Goal: Task Accomplishment & Management: Manage account settings

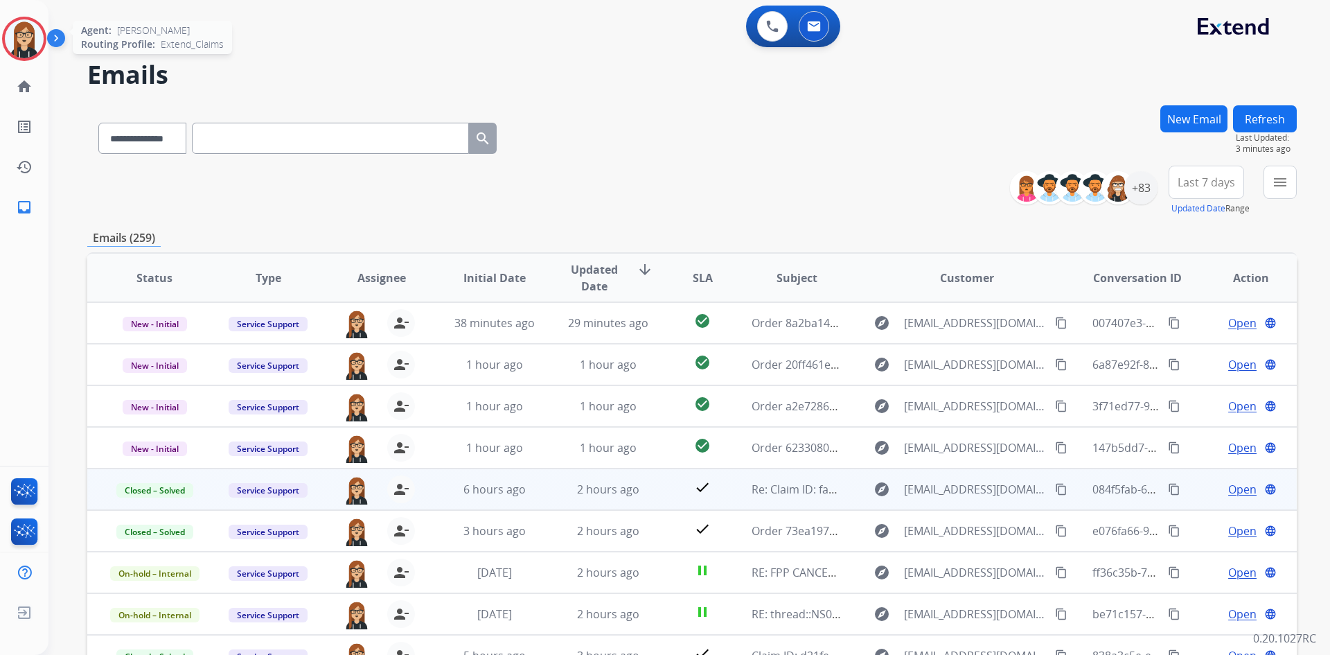
click at [26, 47] on img at bounding box center [24, 38] width 39 height 39
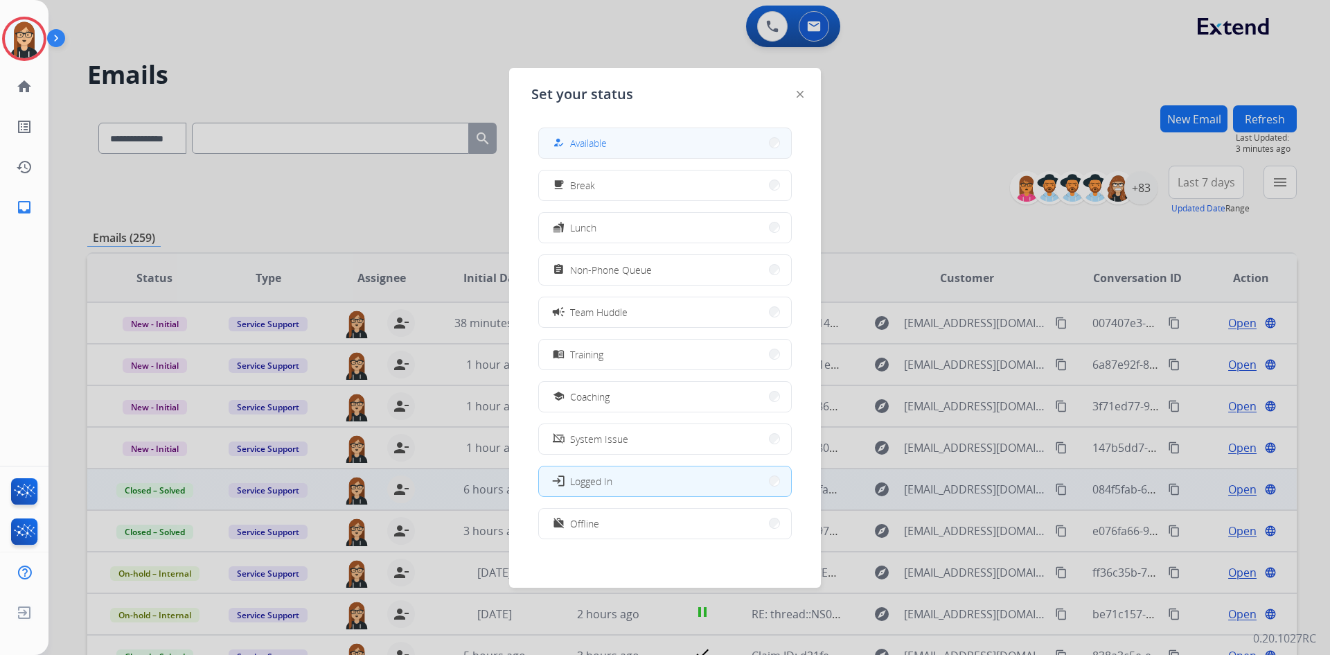
click at [601, 149] on span "Available" at bounding box center [588, 143] width 37 height 15
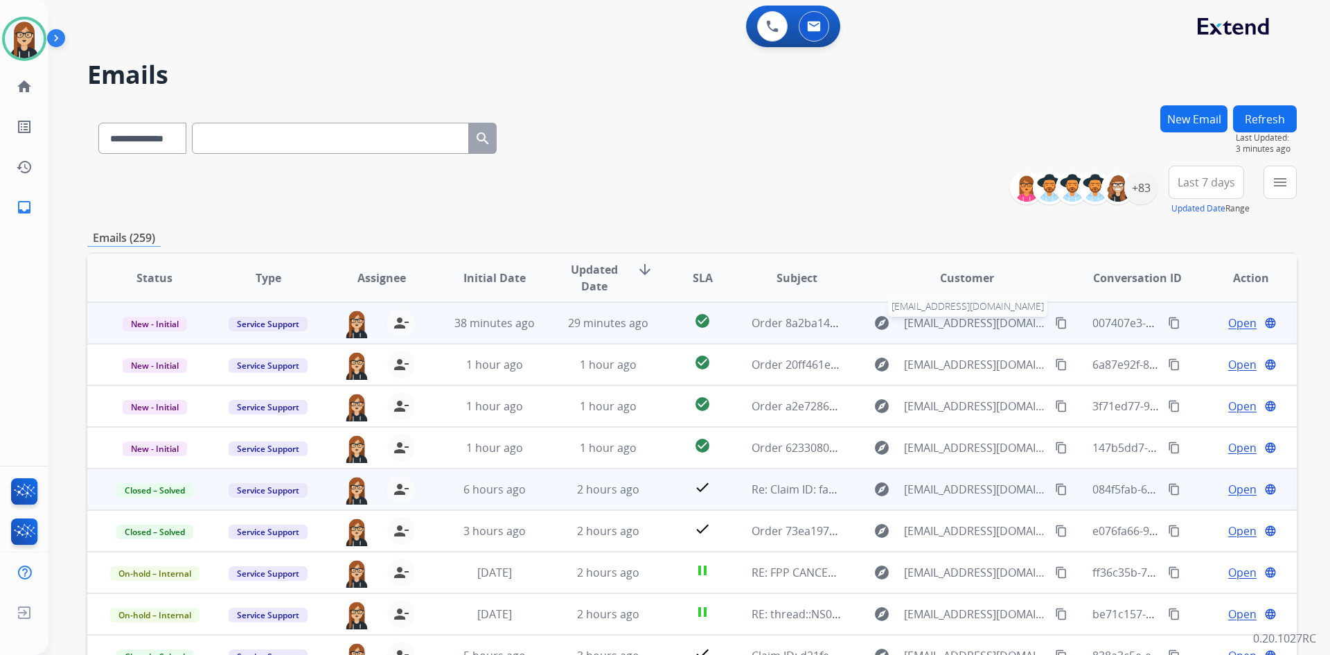
click at [930, 319] on span "[EMAIL_ADDRESS][DOMAIN_NAME]" at bounding box center [975, 322] width 143 height 17
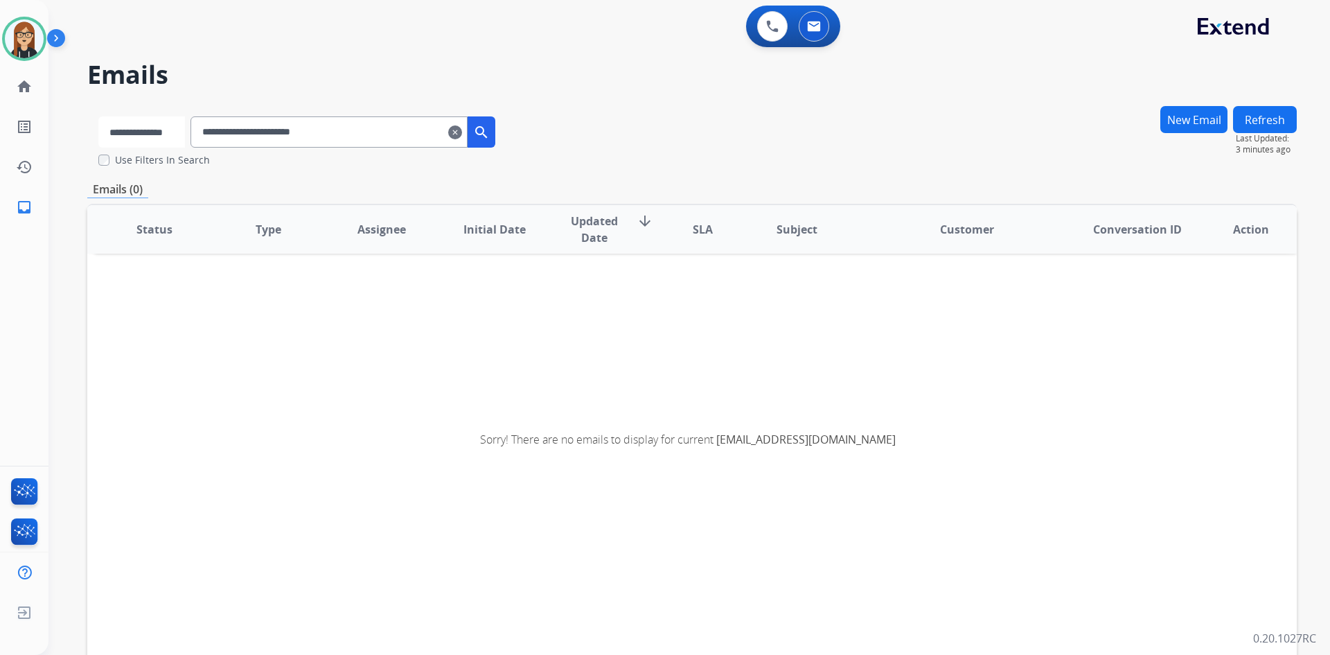
click at [143, 145] on select "**********" at bounding box center [141, 131] width 87 height 31
select select "**********"
click at [98, 116] on select "**********" at bounding box center [141, 131] width 87 height 31
click at [367, 136] on input "**********" at bounding box center [330, 131] width 277 height 31
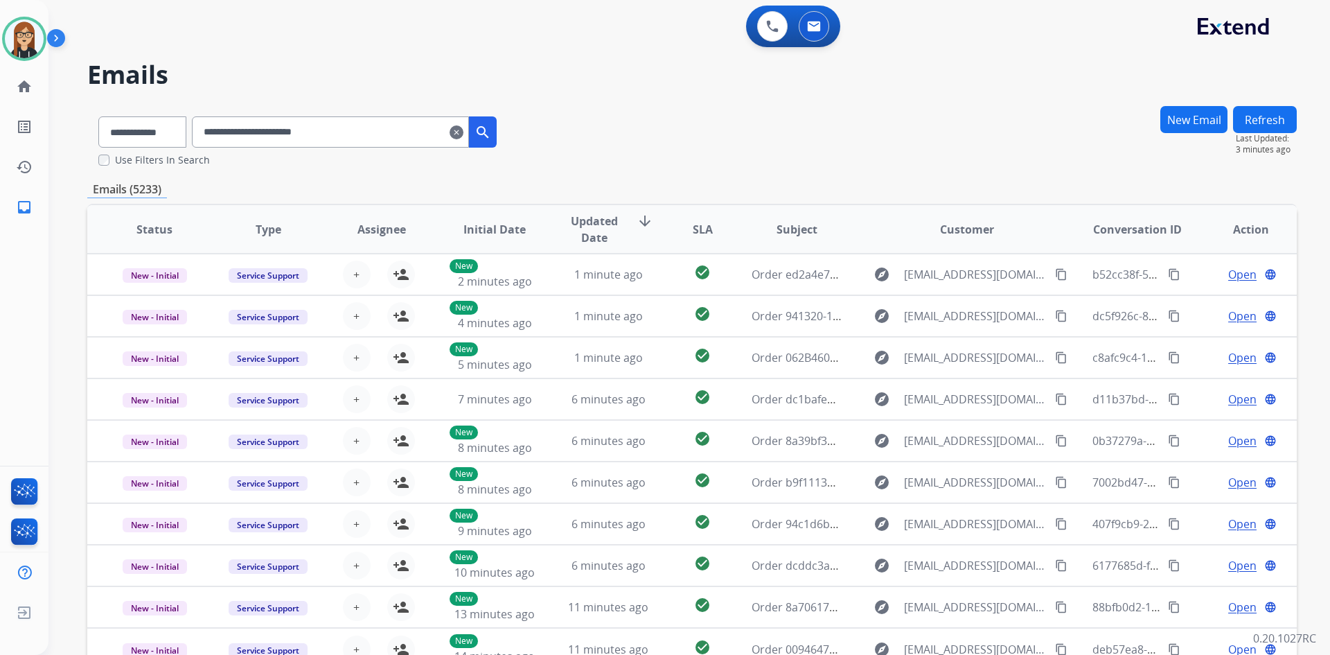
scroll to position [85, 0]
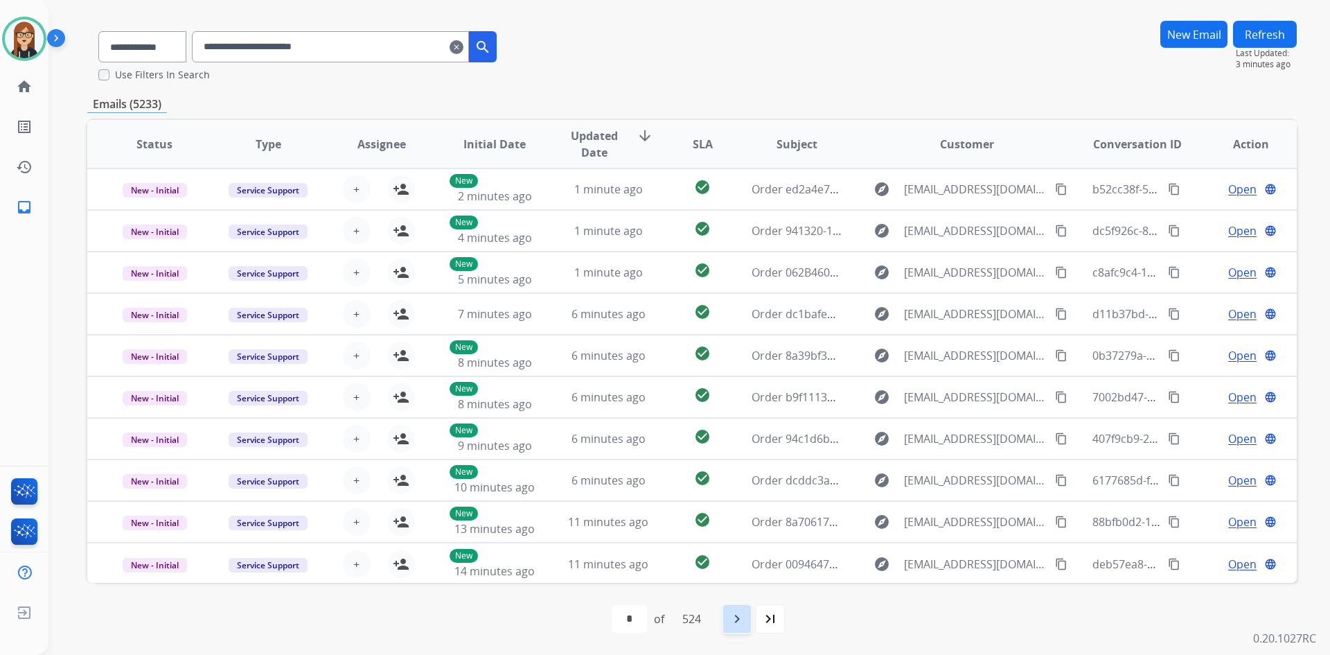
click at [736, 625] on mat-icon "navigate_next" at bounding box center [737, 618] width 17 height 17
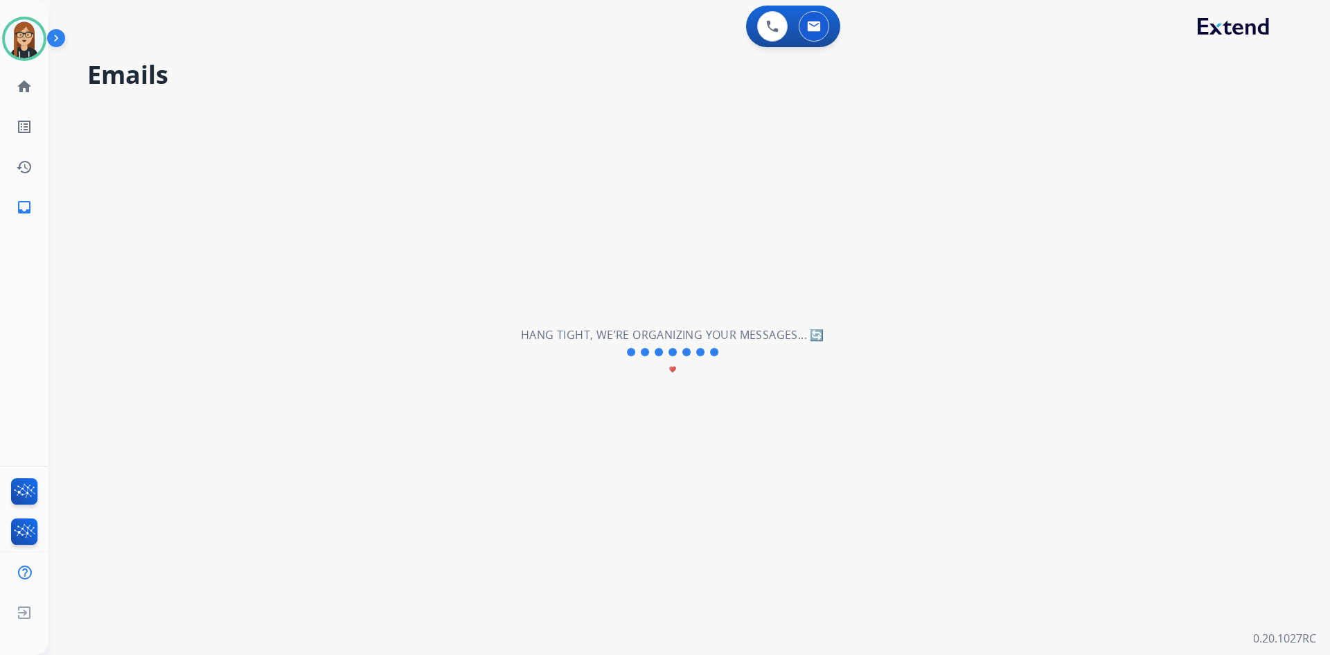
scroll to position [0, 0]
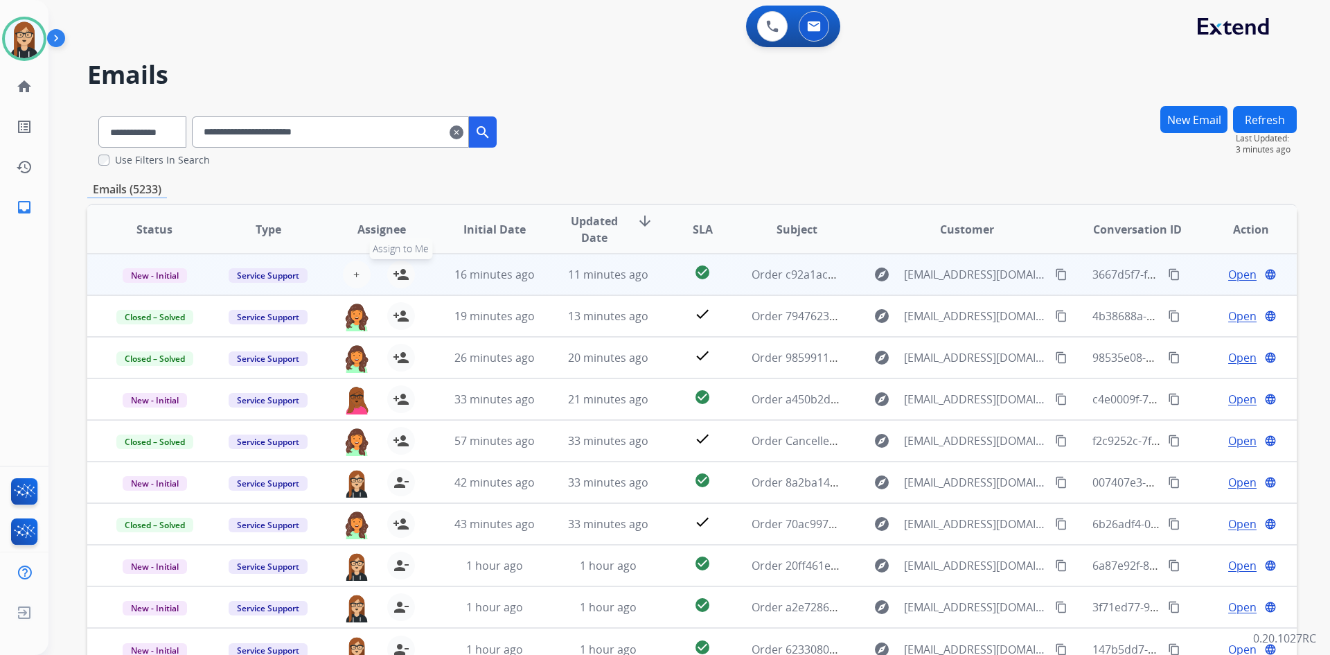
click at [396, 266] on mat-icon "person_add" at bounding box center [401, 274] width 17 height 17
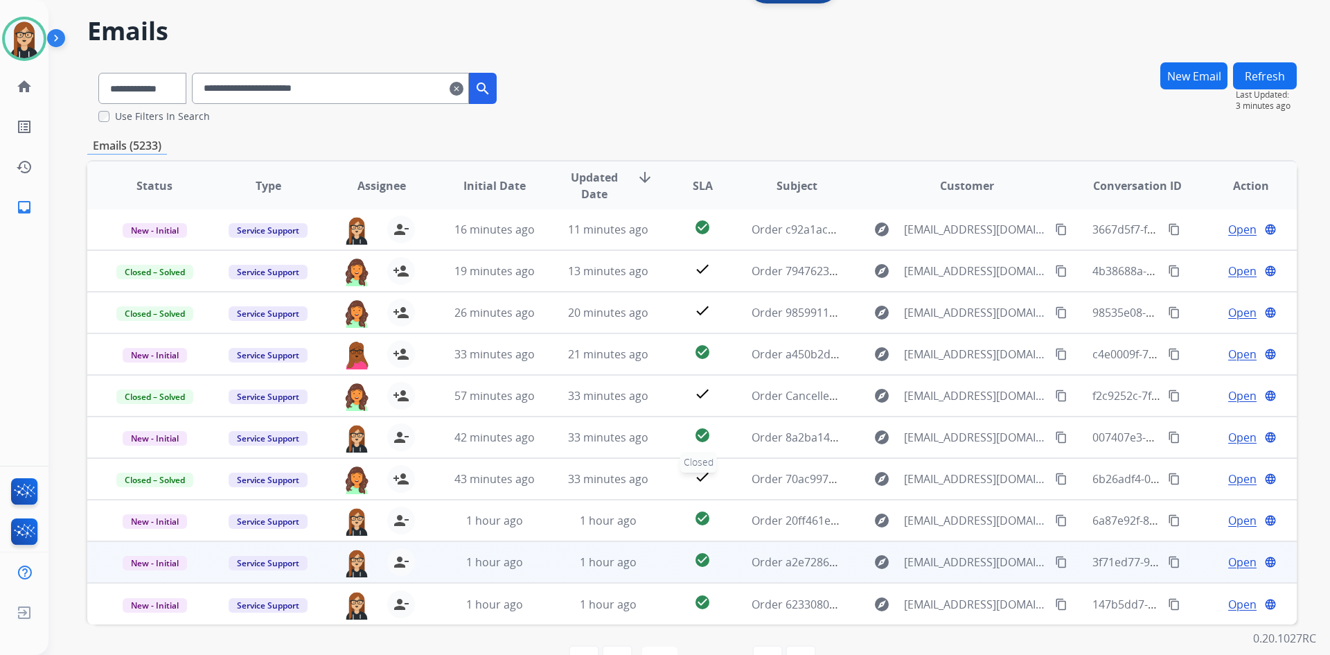
scroll to position [85, 0]
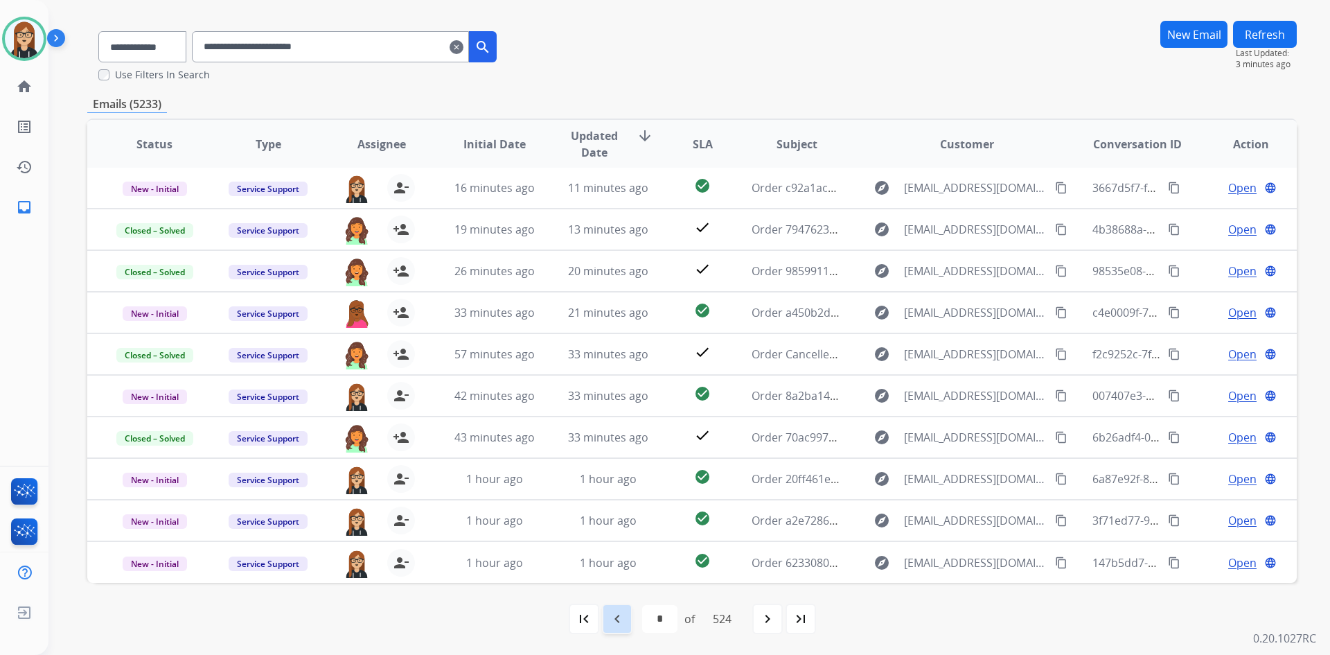
click at [612, 619] on mat-icon "navigate_before" at bounding box center [617, 618] width 17 height 17
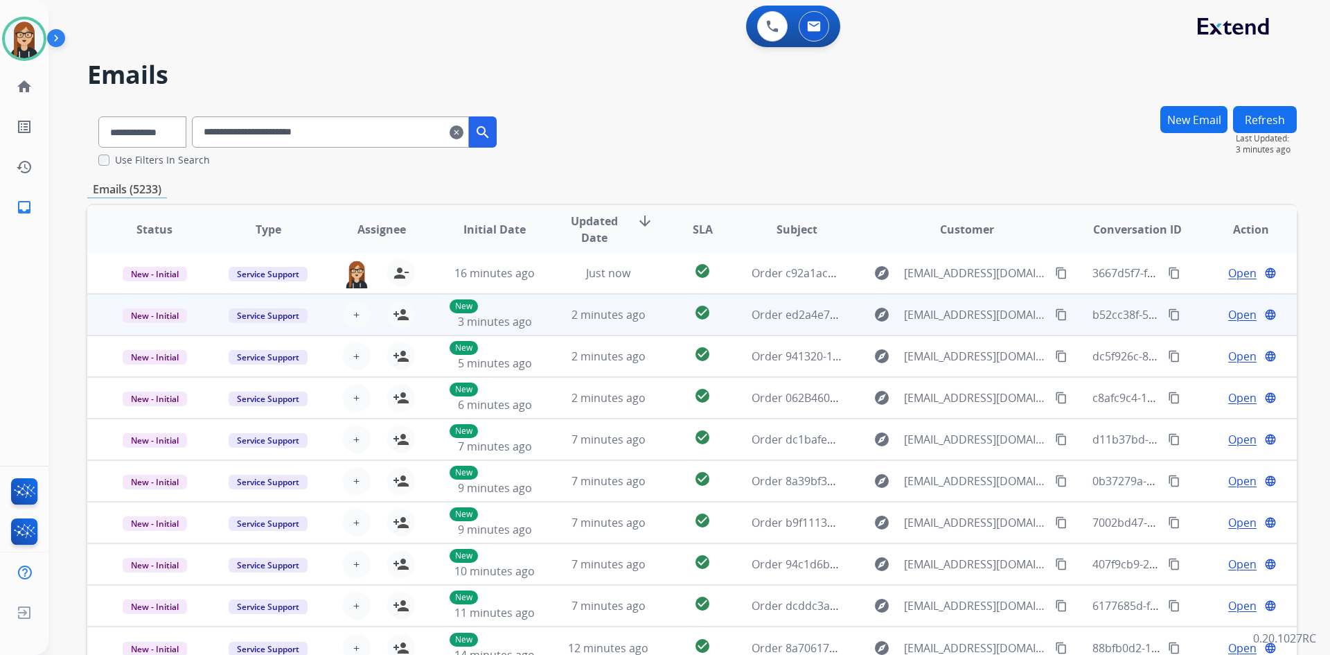
click at [1245, 310] on span "Open" at bounding box center [1242, 314] width 28 height 17
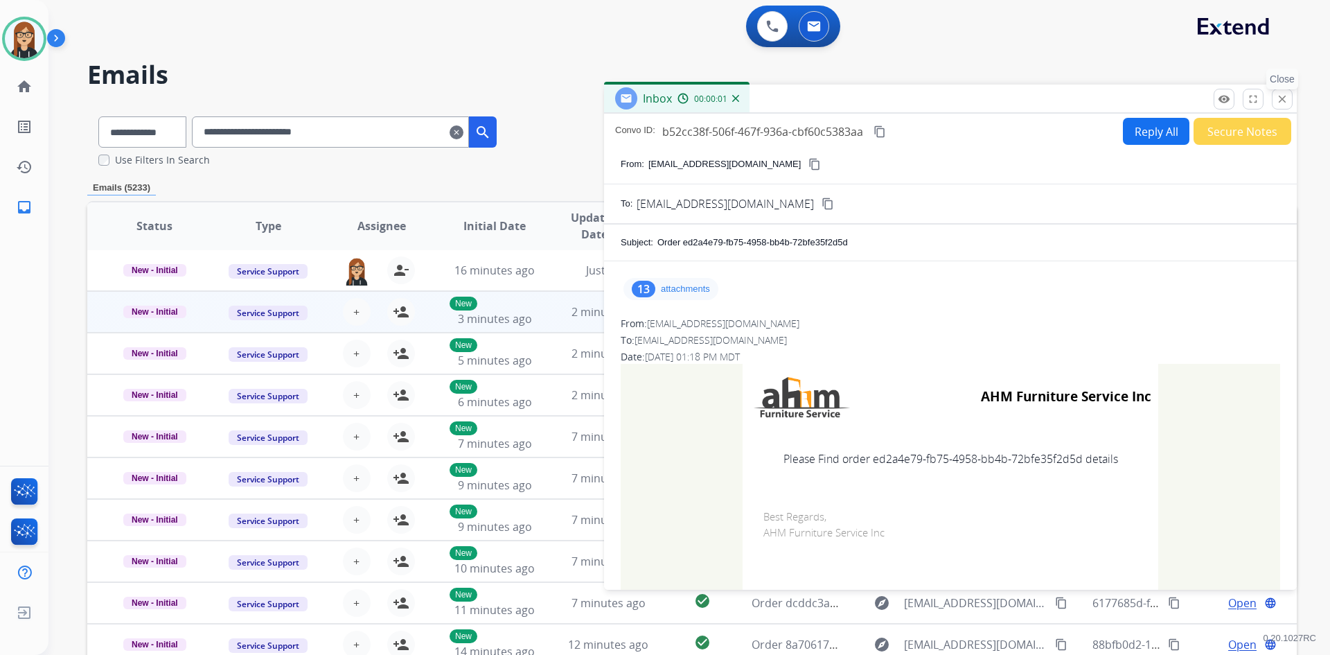
click at [1283, 100] on mat-icon "close" at bounding box center [1282, 99] width 12 height 12
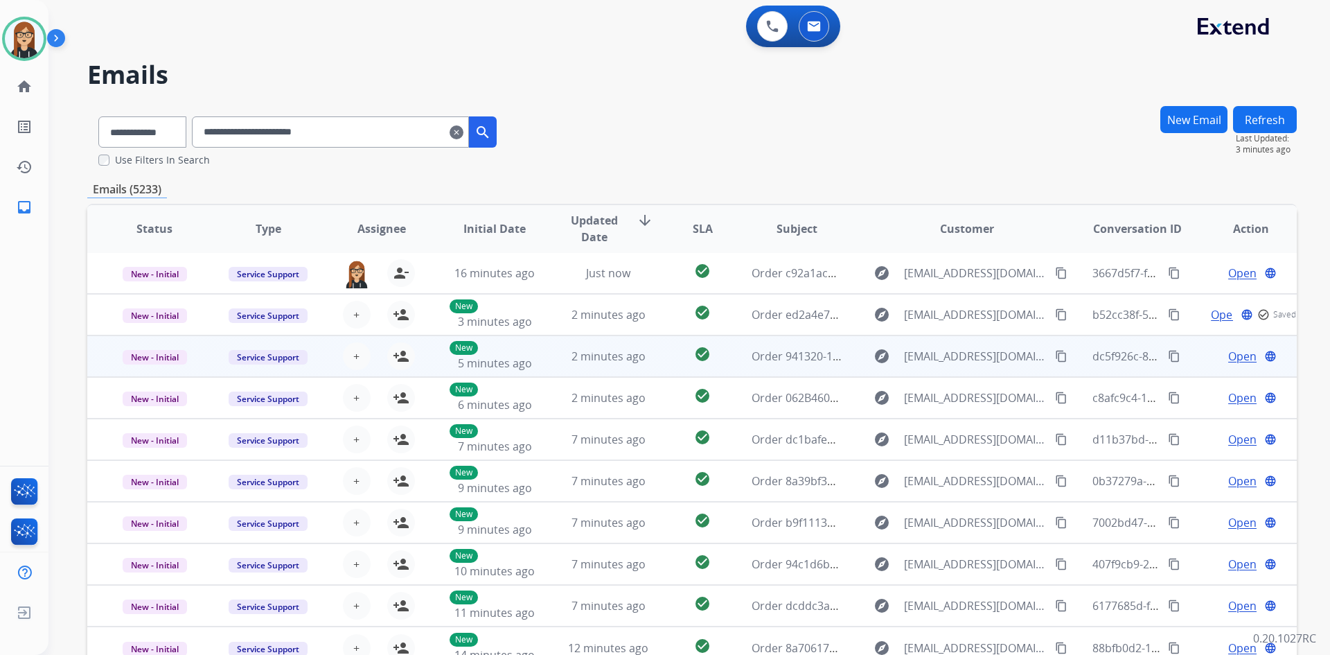
click at [1228, 359] on span "Open" at bounding box center [1242, 356] width 28 height 17
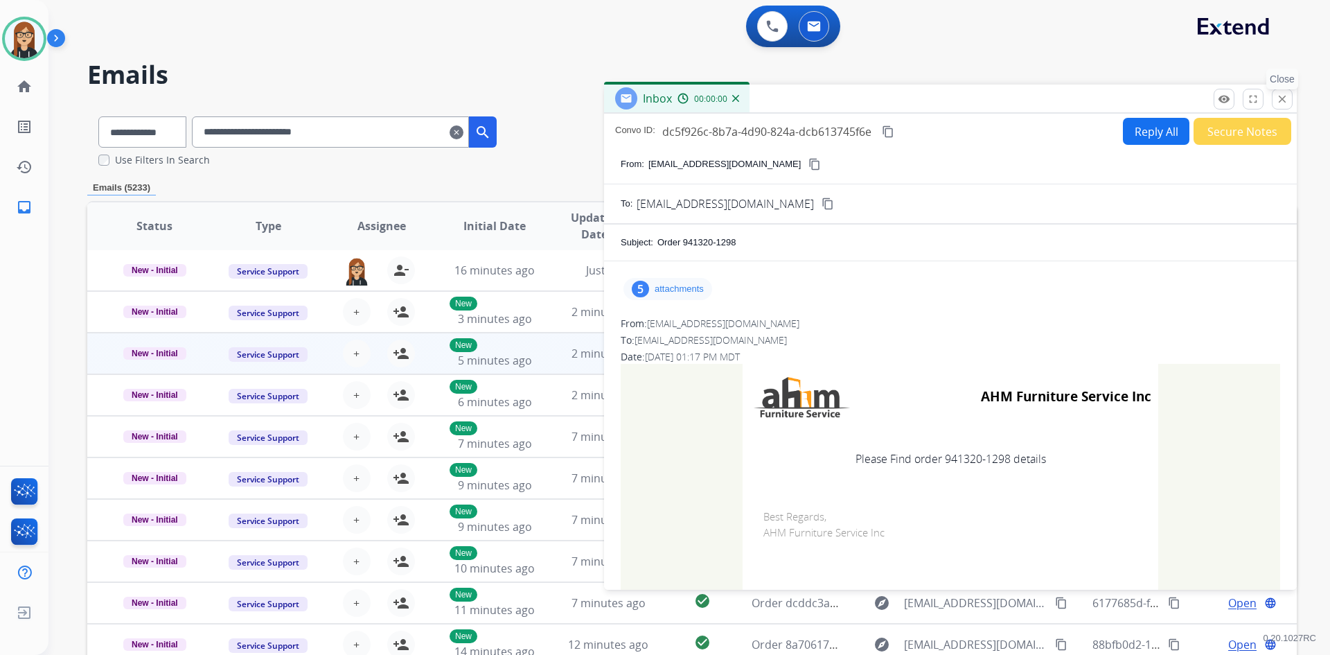
click at [1278, 94] on mat-icon "close" at bounding box center [1282, 99] width 12 height 12
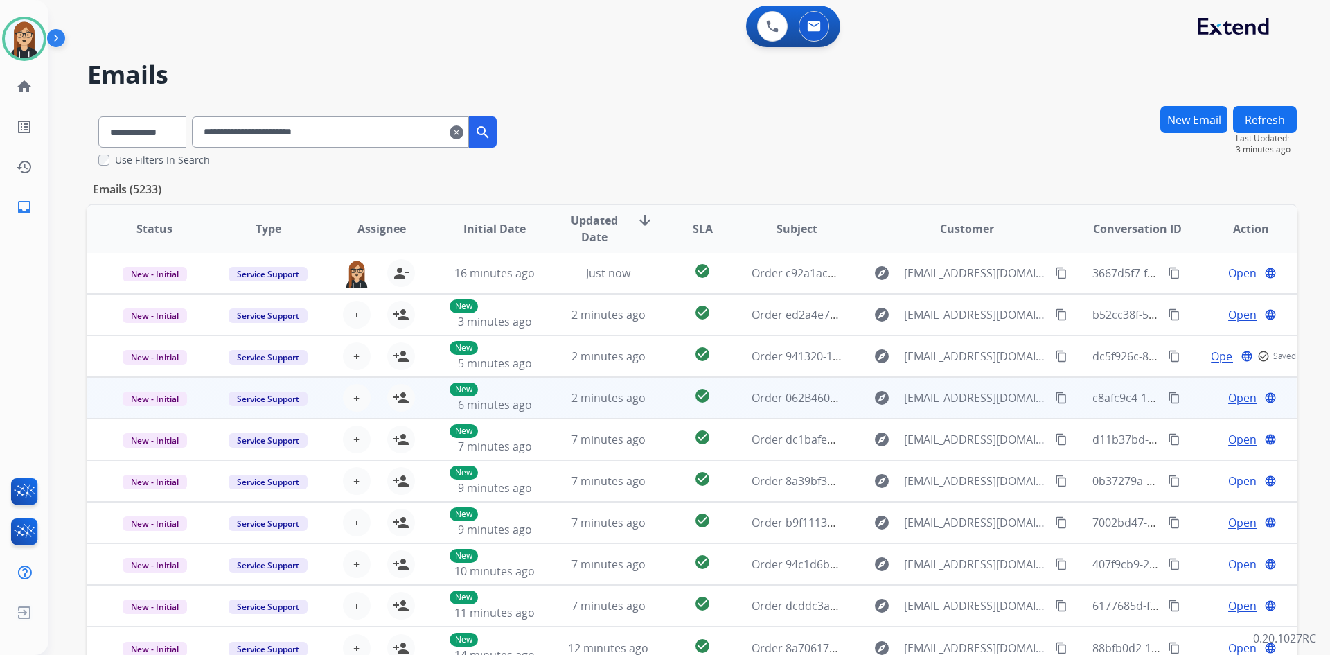
click at [1229, 396] on span "Open" at bounding box center [1242, 397] width 28 height 17
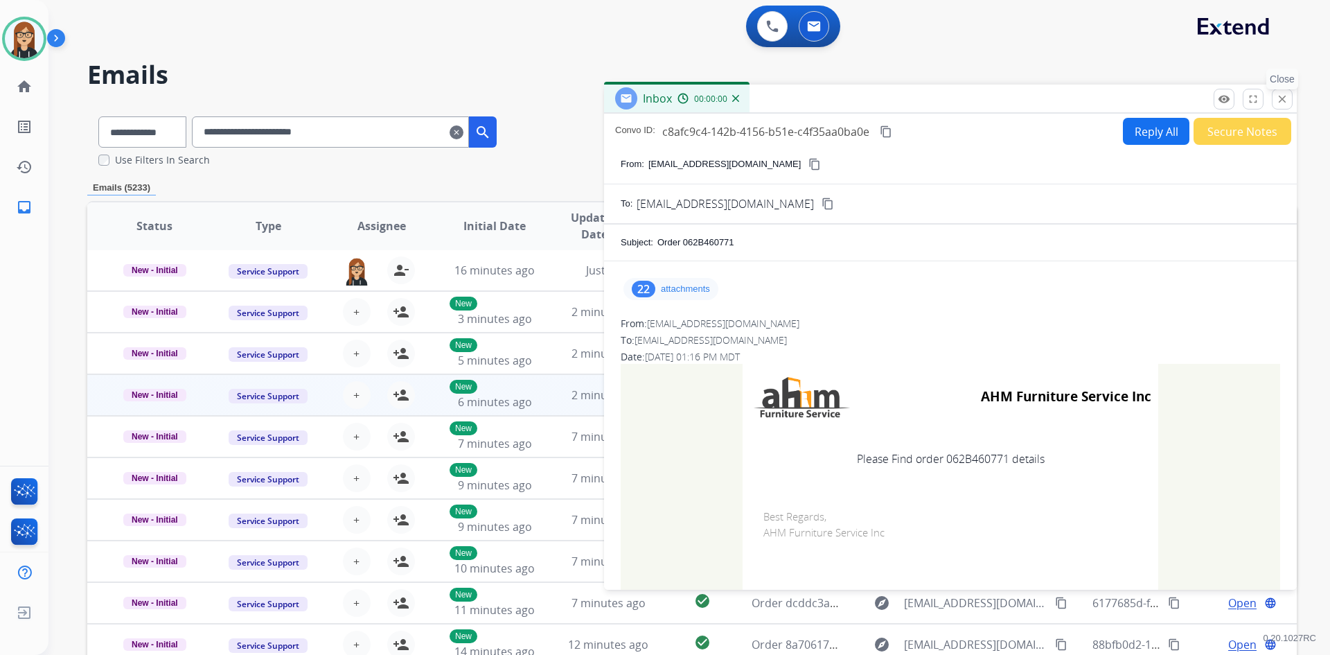
click at [1279, 100] on mat-icon "close" at bounding box center [1282, 99] width 12 height 12
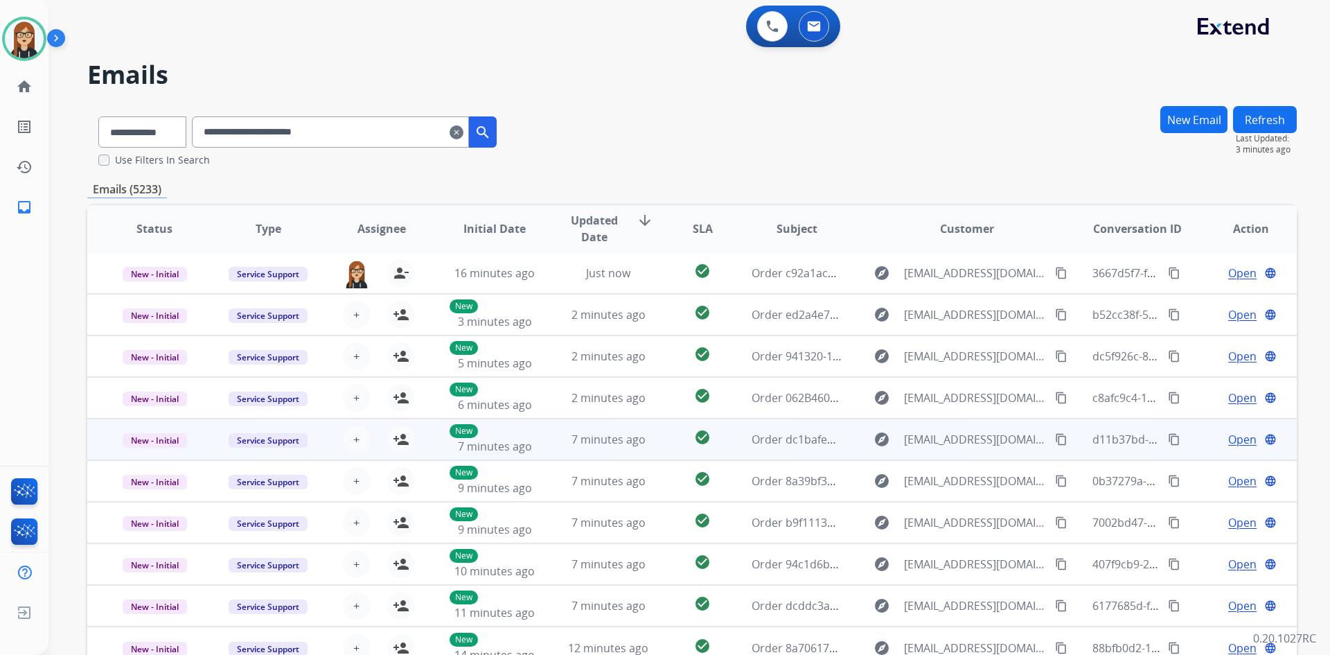
click at [1238, 434] on span "Open" at bounding box center [1242, 439] width 28 height 17
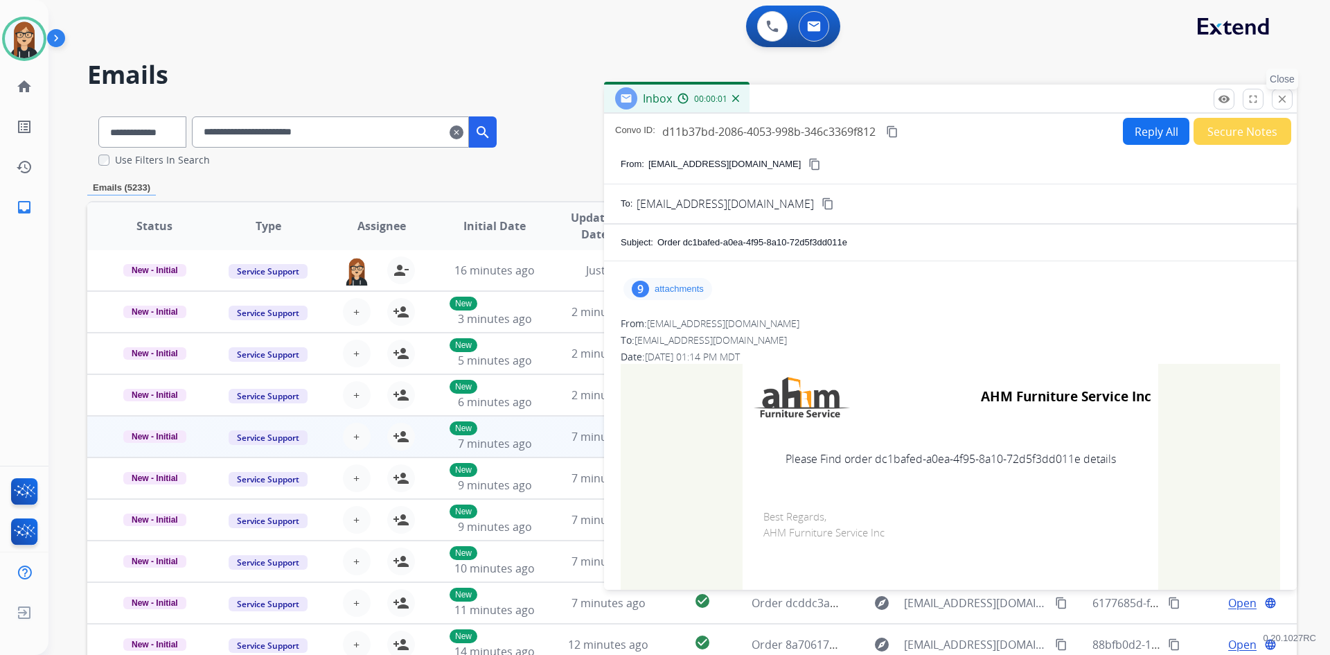
click at [1281, 97] on mat-icon "close" at bounding box center [1282, 99] width 12 height 12
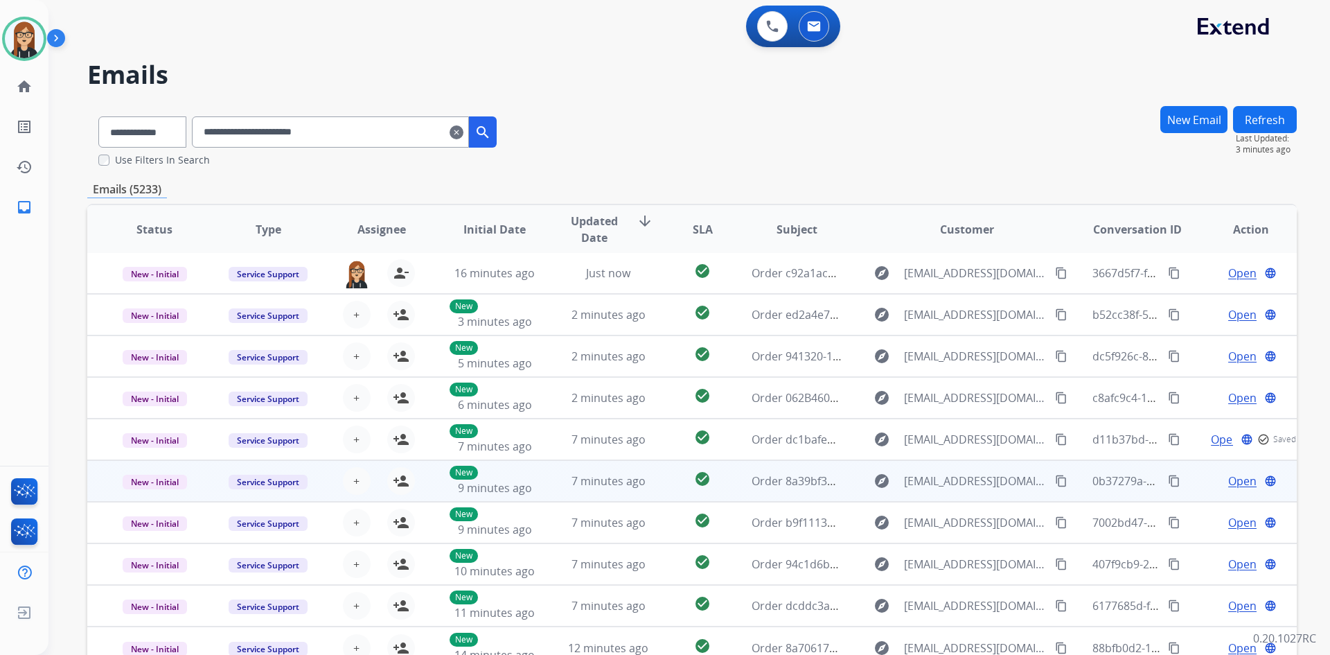
click at [1228, 479] on span "Open" at bounding box center [1242, 480] width 28 height 17
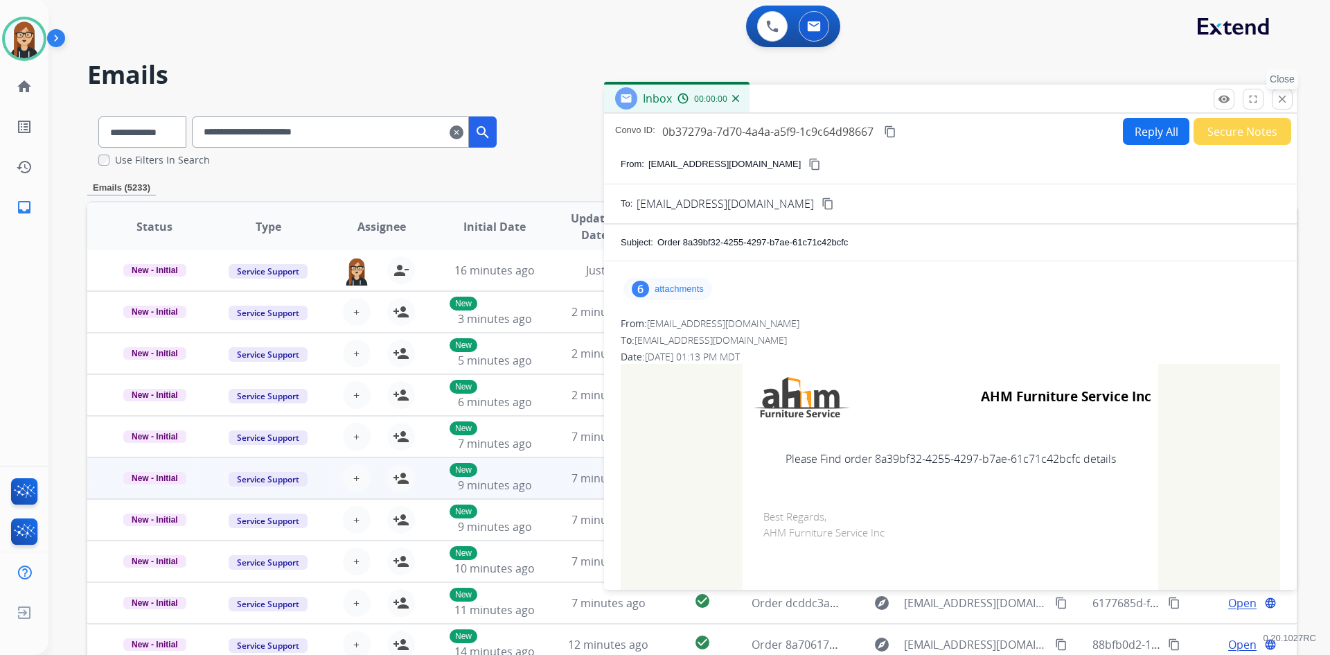
click at [1274, 99] on button "close Close" at bounding box center [1282, 99] width 21 height 21
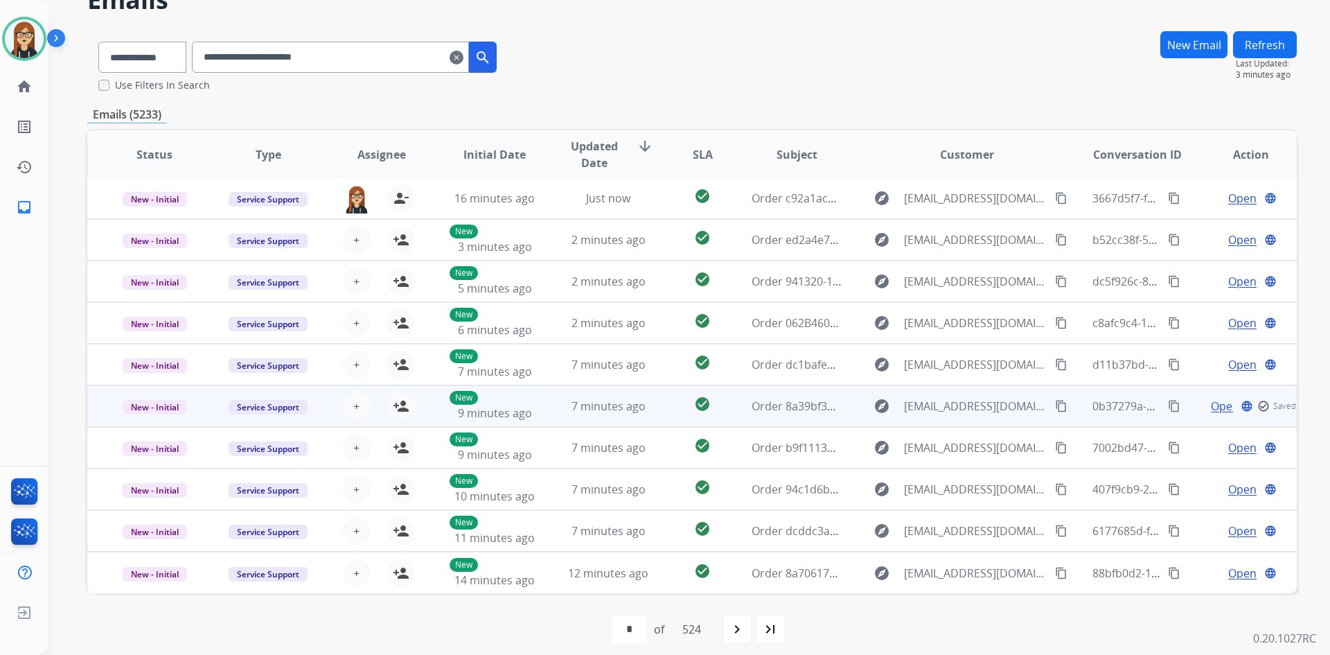
scroll to position [85, 0]
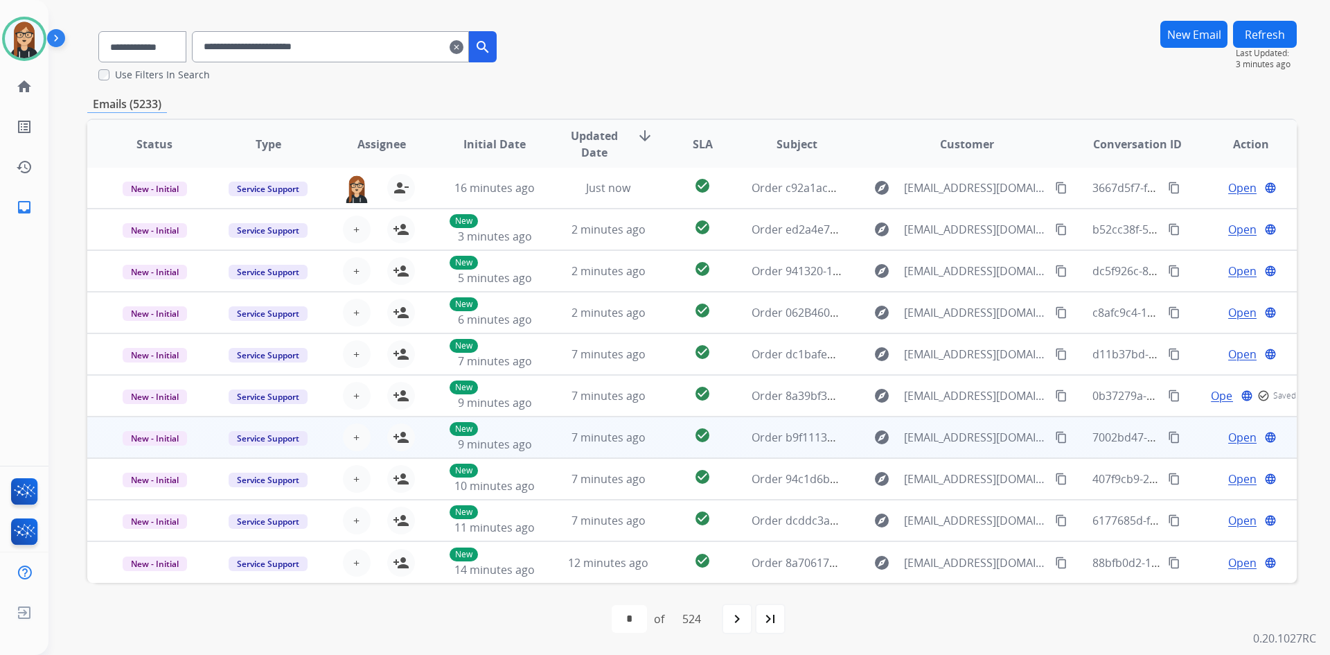
click at [1228, 435] on span "Open" at bounding box center [1242, 437] width 28 height 17
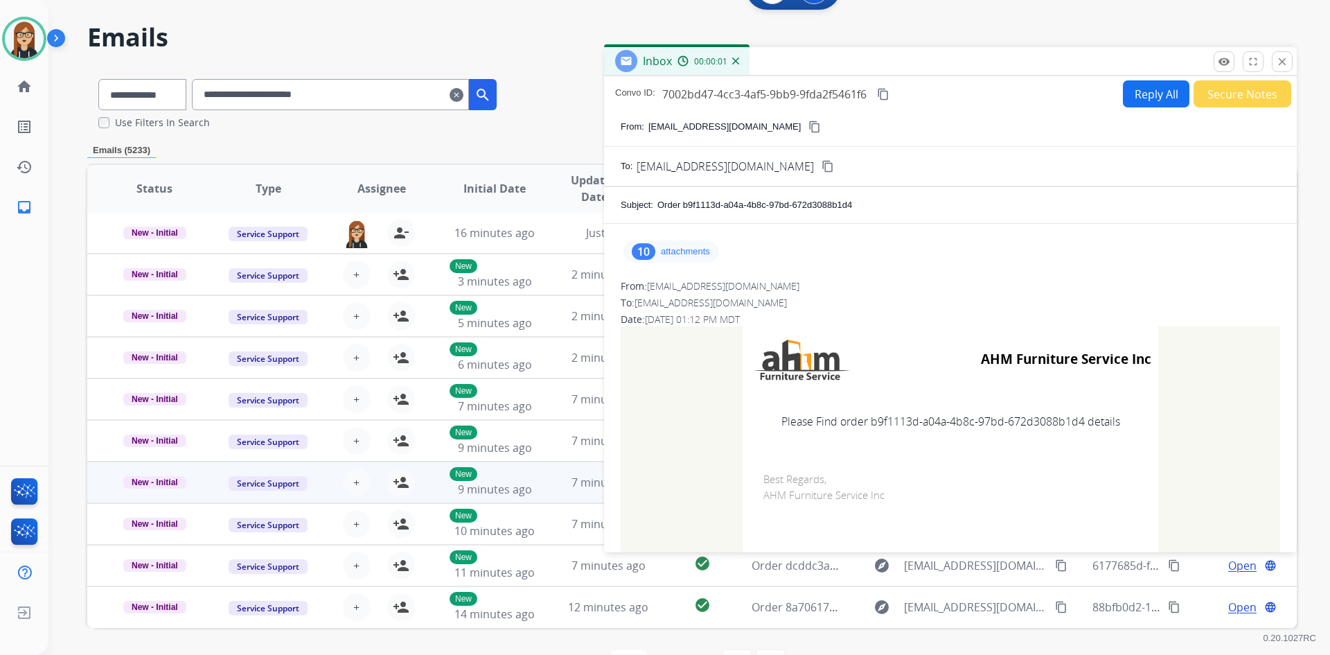
scroll to position [13, 0]
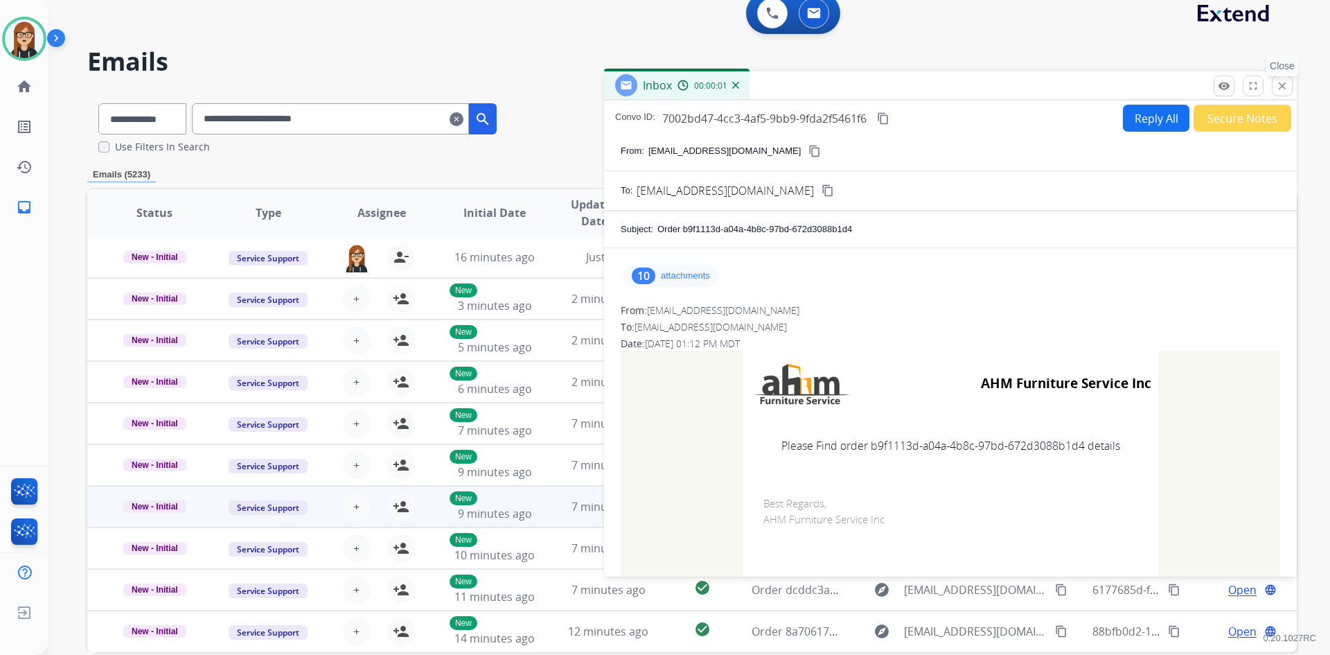
click at [1286, 89] on mat-icon "close" at bounding box center [1282, 86] width 12 height 12
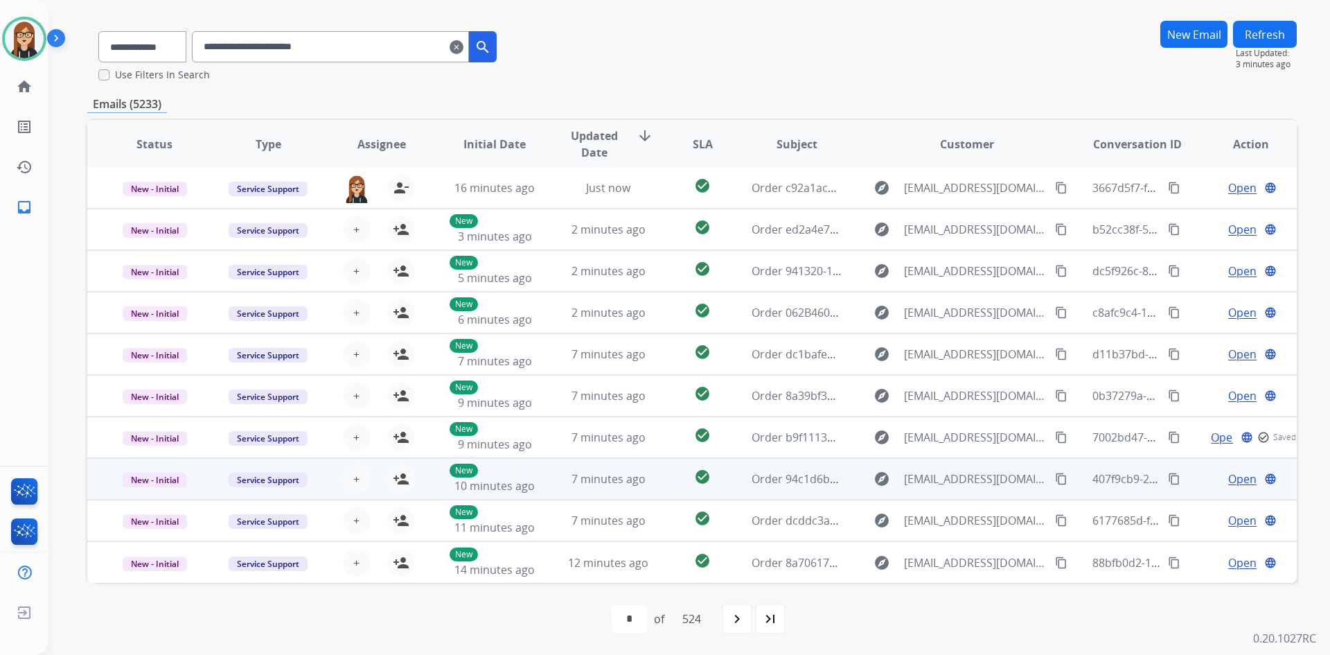
click at [1228, 479] on span "Open" at bounding box center [1242, 478] width 28 height 17
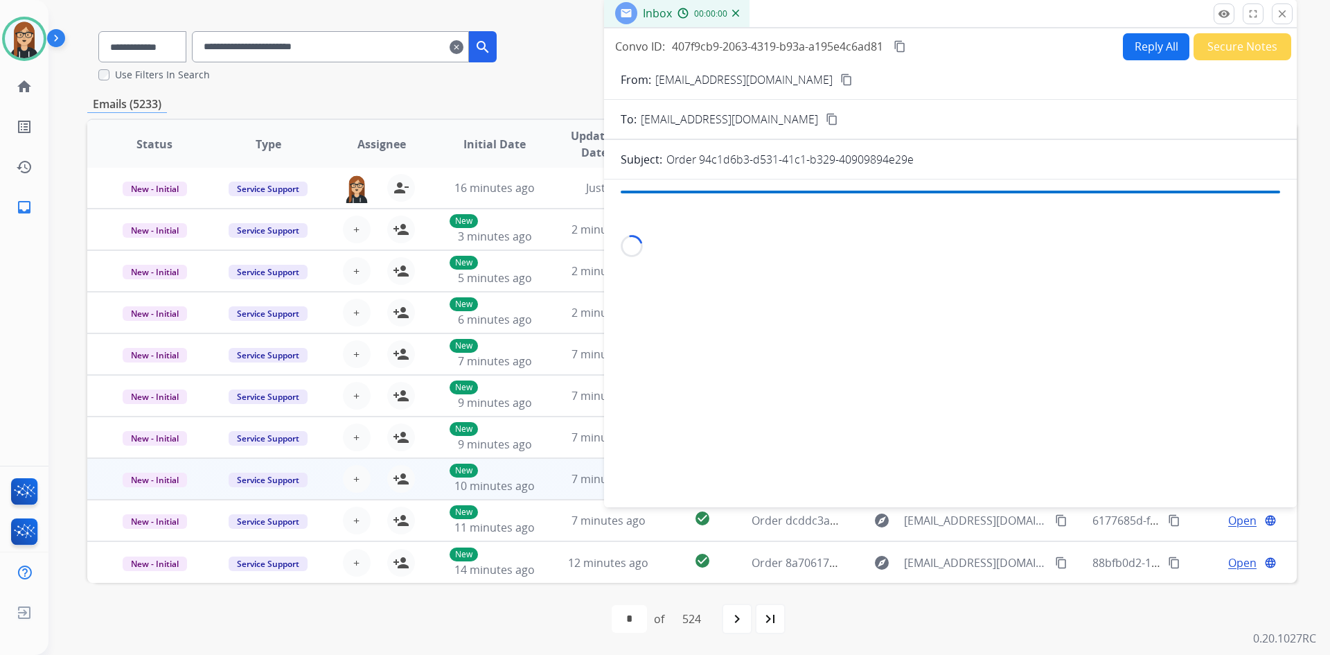
scroll to position [82, 0]
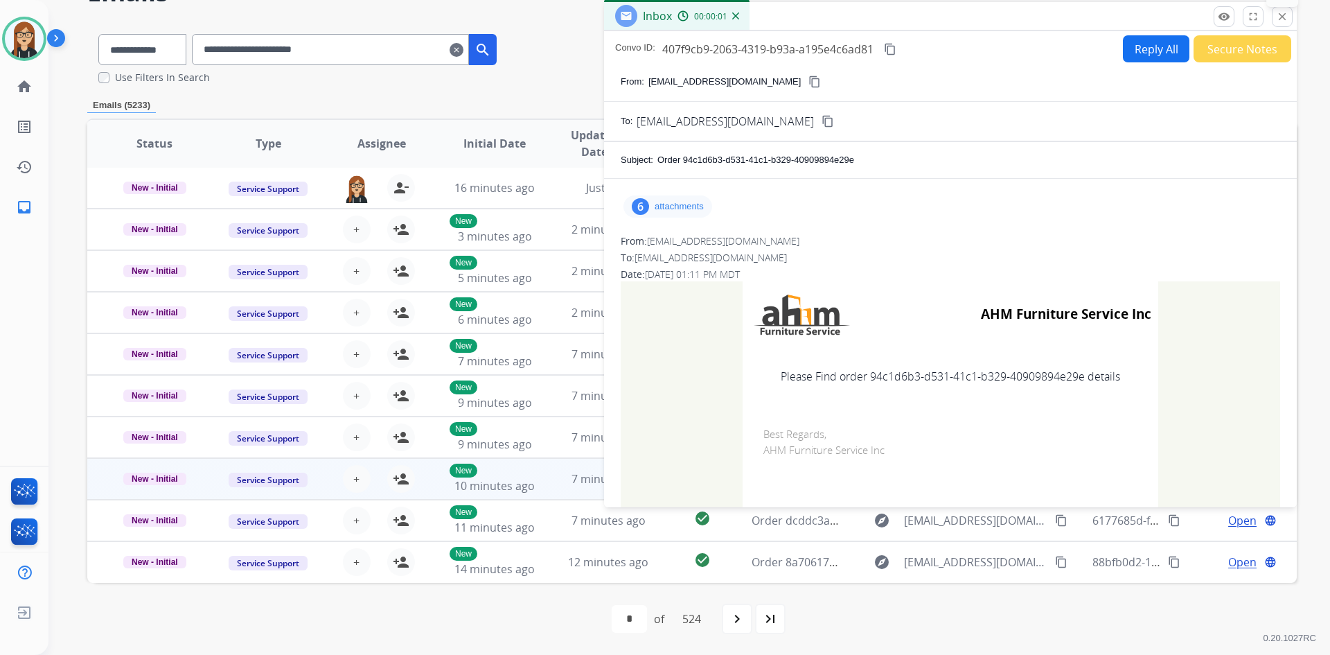
click at [1277, 12] on mat-icon "close" at bounding box center [1282, 16] width 12 height 12
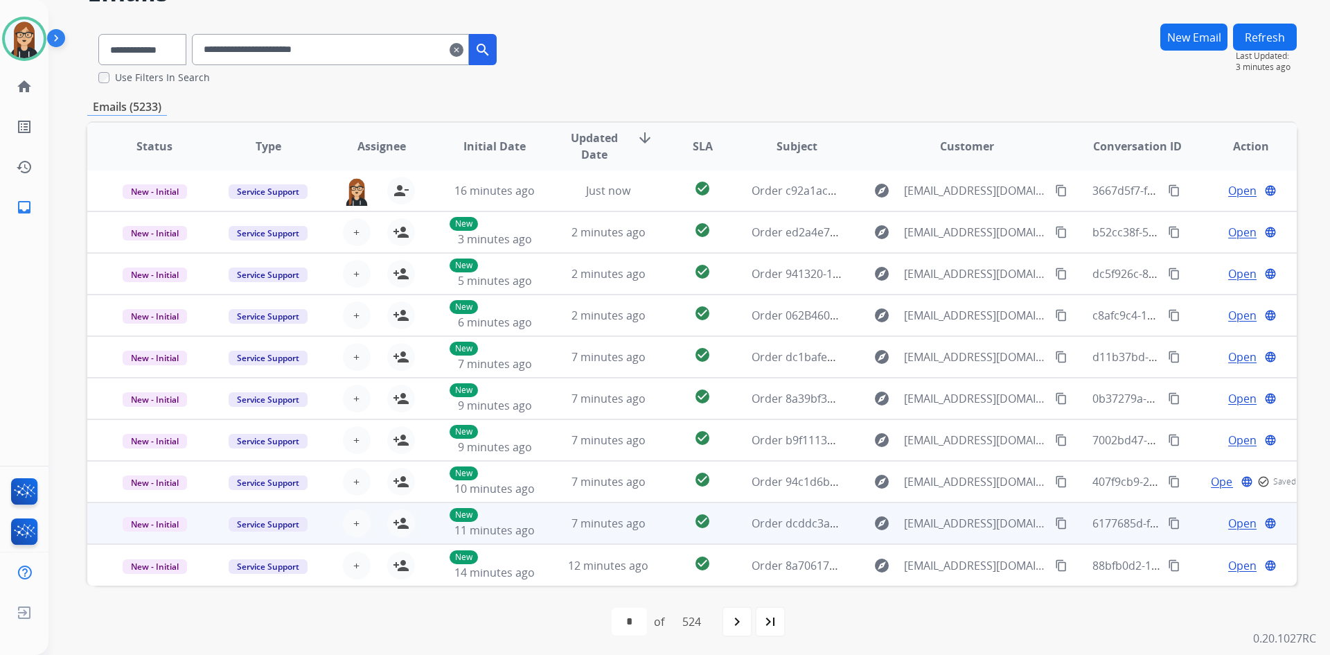
click at [1234, 522] on span "Open" at bounding box center [1242, 523] width 28 height 17
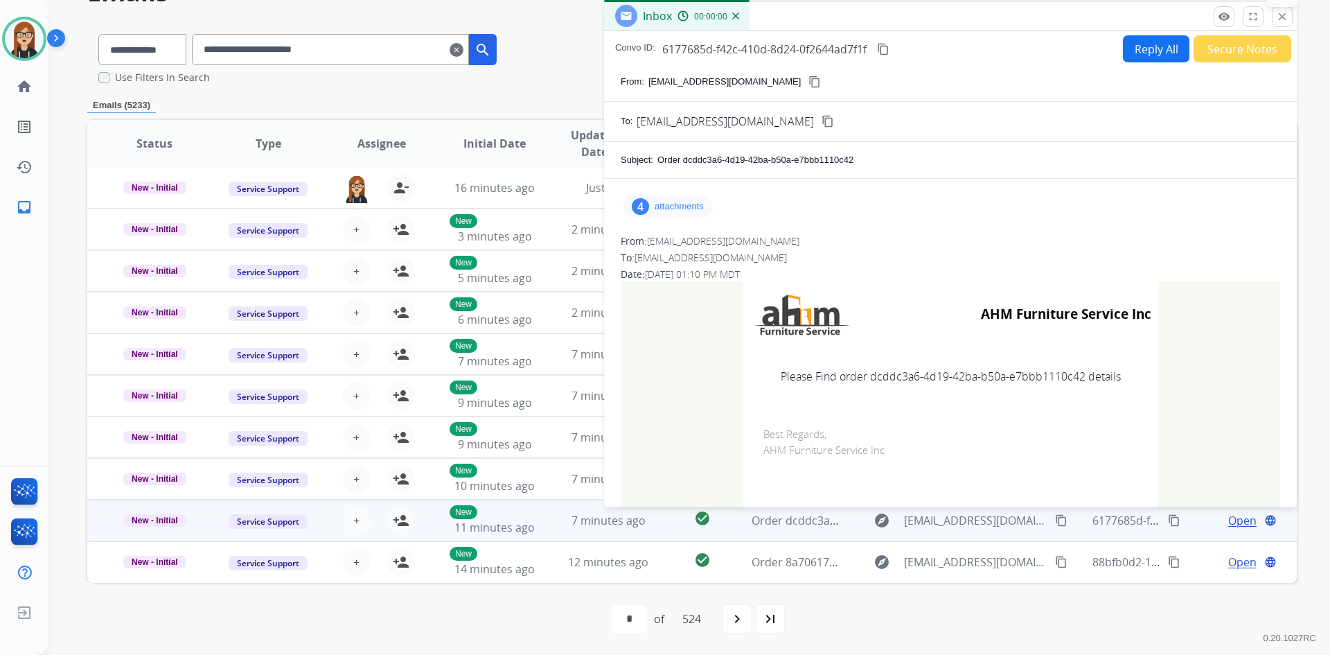
click at [1281, 19] on mat-icon "close" at bounding box center [1282, 16] width 12 height 12
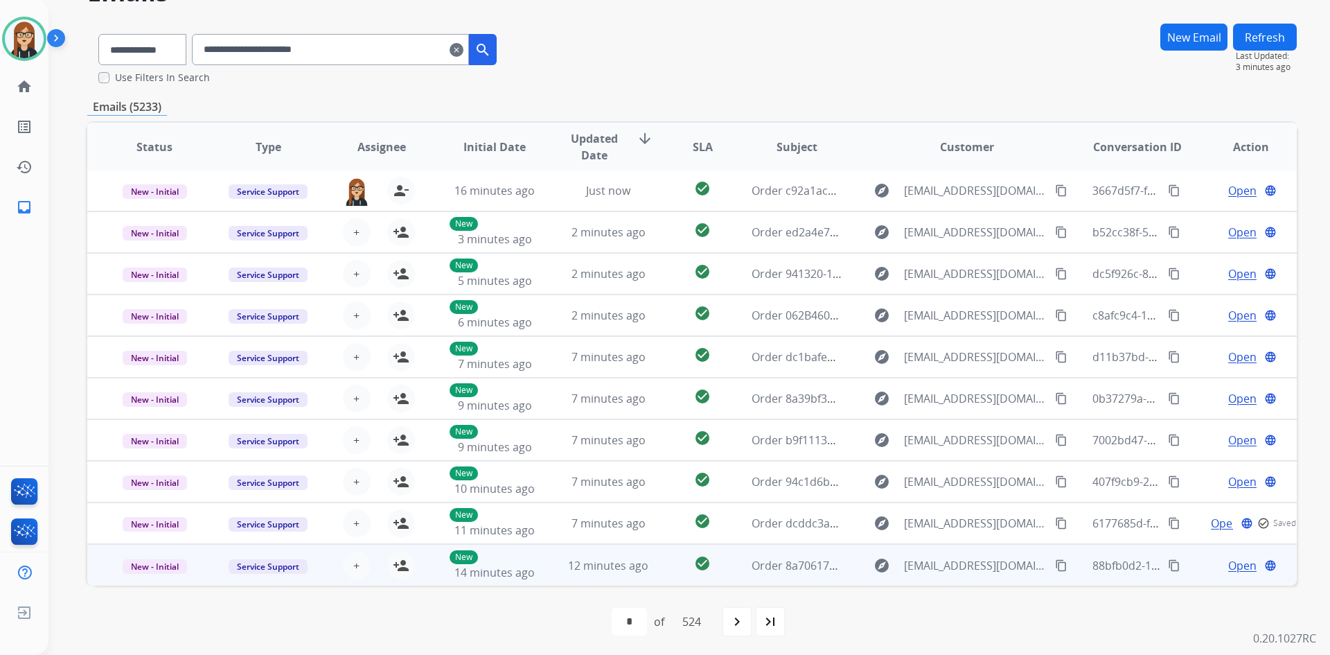
click at [1230, 564] on span "Open" at bounding box center [1242, 565] width 28 height 17
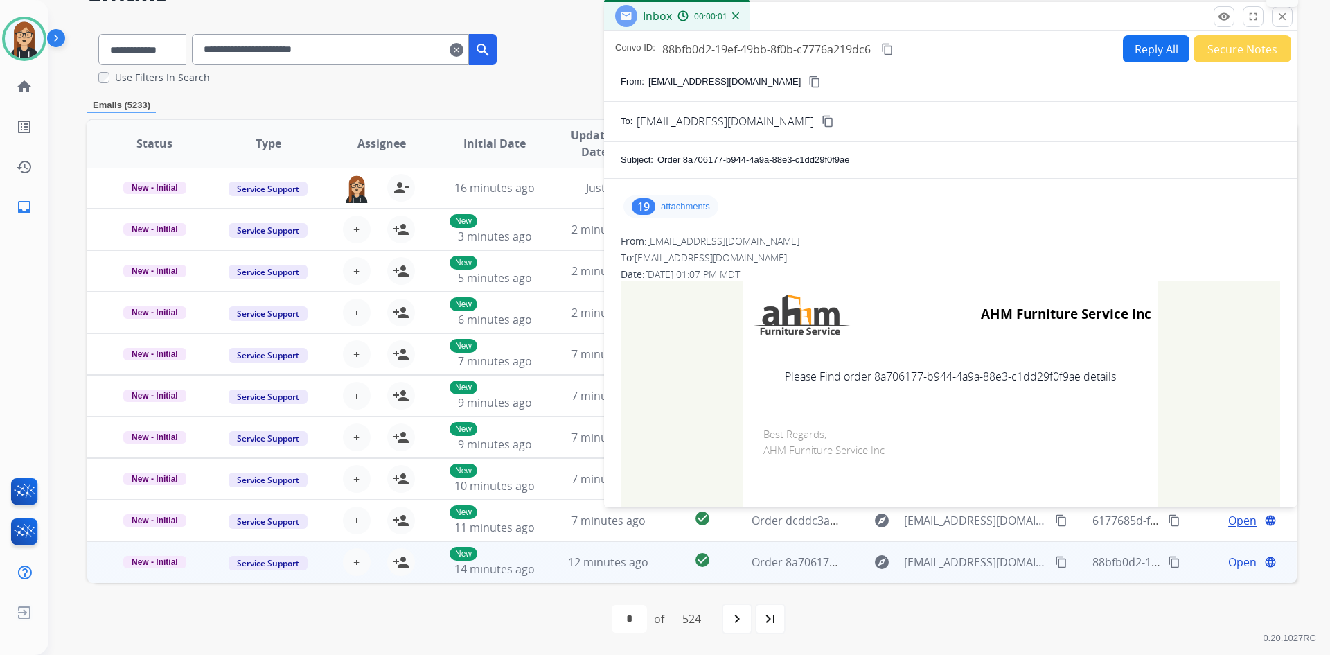
click at [1281, 19] on mat-icon "close" at bounding box center [1282, 16] width 12 height 12
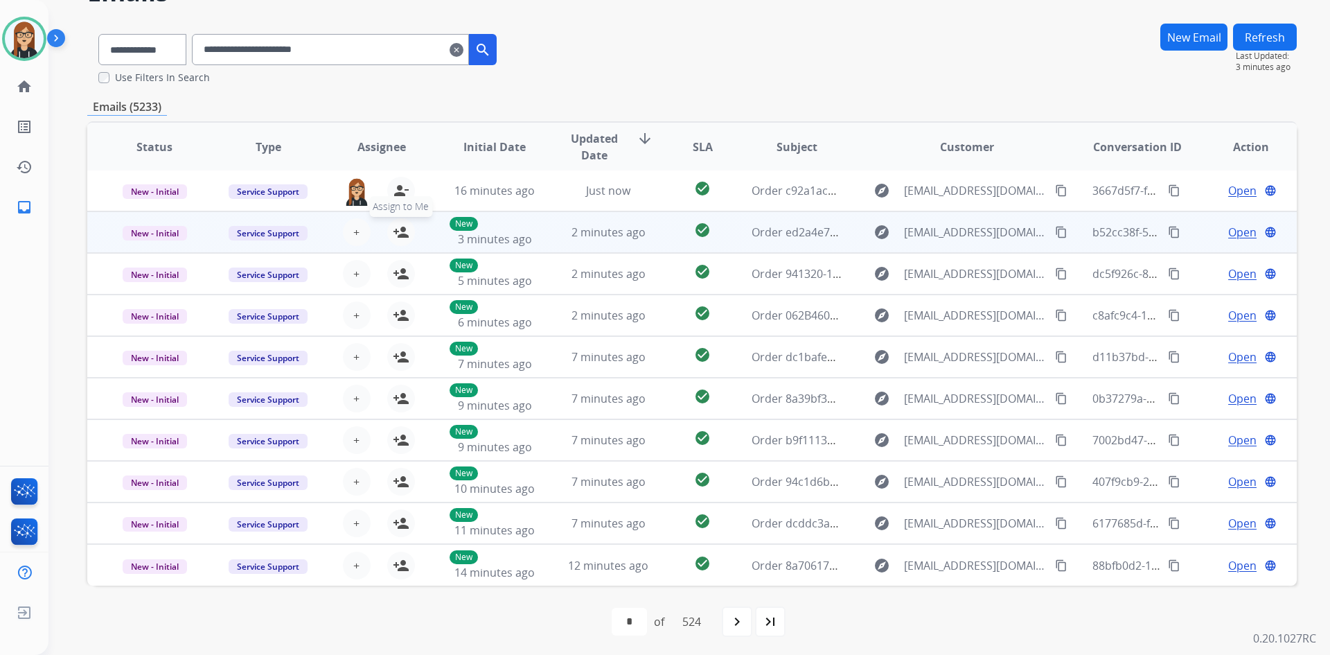
click at [398, 229] on mat-icon "person_add" at bounding box center [401, 232] width 17 height 17
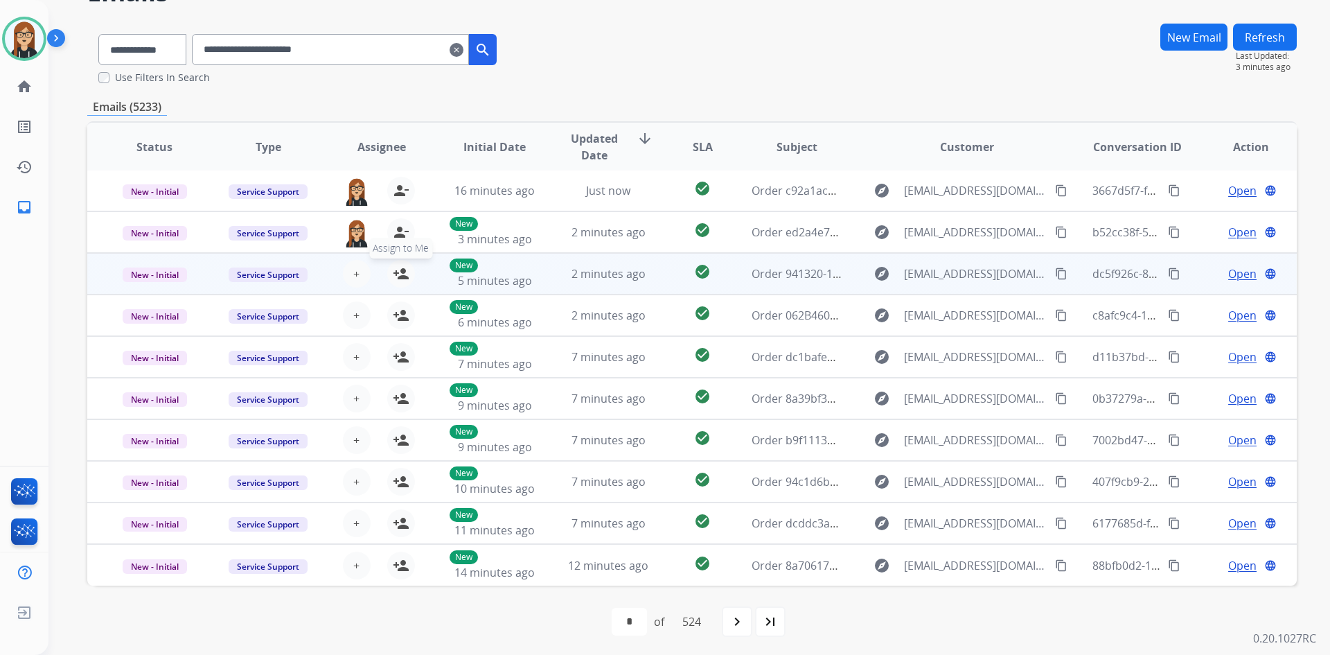
click at [397, 276] on mat-icon "person_add" at bounding box center [401, 273] width 17 height 17
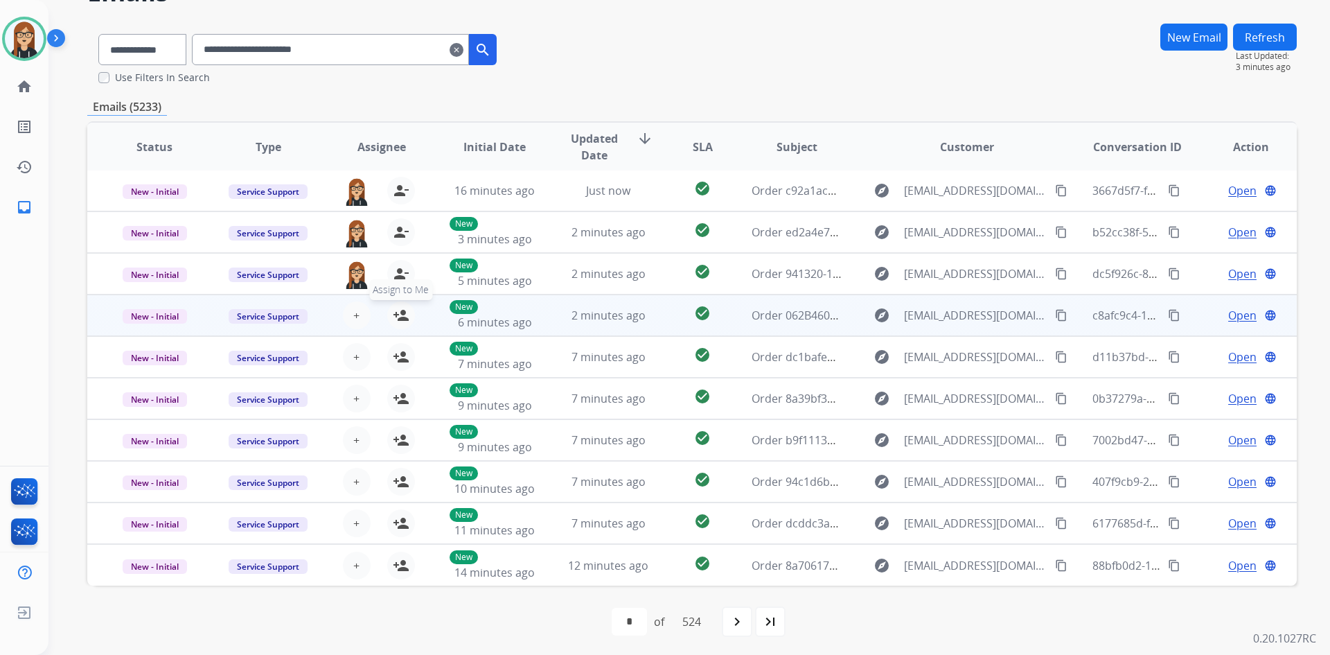
click at [396, 310] on mat-icon "person_add" at bounding box center [401, 315] width 17 height 17
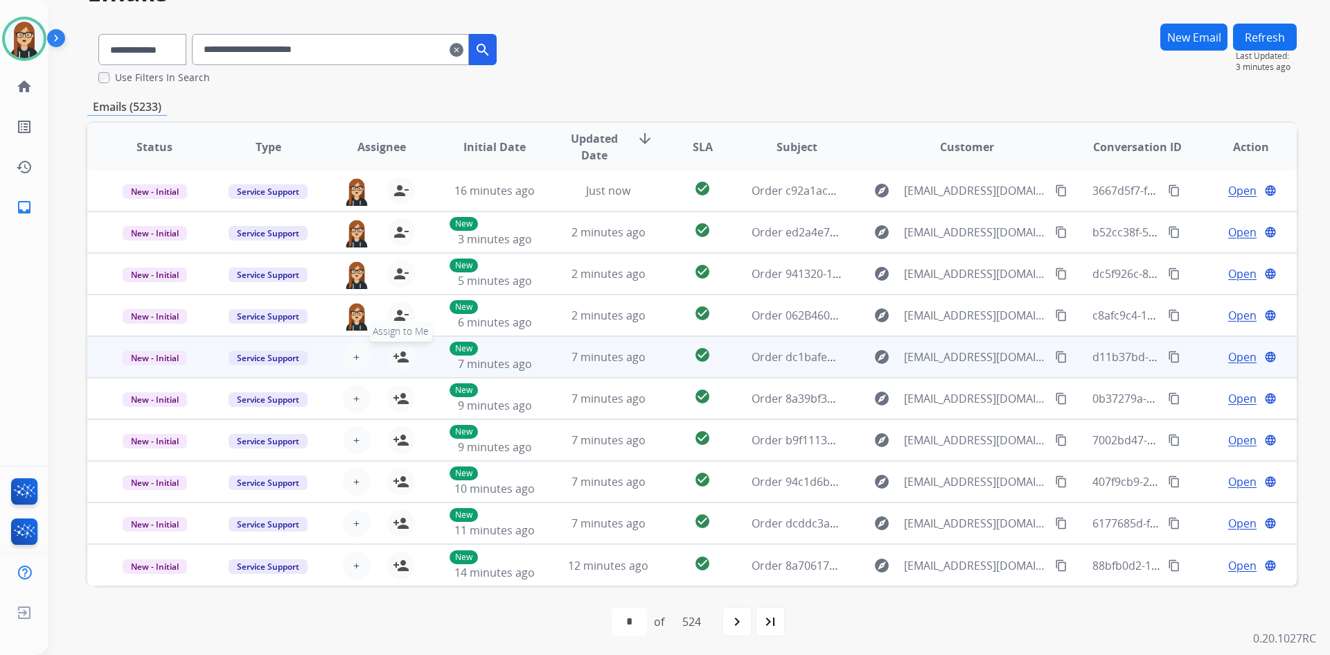
click at [396, 356] on mat-icon "person_add" at bounding box center [401, 356] width 17 height 17
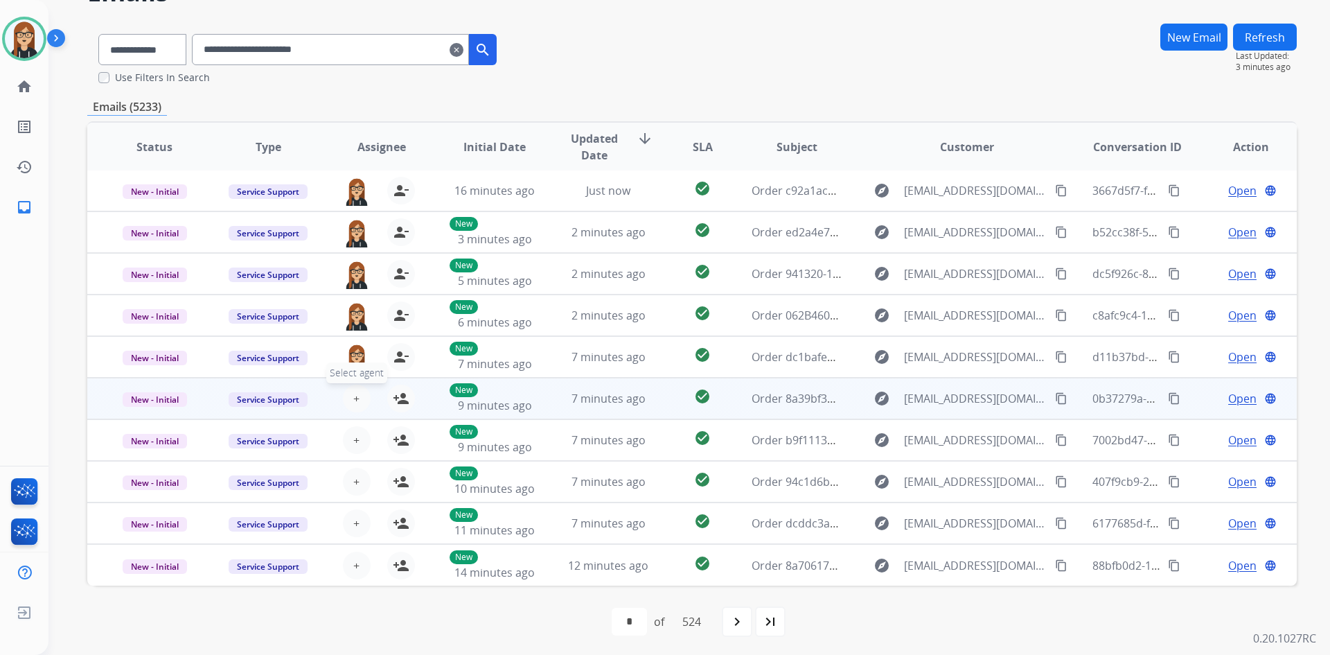
click at [355, 405] on span "+" at bounding box center [356, 398] width 6 height 17
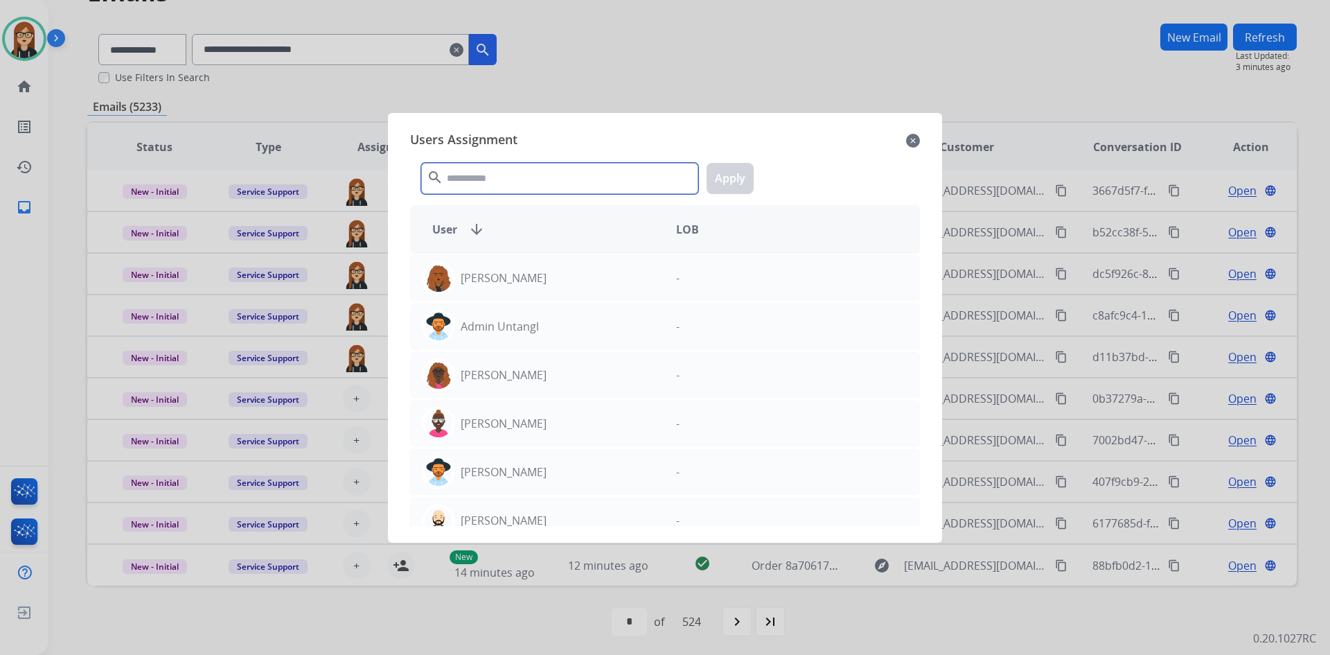
click at [505, 178] on input "text" at bounding box center [559, 178] width 277 height 31
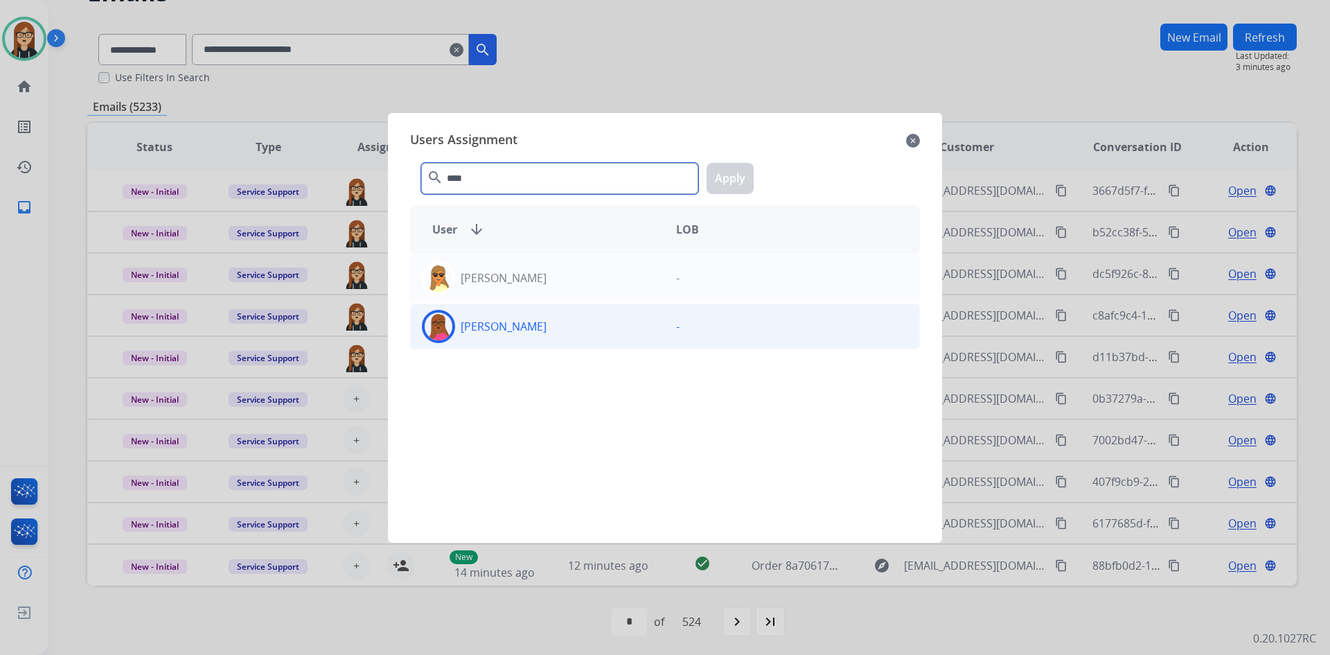
type input "****"
click at [468, 332] on p "[PERSON_NAME]" at bounding box center [504, 326] width 86 height 17
click at [720, 171] on button "Apply" at bounding box center [729, 178] width 47 height 31
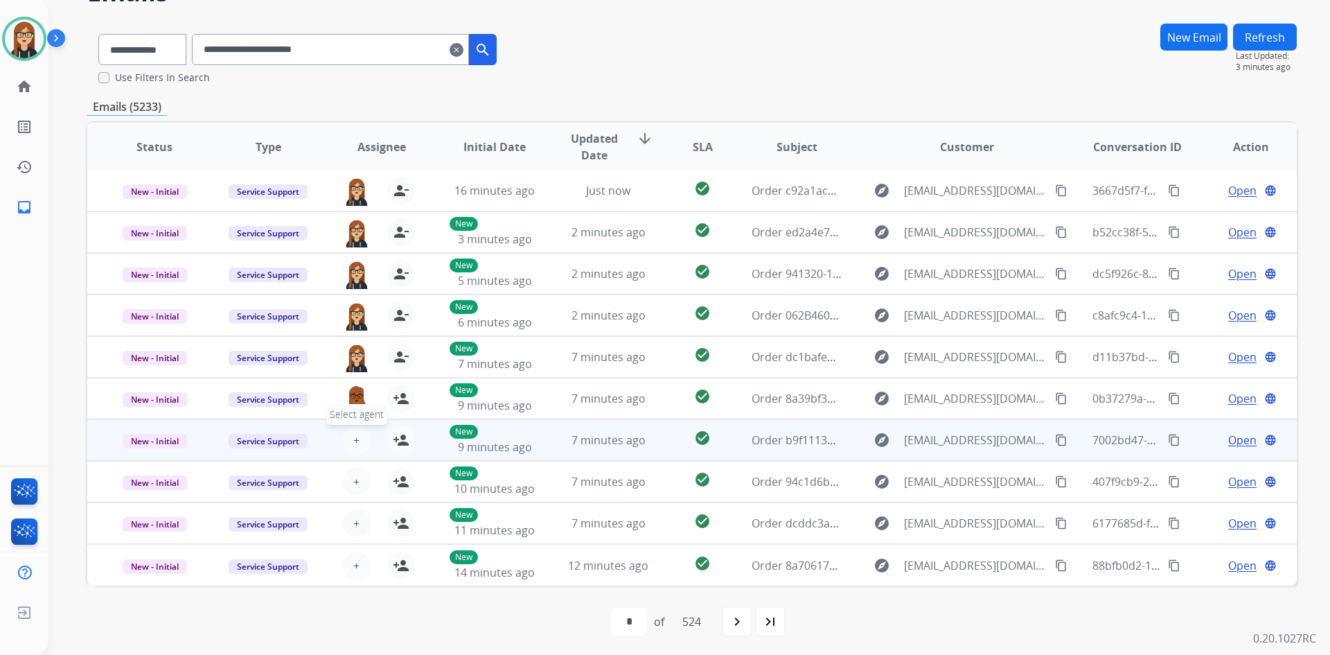
click at [353, 434] on span "+" at bounding box center [356, 440] width 6 height 17
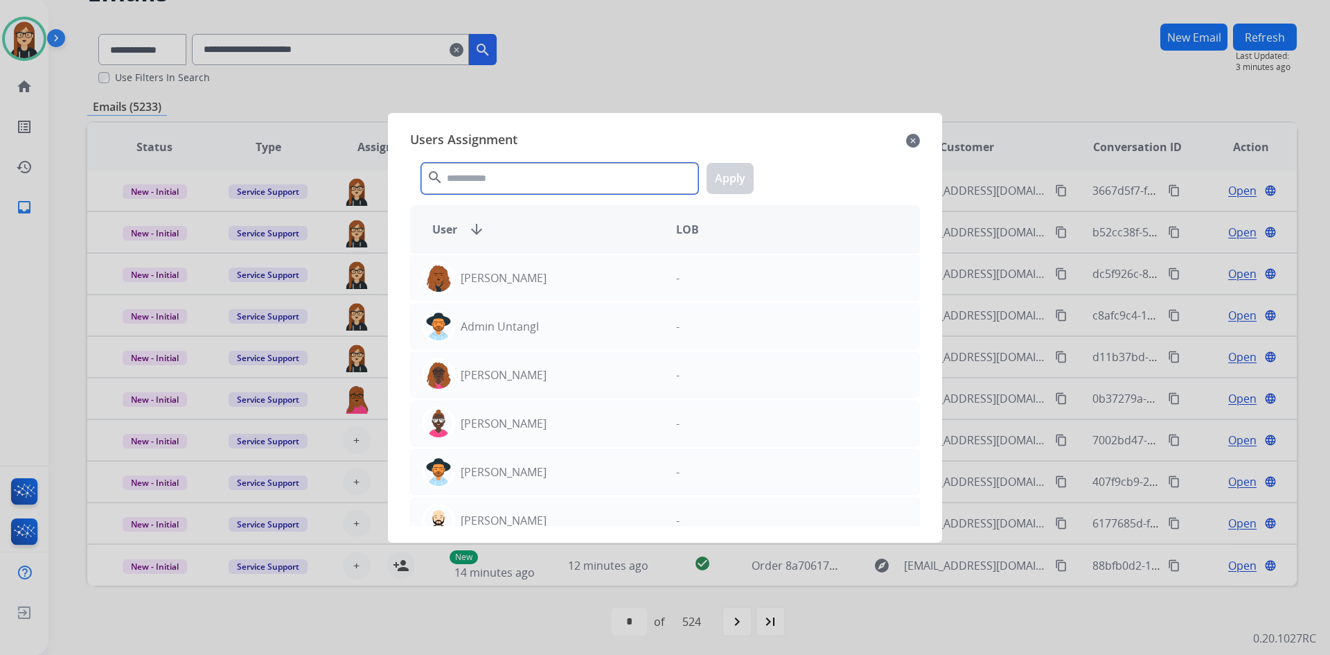
click at [478, 177] on input "text" at bounding box center [559, 178] width 277 height 31
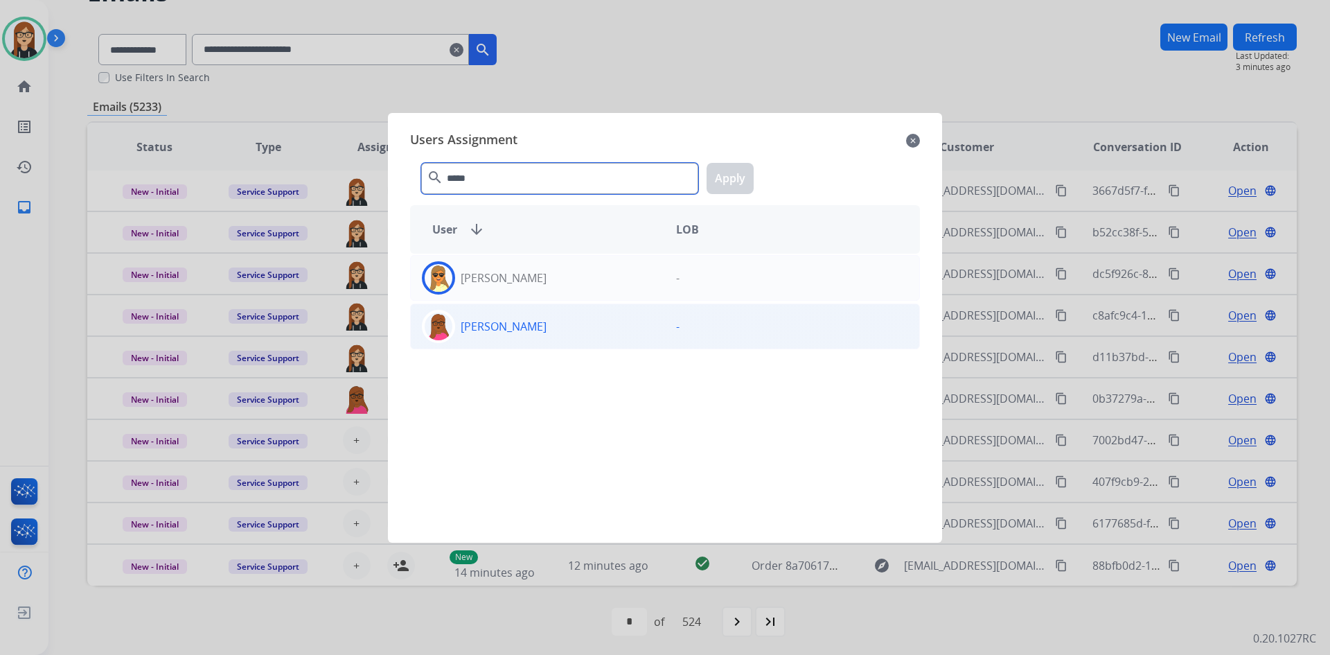
type input "*****"
click at [499, 332] on p "[PERSON_NAME]" at bounding box center [504, 326] width 86 height 17
click at [726, 177] on button "Apply" at bounding box center [729, 178] width 47 height 31
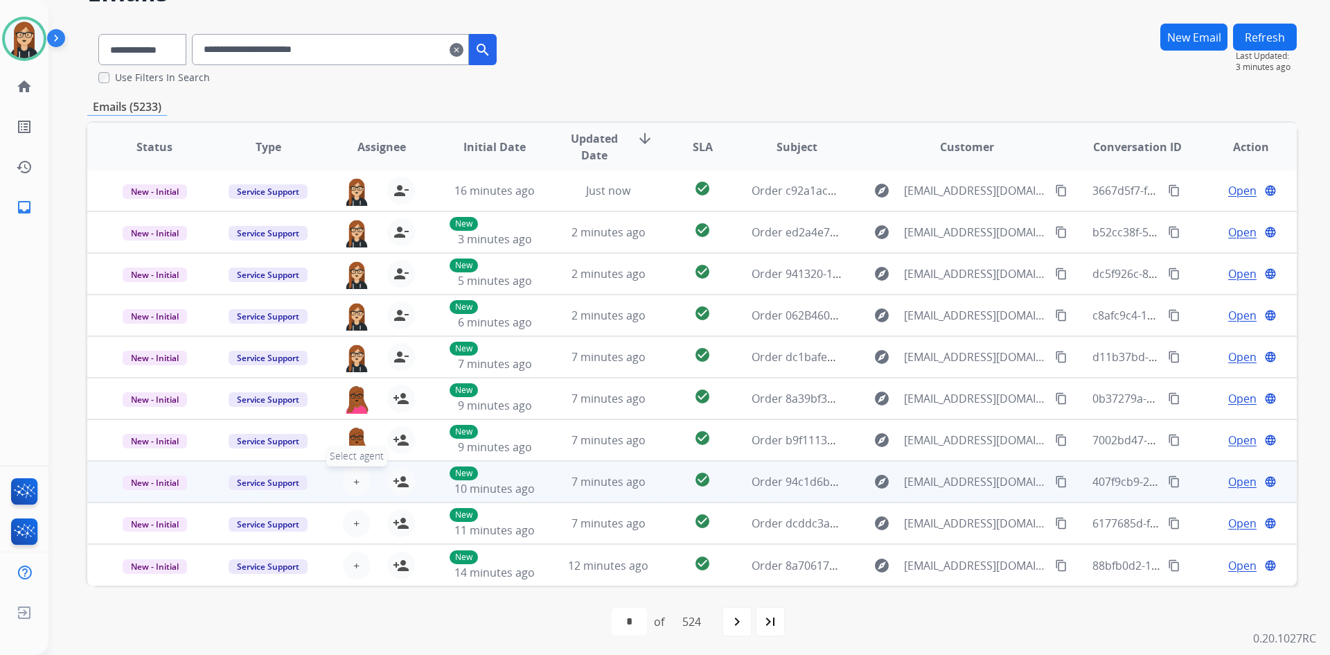
click at [357, 483] on span "+" at bounding box center [356, 481] width 6 height 17
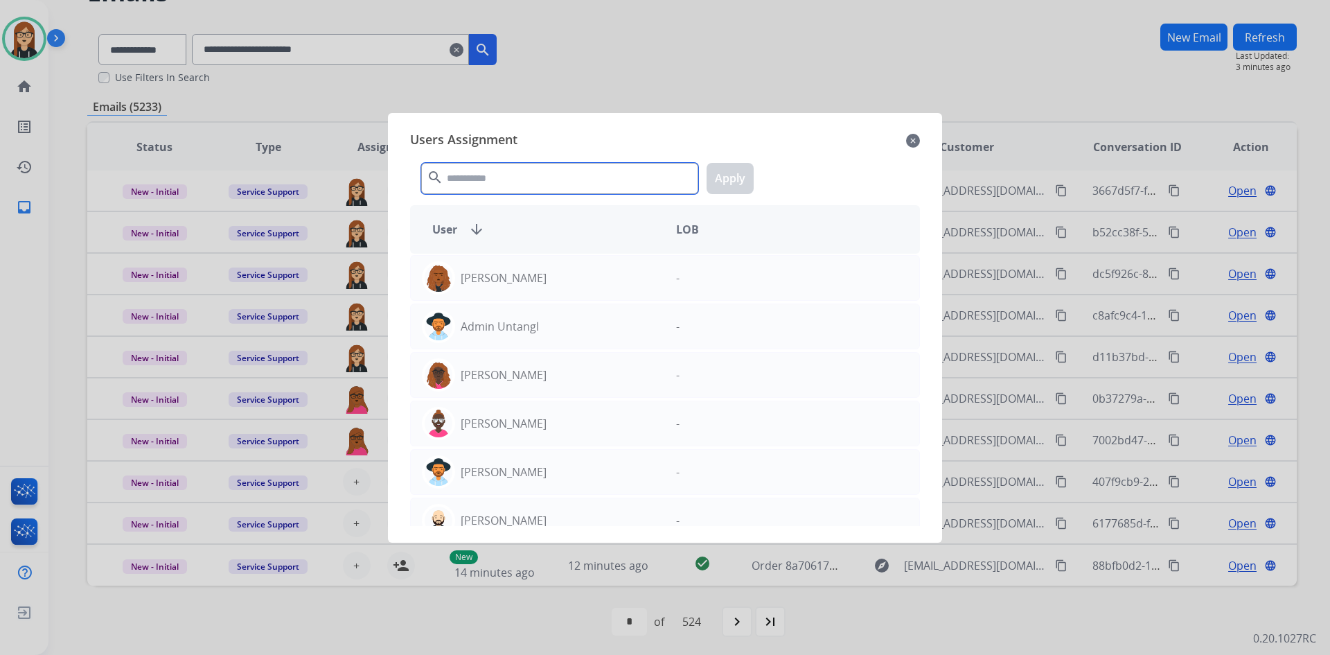
click at [484, 177] on input "text" at bounding box center [559, 178] width 277 height 31
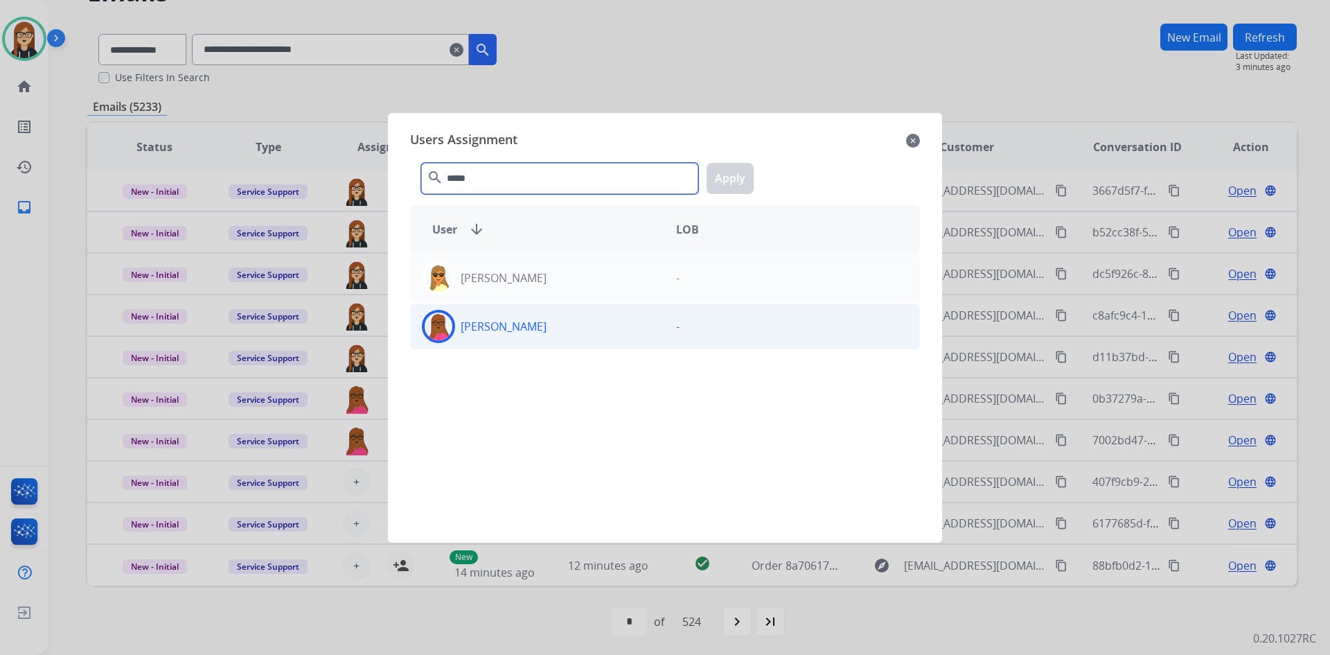
type input "*****"
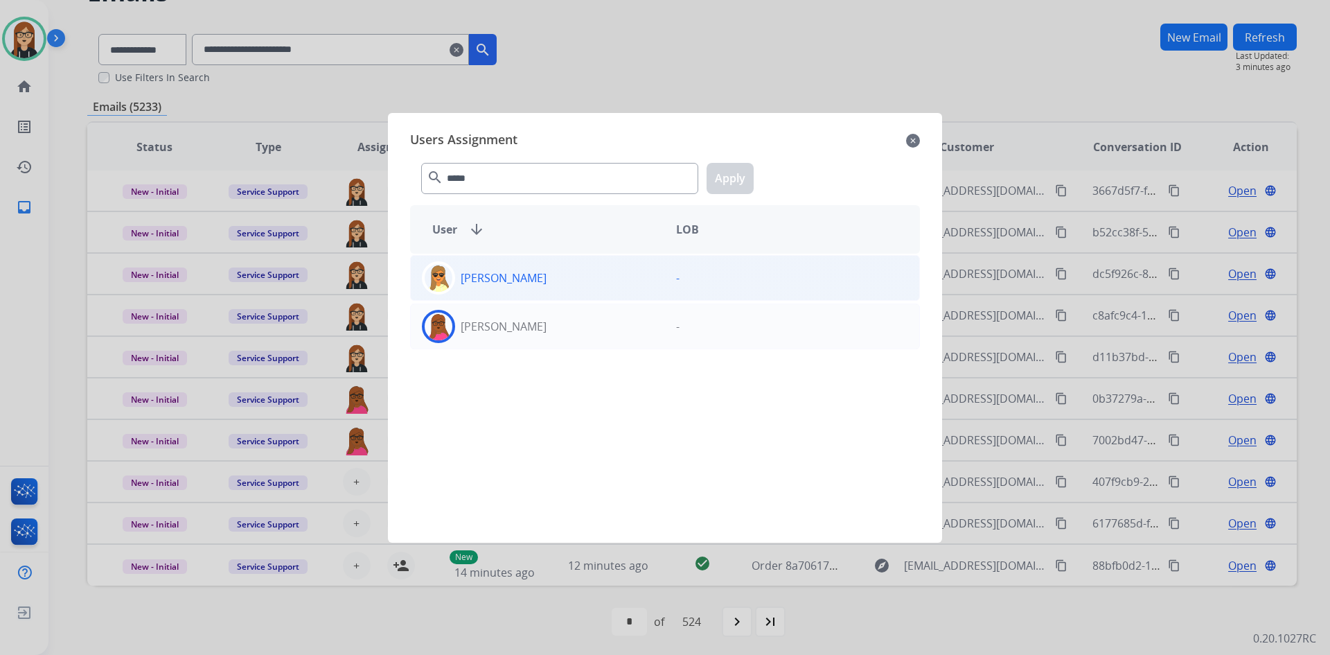
drag, startPoint x: 459, startPoint y: 328, endPoint x: 519, endPoint y: 272, distance: 82.3
click at [459, 328] on div "[PERSON_NAME]" at bounding box center [538, 326] width 254 height 33
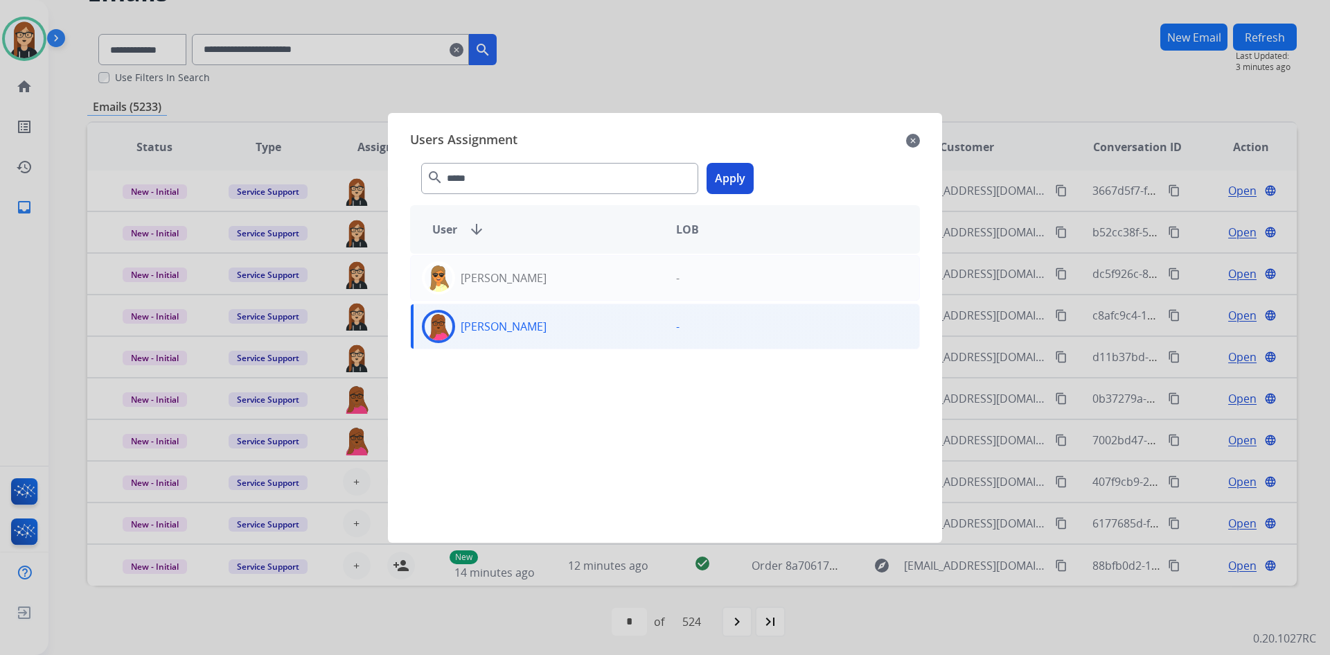
click at [733, 172] on button "Apply" at bounding box center [729, 178] width 47 height 31
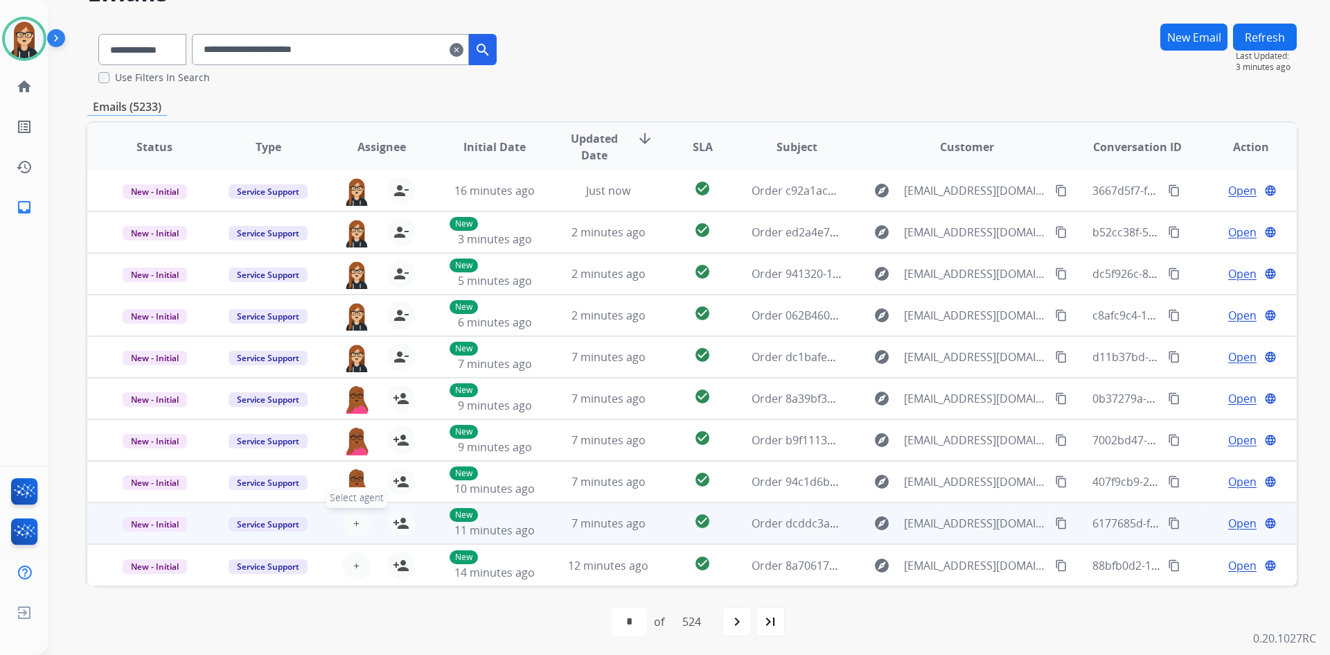
click at [353, 519] on span "+" at bounding box center [356, 523] width 6 height 17
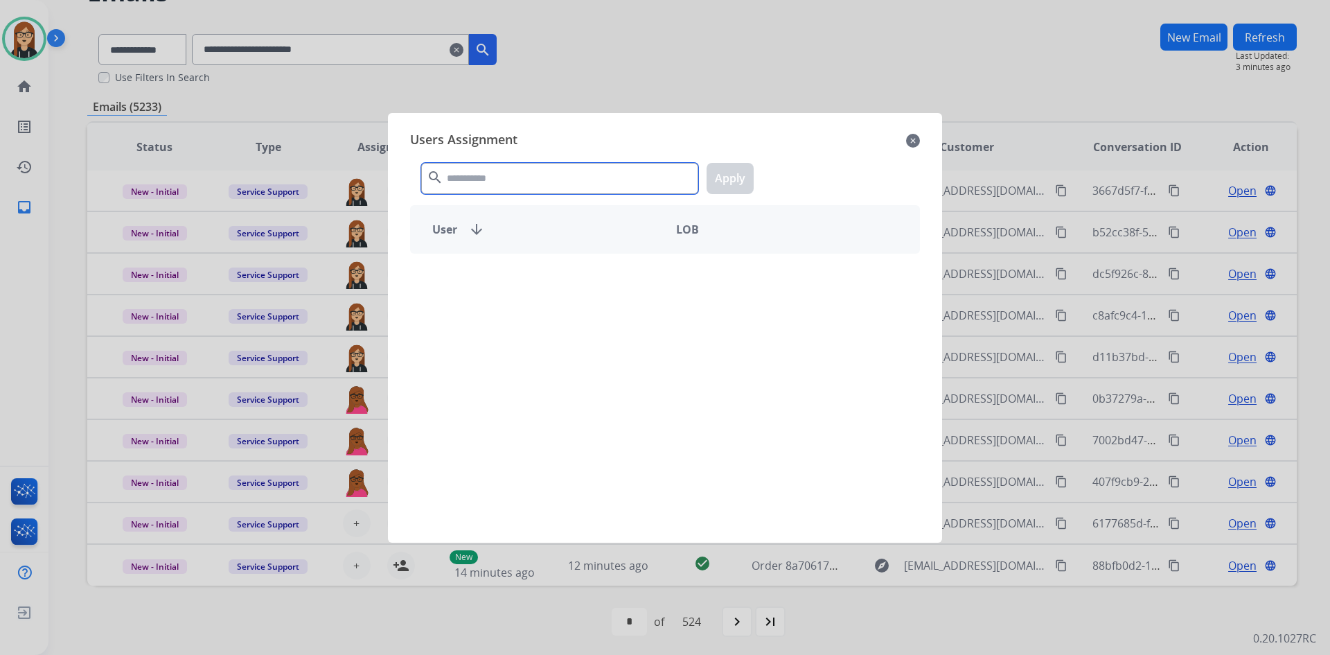
click at [501, 181] on input "text" at bounding box center [559, 178] width 277 height 31
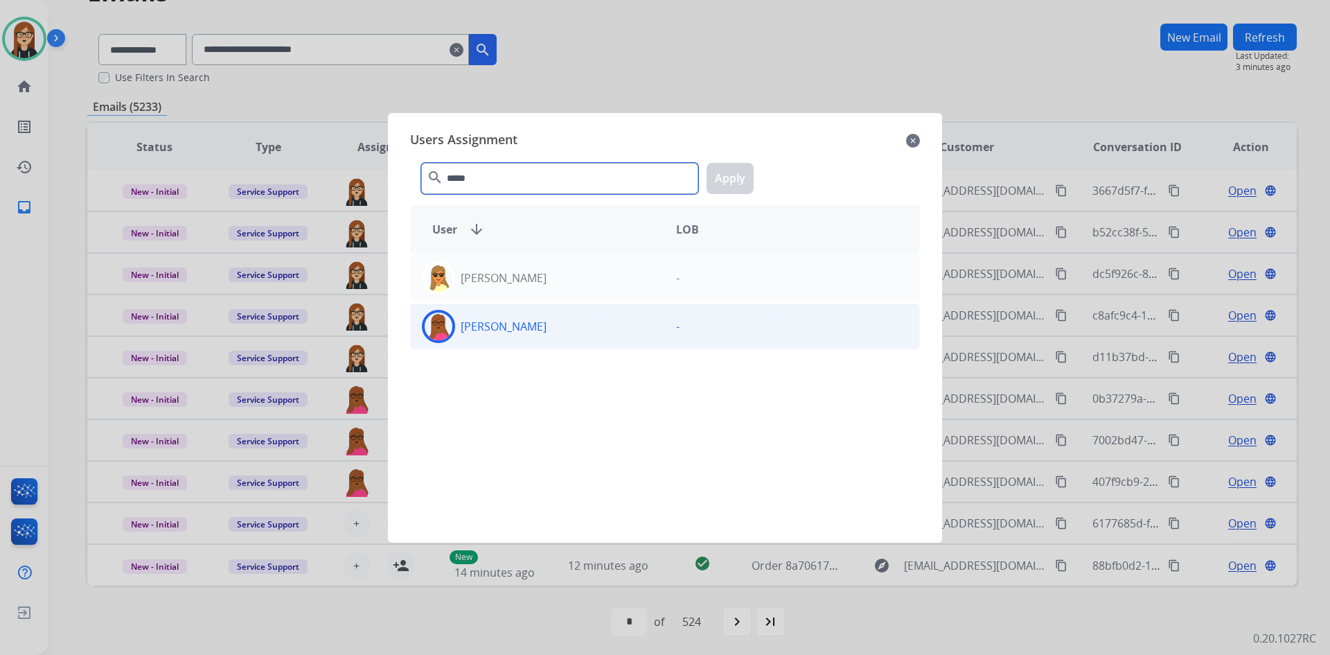
type input "*****"
click at [495, 339] on div "[PERSON_NAME]" at bounding box center [538, 326] width 254 height 33
click at [721, 184] on button "Apply" at bounding box center [729, 178] width 47 height 31
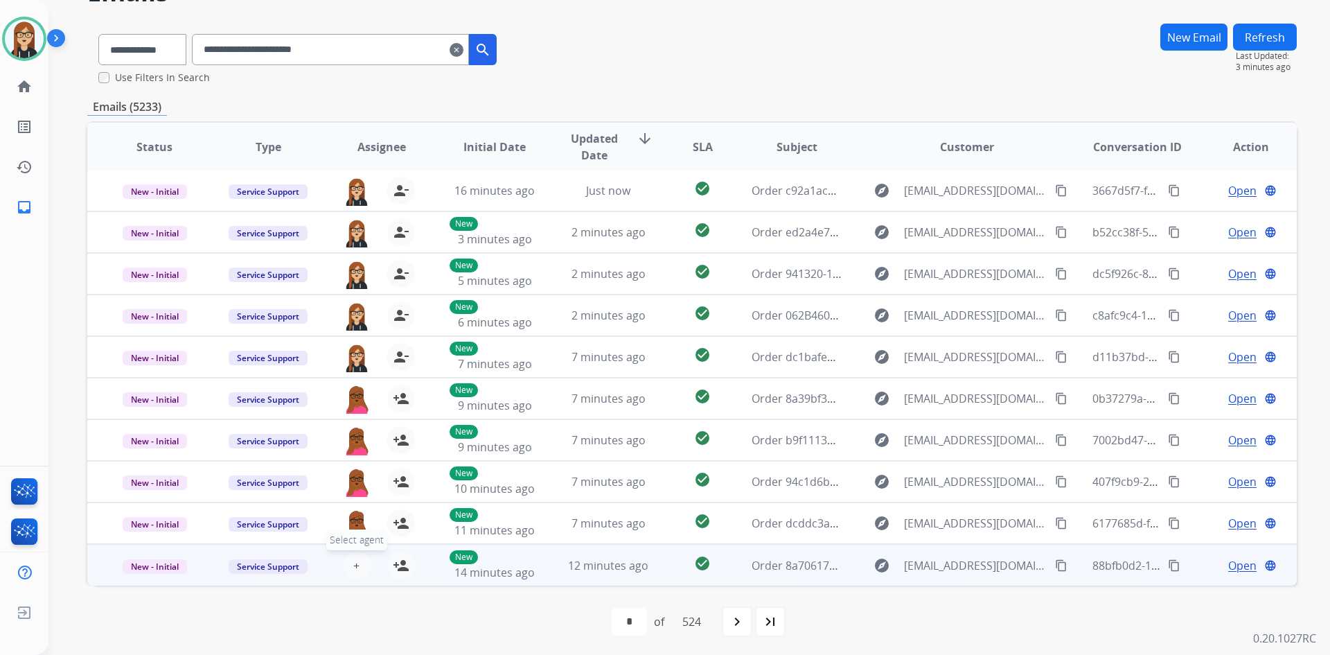
click at [353, 560] on span "+" at bounding box center [356, 565] width 6 height 17
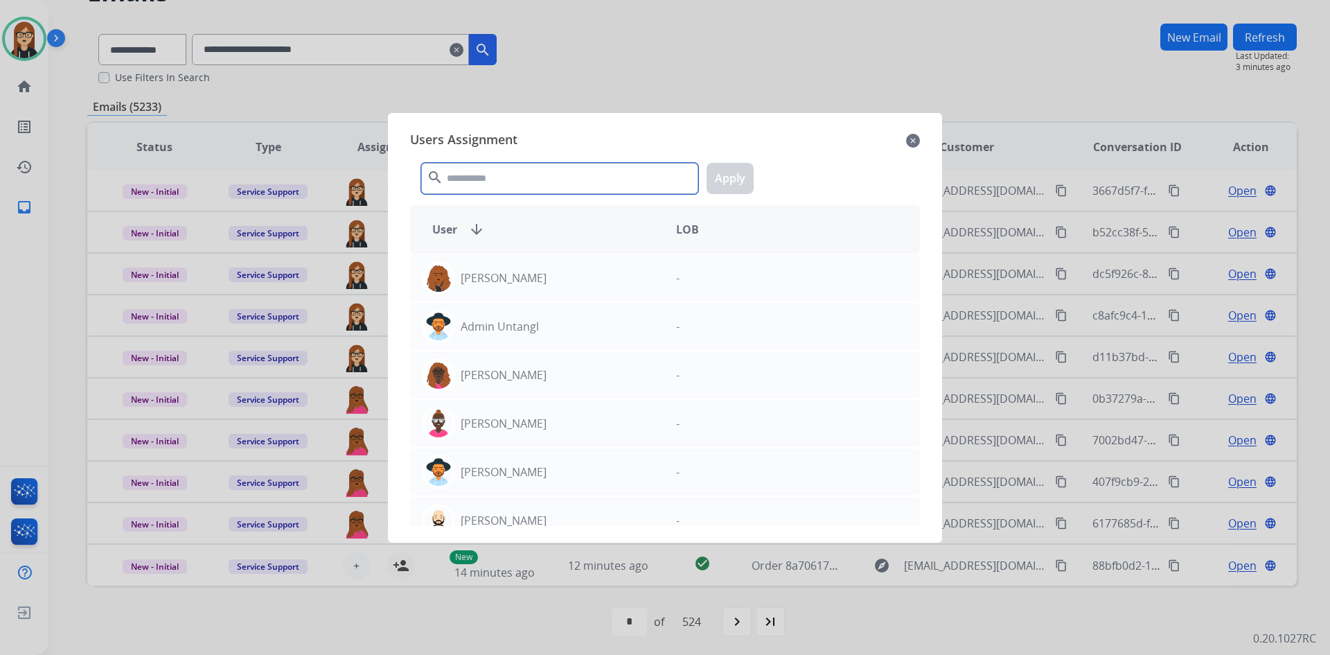
click at [502, 177] on input "text" at bounding box center [559, 178] width 277 height 31
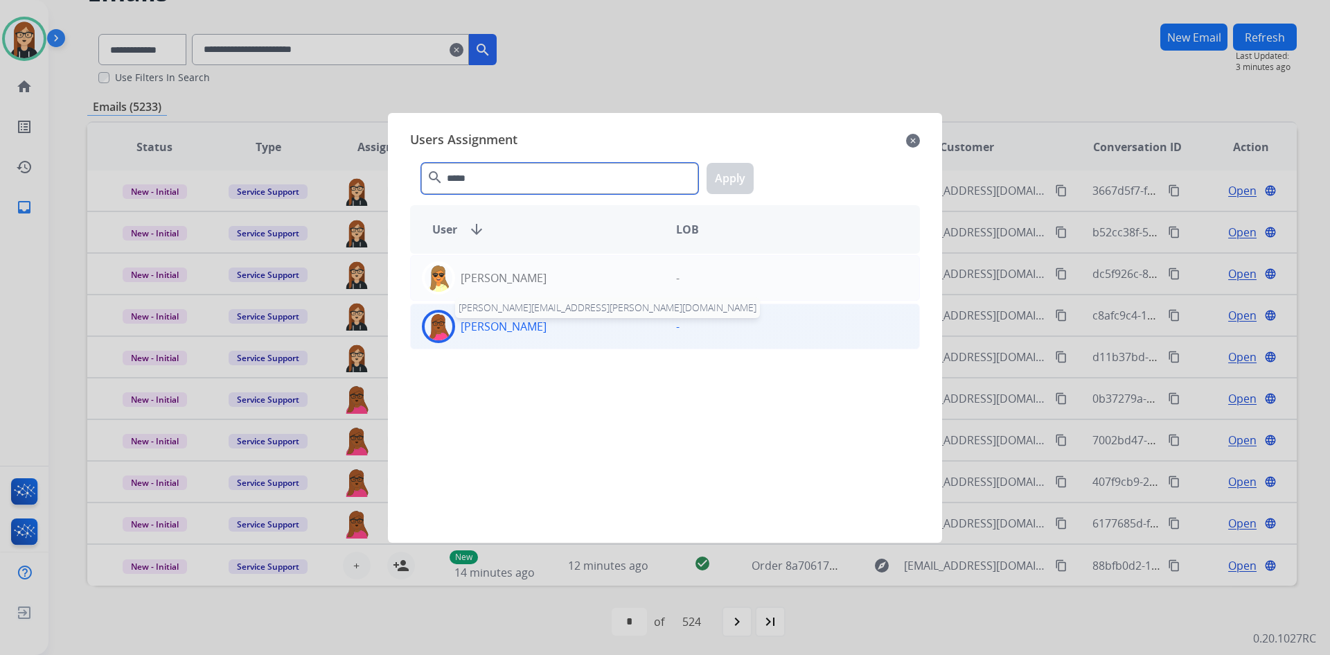
type input "*****"
click at [515, 326] on p "[PERSON_NAME]" at bounding box center [504, 326] width 86 height 17
click at [731, 181] on button "Apply" at bounding box center [729, 178] width 47 height 31
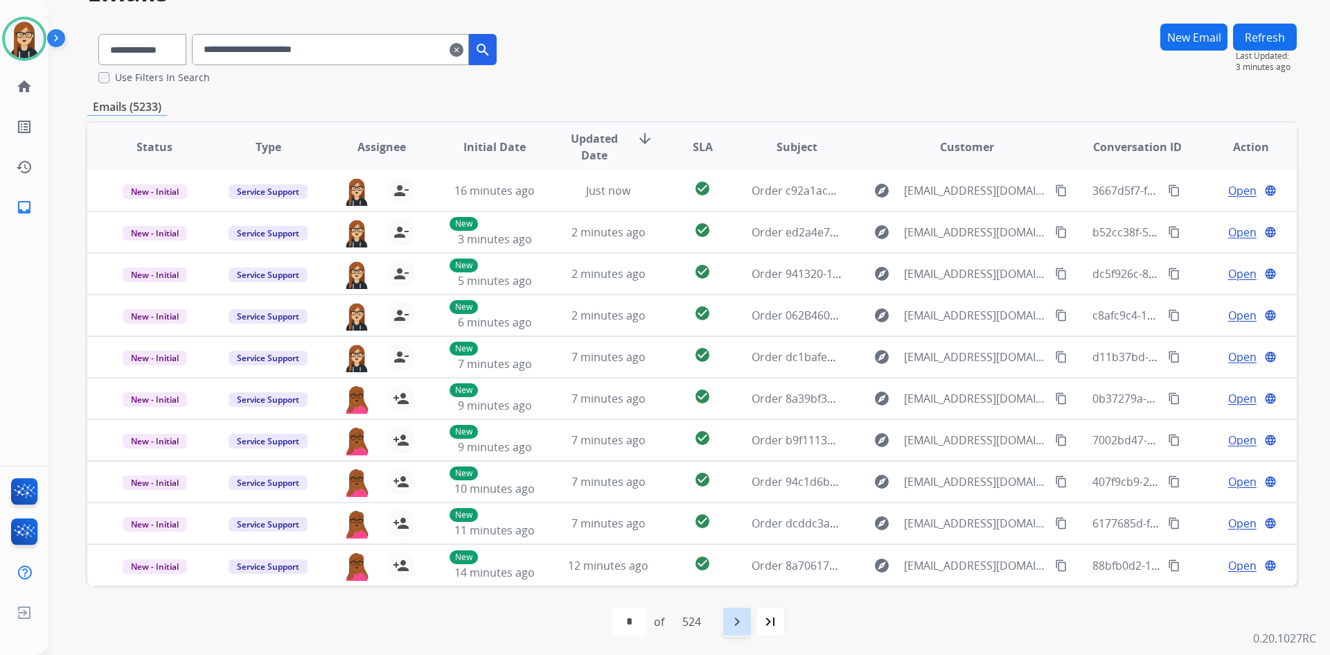
click at [745, 625] on mat-icon "navigate_next" at bounding box center [737, 621] width 17 height 17
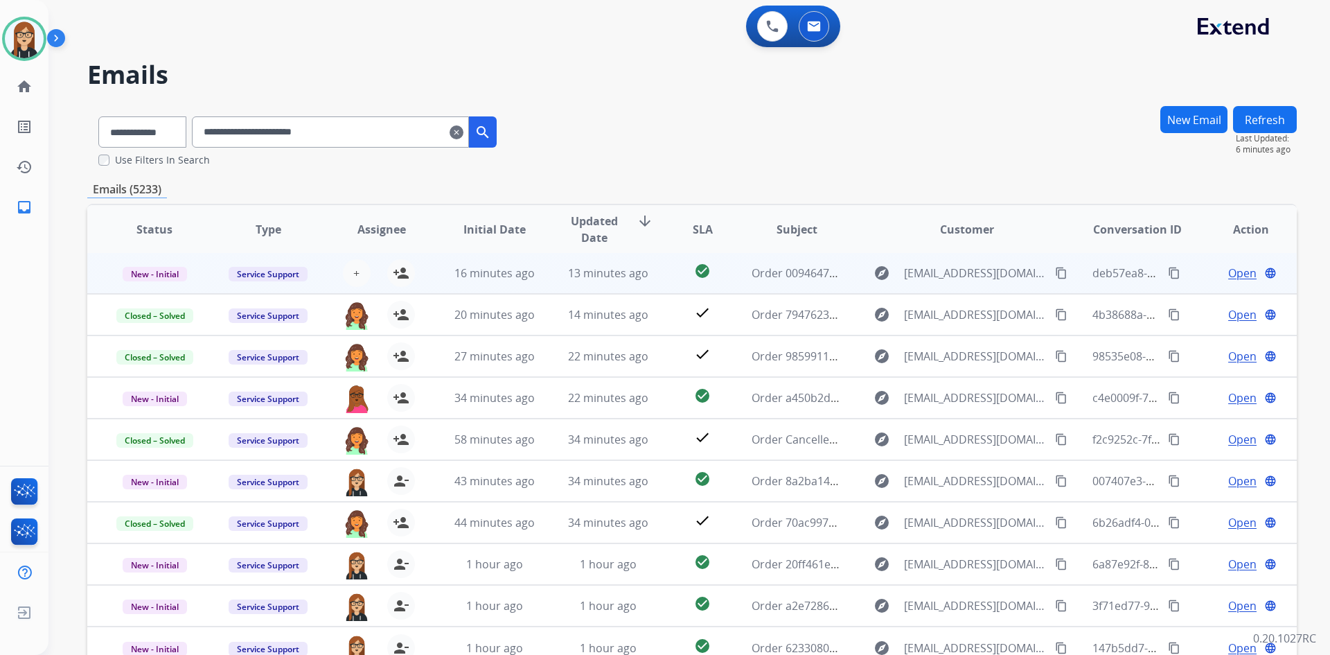
click at [1228, 267] on span "Open" at bounding box center [1242, 273] width 28 height 17
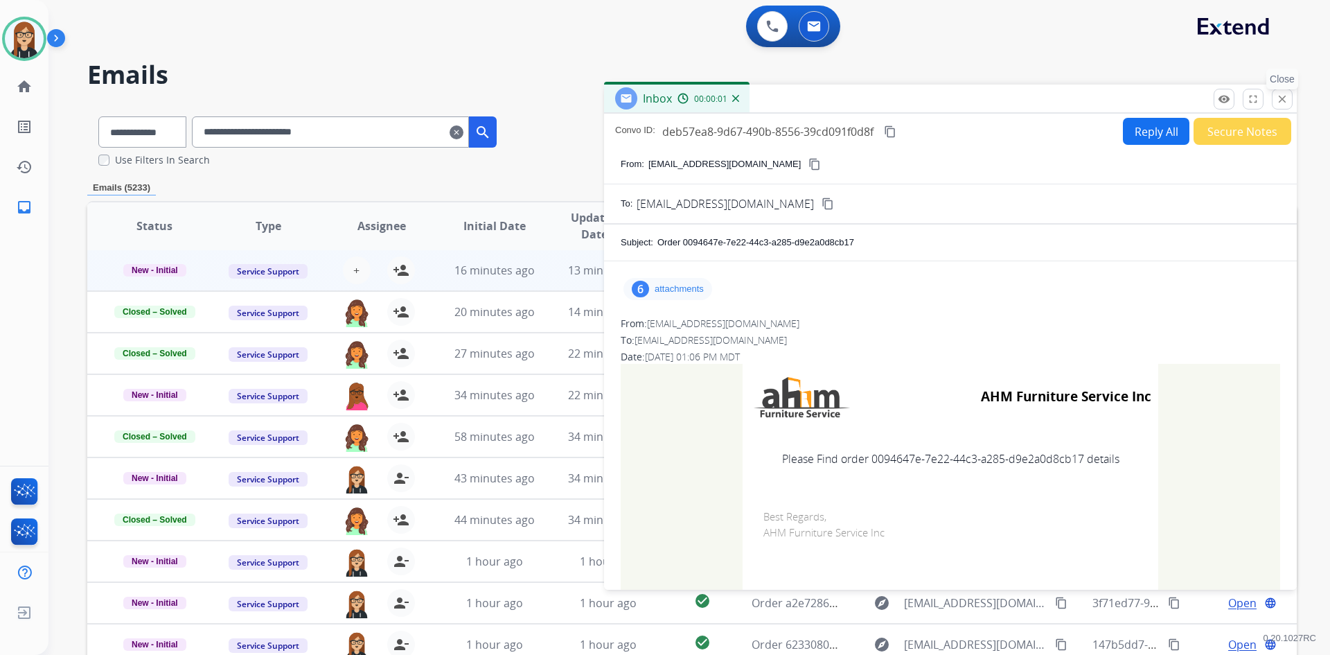
click at [1287, 100] on mat-icon "close" at bounding box center [1282, 99] width 12 height 12
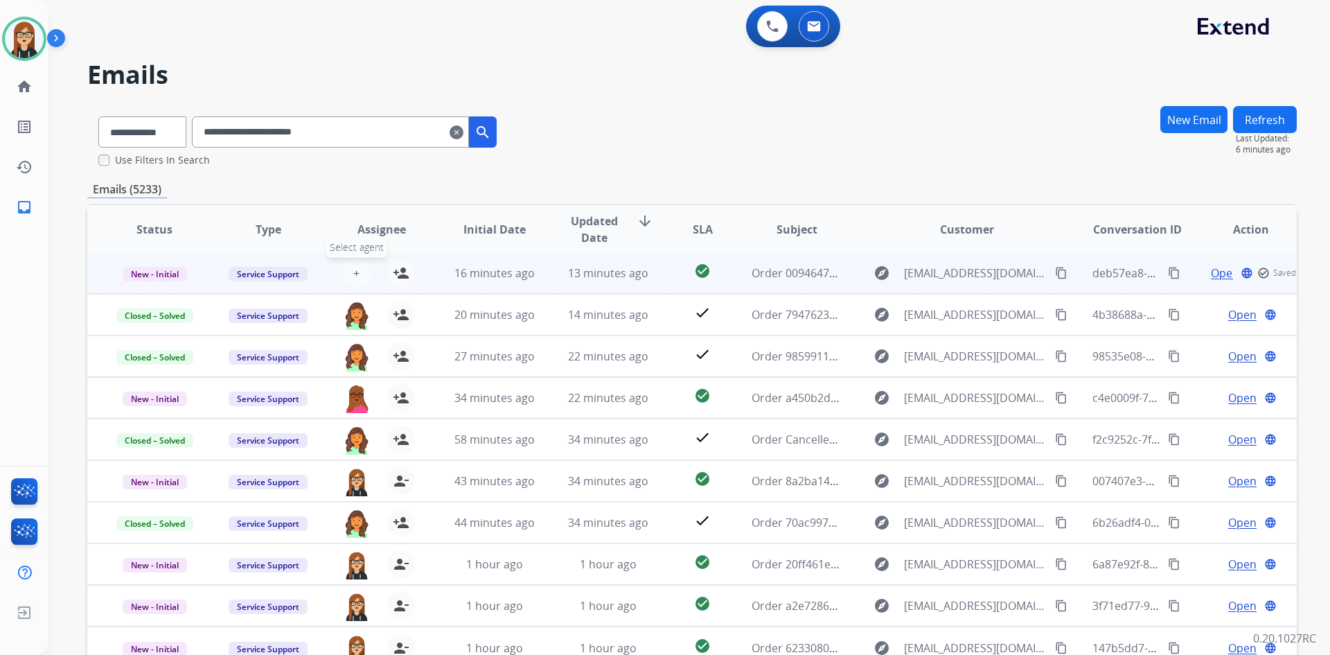
click at [351, 262] on button "+ Select agent" at bounding box center [357, 273] width 28 height 28
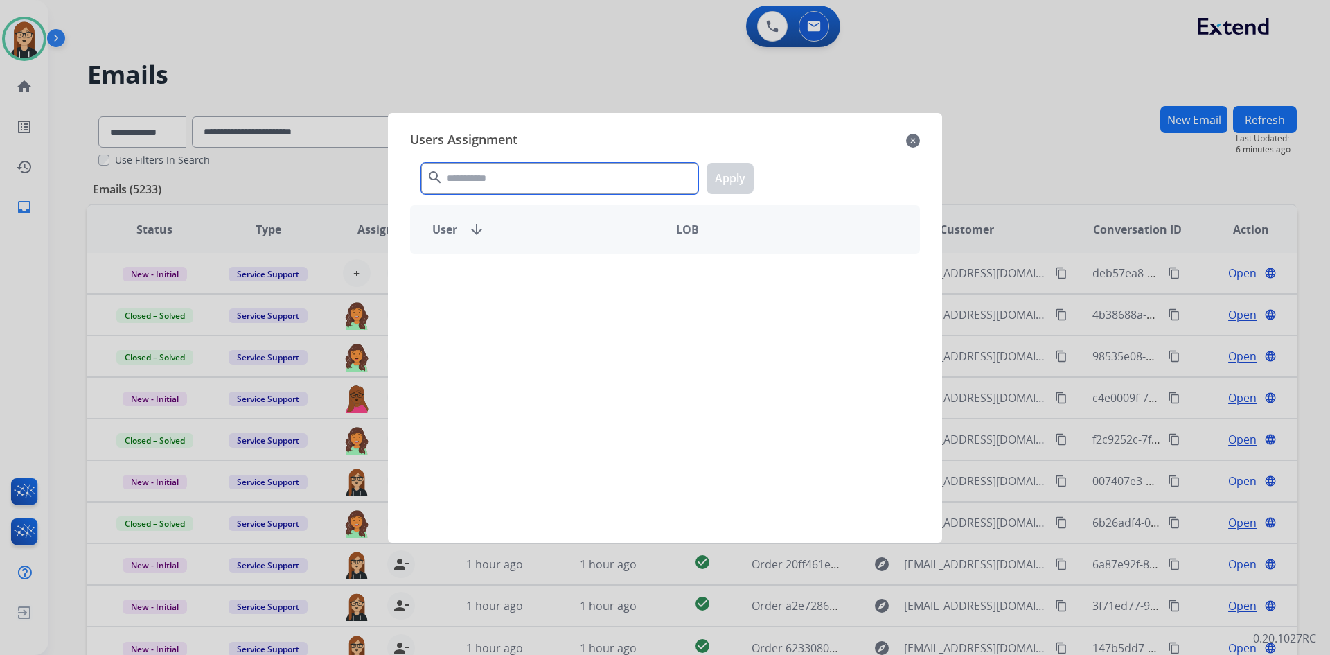
click at [476, 172] on input "text" at bounding box center [559, 178] width 277 height 31
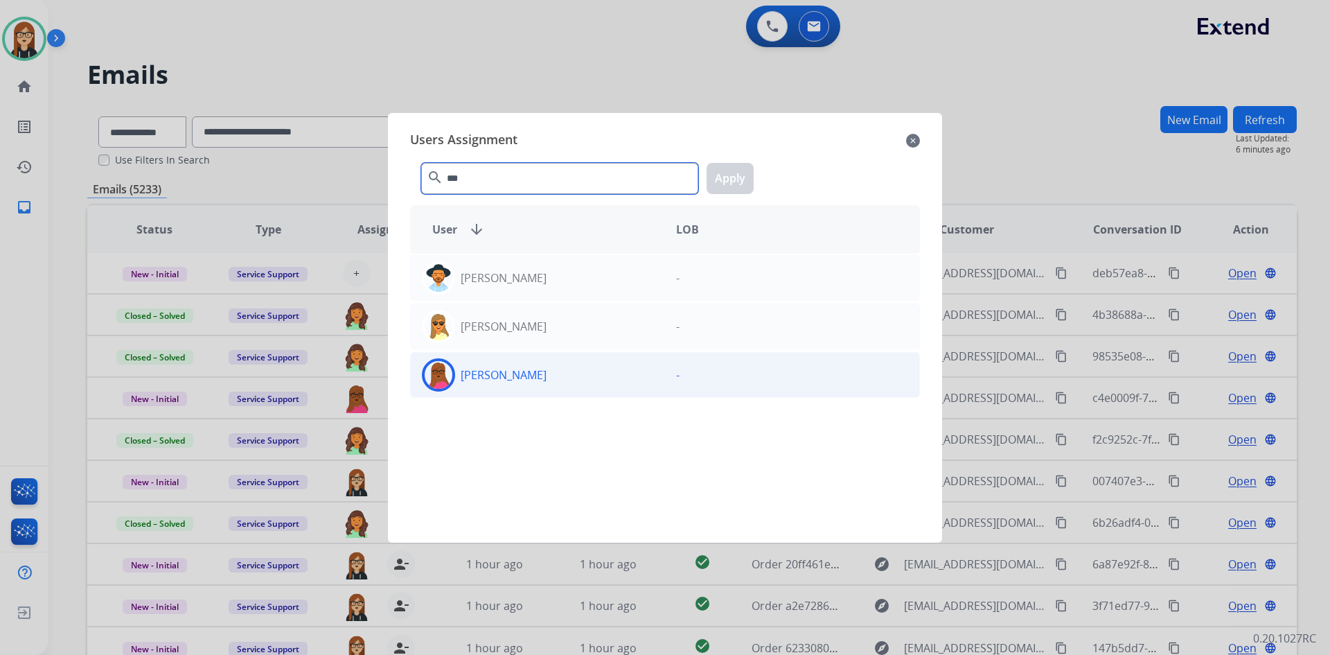
type input "***"
click at [440, 371] on img at bounding box center [439, 375] width 28 height 28
click at [734, 171] on button "Apply" at bounding box center [729, 178] width 47 height 31
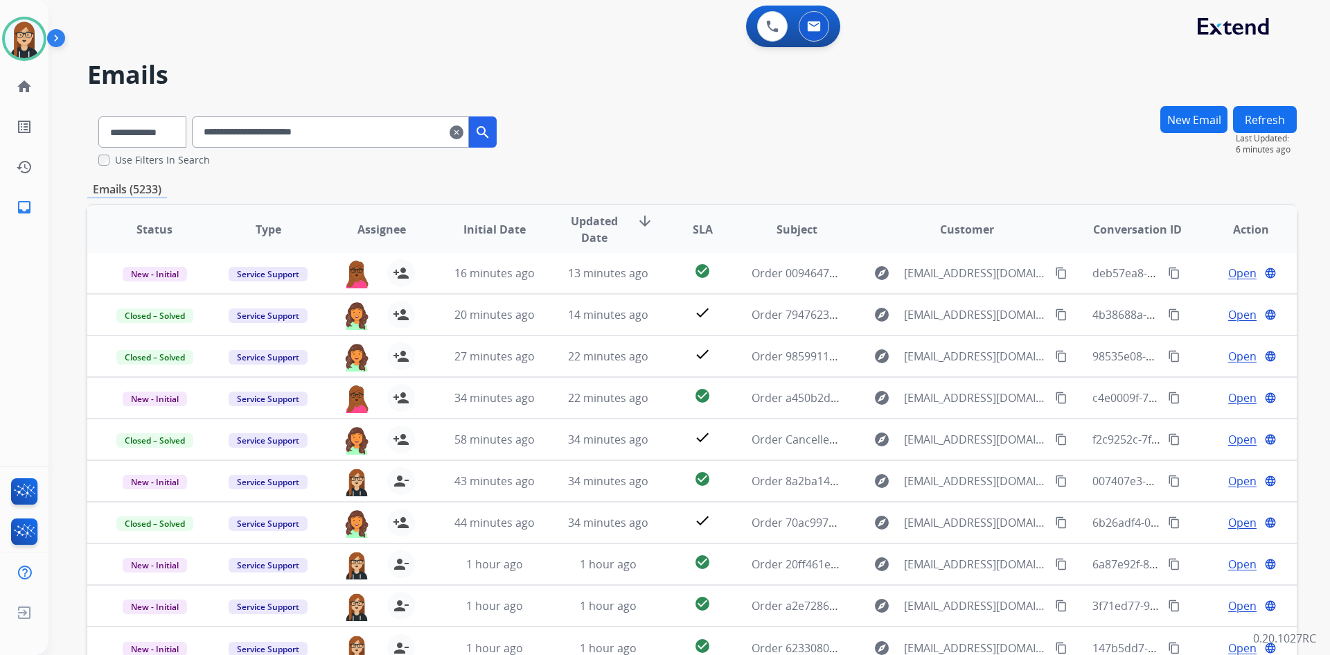
click at [463, 132] on mat-icon "clear" at bounding box center [457, 132] width 14 height 17
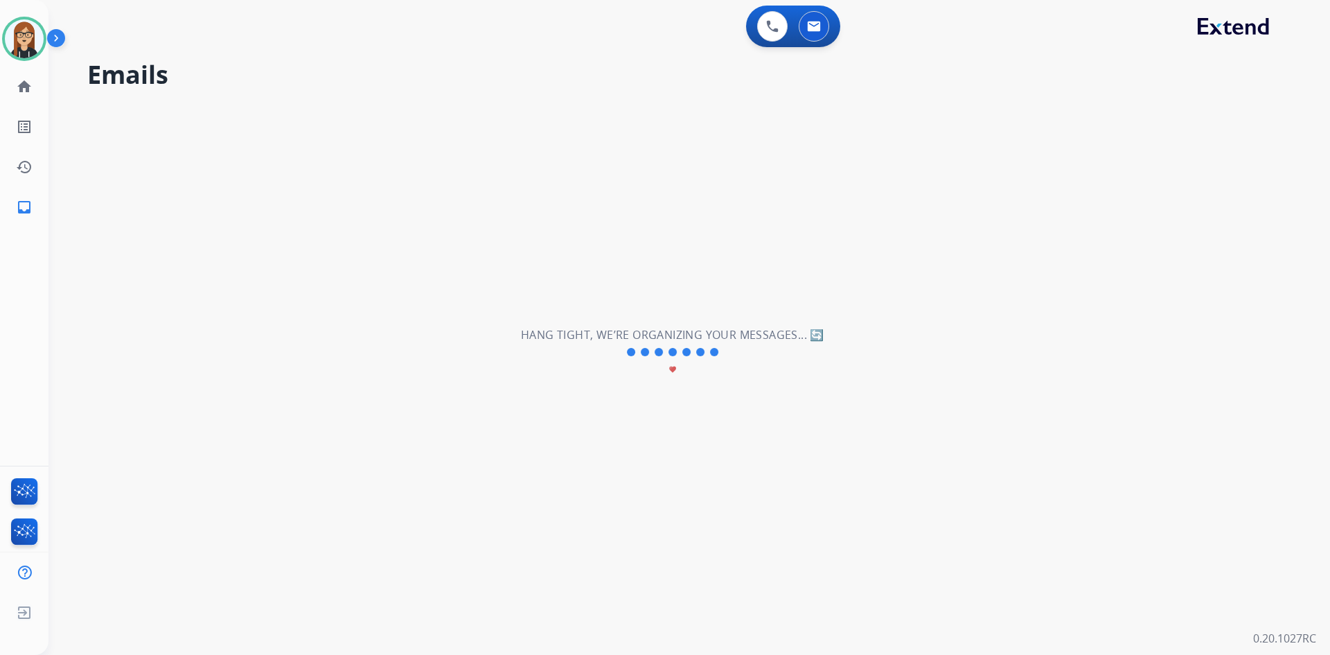
select select "**********"
select select "*"
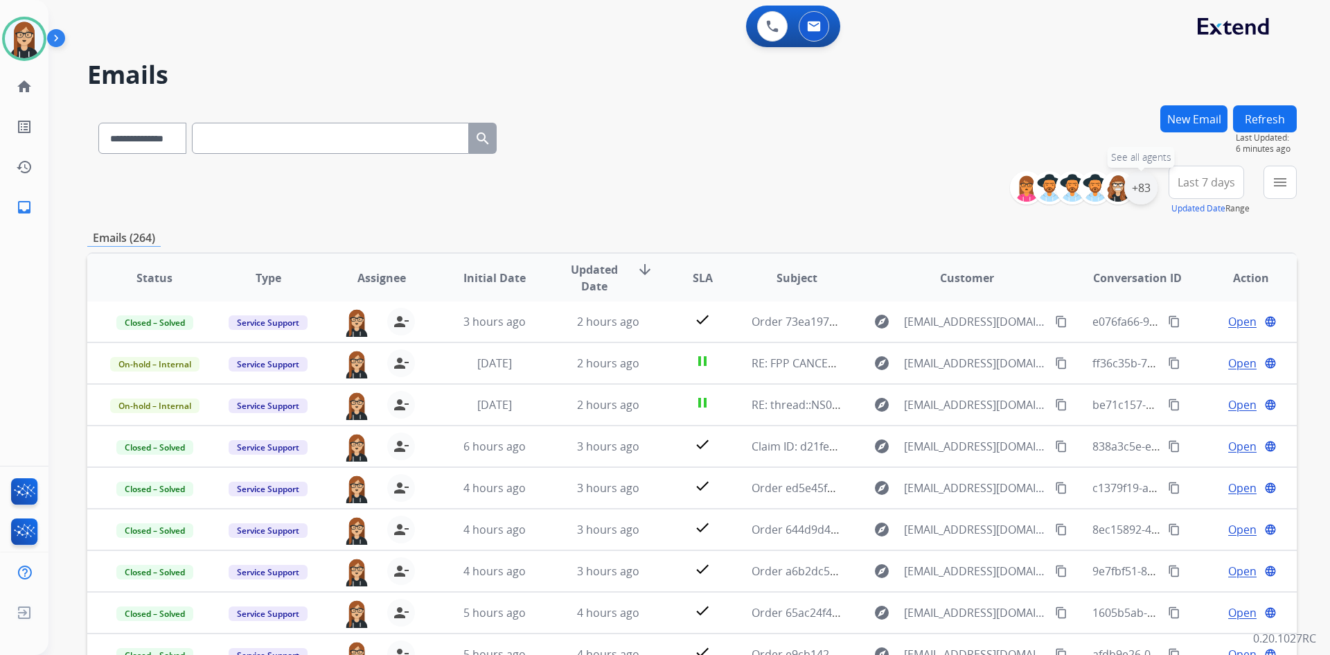
click at [1139, 186] on div "+83" at bounding box center [1140, 187] width 33 height 33
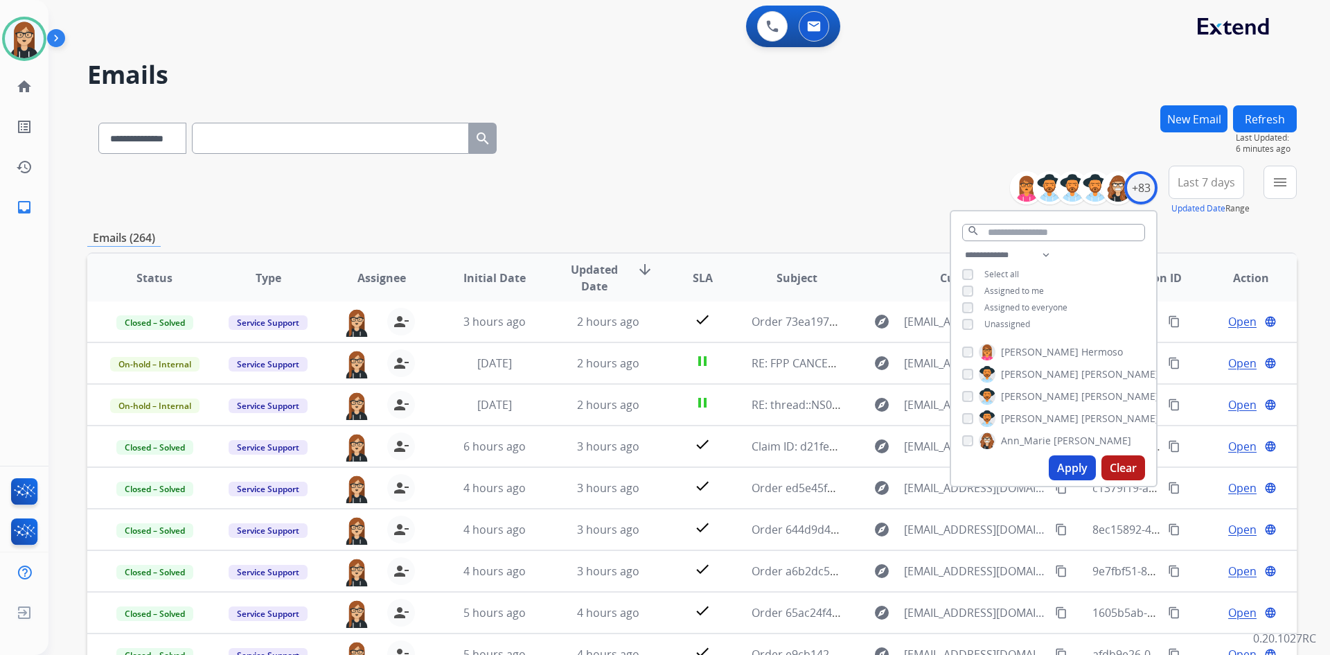
click at [1063, 463] on button "Apply" at bounding box center [1072, 467] width 47 height 25
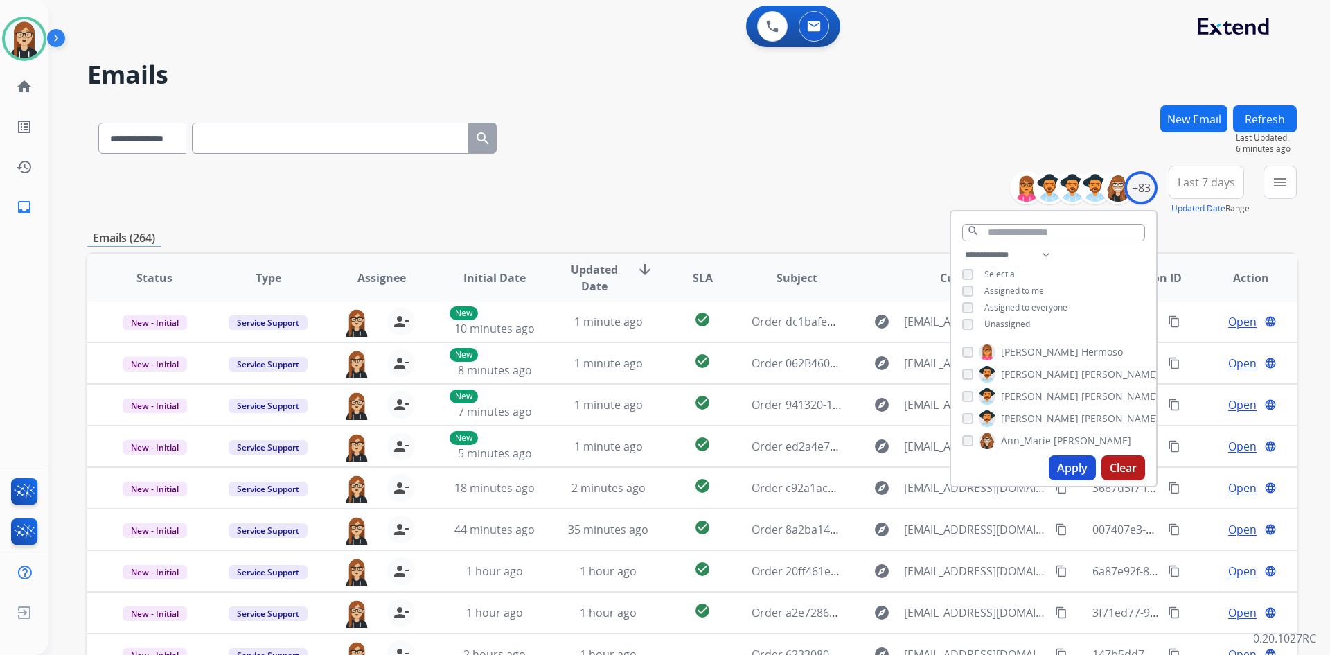
click at [672, 172] on div "**********" at bounding box center [691, 191] width 1209 height 50
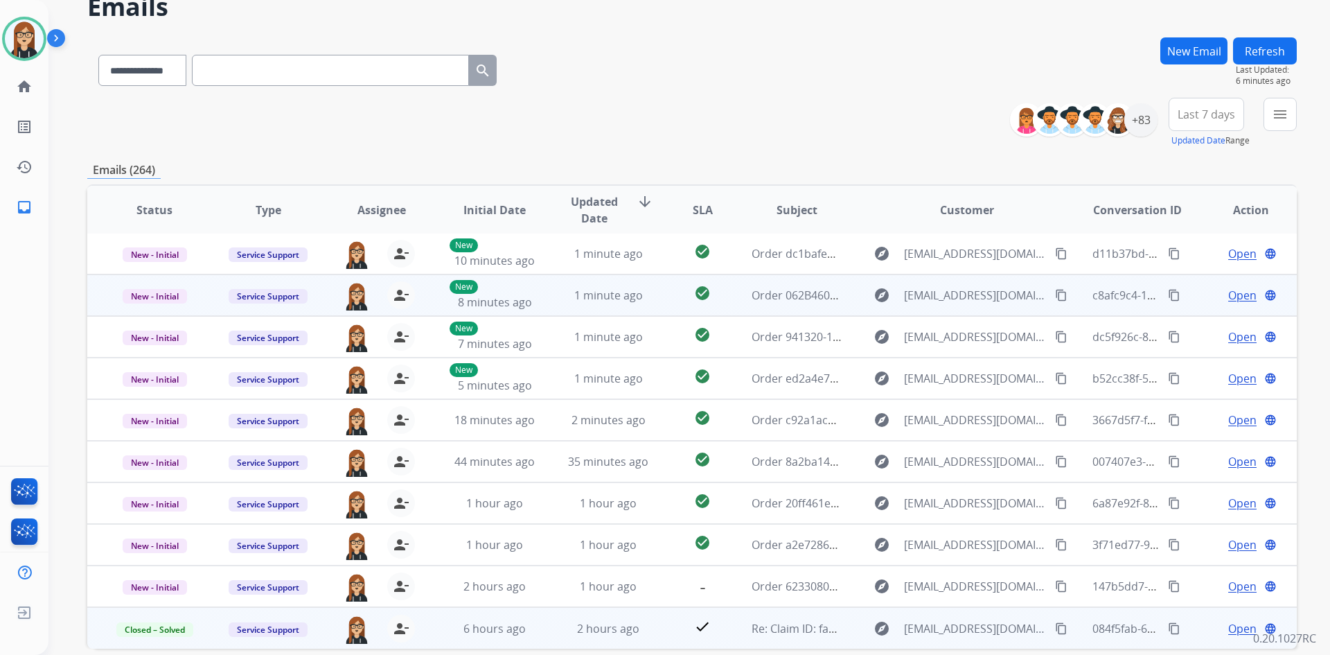
scroll to position [134, 0]
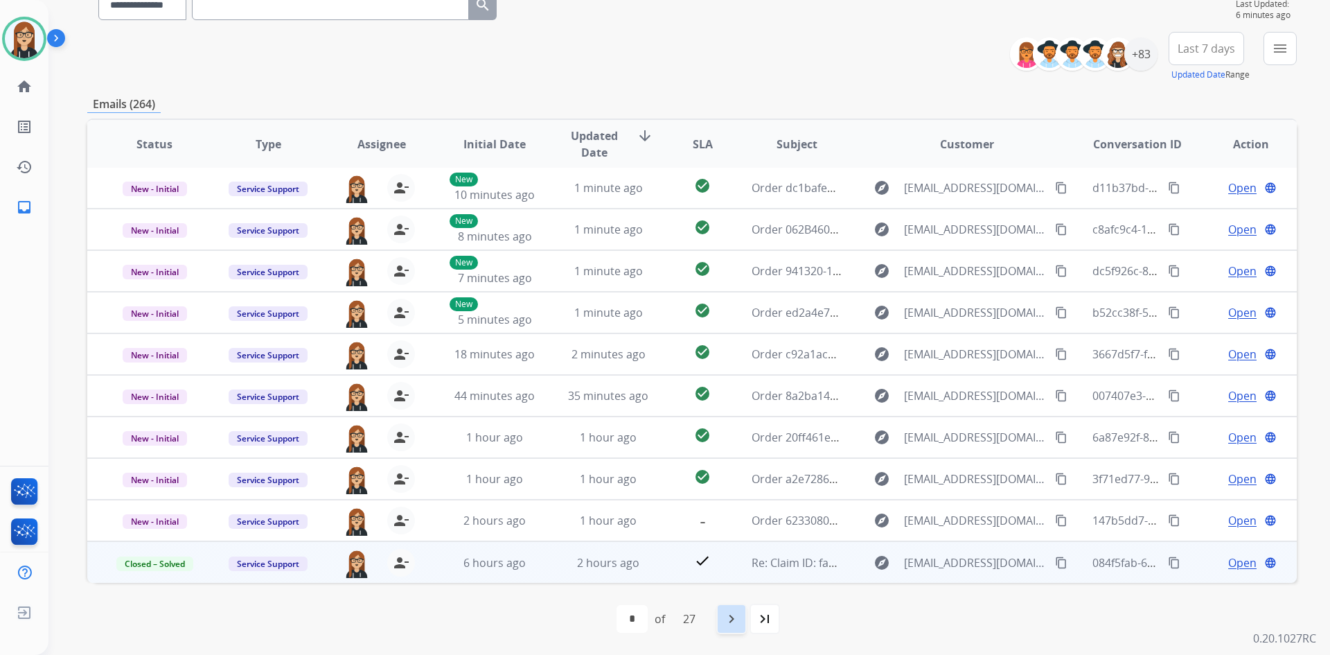
click at [733, 615] on mat-icon "navigate_next" at bounding box center [731, 618] width 17 height 17
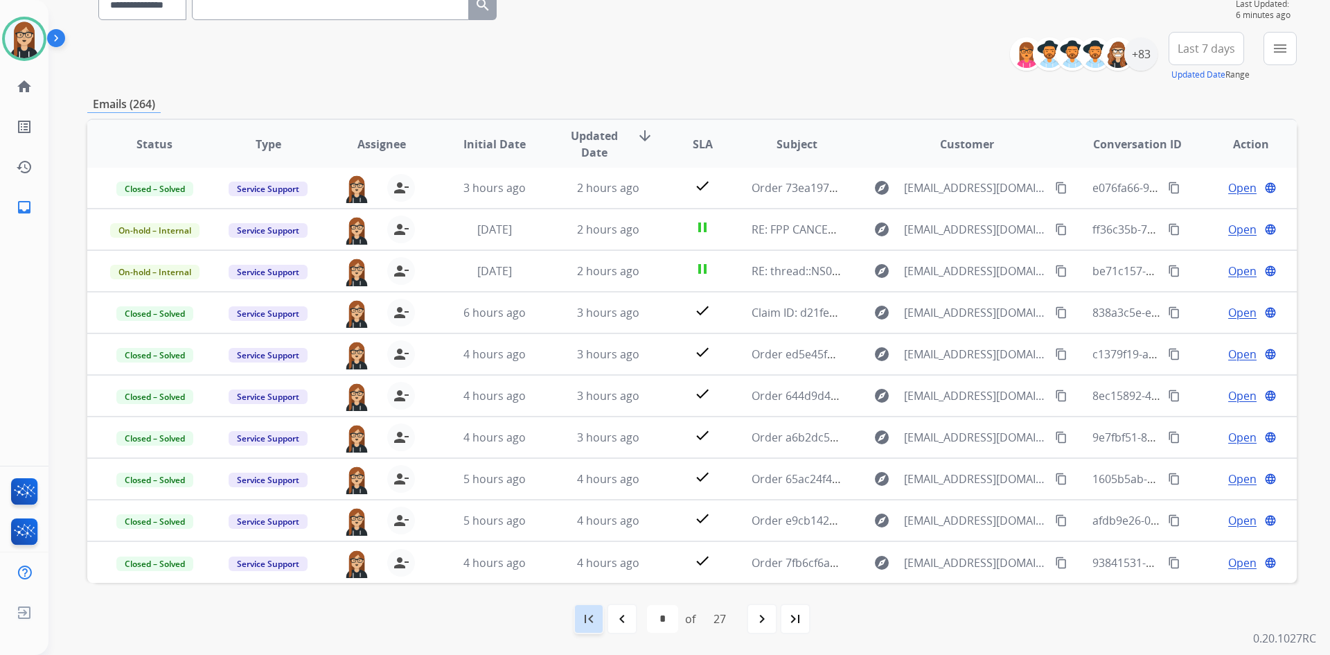
click at [589, 625] on mat-icon "first_page" at bounding box center [588, 618] width 17 height 17
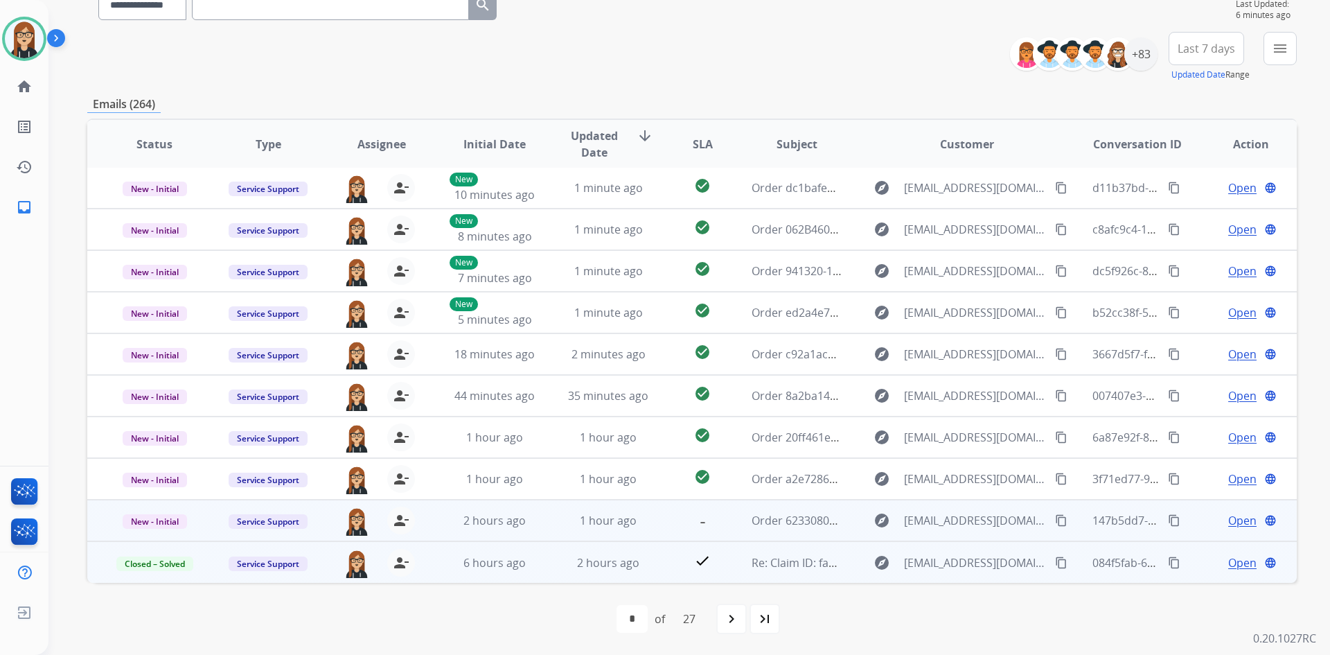
click at [1228, 524] on span "Open" at bounding box center [1242, 520] width 28 height 17
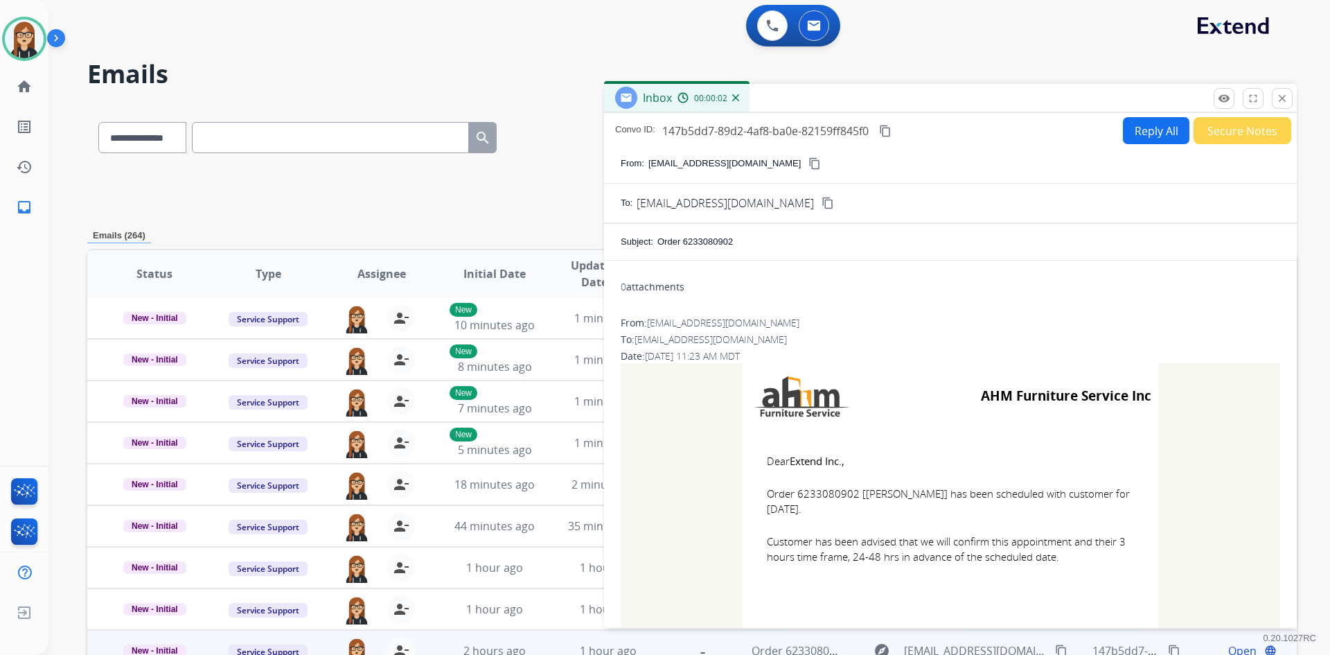
scroll to position [0, 0]
click at [1279, 97] on mat-icon "close" at bounding box center [1282, 99] width 12 height 12
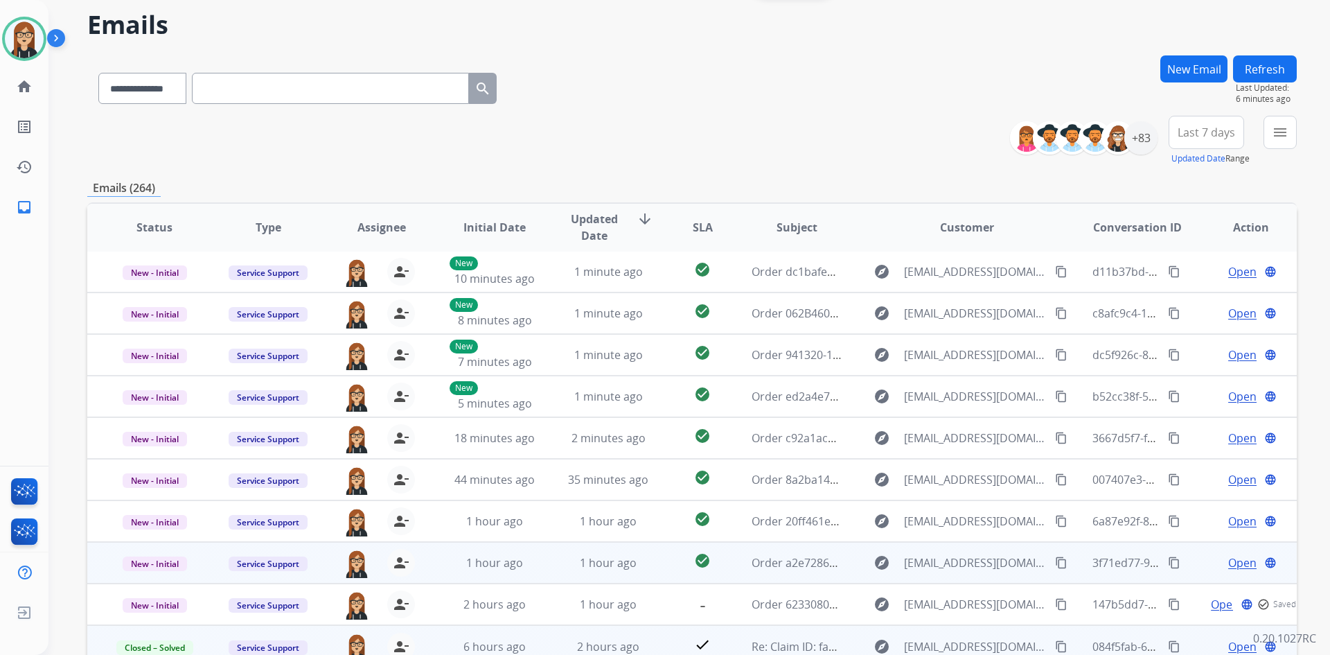
scroll to position [134, 0]
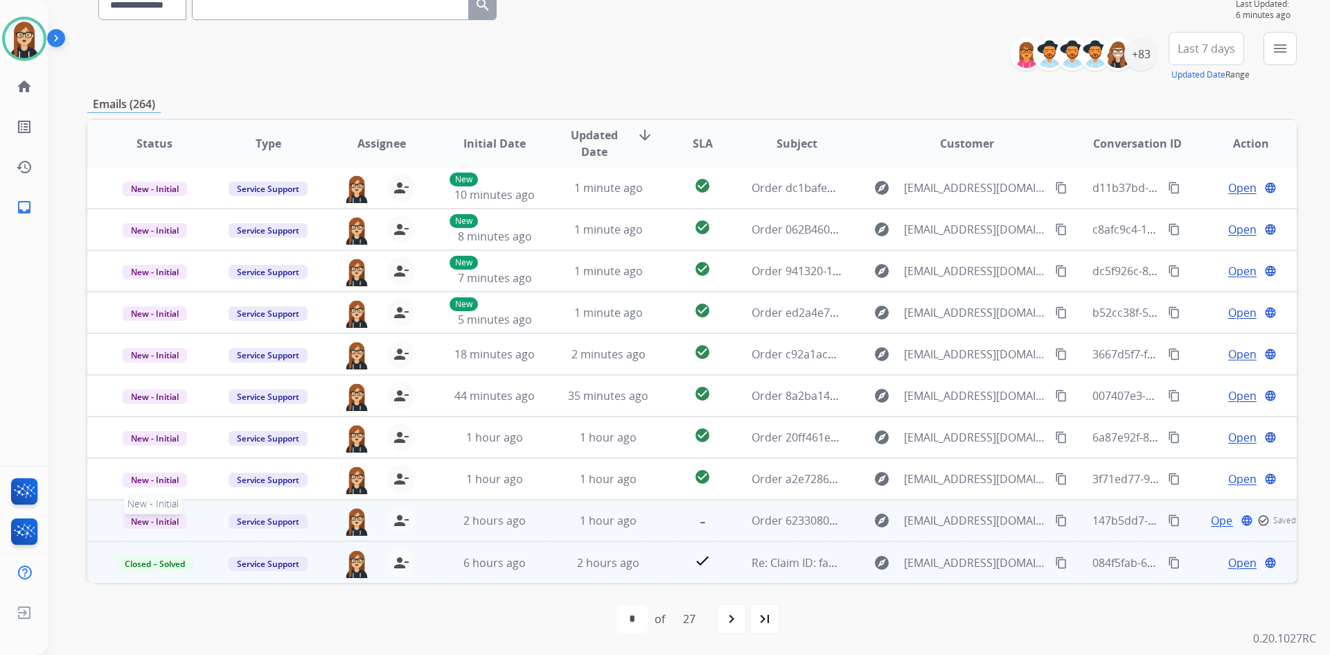
click at [163, 523] on span "New - Initial" at bounding box center [155, 521] width 64 height 15
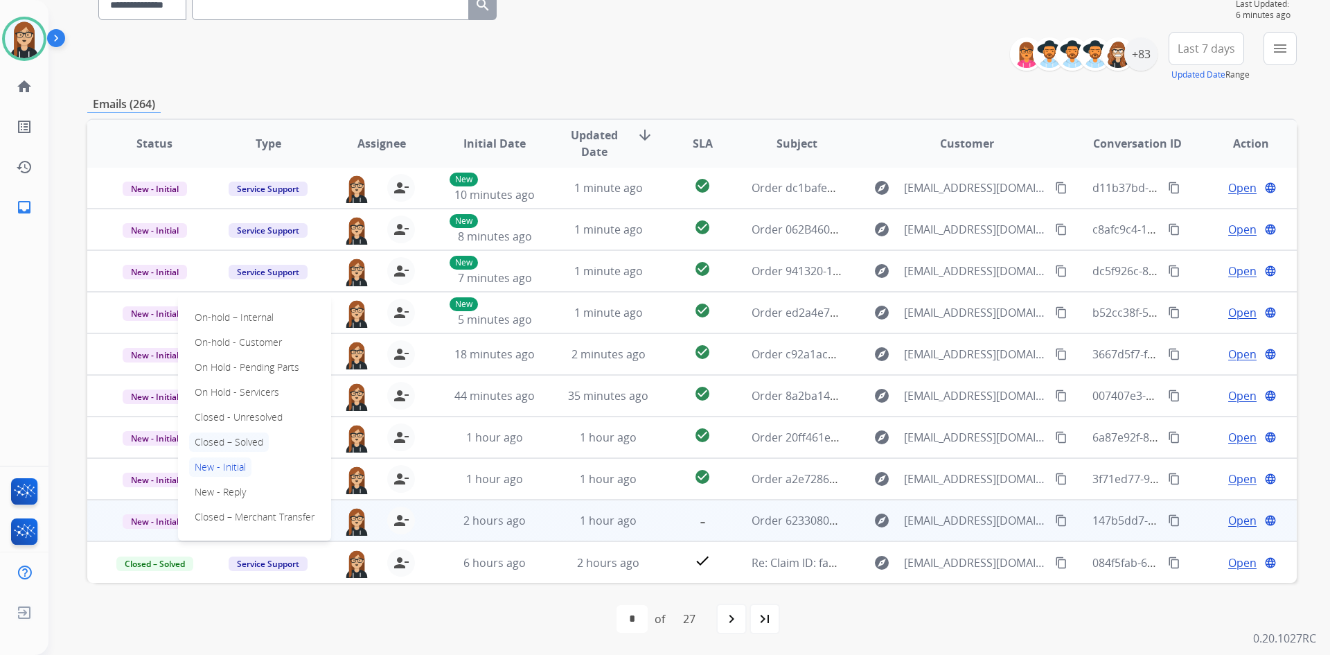
click at [234, 440] on p "Closed – Solved" at bounding box center [229, 441] width 80 height 19
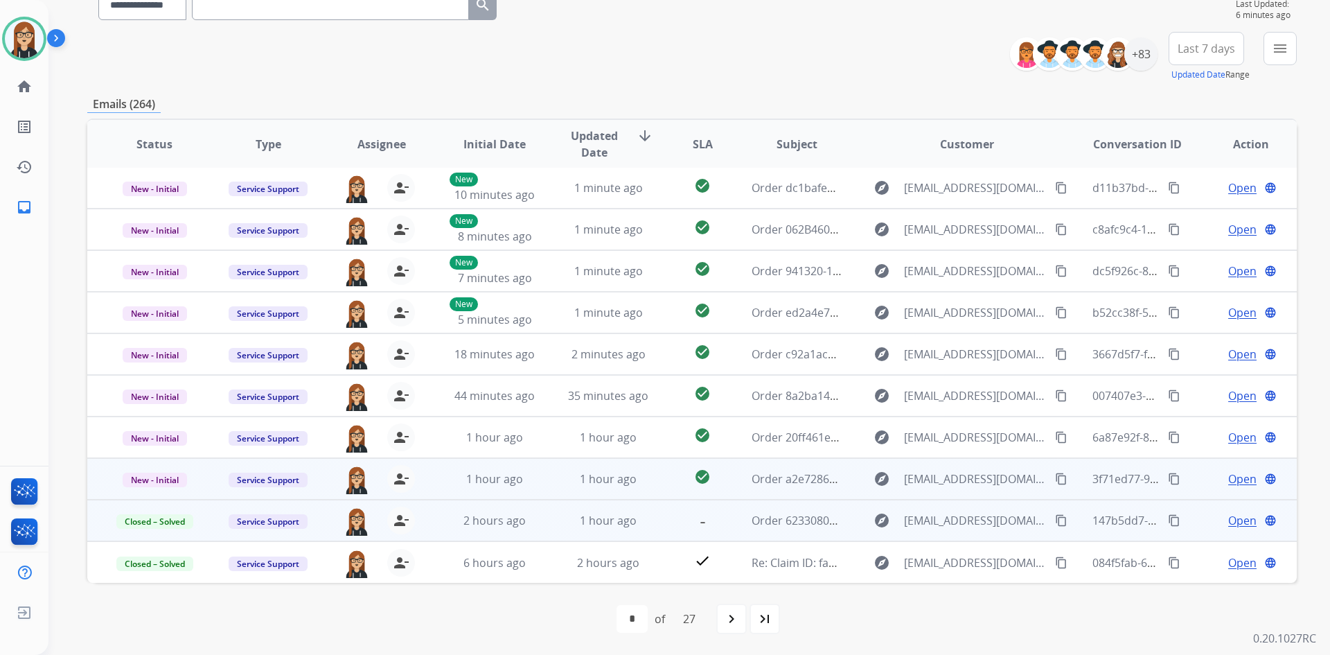
click at [1228, 478] on span "Open" at bounding box center [1242, 478] width 28 height 17
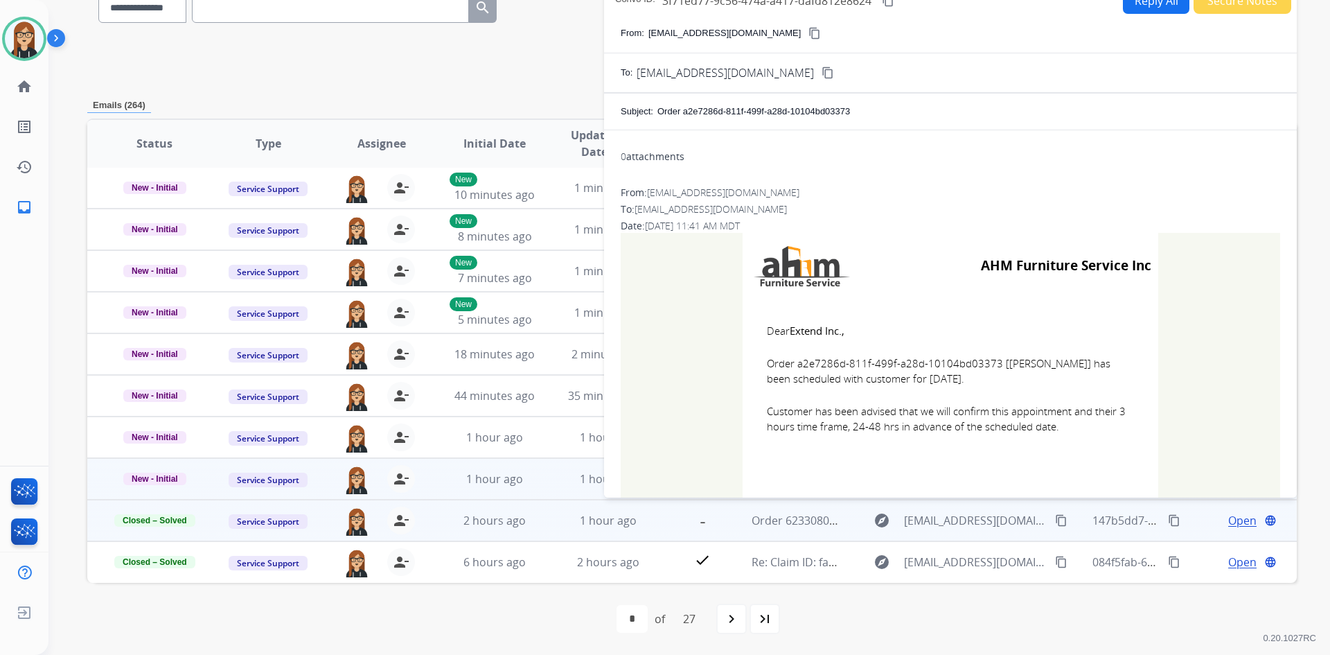
scroll to position [62, 0]
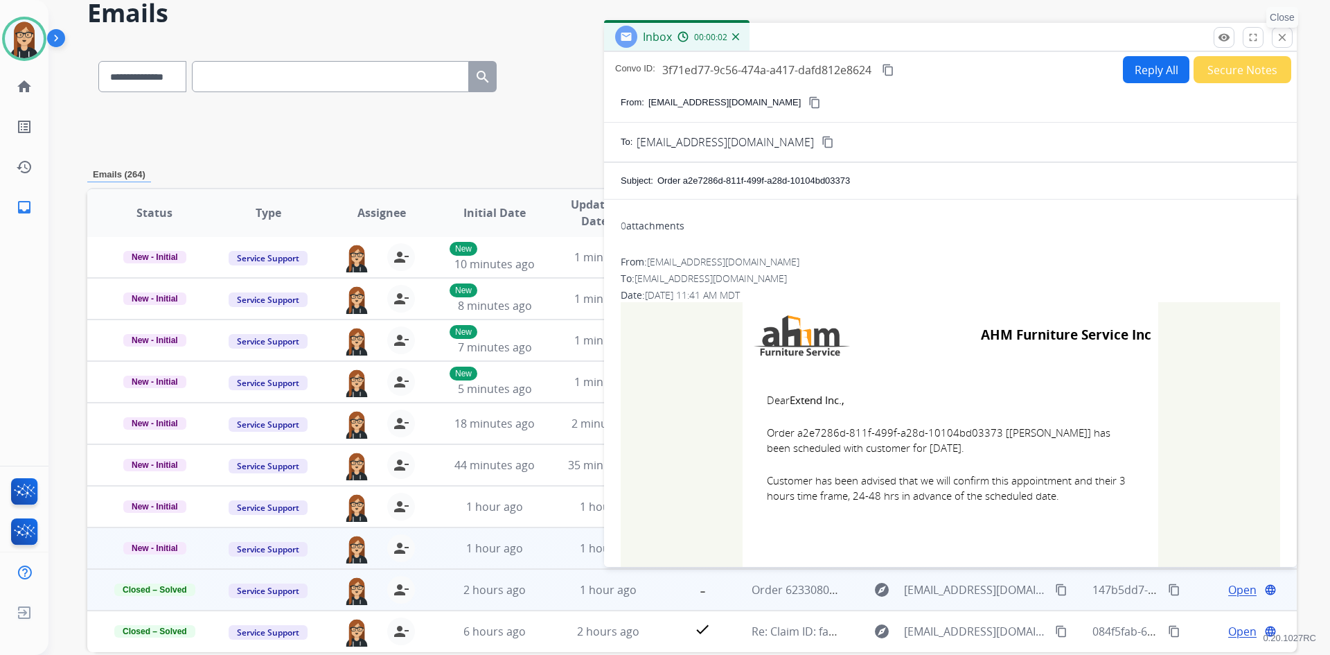
click at [1283, 32] on mat-icon "close" at bounding box center [1282, 37] width 12 height 12
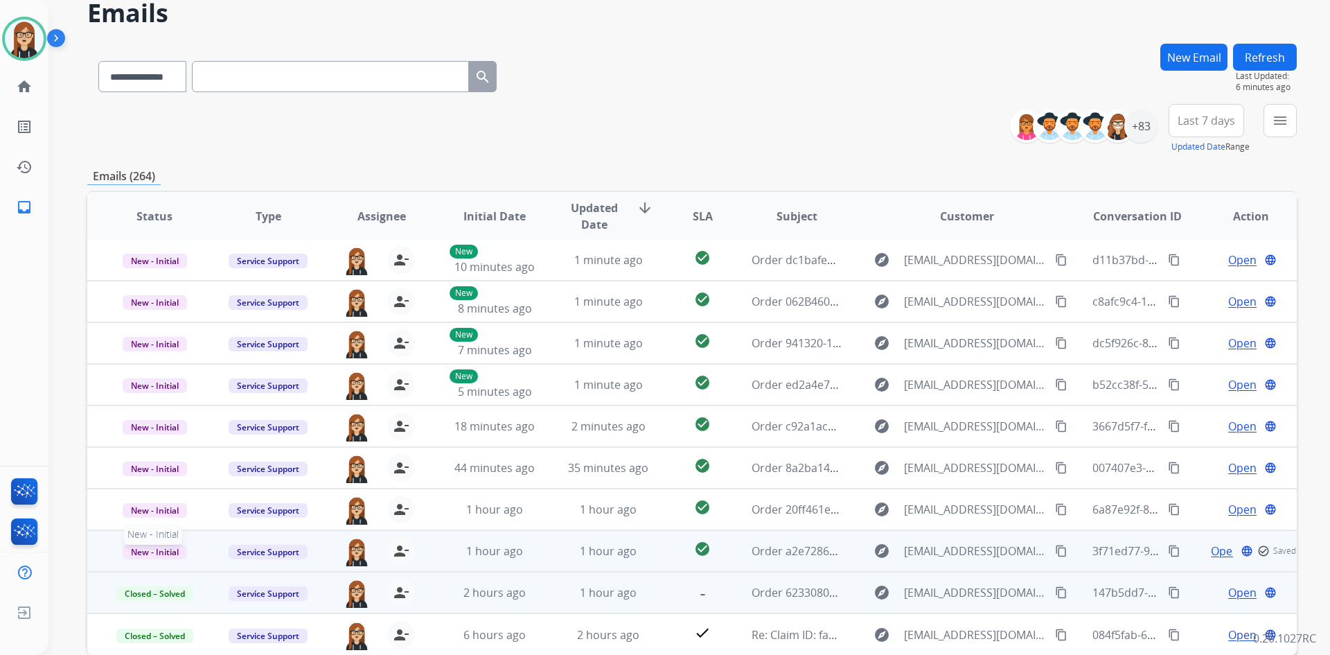
click at [150, 551] on span "New - Initial" at bounding box center [155, 551] width 64 height 15
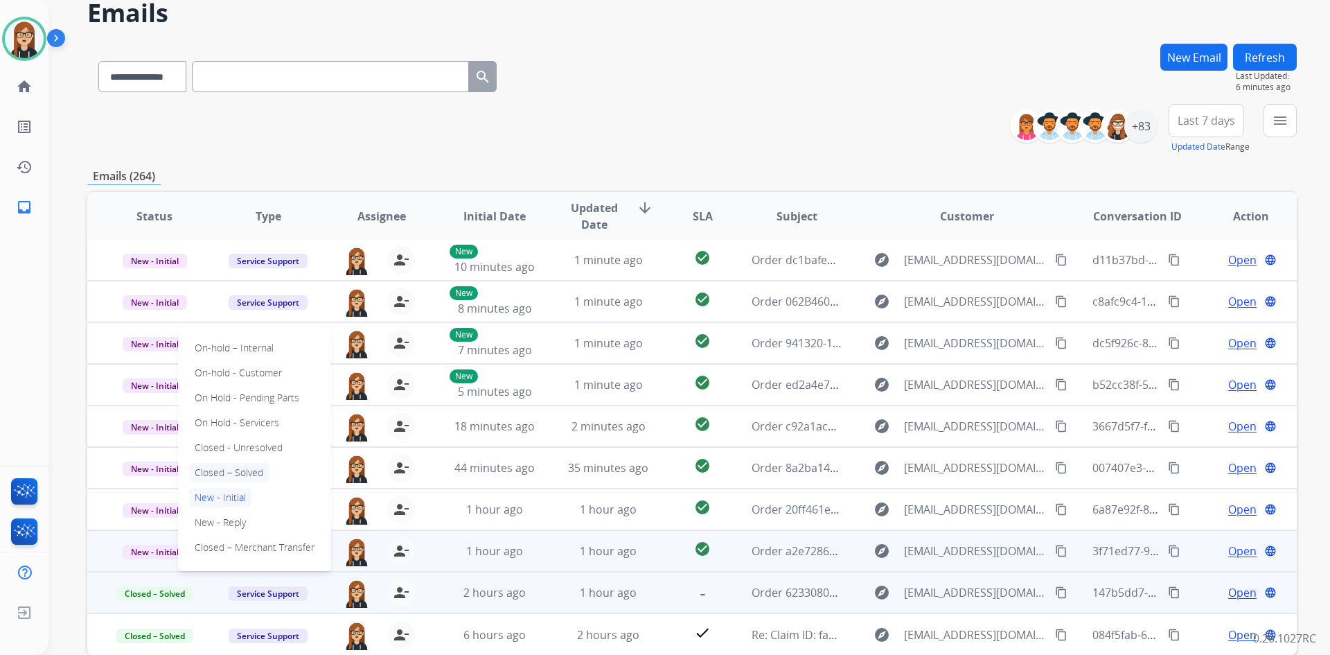
click at [220, 468] on p "Closed – Solved" at bounding box center [229, 472] width 80 height 19
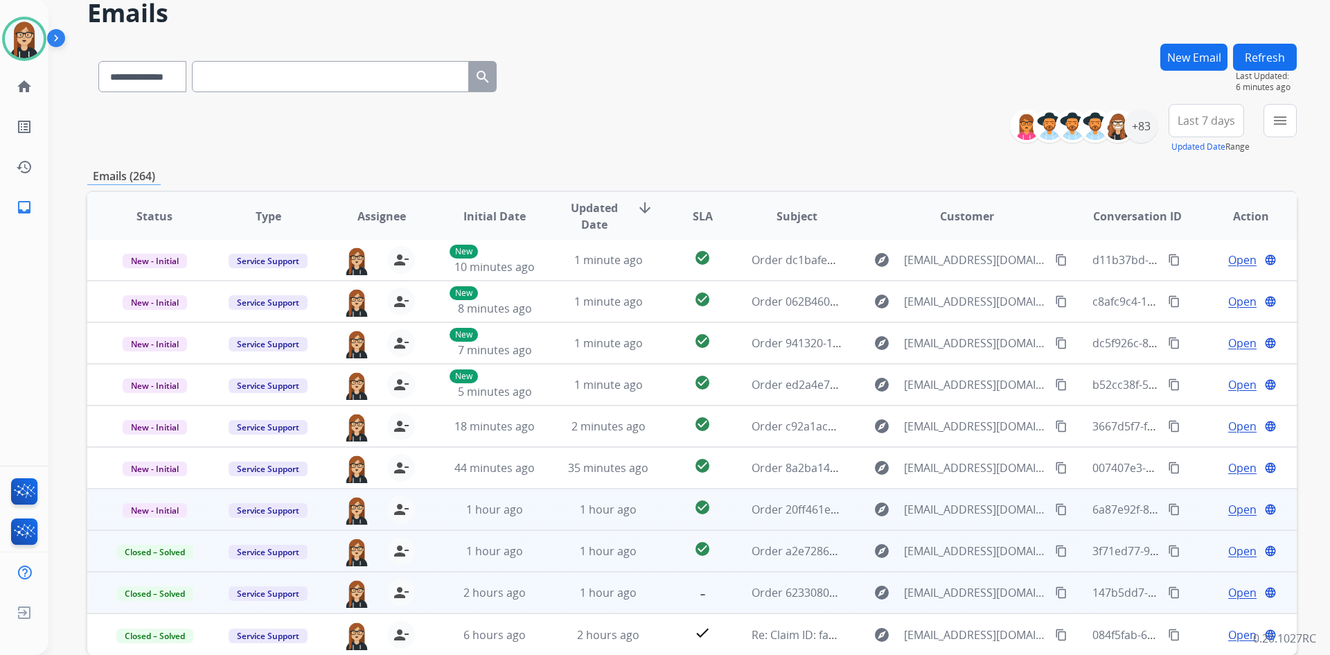
click at [1228, 505] on span "Open" at bounding box center [1242, 509] width 28 height 17
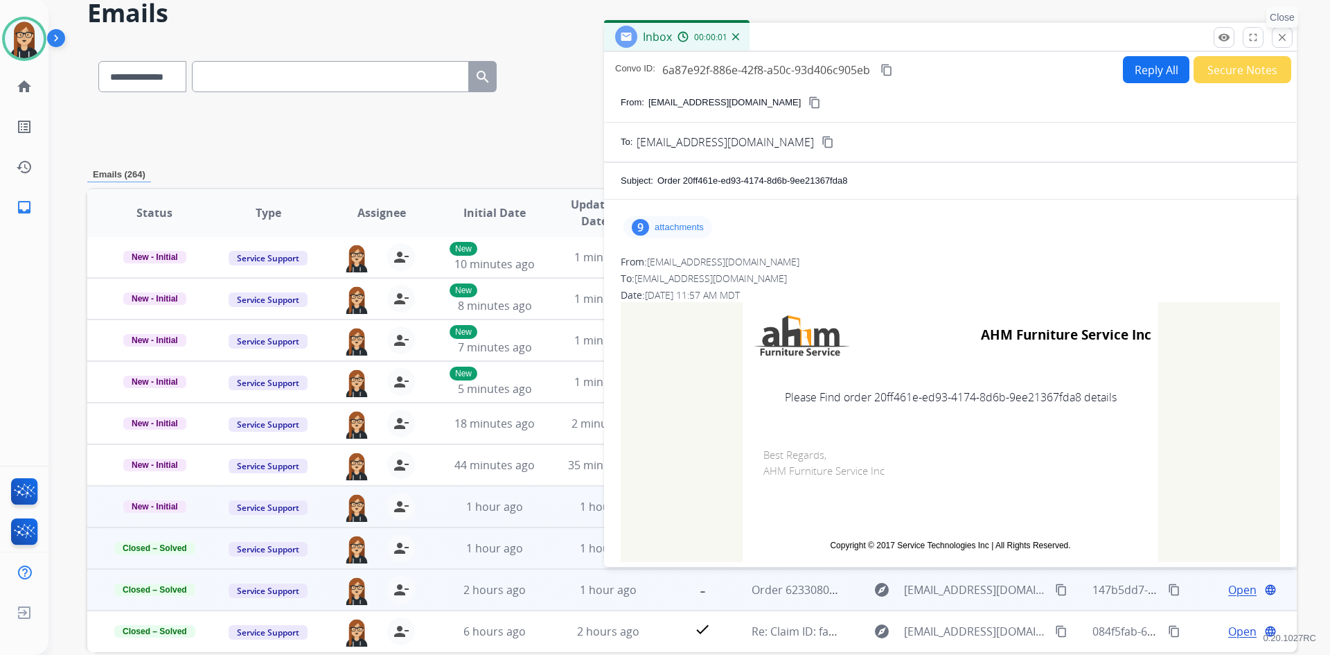
click at [1279, 37] on mat-icon "close" at bounding box center [1282, 37] width 12 height 12
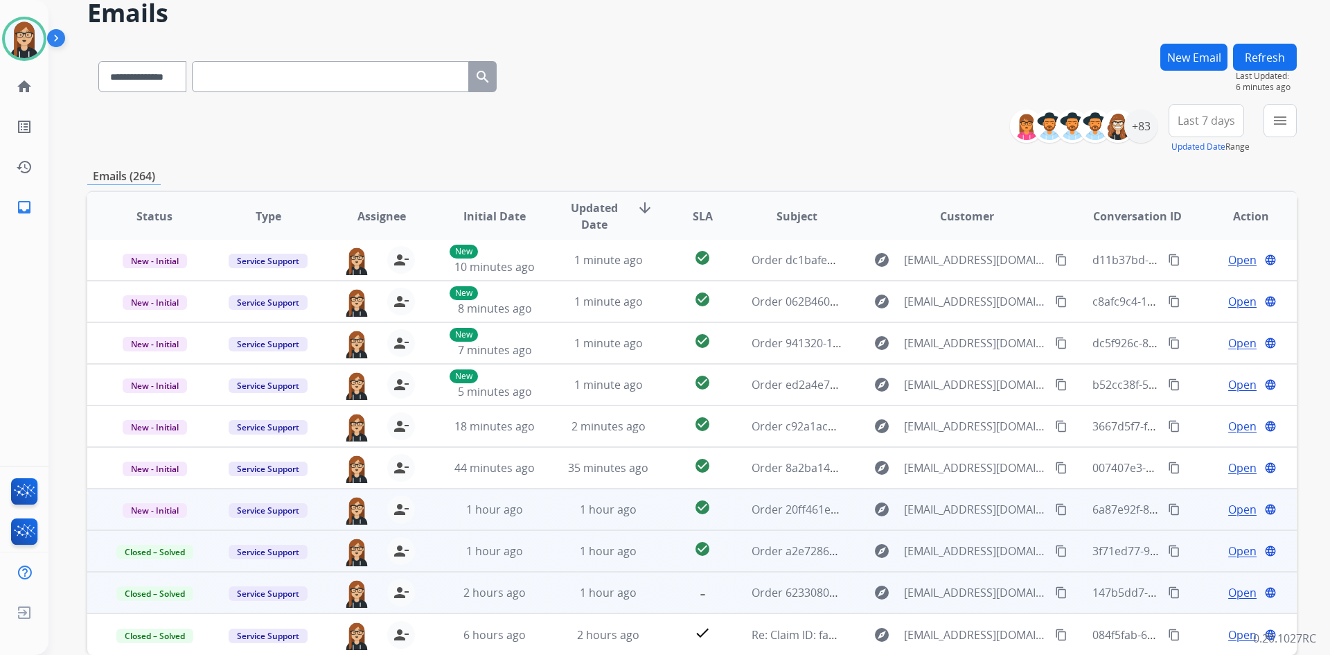
click at [1235, 508] on span "Open" at bounding box center [1242, 509] width 28 height 17
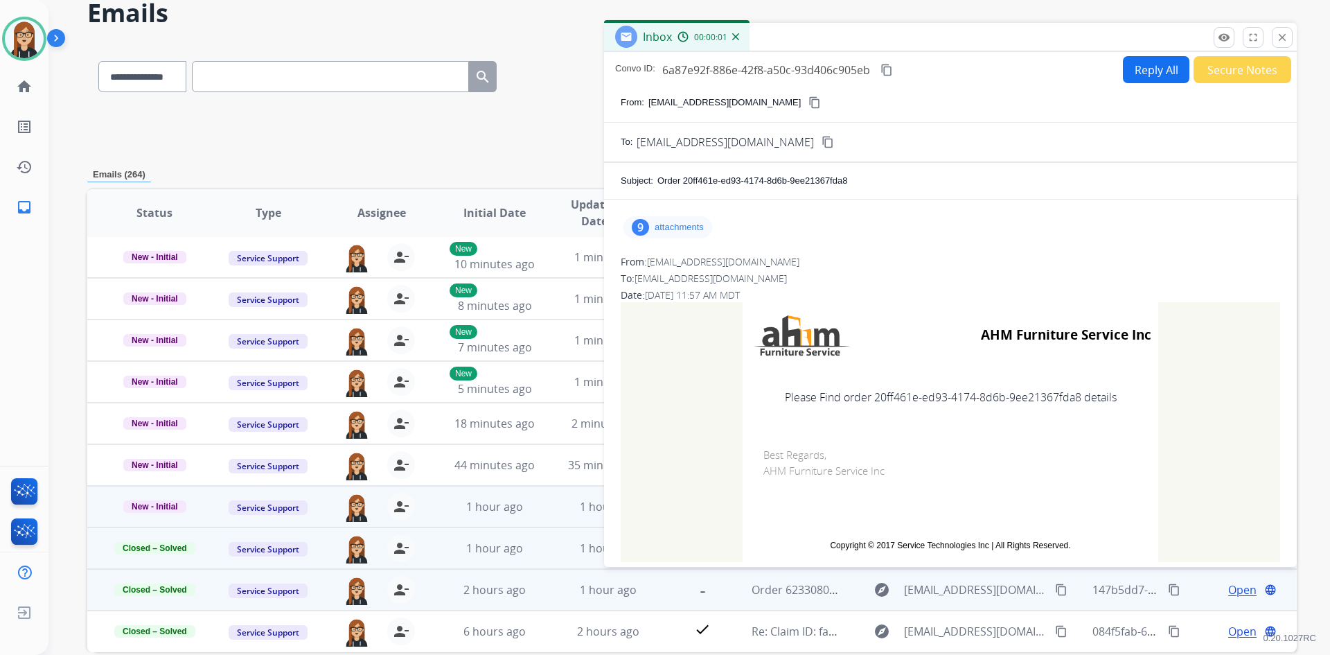
click at [679, 229] on p "attachments" at bounding box center [679, 227] width 49 height 11
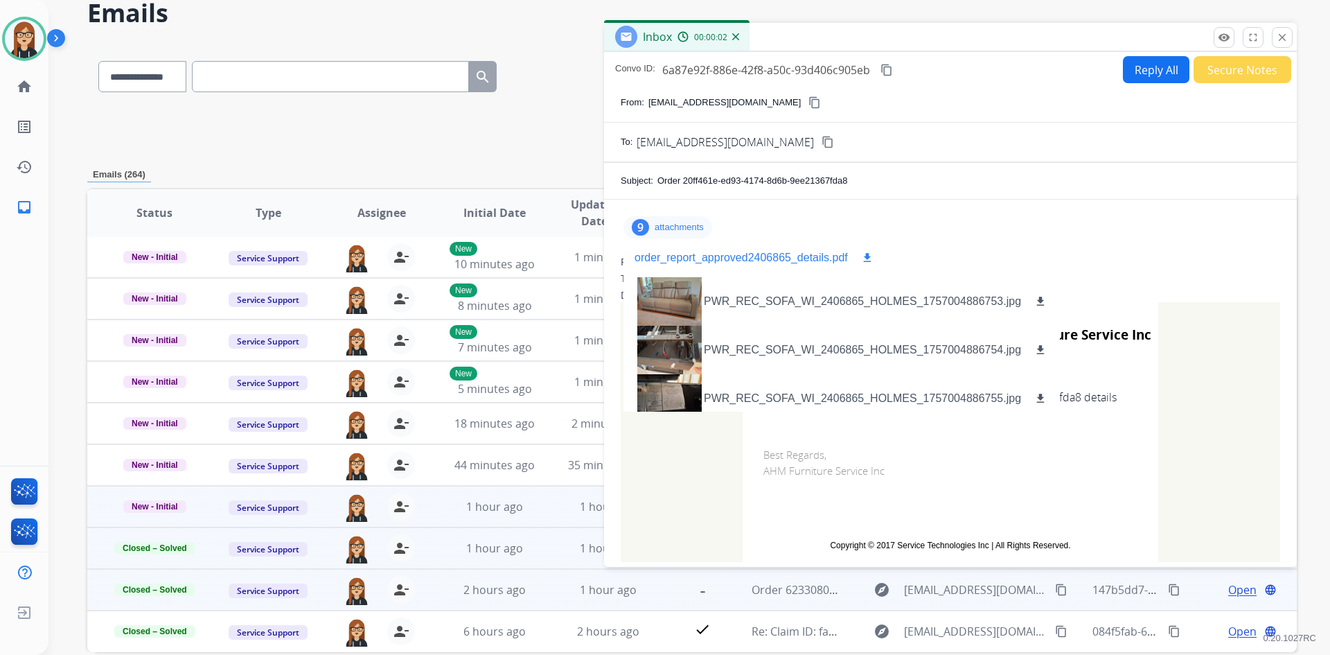
click at [865, 254] on mat-icon "download" at bounding box center [867, 257] width 12 height 12
click at [1279, 39] on mat-icon "close" at bounding box center [1282, 37] width 12 height 12
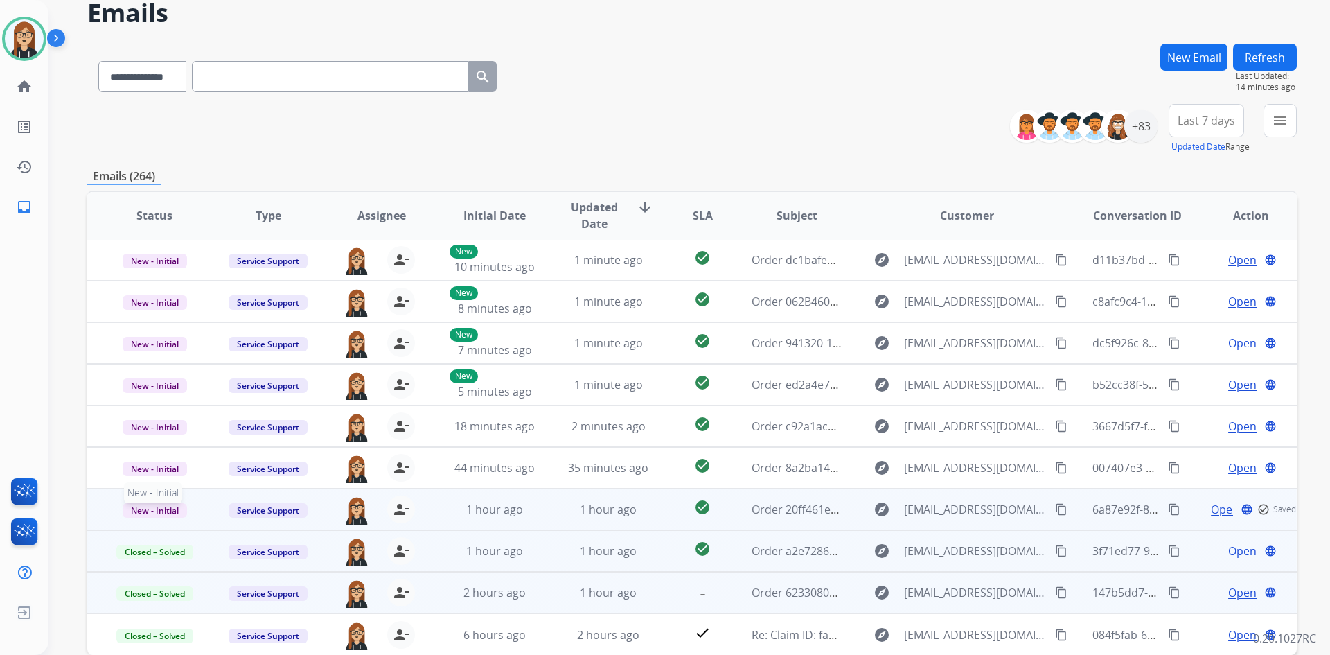
click at [163, 504] on span "New - Initial" at bounding box center [155, 510] width 64 height 15
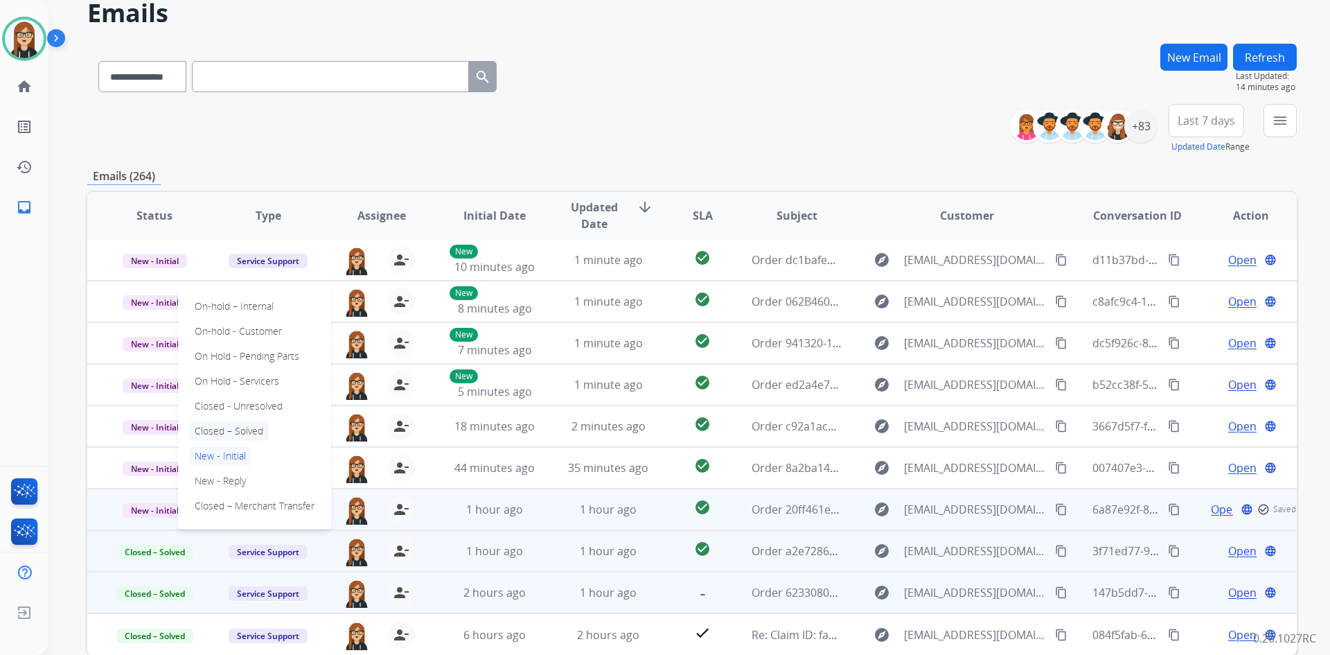
click at [235, 427] on p "Closed – Solved" at bounding box center [229, 430] width 80 height 19
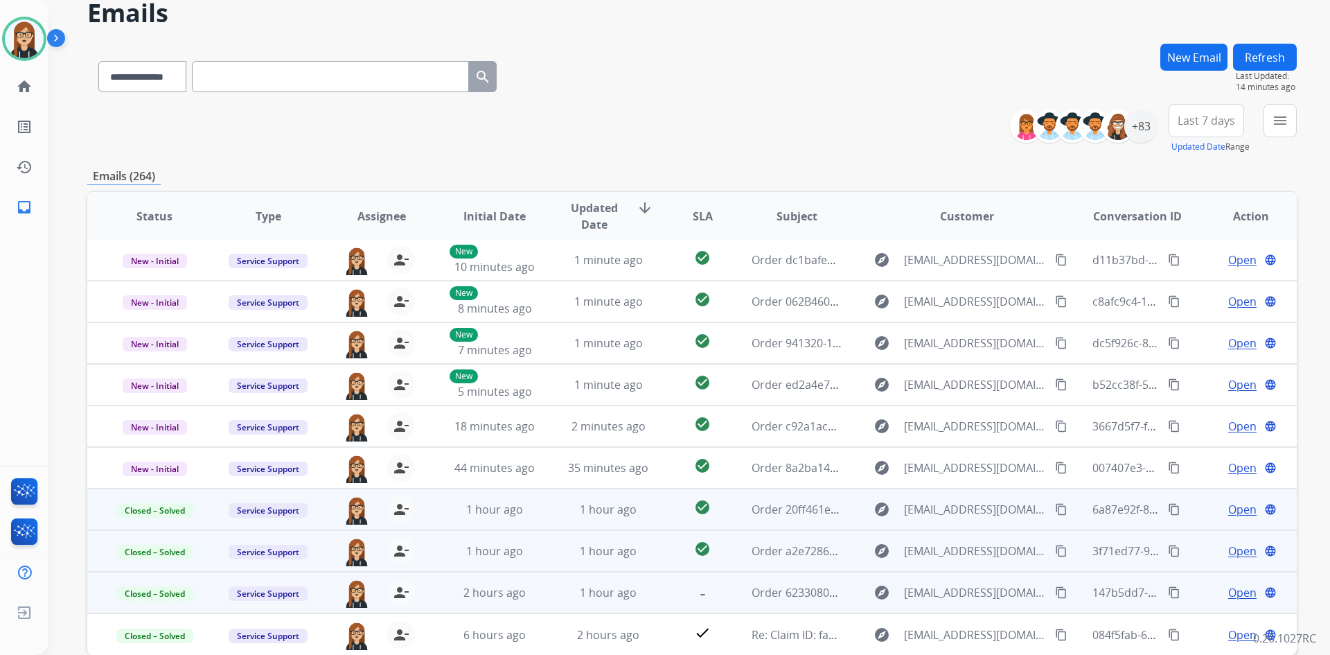
click at [1188, 47] on button "New Email" at bounding box center [1193, 57] width 67 height 27
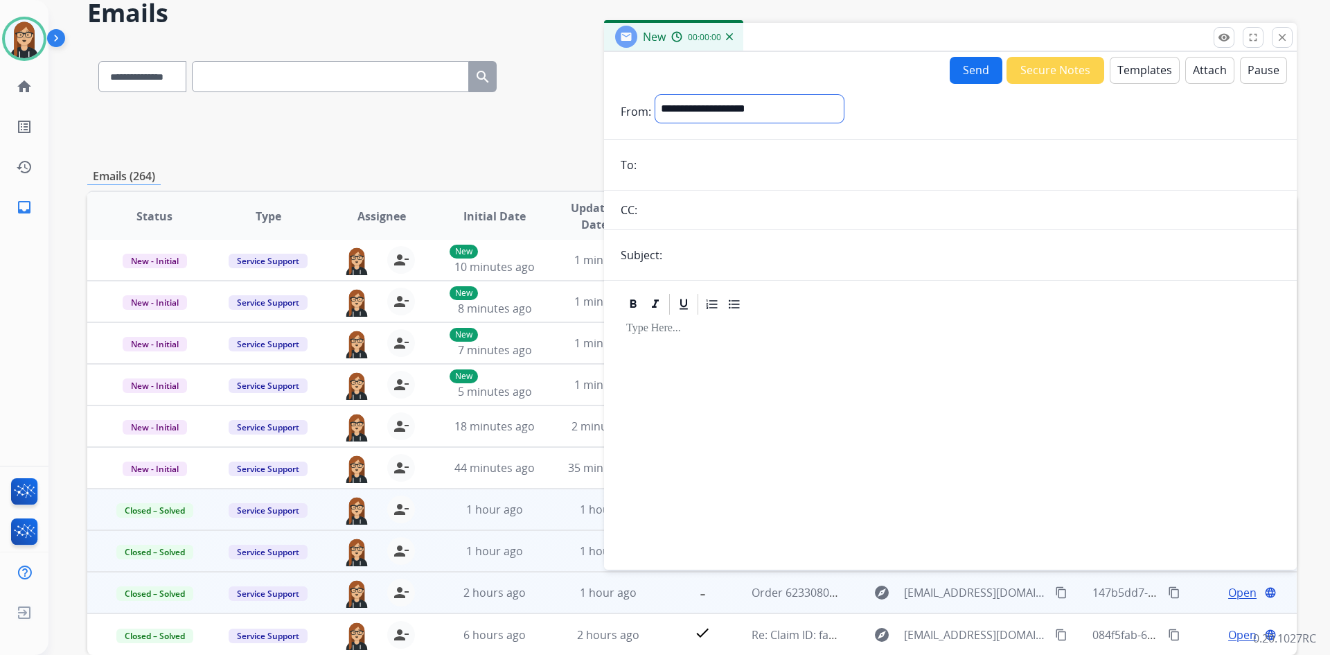
click at [740, 102] on select "**********" at bounding box center [749, 109] width 188 height 28
select select "**********"
click at [655, 95] on select "**********" at bounding box center [749, 109] width 188 height 28
click at [755, 173] on input "email" at bounding box center [960, 166] width 639 height 28
paste input "**********"
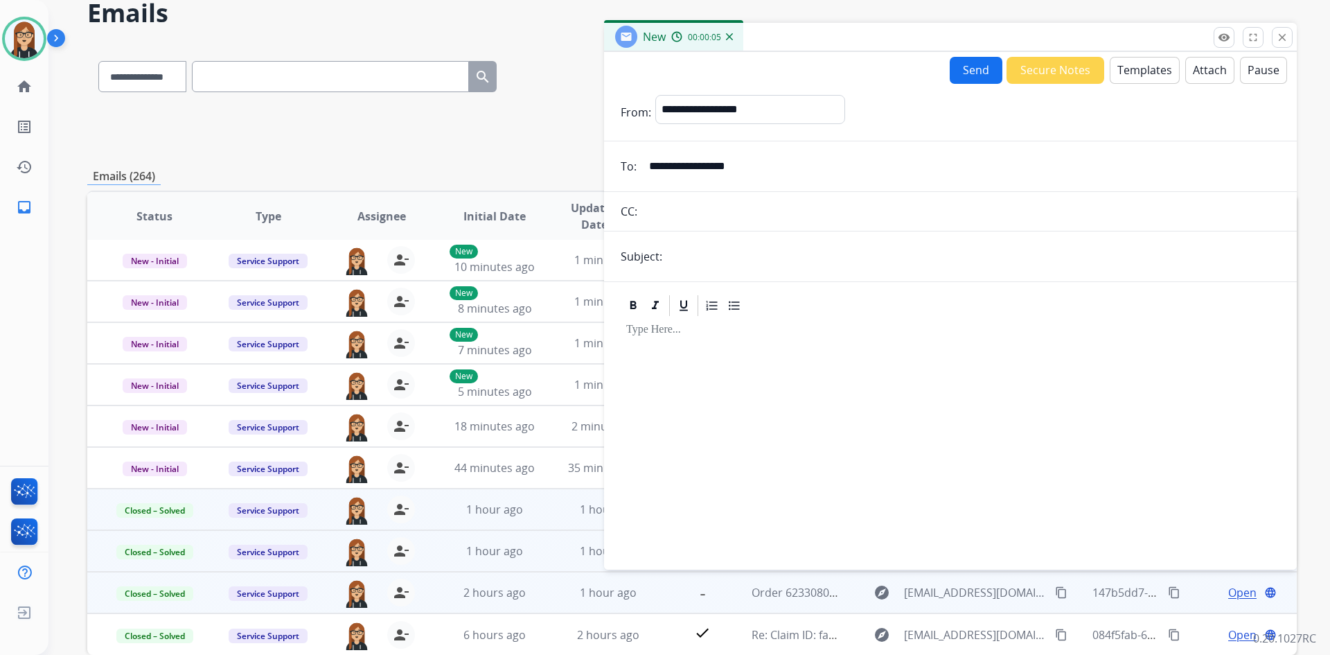
type input "**********"
click at [1141, 65] on button "Templates" at bounding box center [1145, 70] width 70 height 27
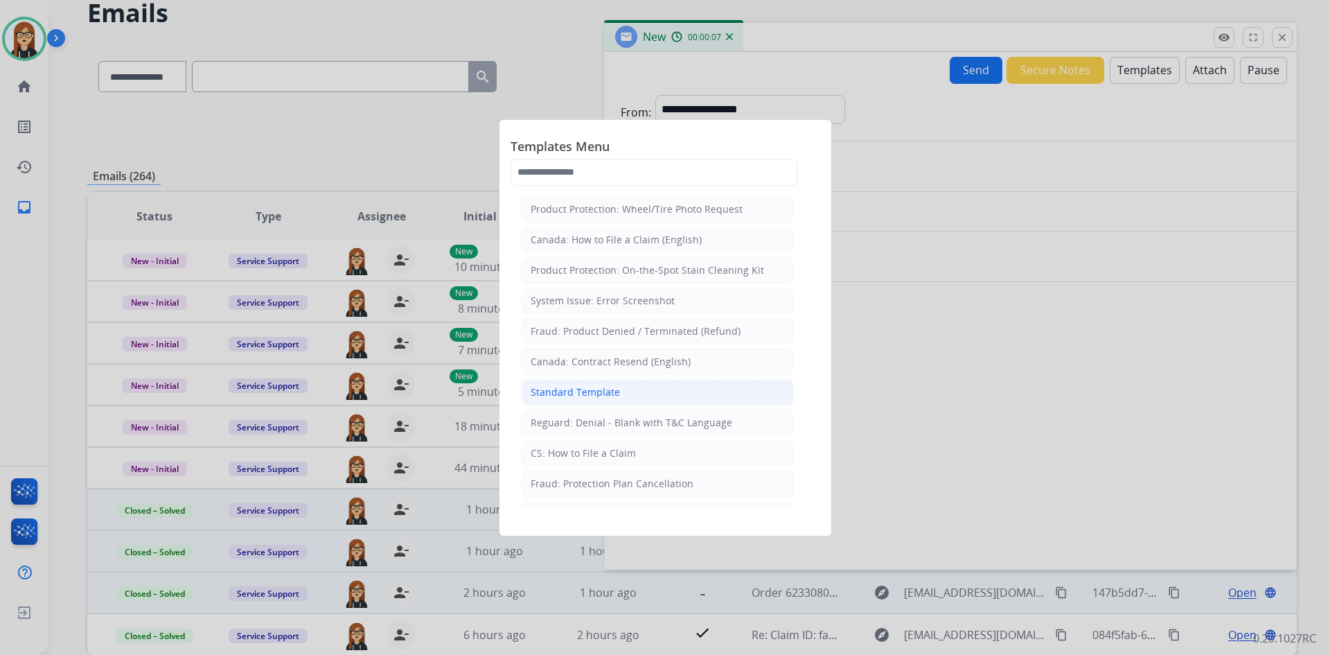
click at [585, 389] on div "Standard Template" at bounding box center [575, 392] width 89 height 14
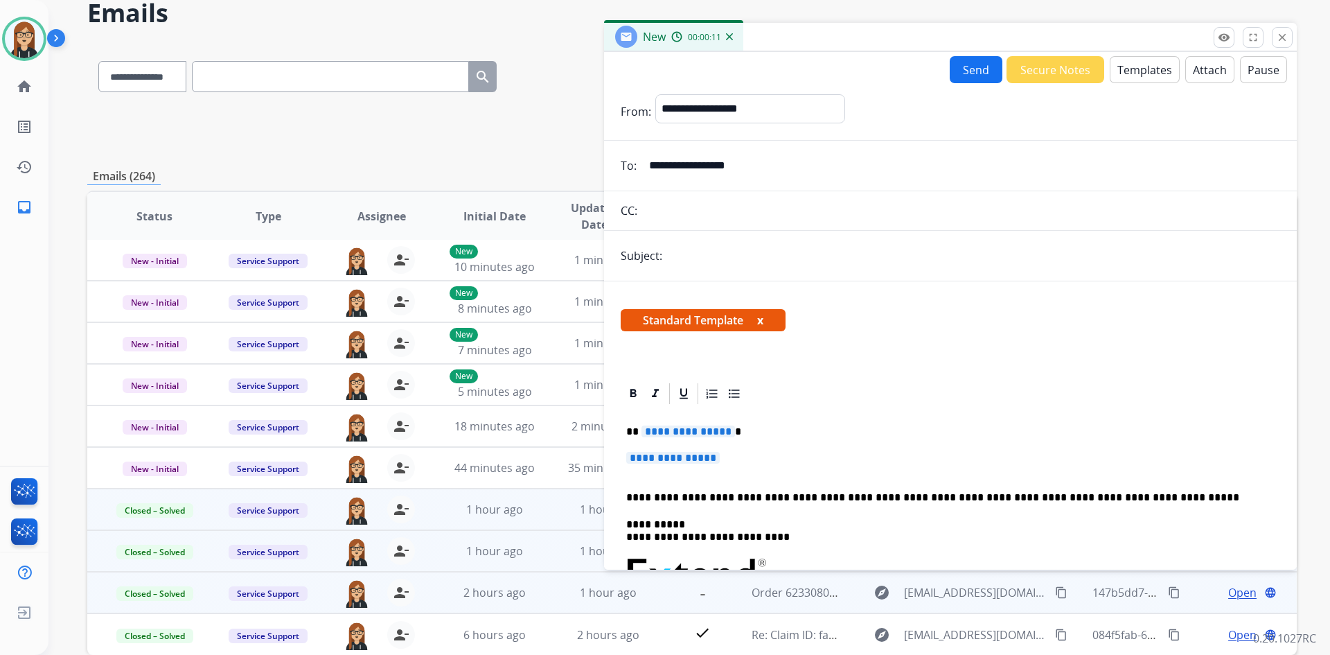
click at [747, 251] on input "text" at bounding box center [973, 256] width 614 height 28
paste input "**********"
type input "**********"
click at [679, 459] on span "**********" at bounding box center [673, 458] width 94 height 12
paste div
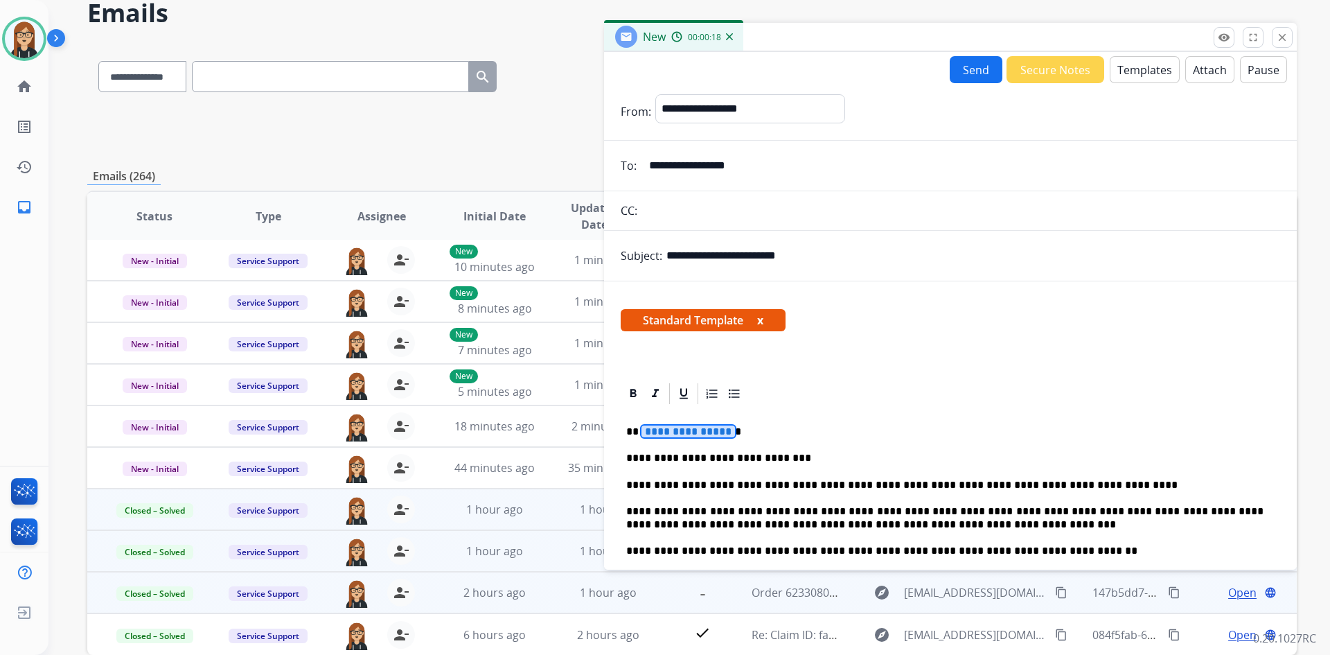
click at [670, 427] on span "**********" at bounding box center [688, 431] width 94 height 12
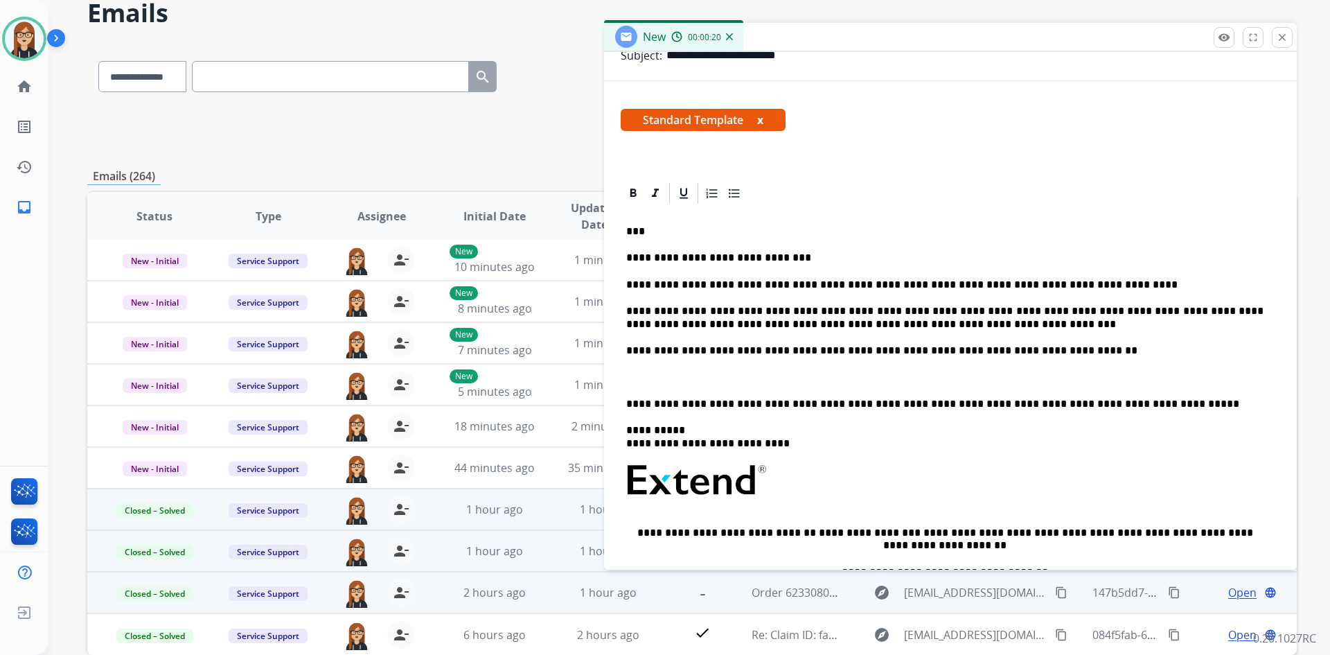
scroll to position [208, 0]
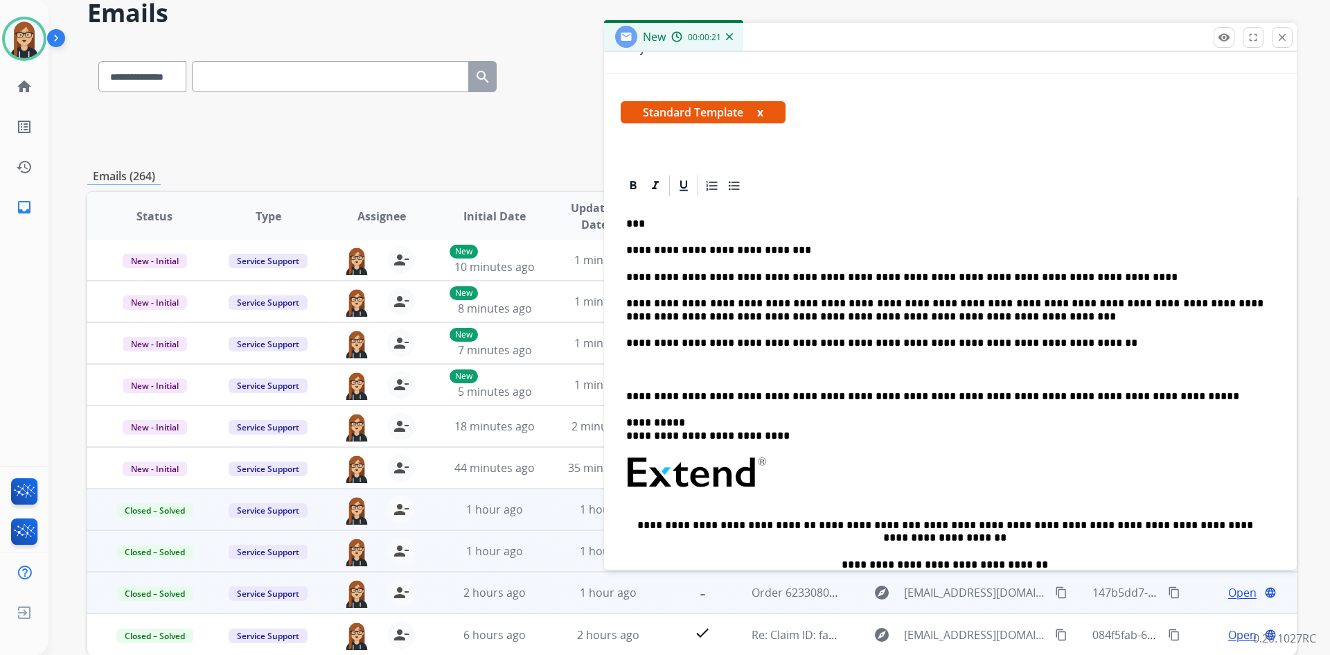
click at [721, 371] on p at bounding box center [950, 369] width 648 height 12
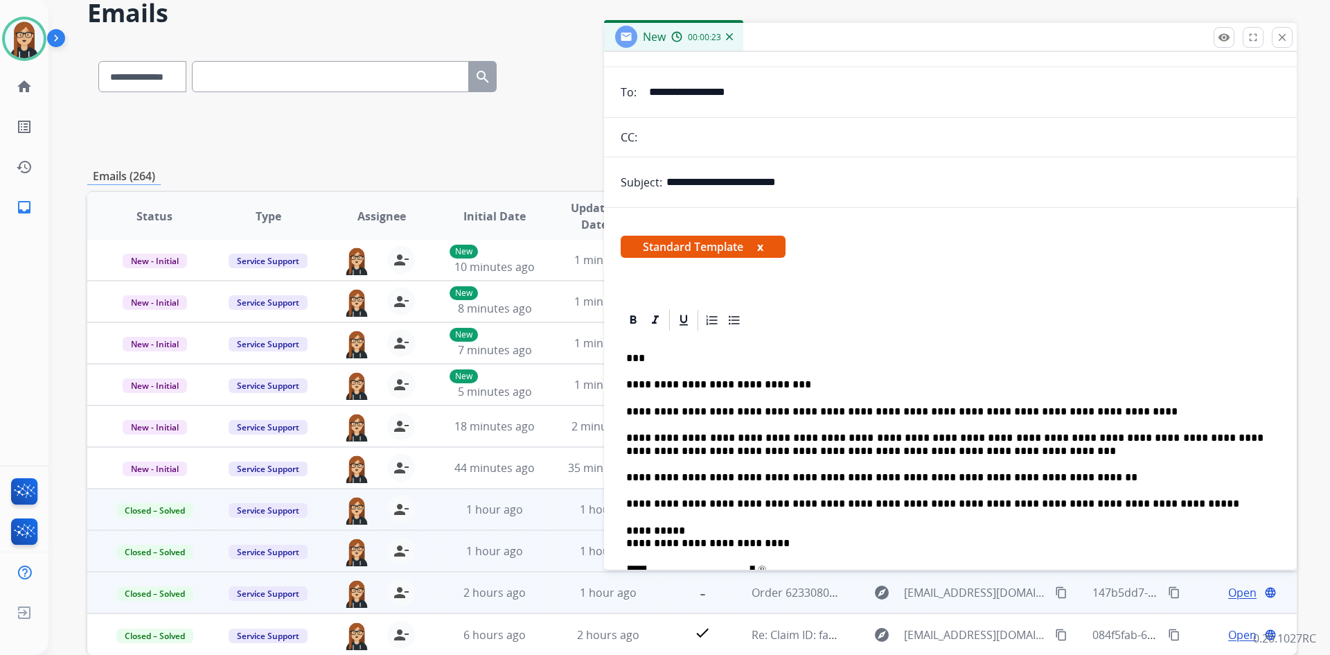
scroll to position [0, 0]
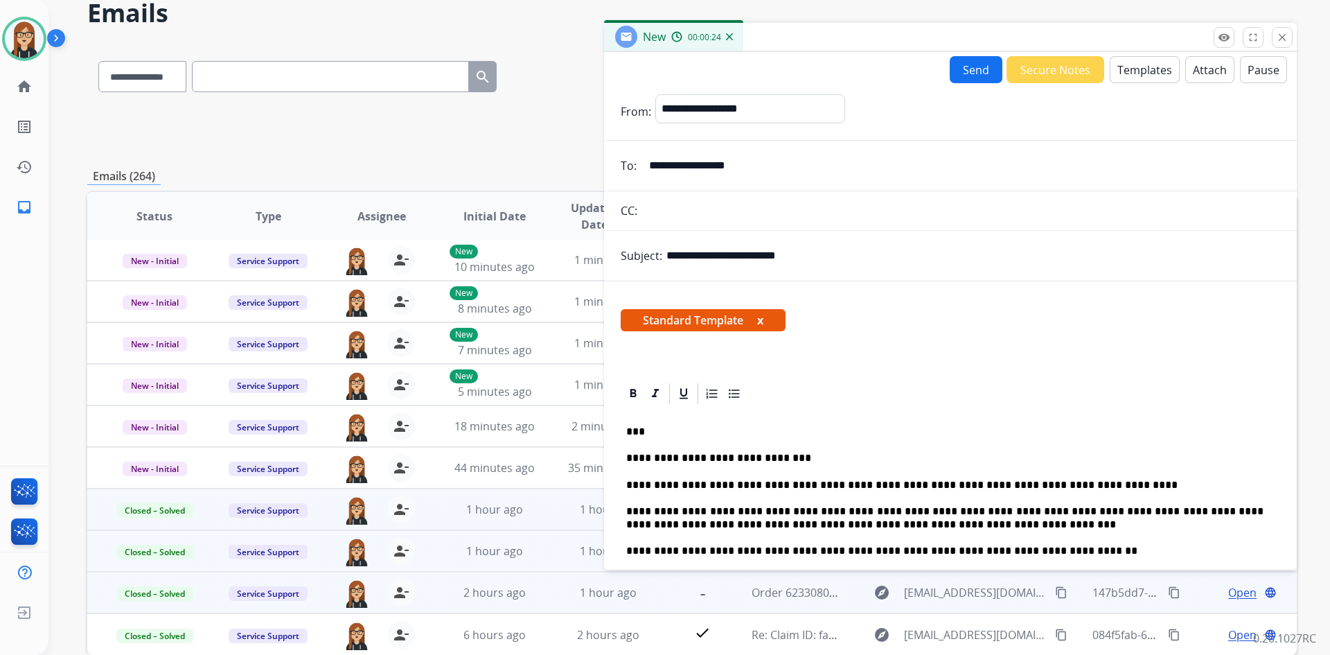
click at [977, 69] on button "Send" at bounding box center [976, 69] width 53 height 27
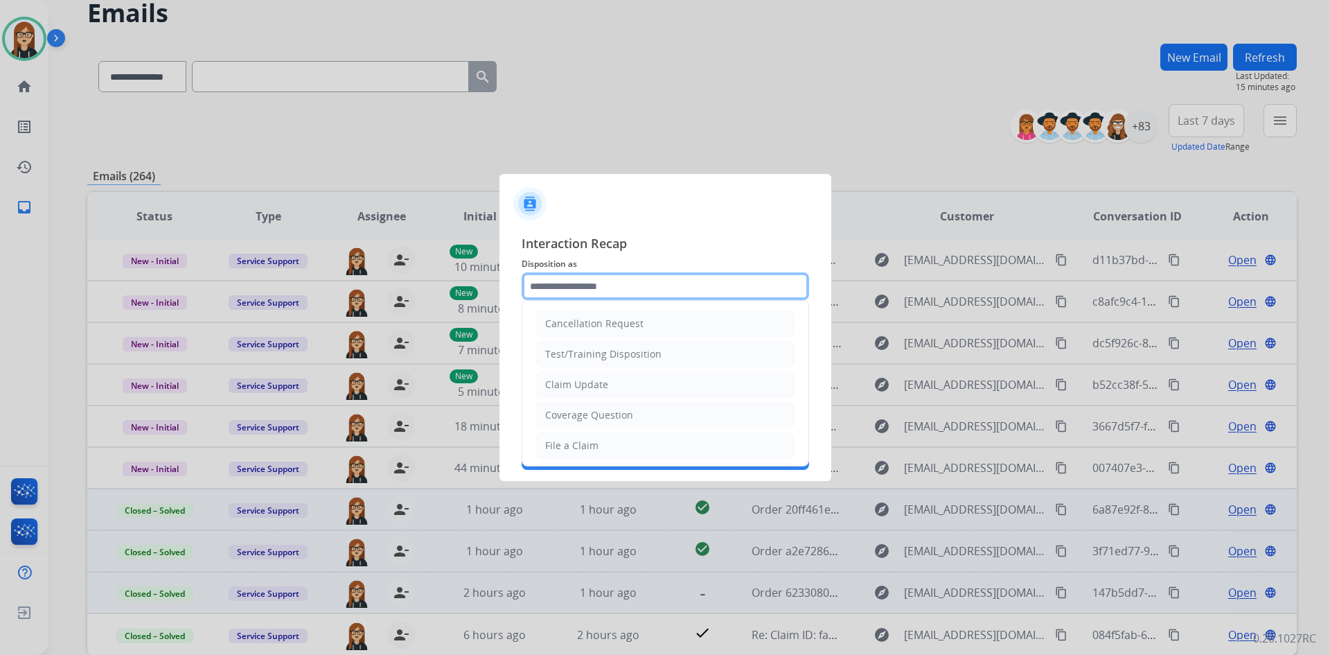
click at [588, 292] on input "text" at bounding box center [665, 286] width 287 height 28
click at [583, 389] on div "Claim Update" at bounding box center [576, 384] width 63 height 14
type input "**********"
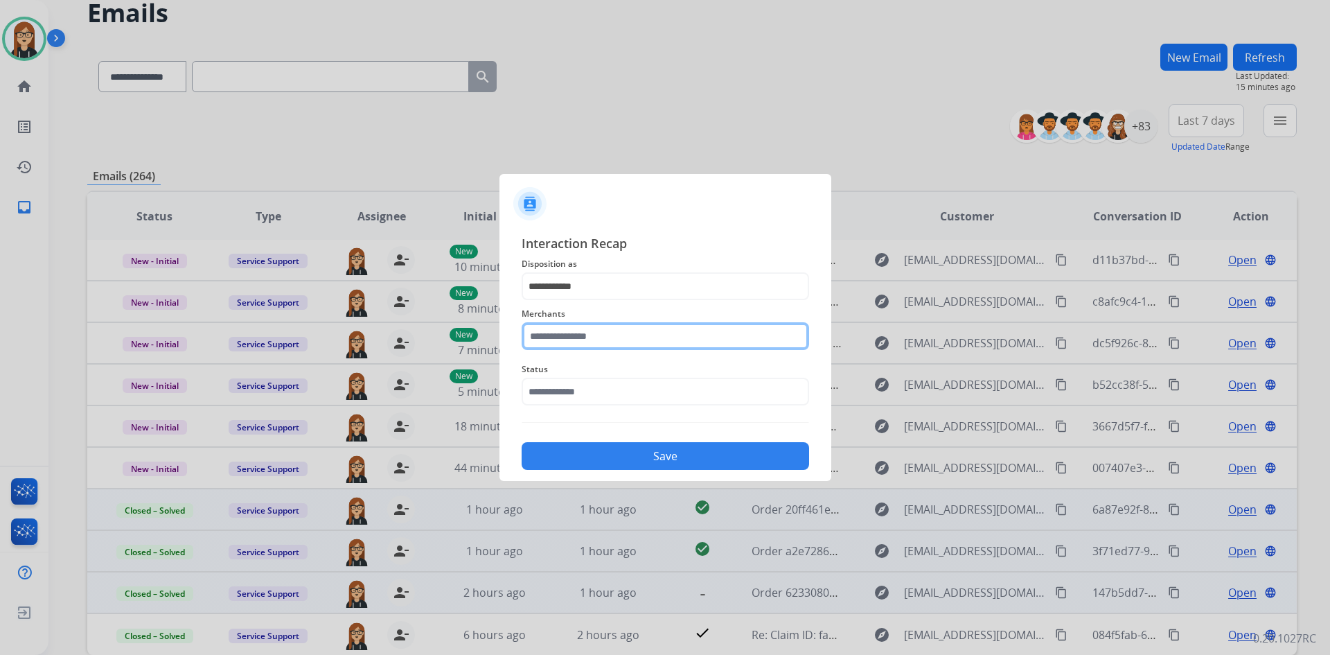
click at [552, 335] on input "text" at bounding box center [665, 336] width 287 height 28
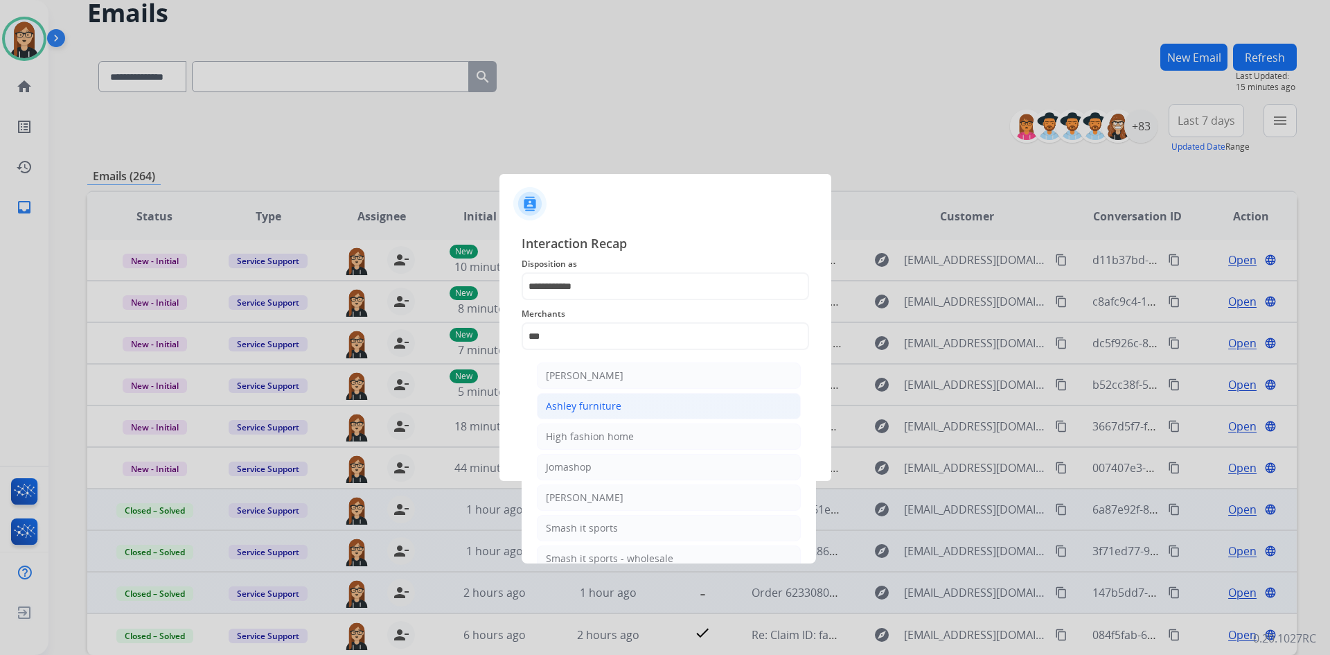
click at [566, 400] on div "Ashley furniture" at bounding box center [583, 406] width 75 height 14
type input "**********"
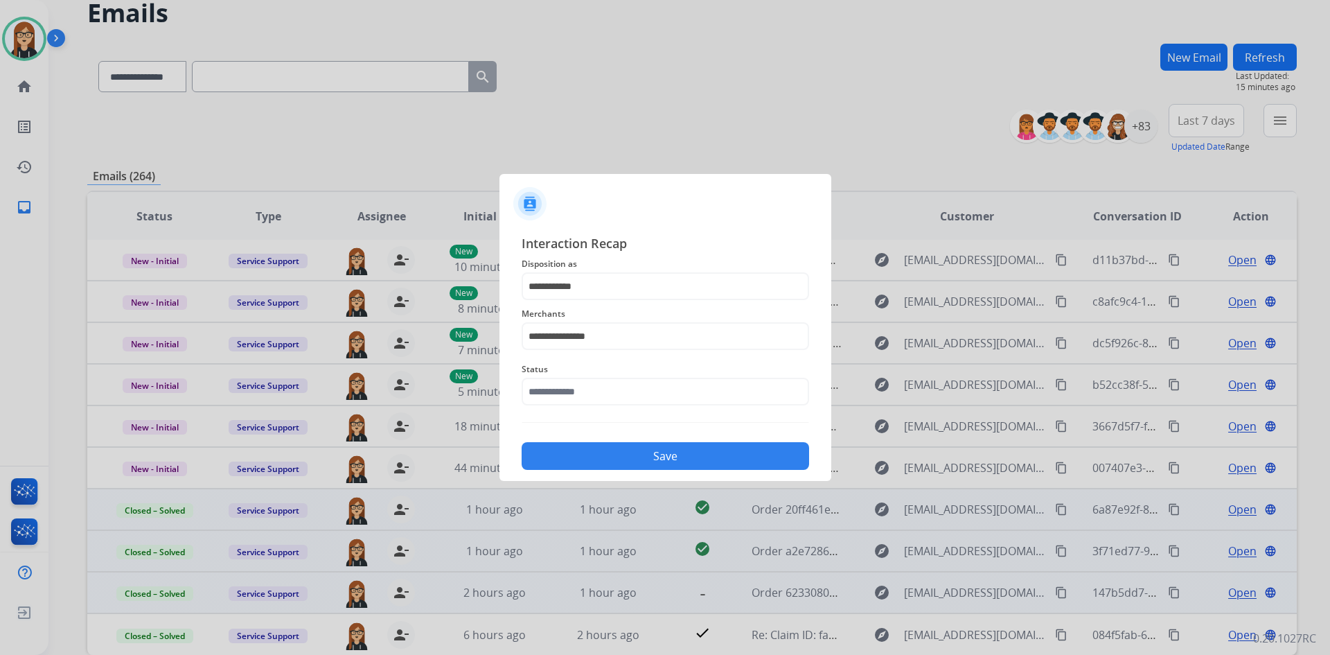
click at [579, 406] on div "Status" at bounding box center [665, 382] width 287 height 55
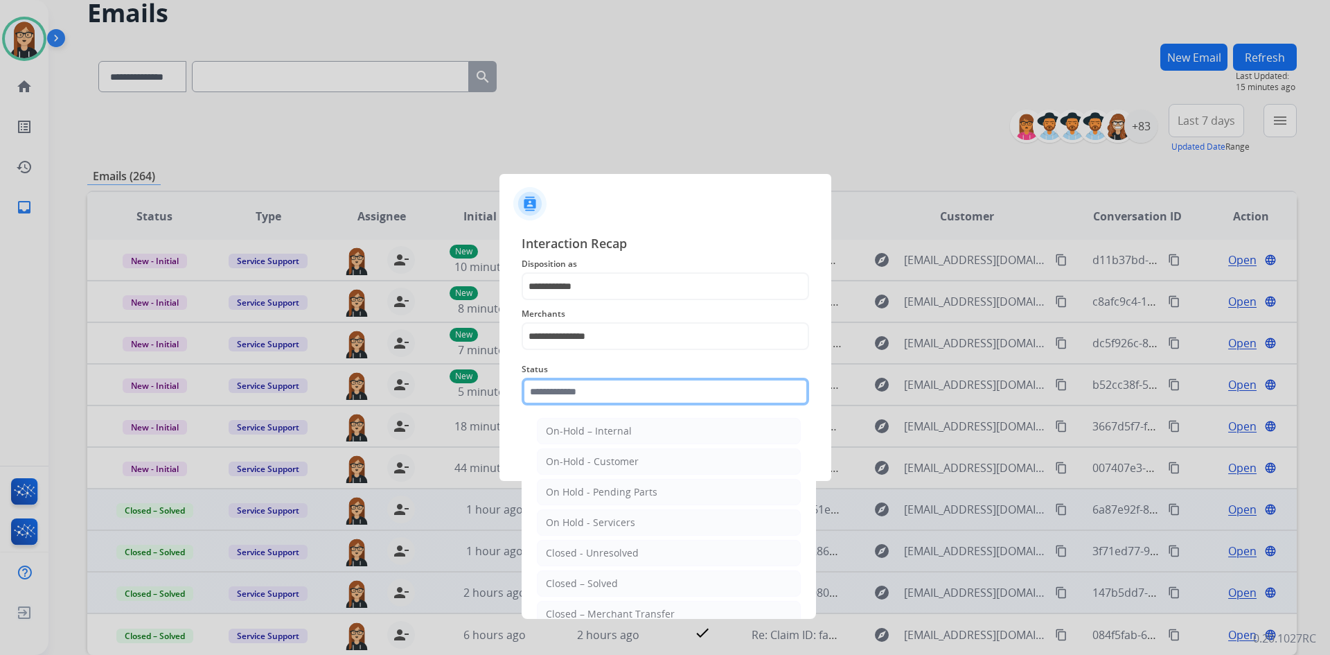
click at [589, 398] on input "text" at bounding box center [665, 391] width 287 height 28
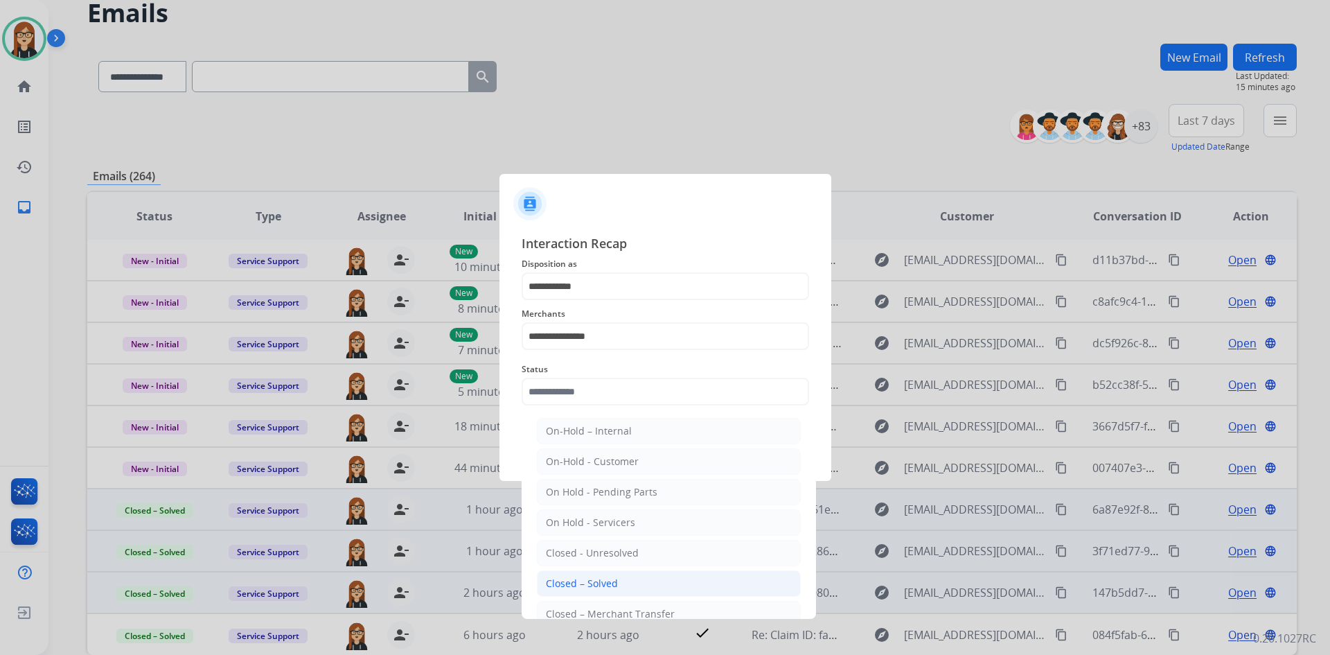
click at [595, 574] on li "Closed – Solved" at bounding box center [669, 583] width 264 height 26
type input "**********"
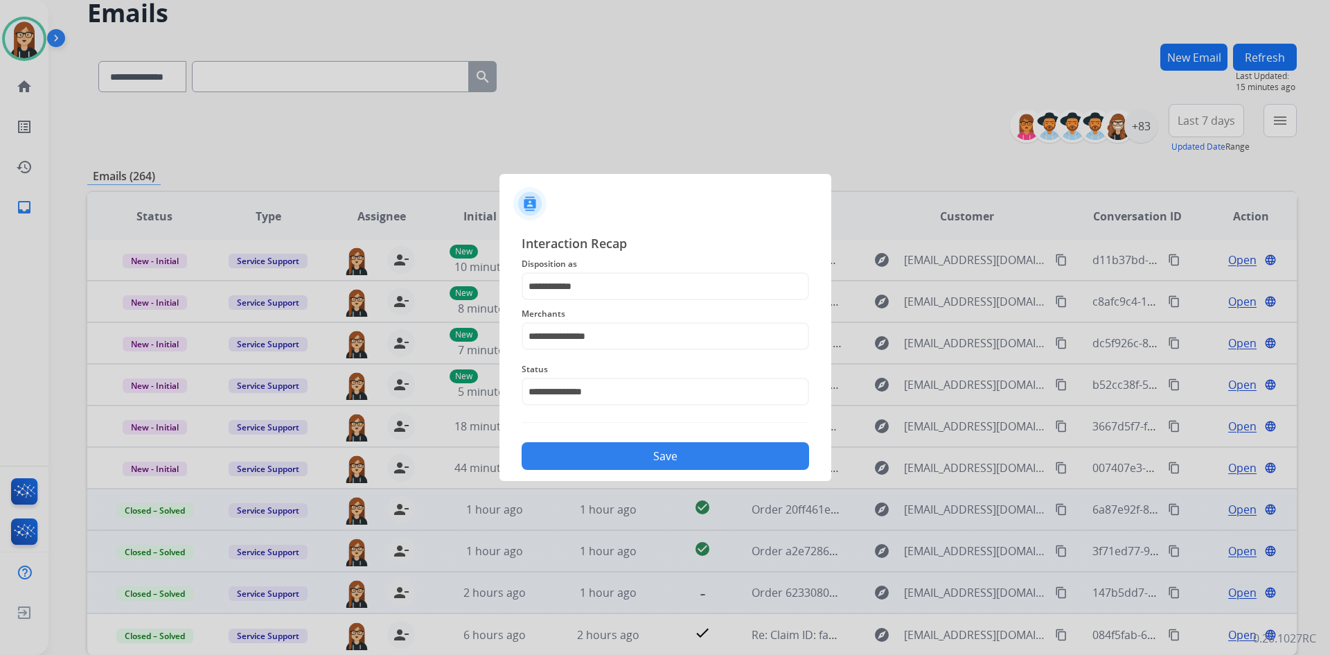
click at [629, 459] on button "Save" at bounding box center [665, 456] width 287 height 28
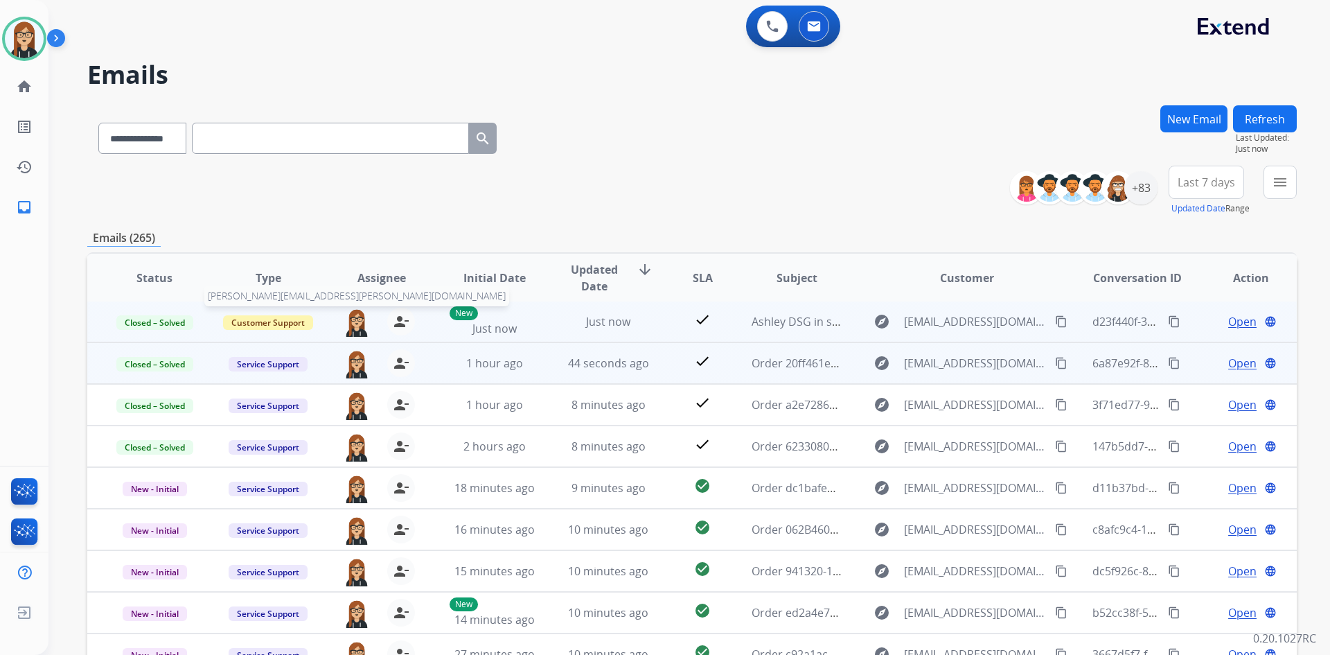
click at [357, 322] on img at bounding box center [357, 322] width 28 height 29
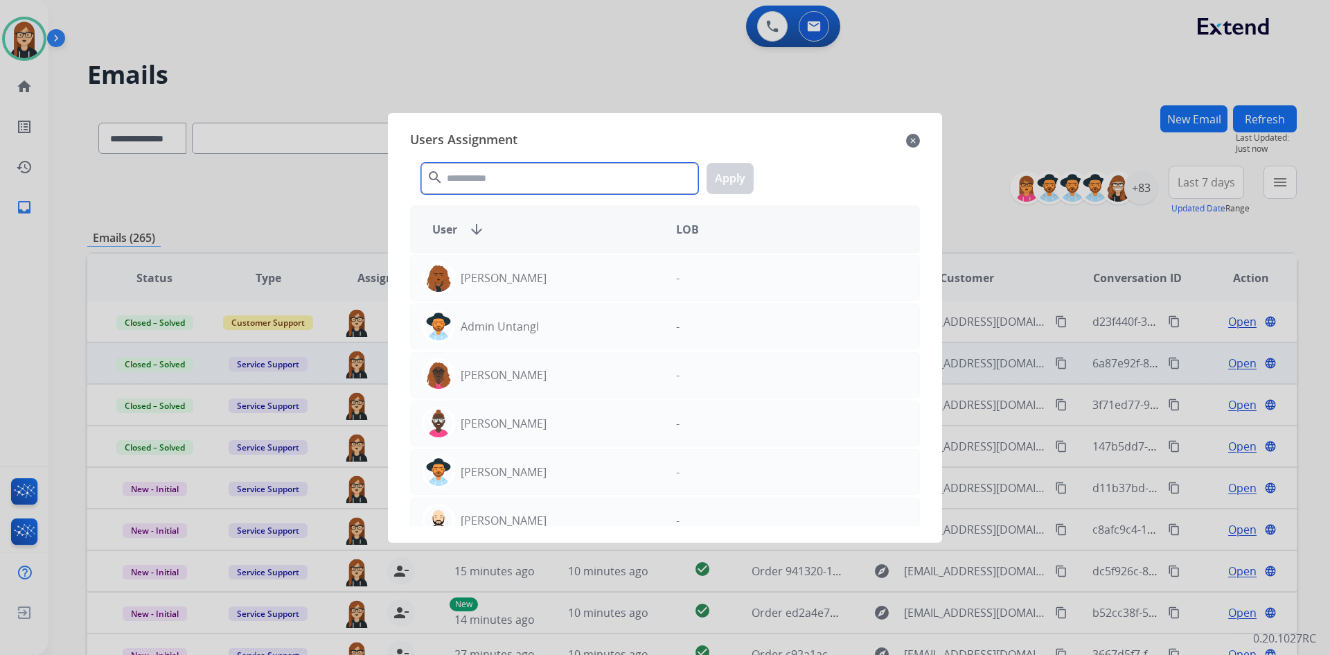
click at [565, 177] on input "text" at bounding box center [559, 178] width 277 height 31
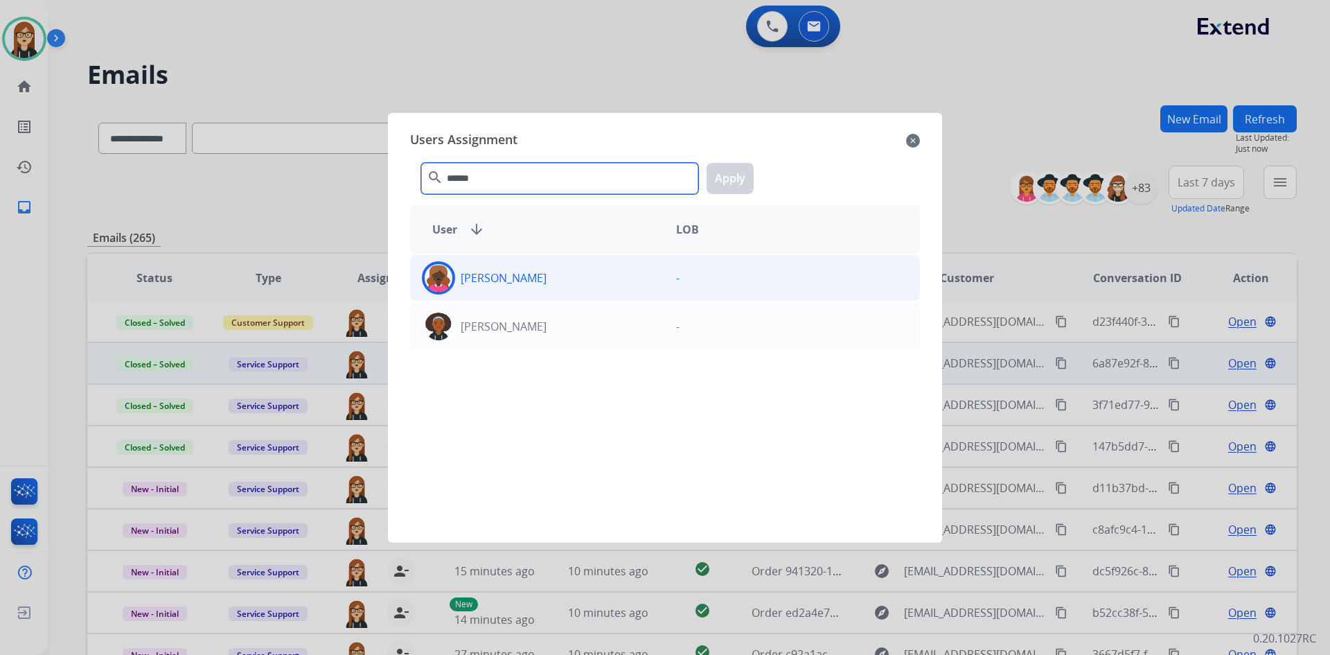
type input "******"
click at [441, 265] on img at bounding box center [439, 278] width 28 height 28
click at [729, 175] on button "Apply" at bounding box center [729, 178] width 47 height 31
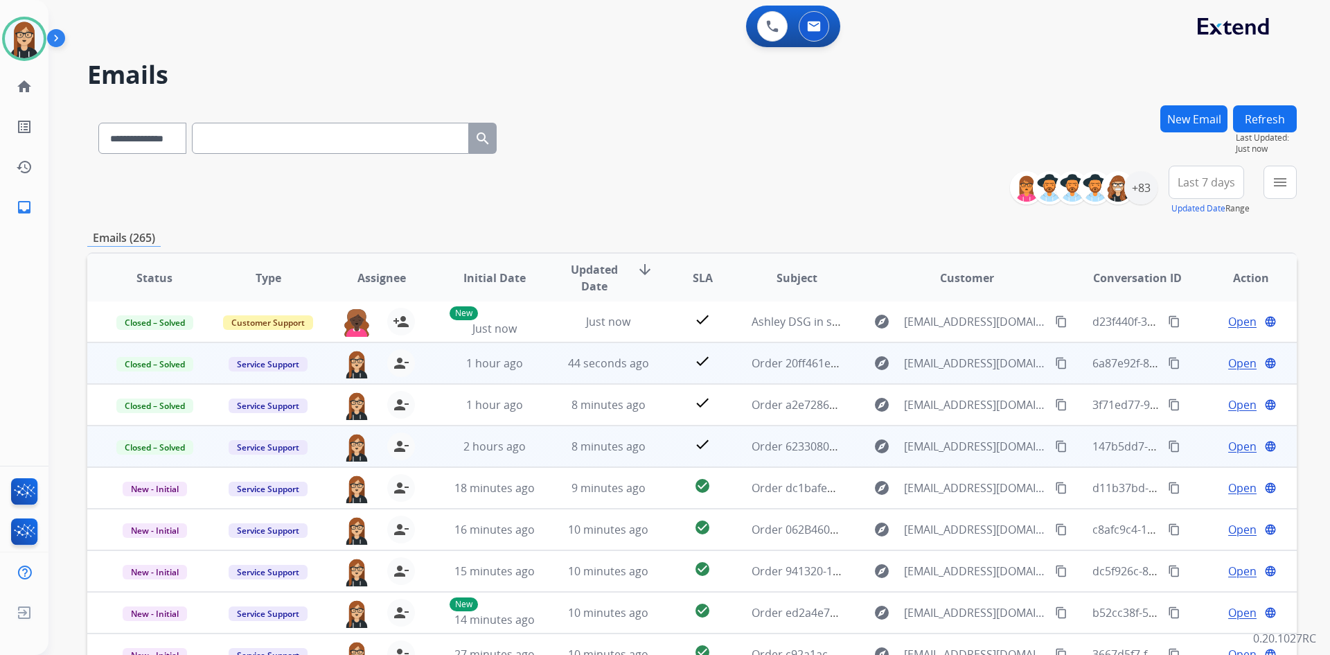
click at [1228, 449] on span "Open" at bounding box center [1242, 446] width 28 height 17
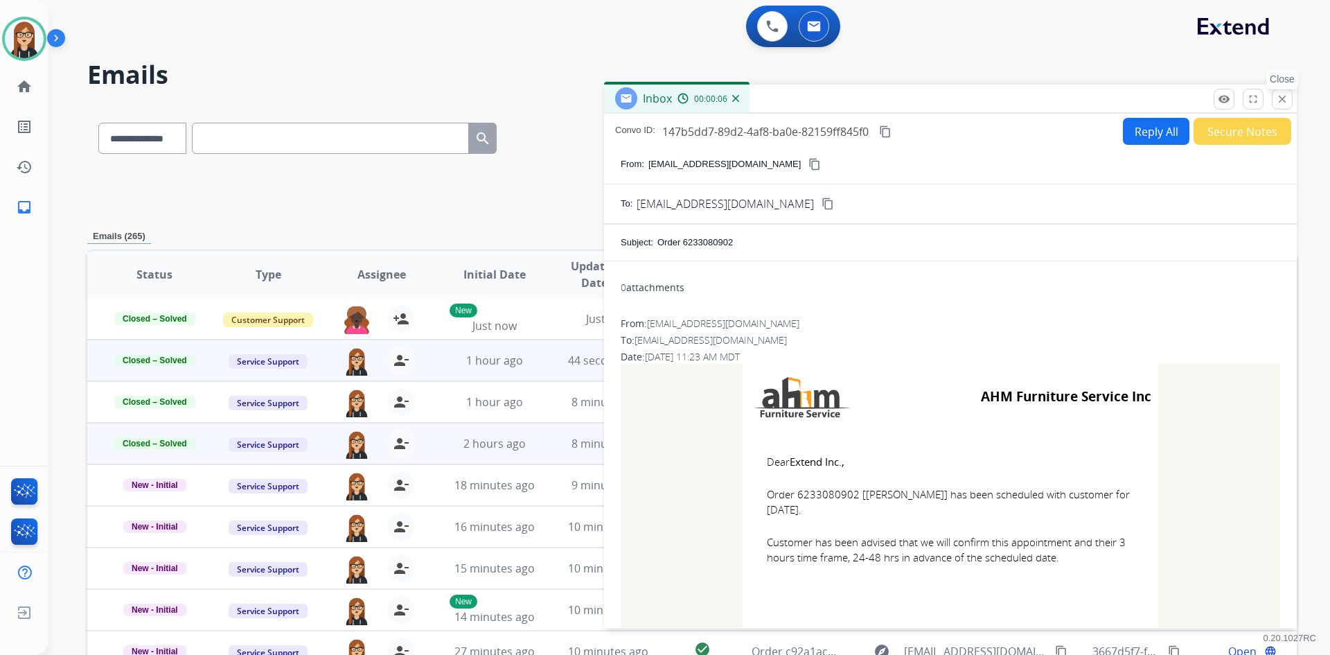
click at [1277, 100] on mat-icon "close" at bounding box center [1282, 99] width 12 height 12
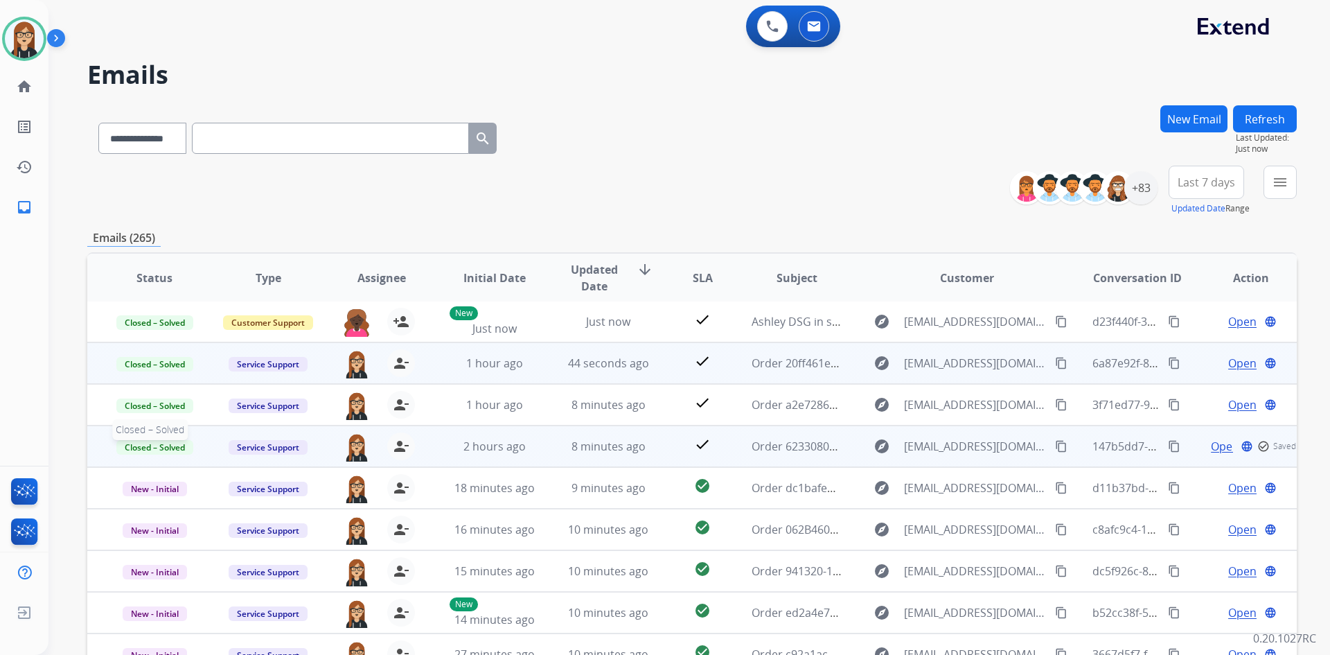
click at [172, 445] on span "Closed – Solved" at bounding box center [154, 447] width 77 height 15
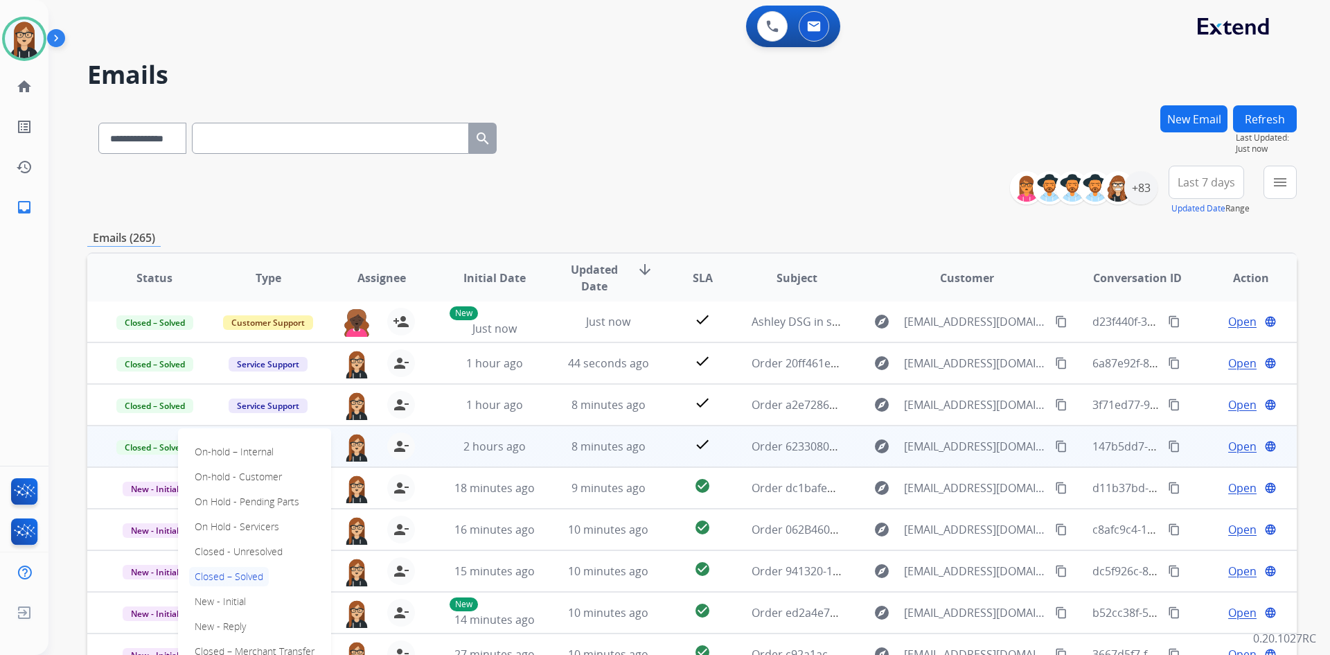
click at [231, 573] on p "Closed – Solved" at bounding box center [229, 576] width 80 height 19
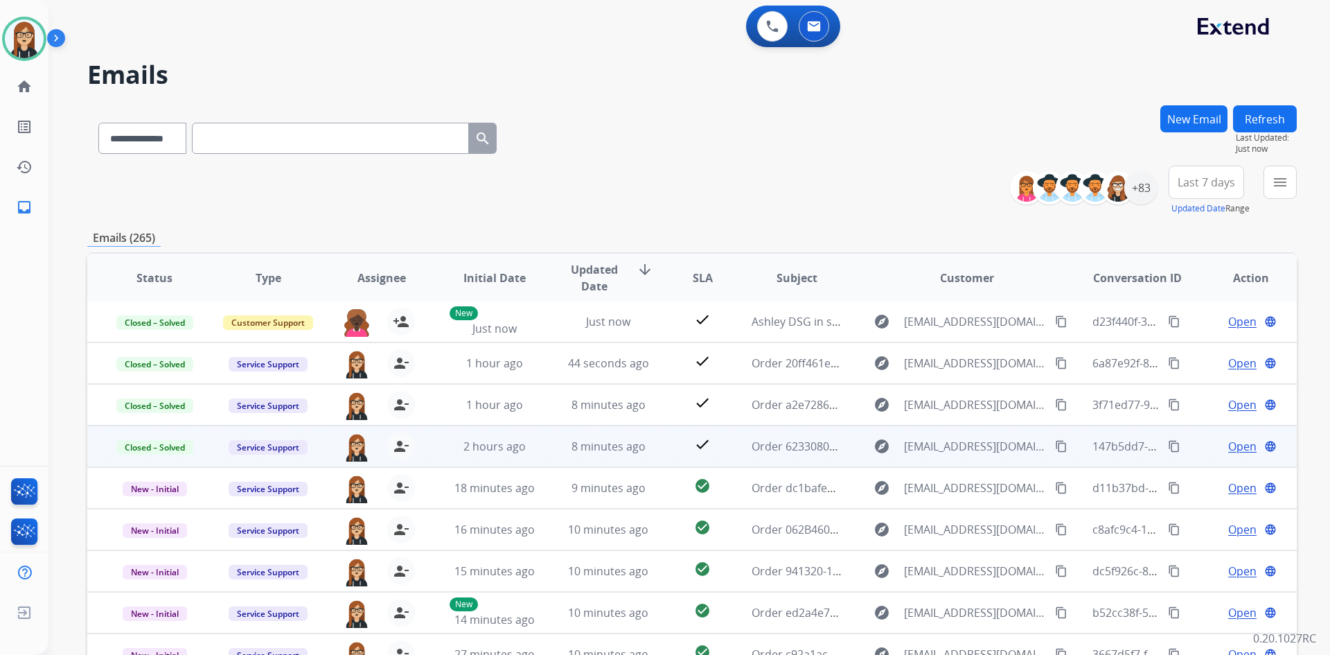
click at [1228, 445] on span "Open" at bounding box center [1242, 446] width 28 height 17
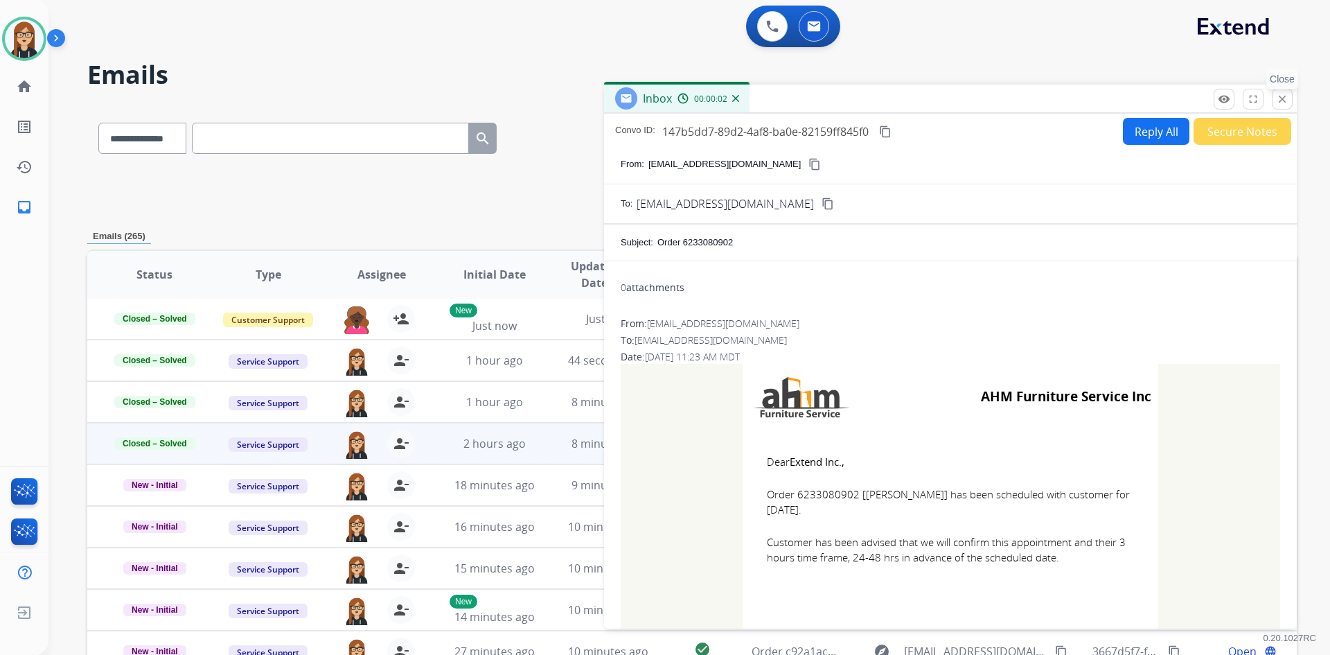
click at [1280, 100] on mat-icon "close" at bounding box center [1282, 99] width 12 height 12
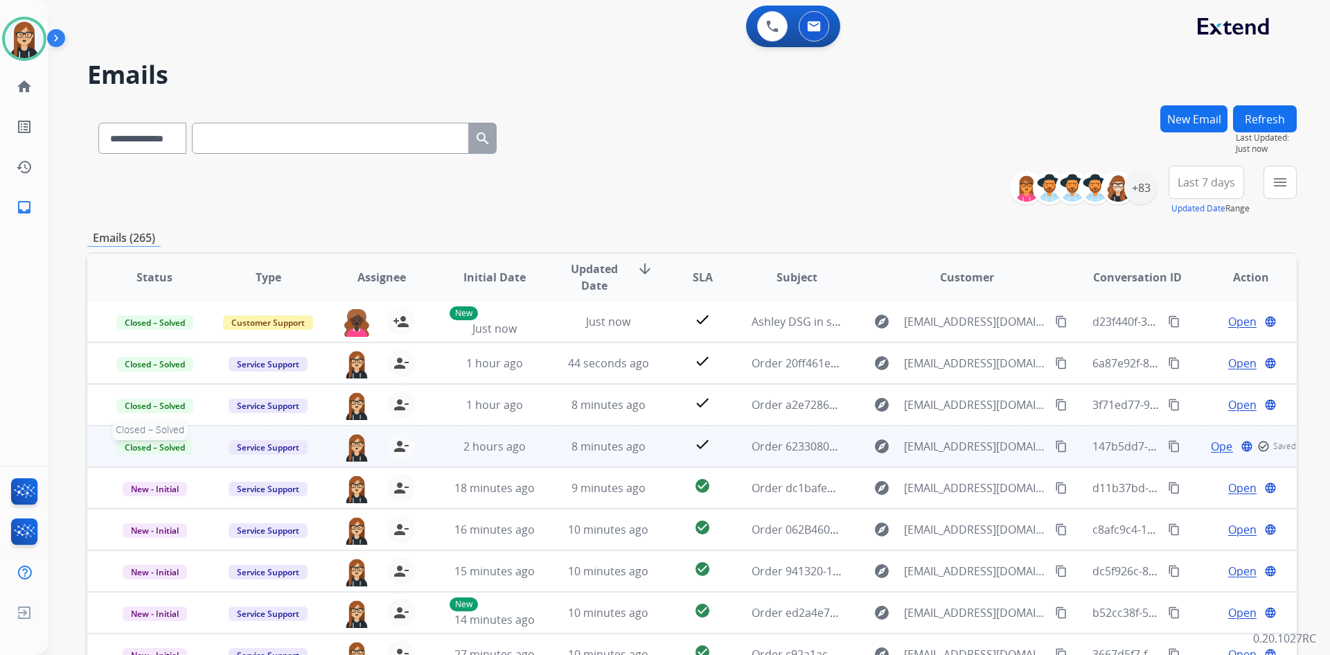
click at [166, 448] on span "Closed – Solved" at bounding box center [154, 447] width 77 height 15
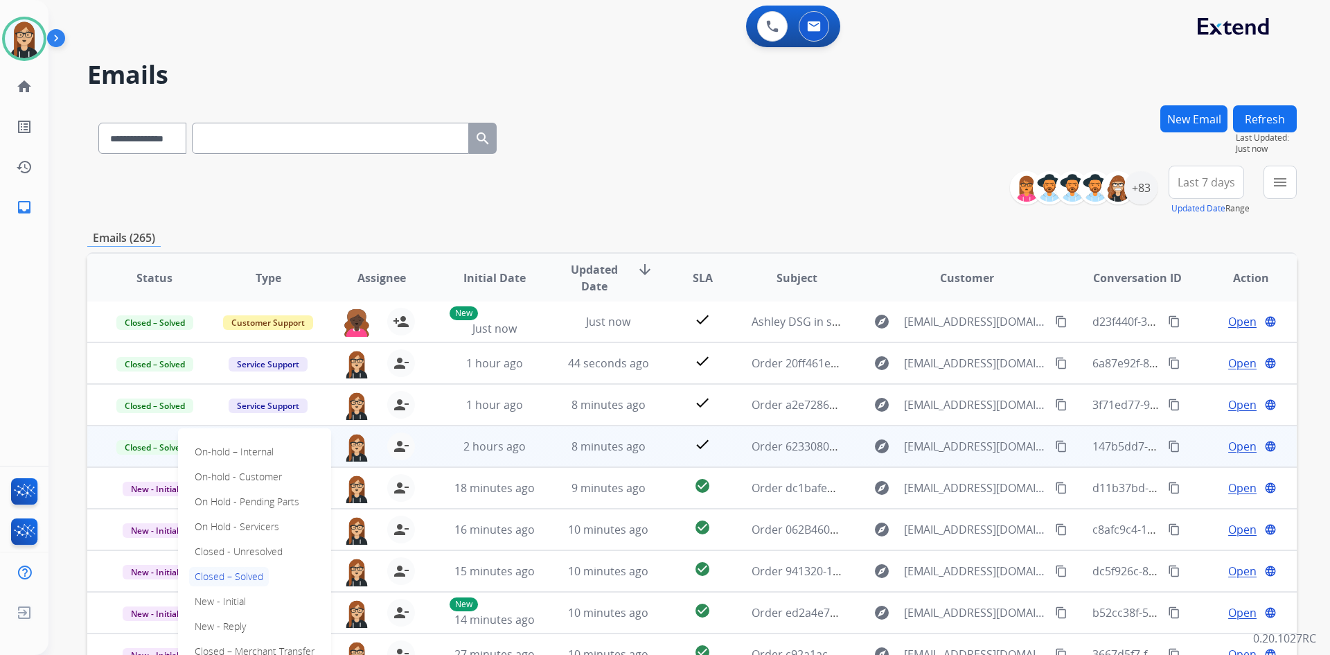
click at [237, 575] on p "Closed – Solved" at bounding box center [229, 576] width 80 height 19
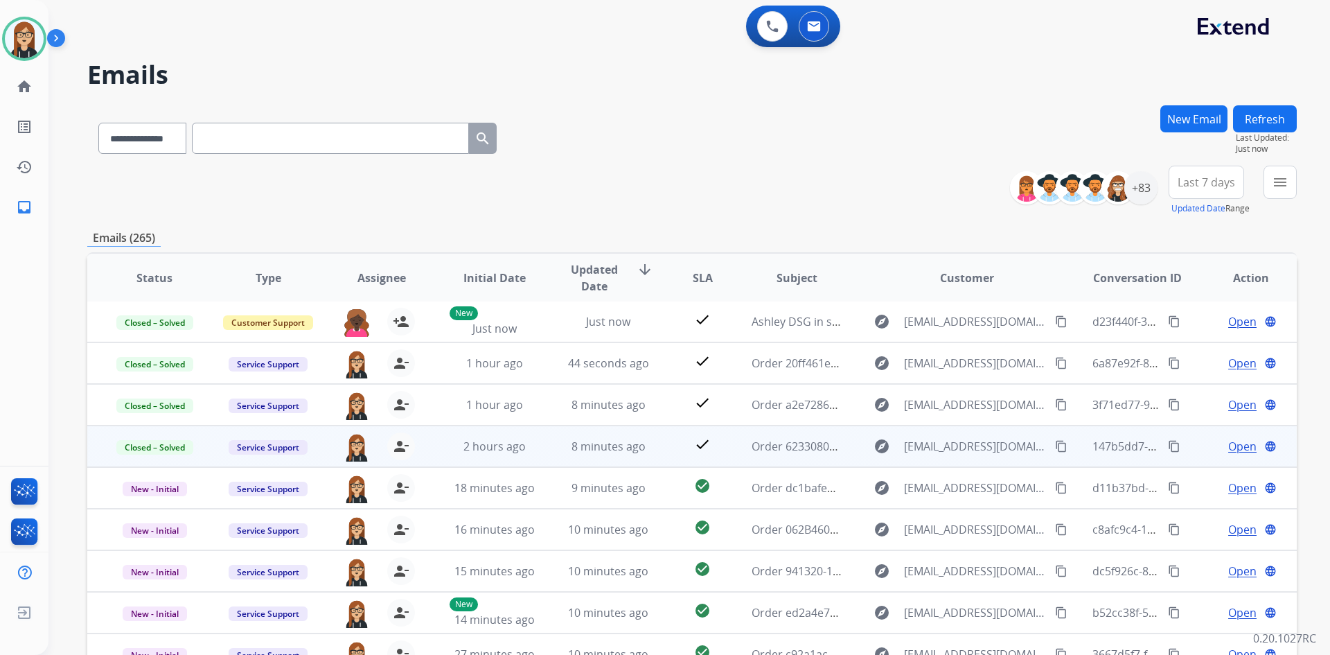
click at [1229, 441] on span "Open" at bounding box center [1242, 446] width 28 height 17
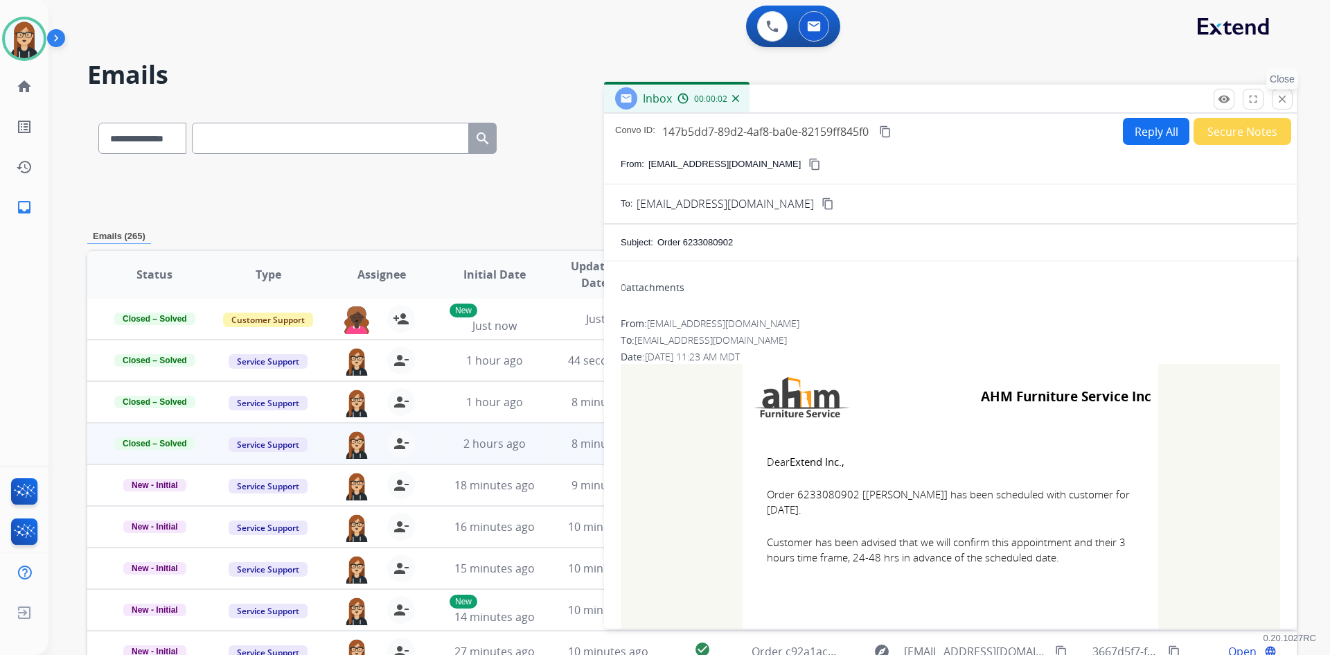
click at [1282, 101] on mat-icon "close" at bounding box center [1282, 99] width 12 height 12
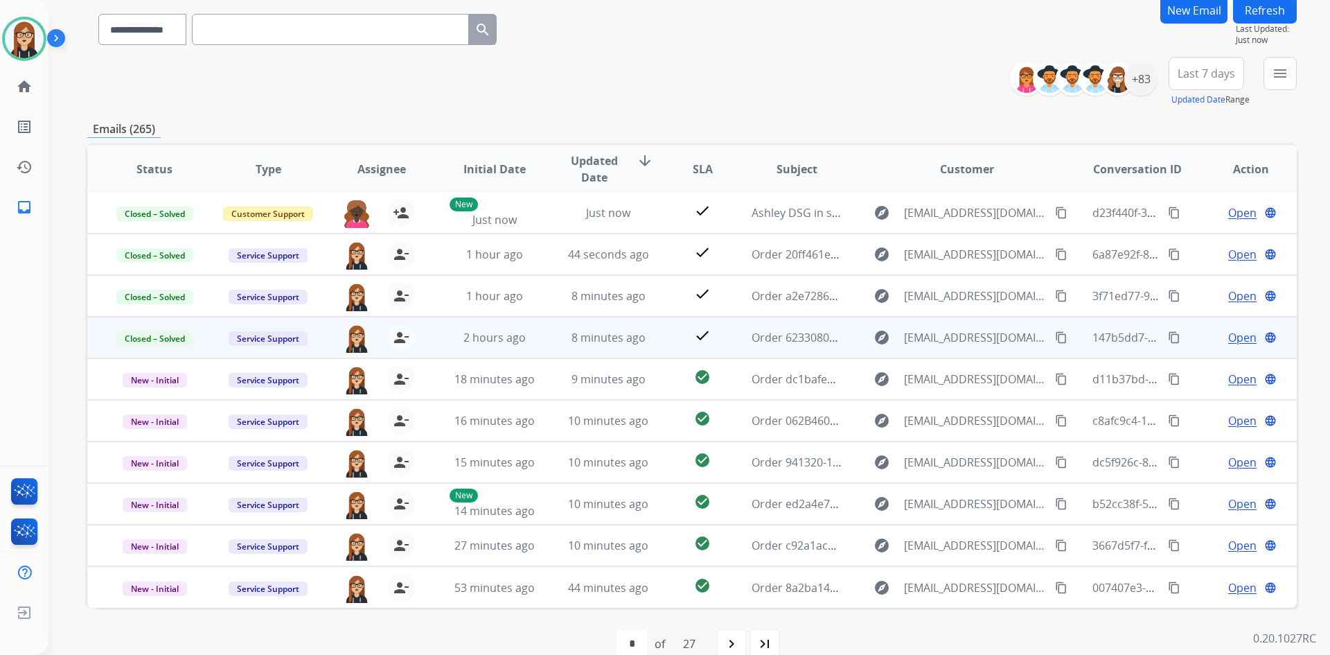
scroll to position [134, 0]
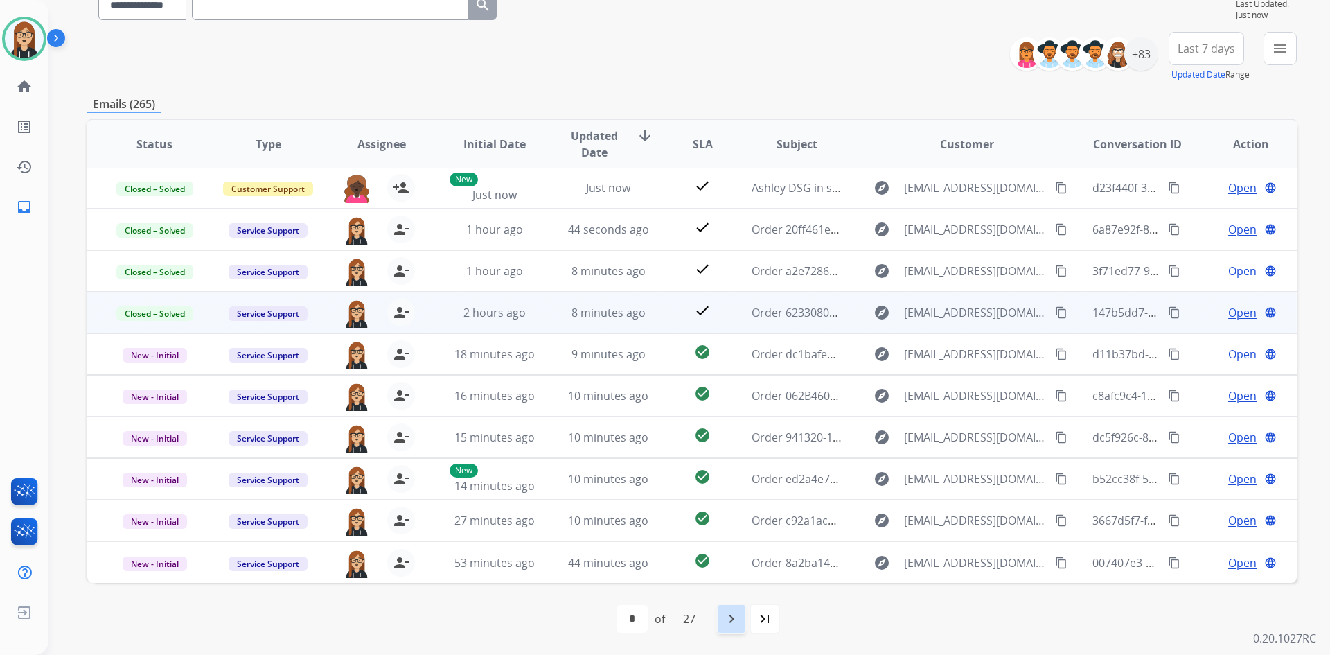
click at [729, 619] on mat-icon "navigate_next" at bounding box center [731, 618] width 17 height 17
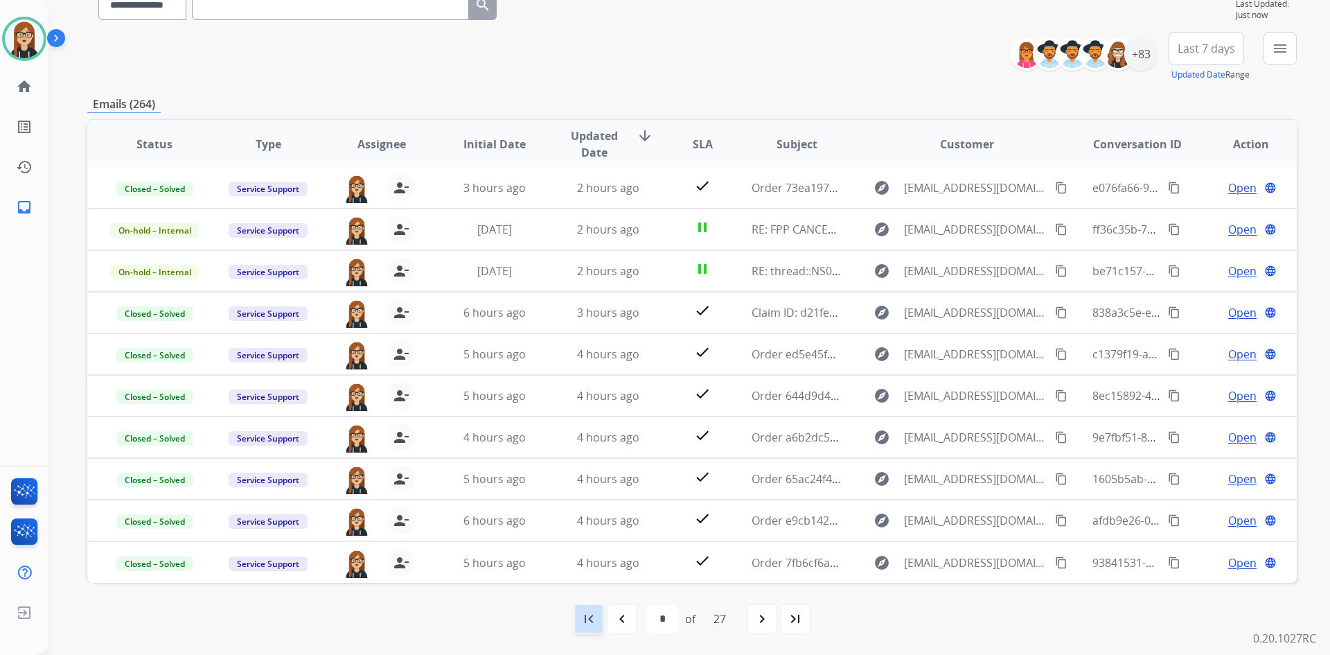
click at [593, 617] on mat-icon "first_page" at bounding box center [588, 618] width 17 height 17
select select "*"
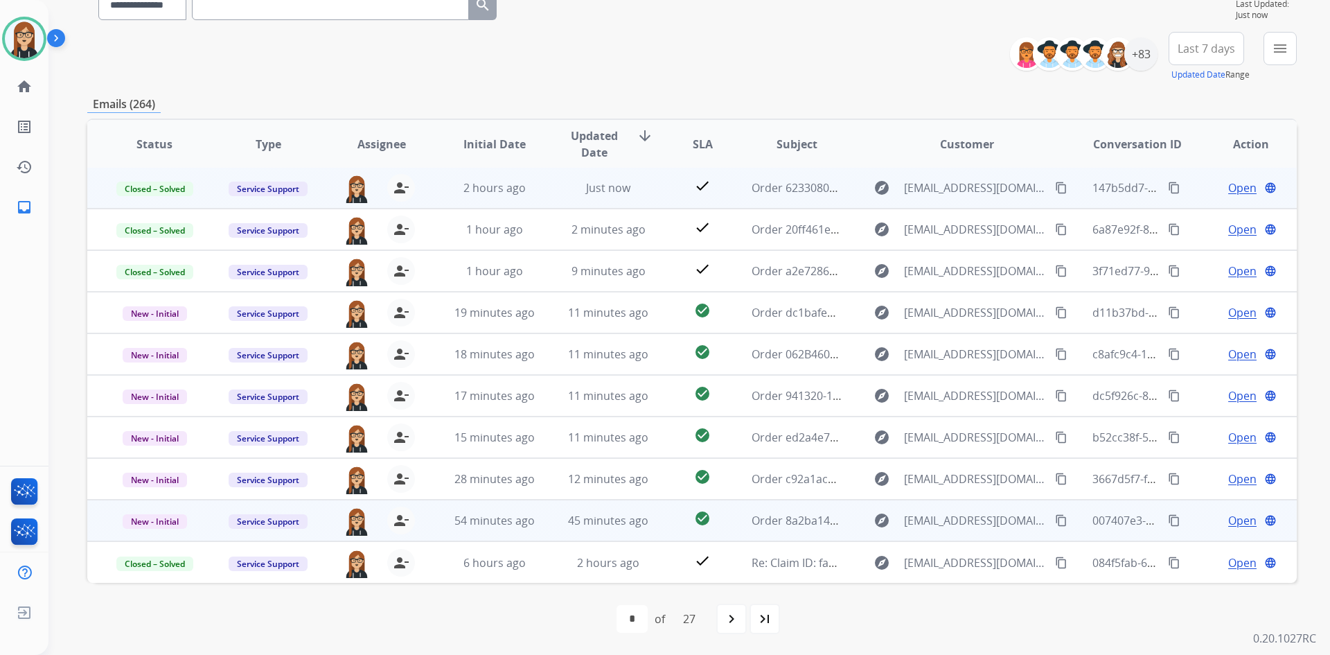
click at [1229, 522] on span "Open" at bounding box center [1242, 520] width 28 height 17
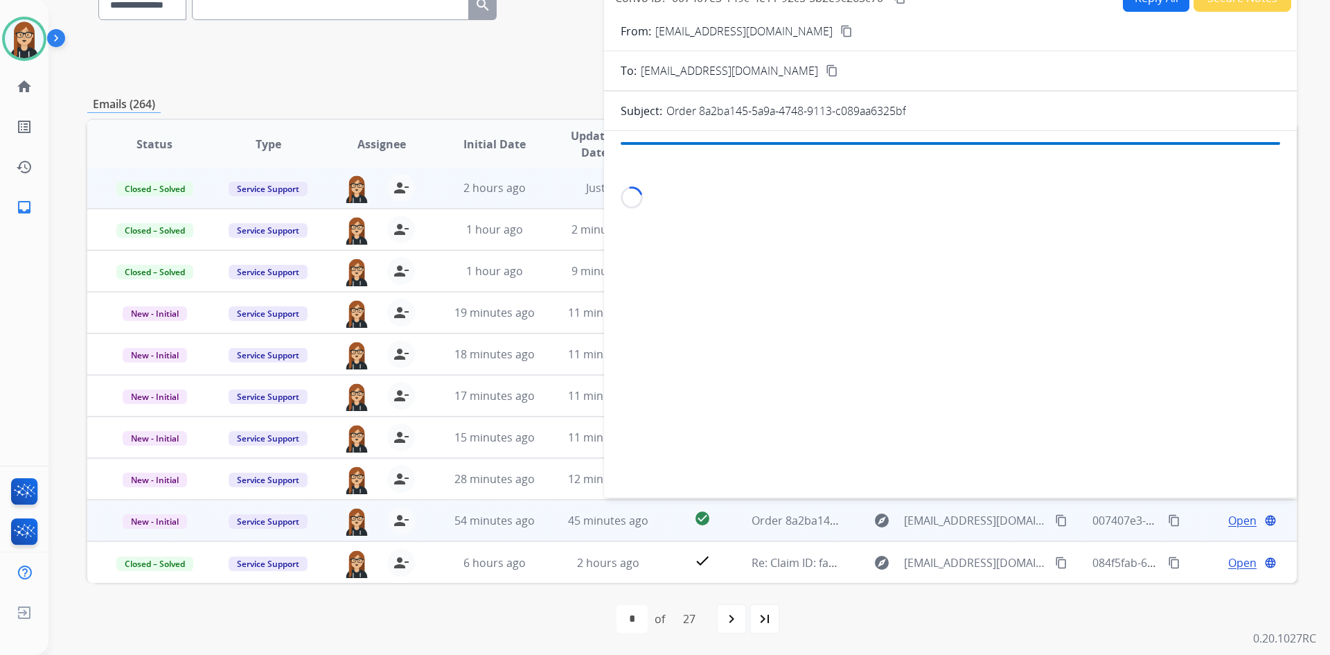
scroll to position [131, 0]
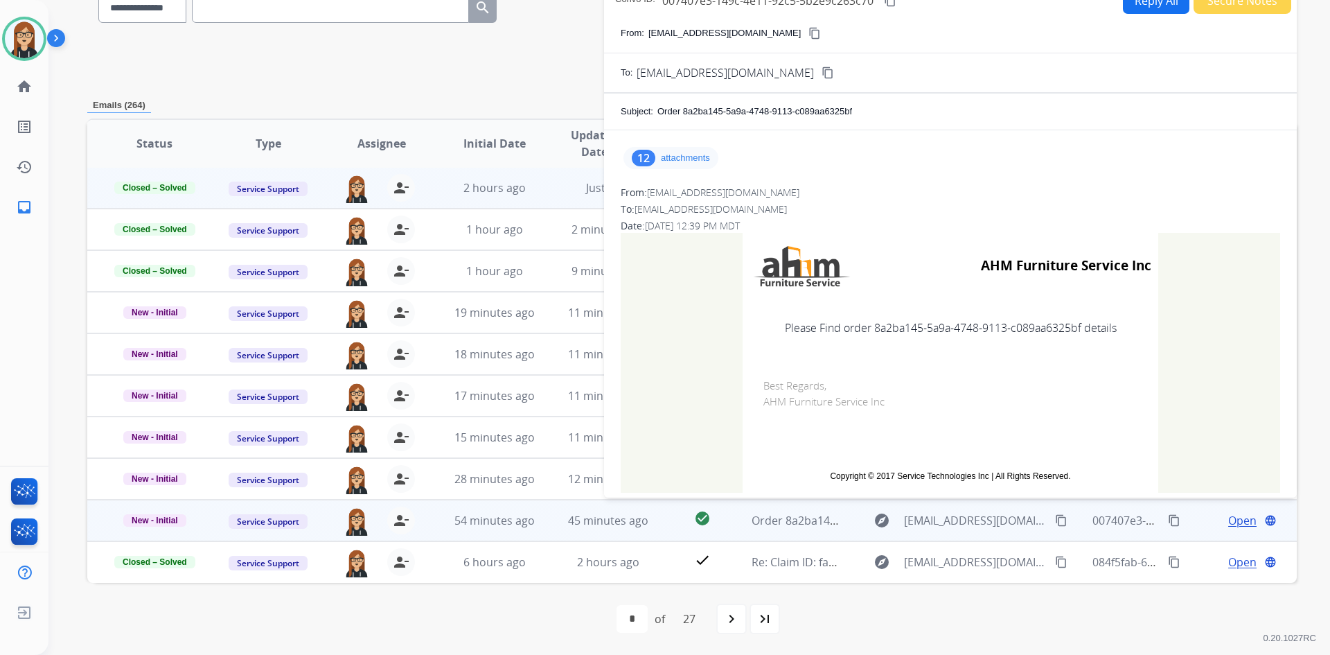
click at [695, 157] on p "attachments" at bounding box center [685, 157] width 49 height 11
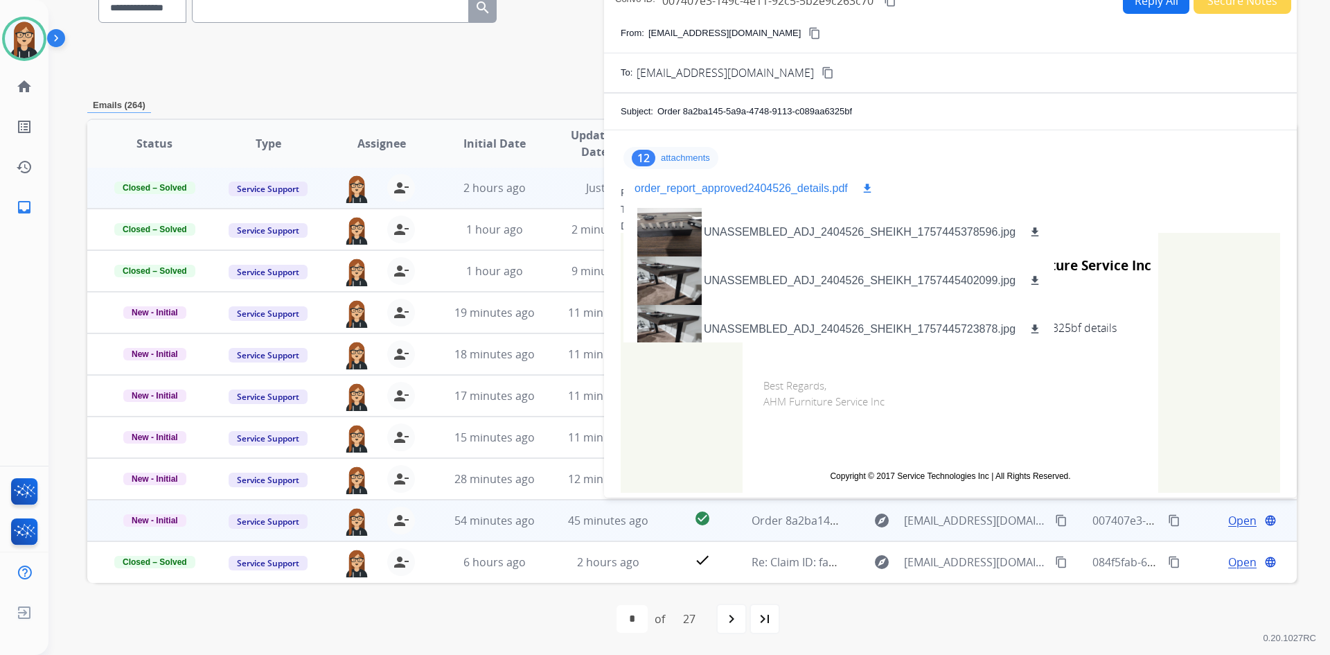
click at [864, 184] on mat-icon "download" at bounding box center [867, 188] width 12 height 12
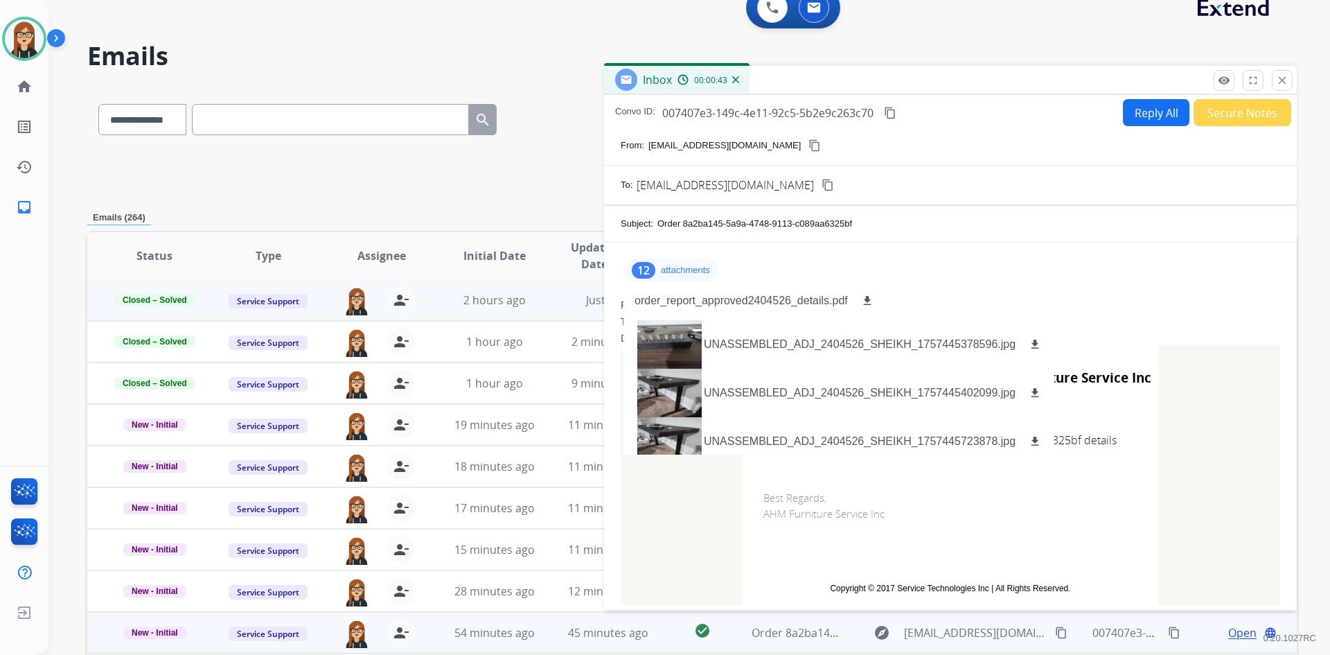
scroll to position [0, 0]
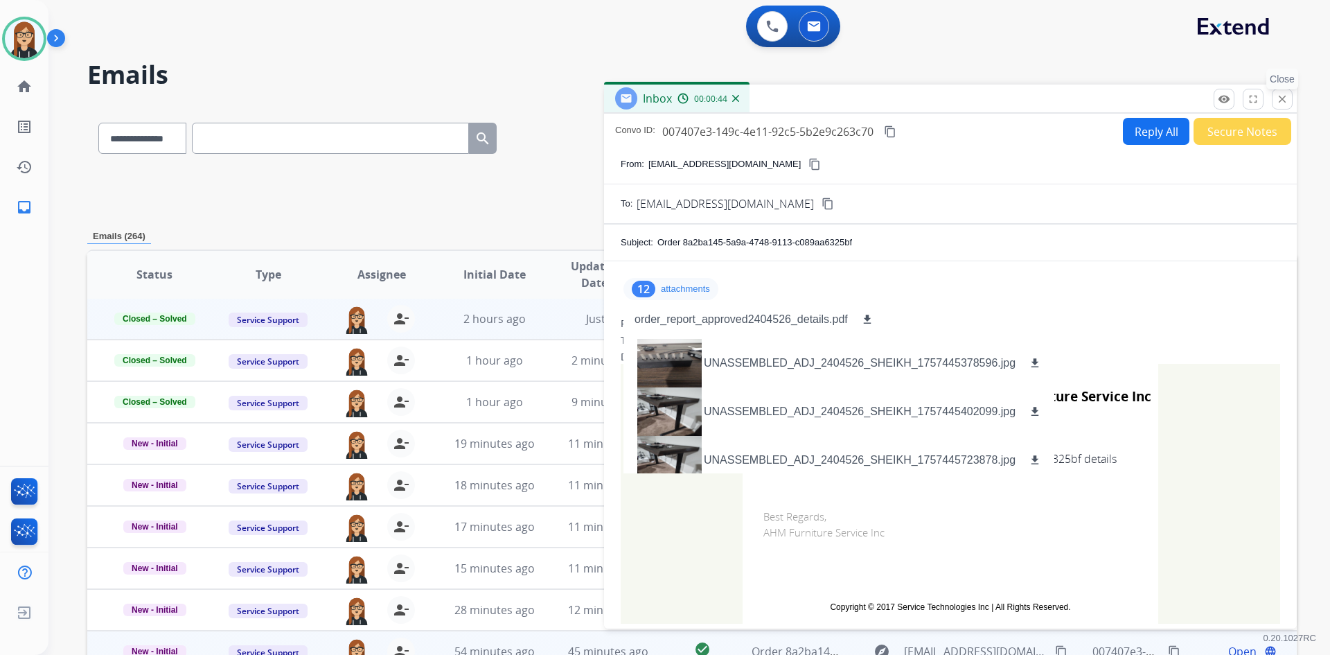
click at [1285, 96] on mat-icon "close" at bounding box center [1282, 99] width 12 height 12
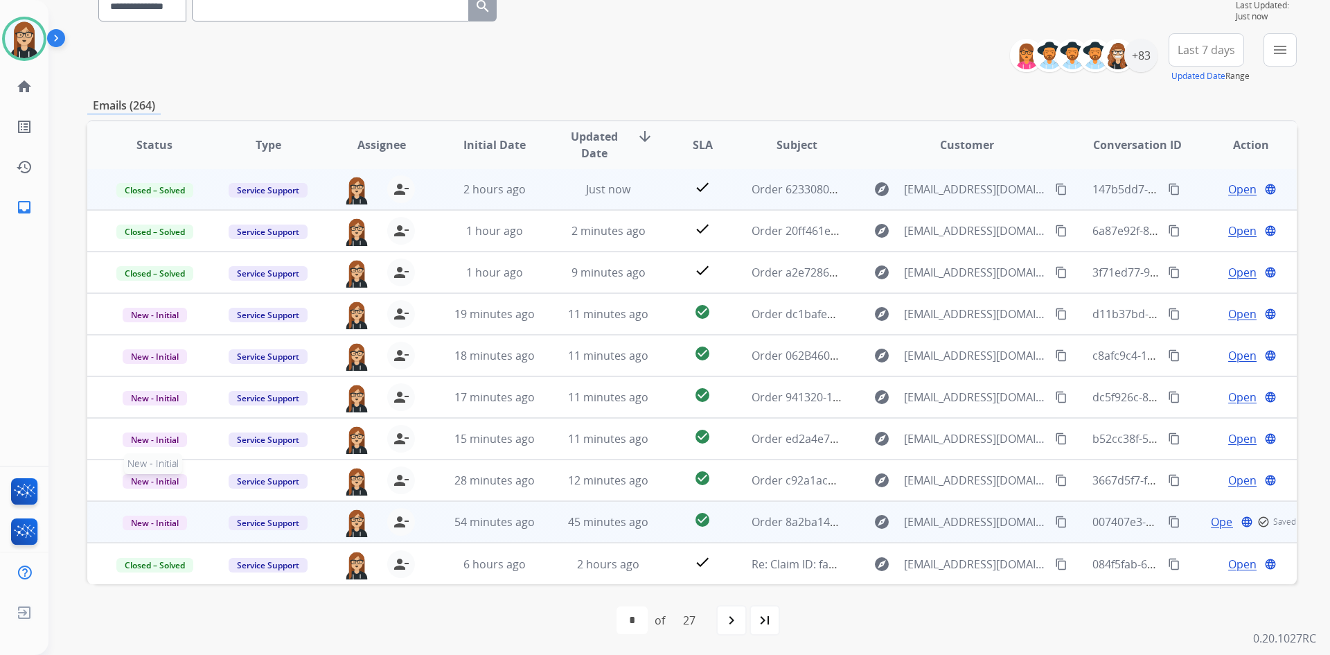
scroll to position [134, 0]
click at [142, 522] on span "New - Initial" at bounding box center [155, 521] width 64 height 15
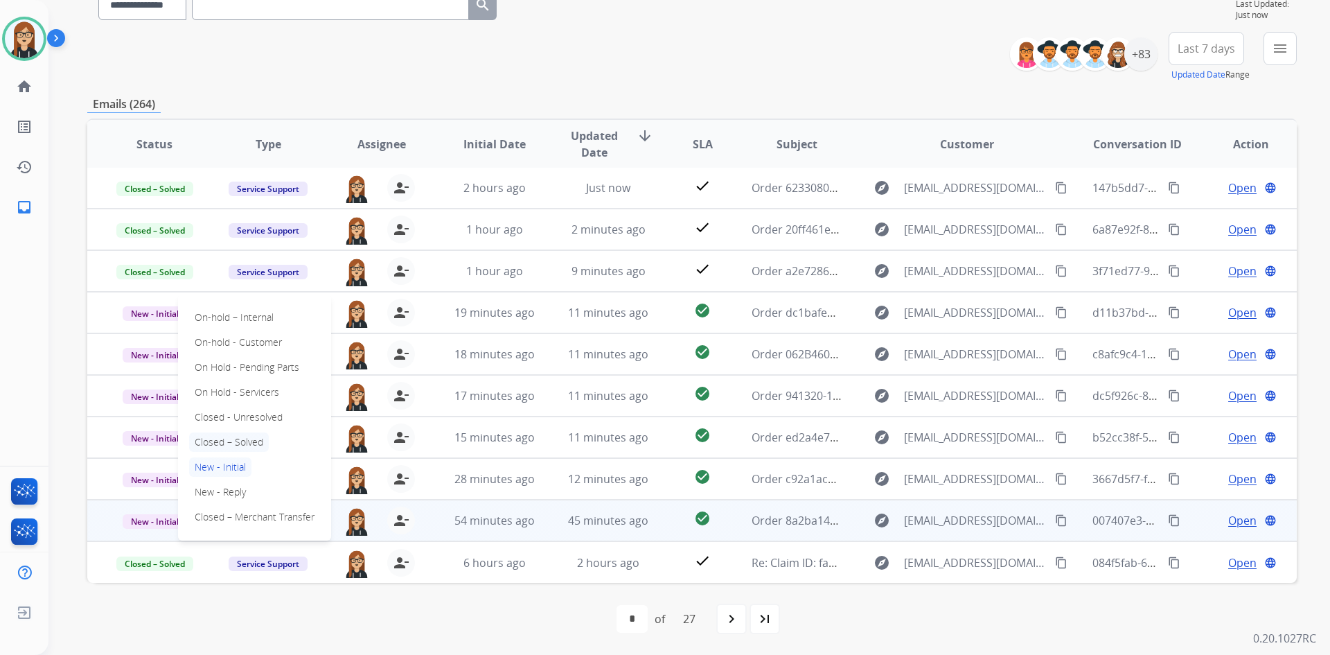
click at [223, 436] on p "Closed – Solved" at bounding box center [229, 441] width 80 height 19
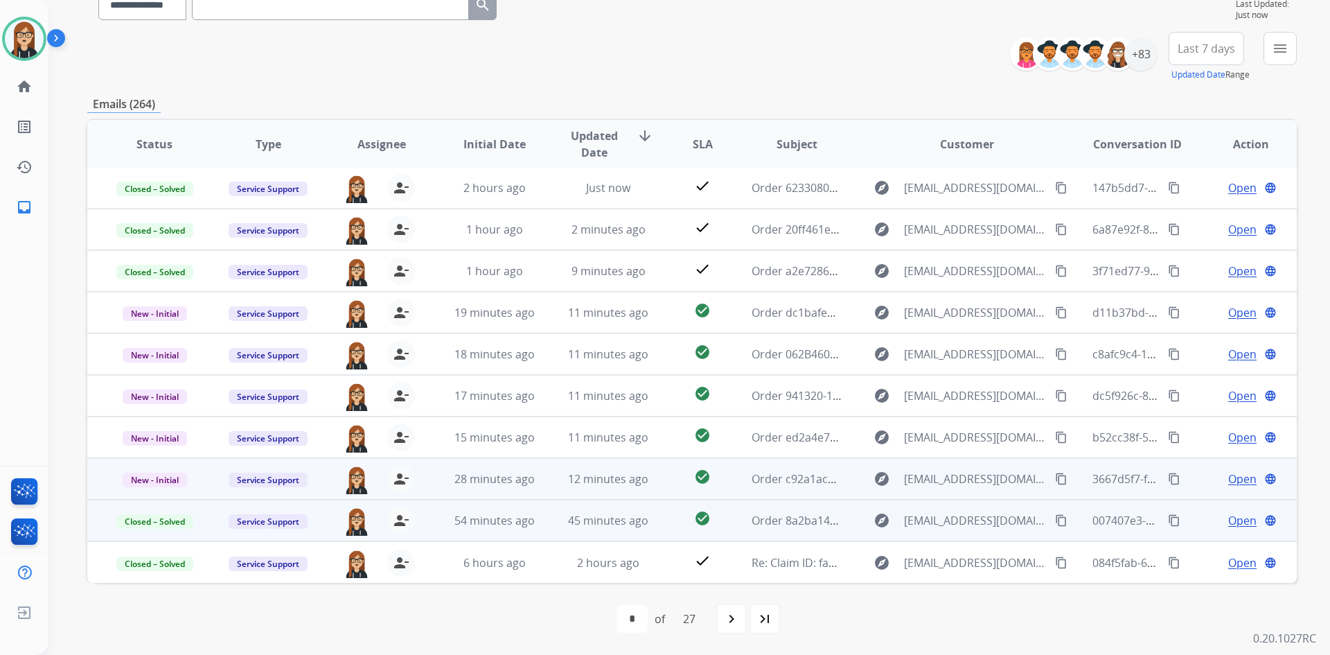
click at [1233, 480] on span "Open" at bounding box center [1242, 478] width 28 height 17
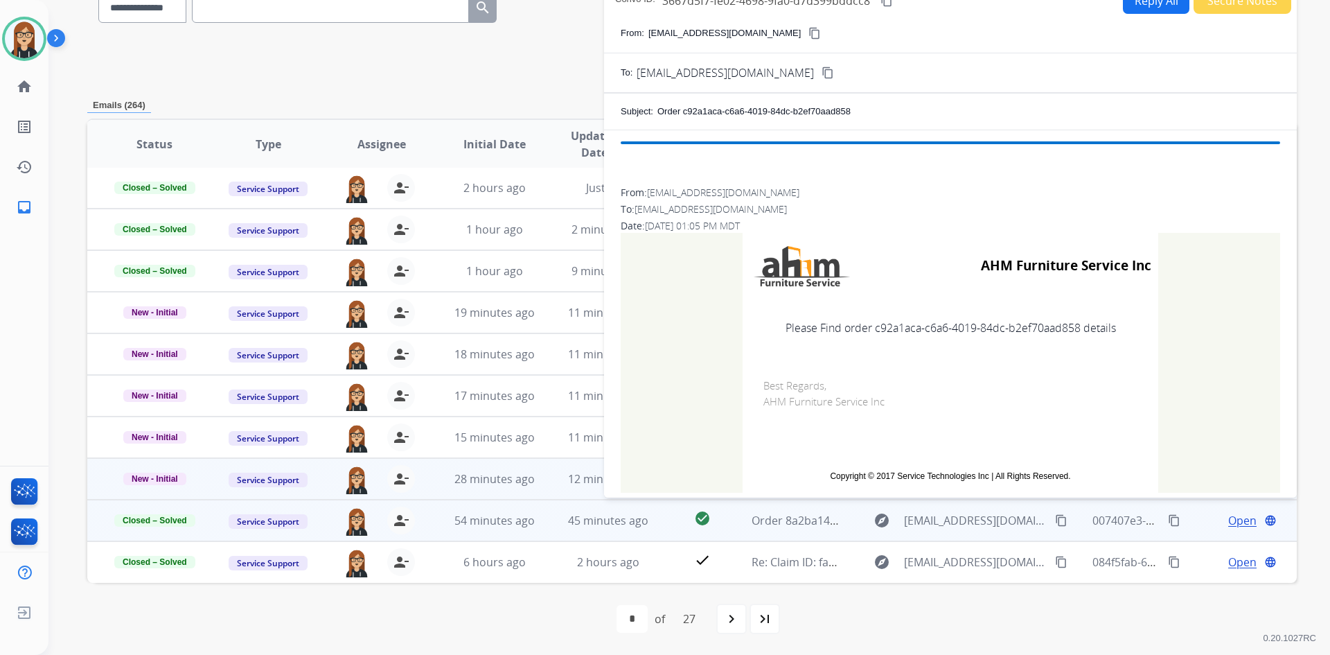
scroll to position [131, 0]
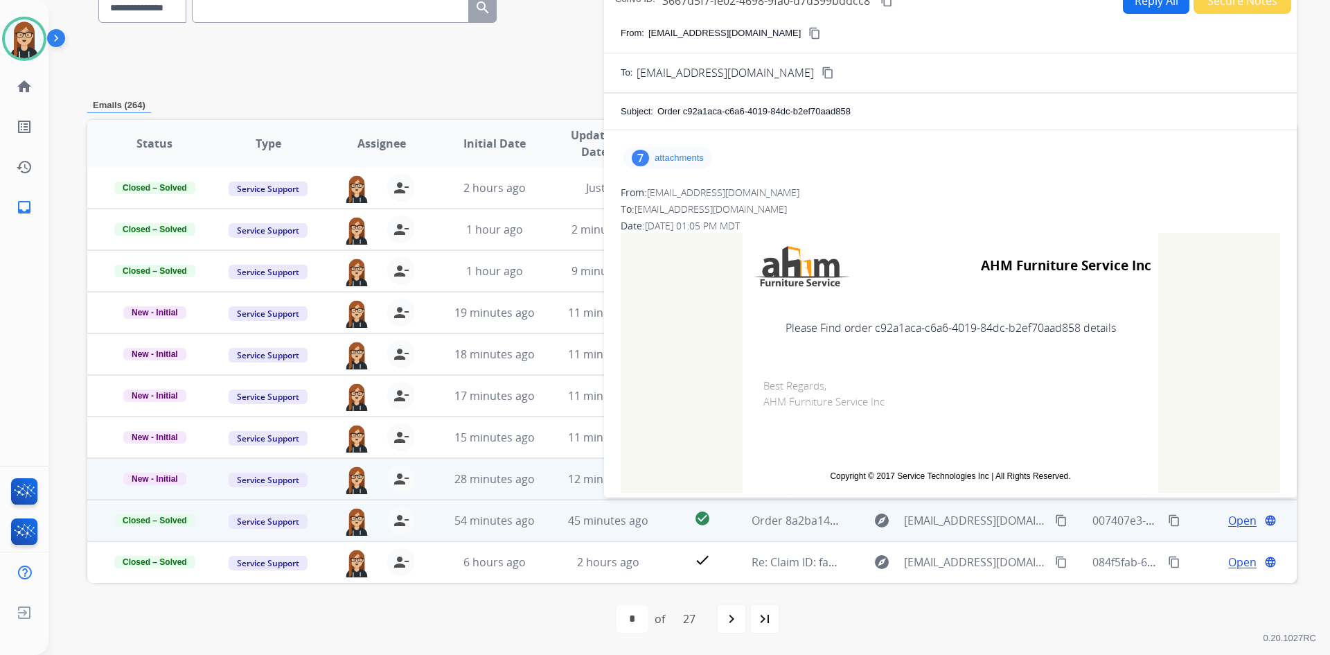
click at [658, 155] on p "attachments" at bounding box center [679, 157] width 49 height 11
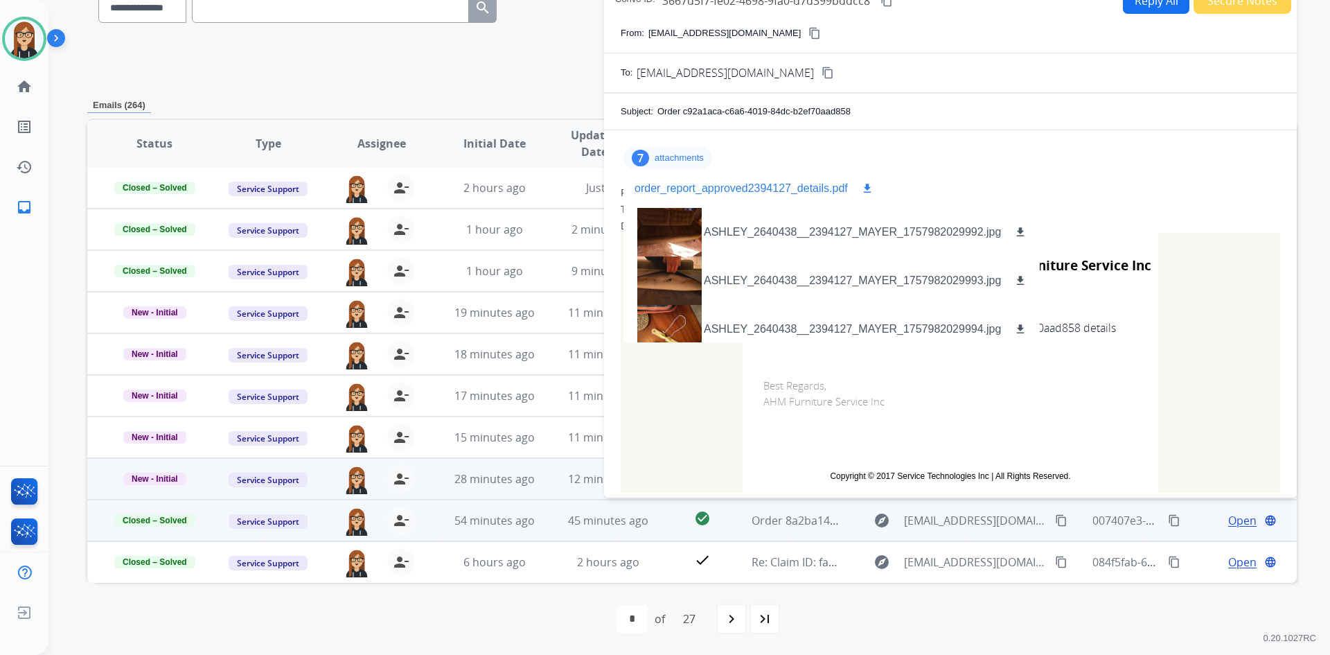
click at [863, 184] on mat-icon "download" at bounding box center [867, 188] width 12 height 12
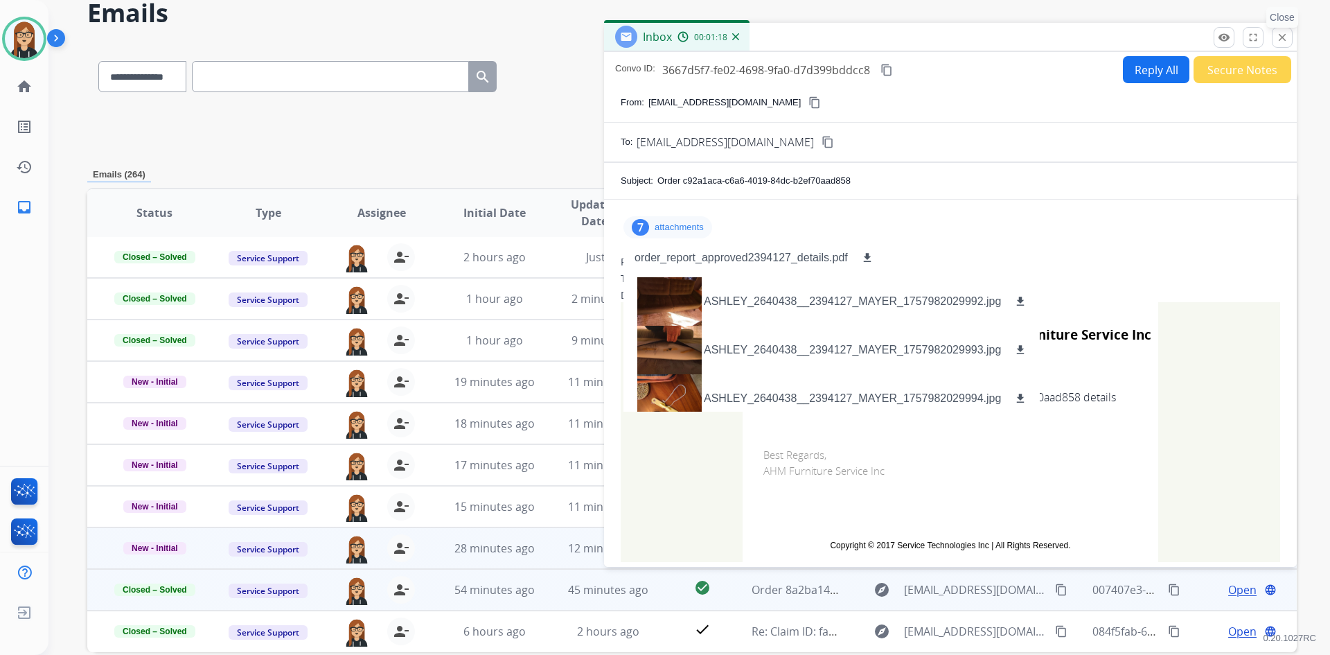
click at [1279, 33] on mat-icon "close" at bounding box center [1282, 37] width 12 height 12
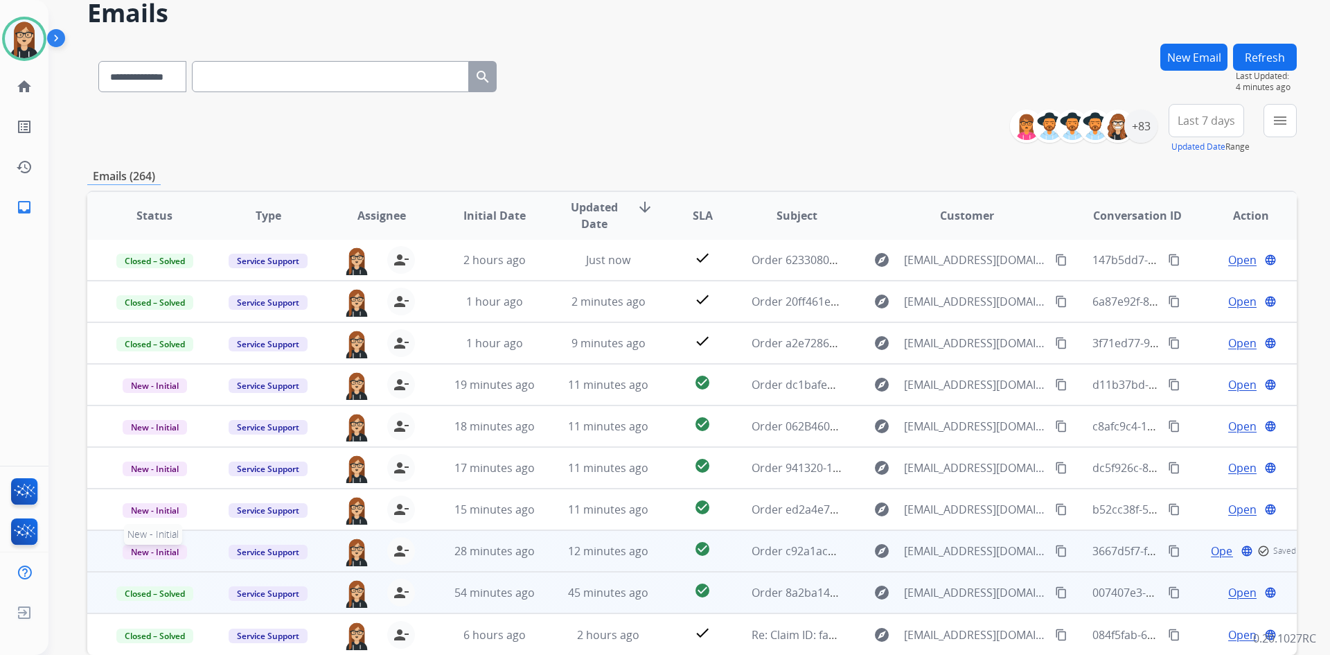
click at [156, 549] on span "New - Initial" at bounding box center [155, 551] width 64 height 15
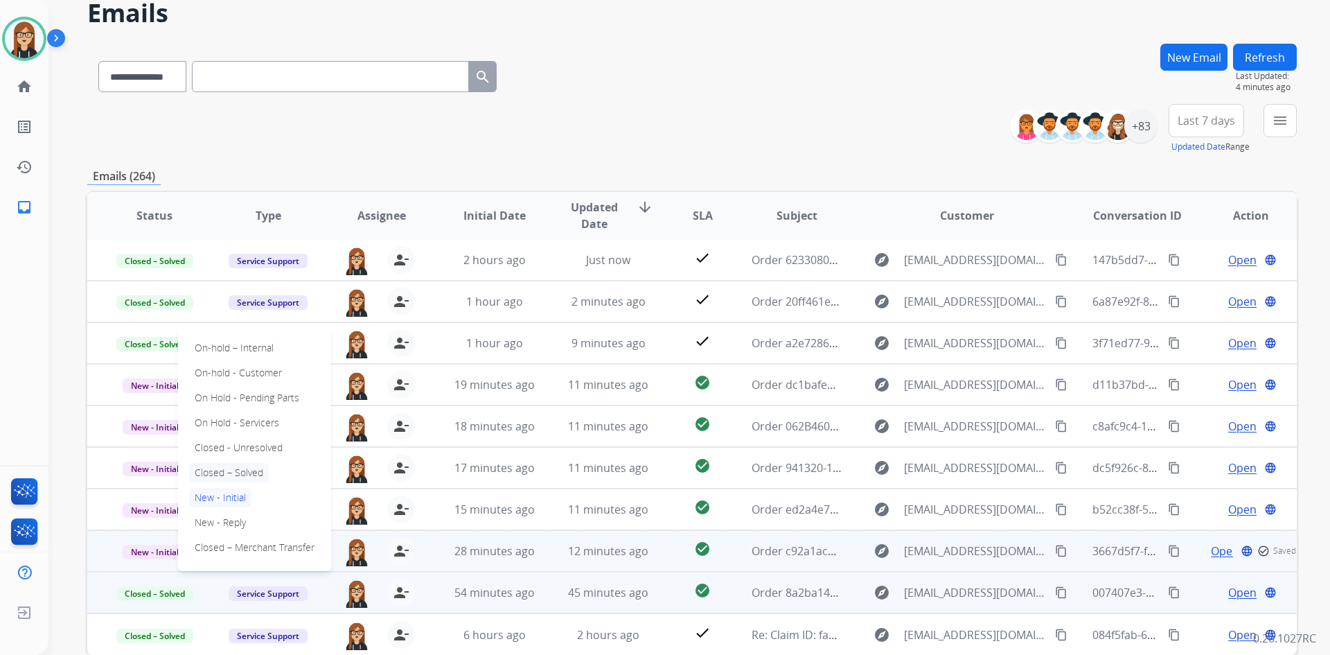
click at [246, 472] on p "Closed – Solved" at bounding box center [229, 472] width 80 height 19
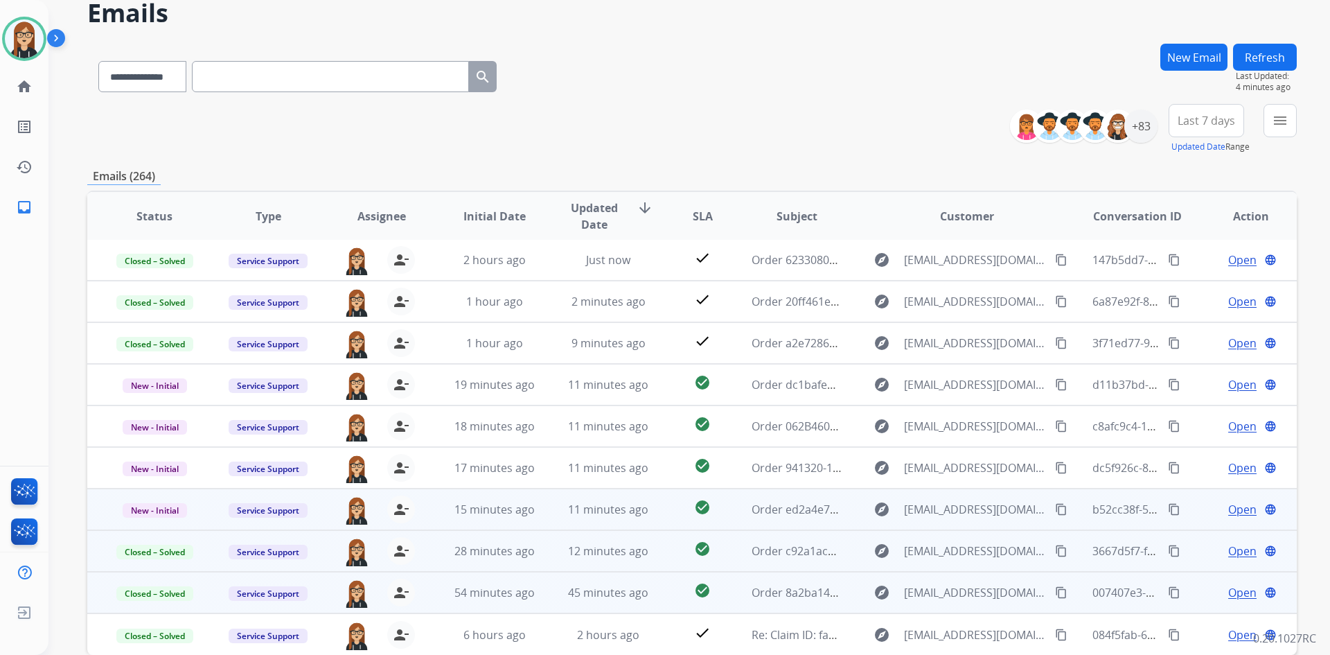
click at [1230, 506] on span "Open" at bounding box center [1242, 509] width 28 height 17
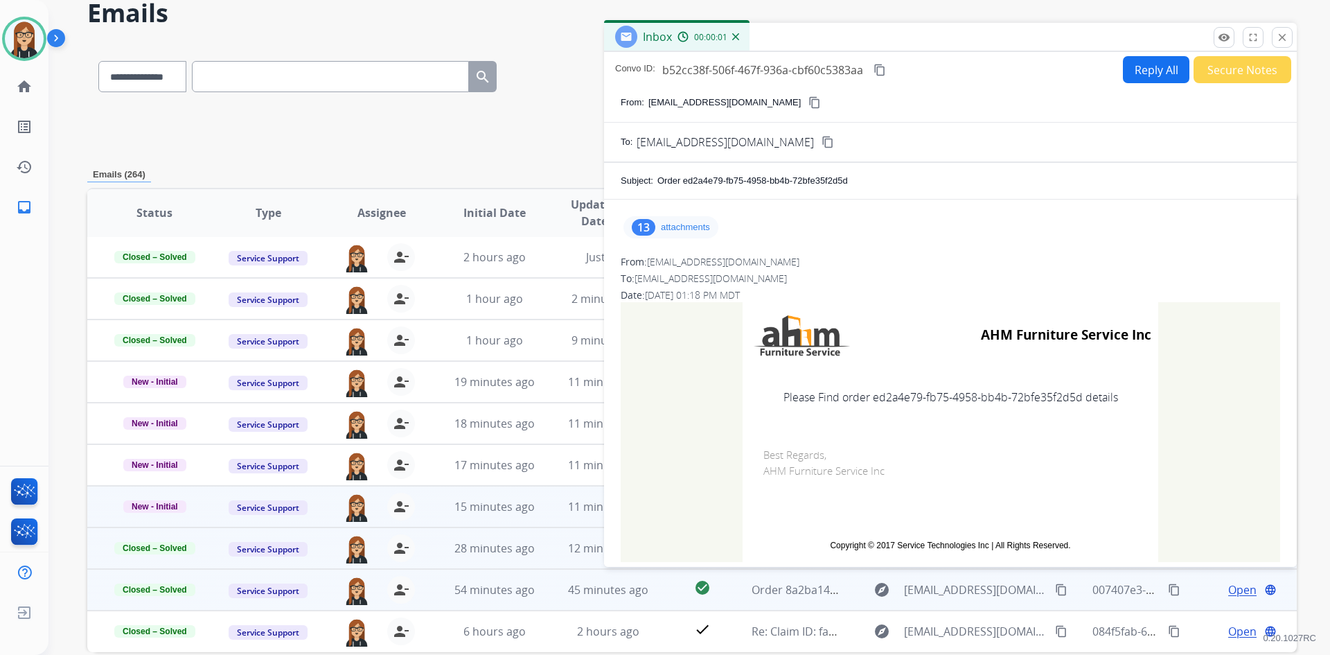
click at [704, 220] on div "13 attachments" at bounding box center [670, 227] width 95 height 22
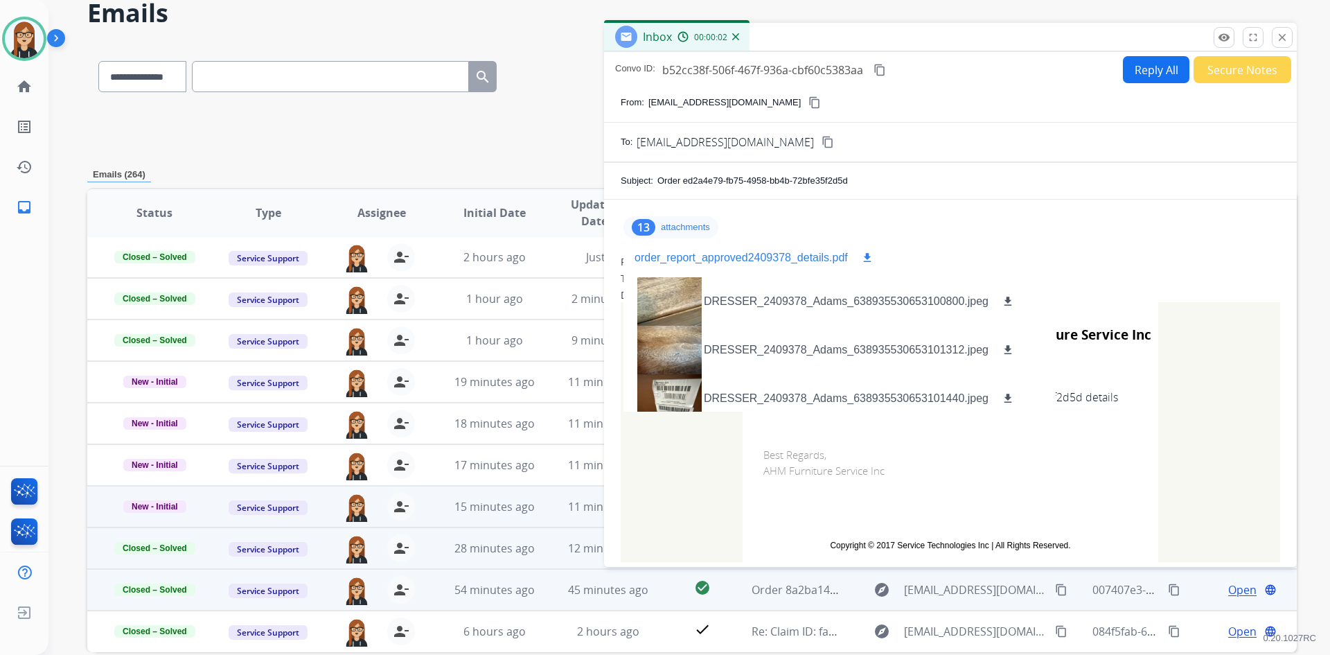
click at [869, 254] on mat-icon "download" at bounding box center [867, 257] width 12 height 12
click at [695, 355] on div at bounding box center [668, 350] width 69 height 48
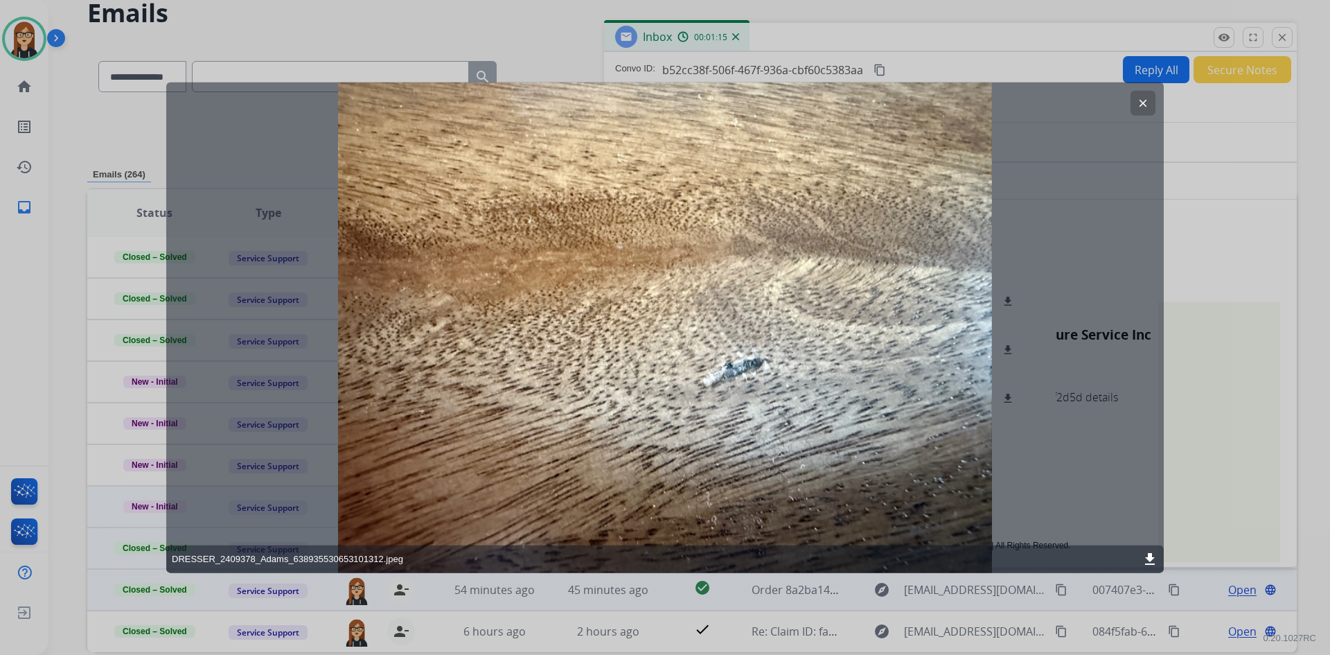
click at [1140, 96] on button "clear" at bounding box center [1142, 102] width 25 height 25
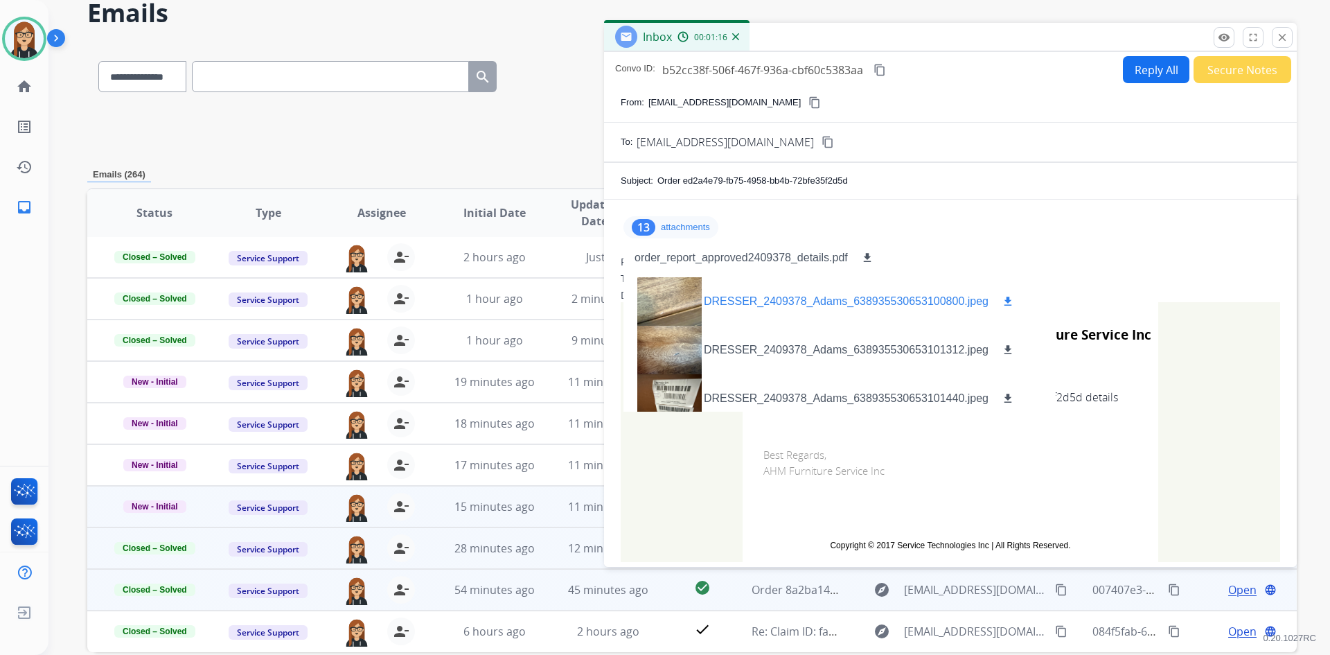
click at [669, 299] on div at bounding box center [668, 301] width 69 height 48
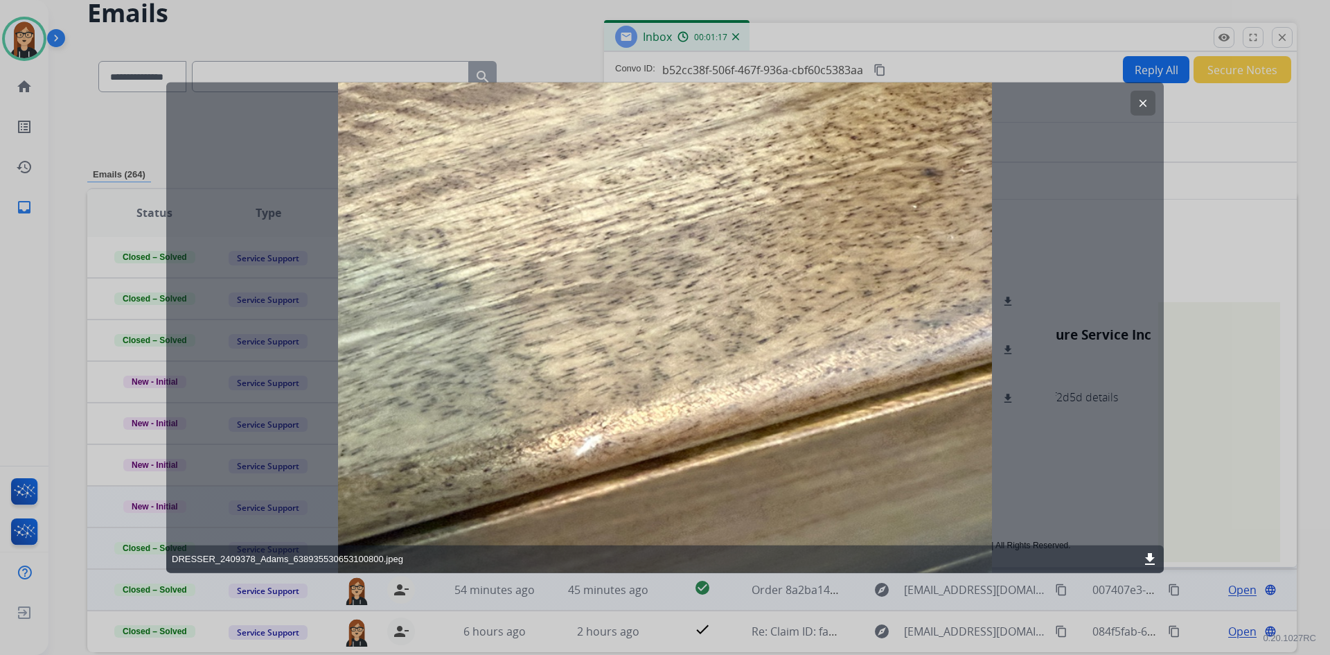
click at [1141, 100] on mat-icon "clear" at bounding box center [1143, 102] width 12 height 12
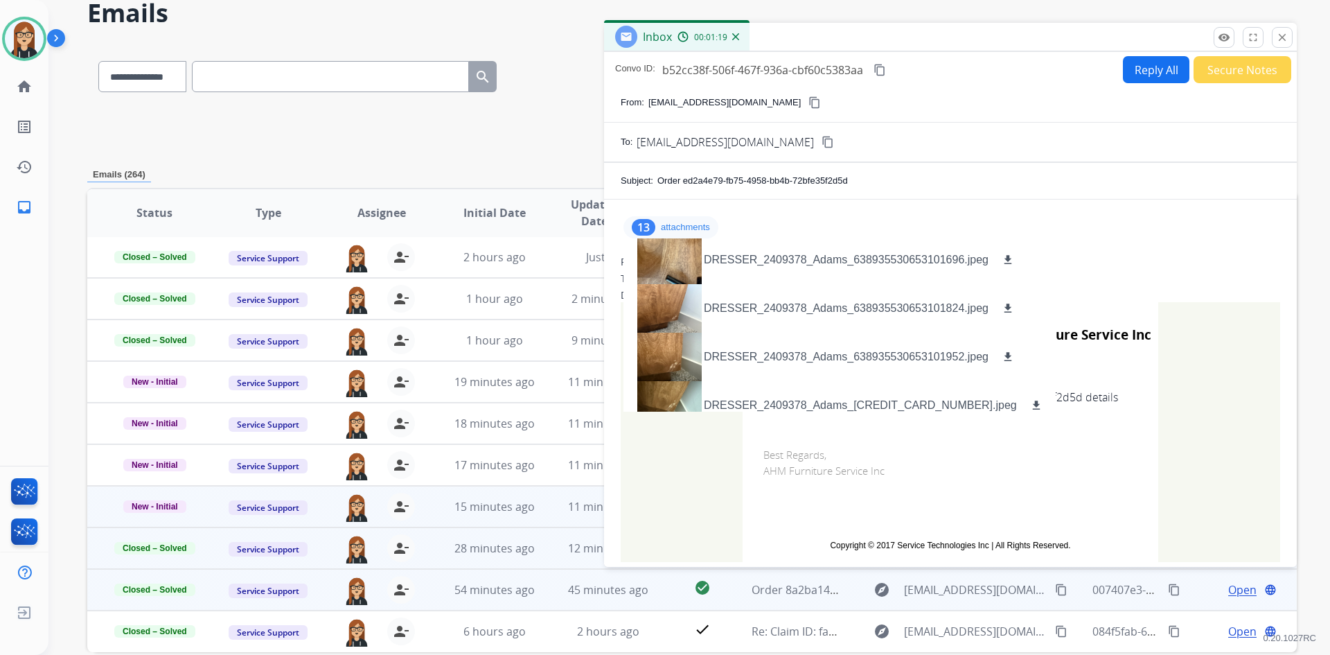
scroll to position [208, 0]
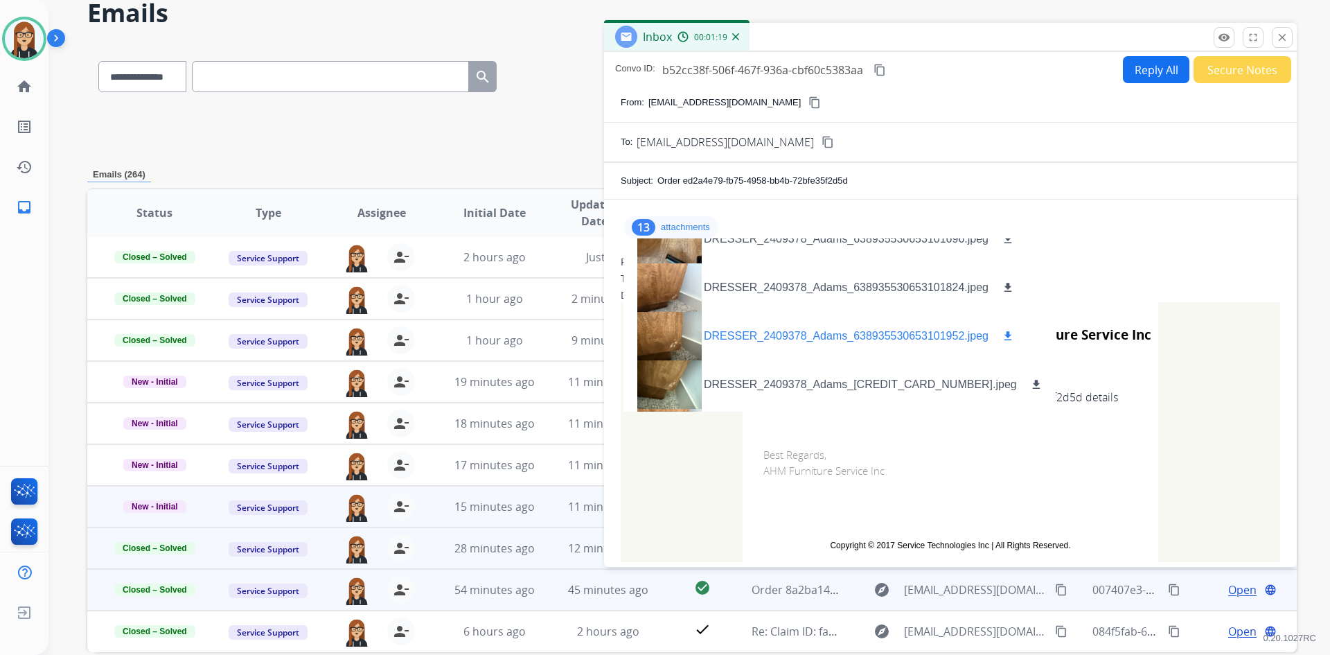
click at [661, 329] on div at bounding box center [668, 336] width 69 height 48
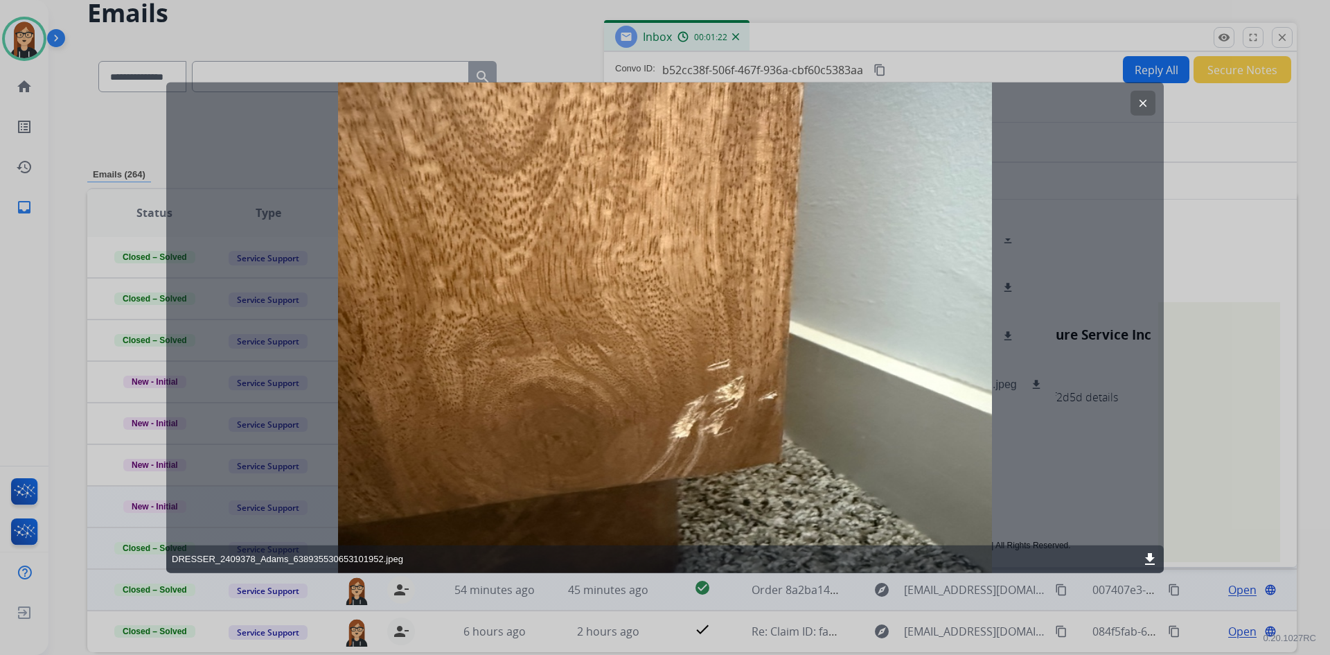
click at [1145, 106] on mat-icon "clear" at bounding box center [1143, 102] width 12 height 12
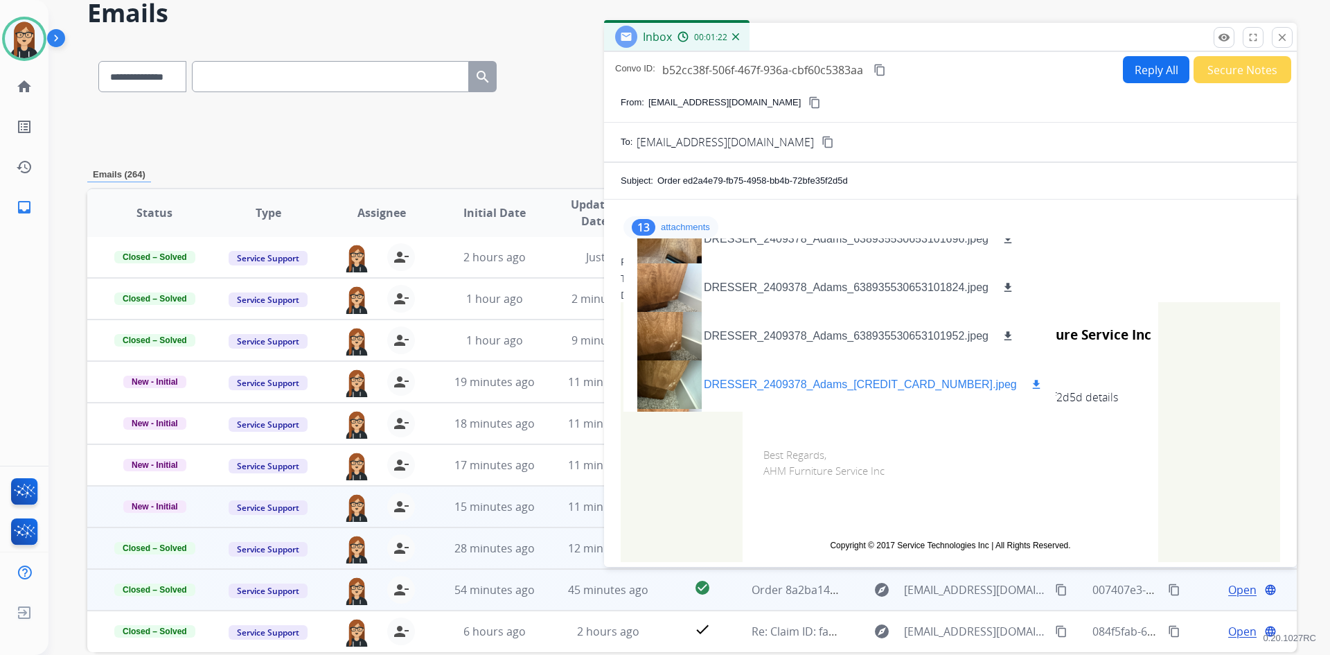
click at [657, 377] on div at bounding box center [668, 384] width 69 height 48
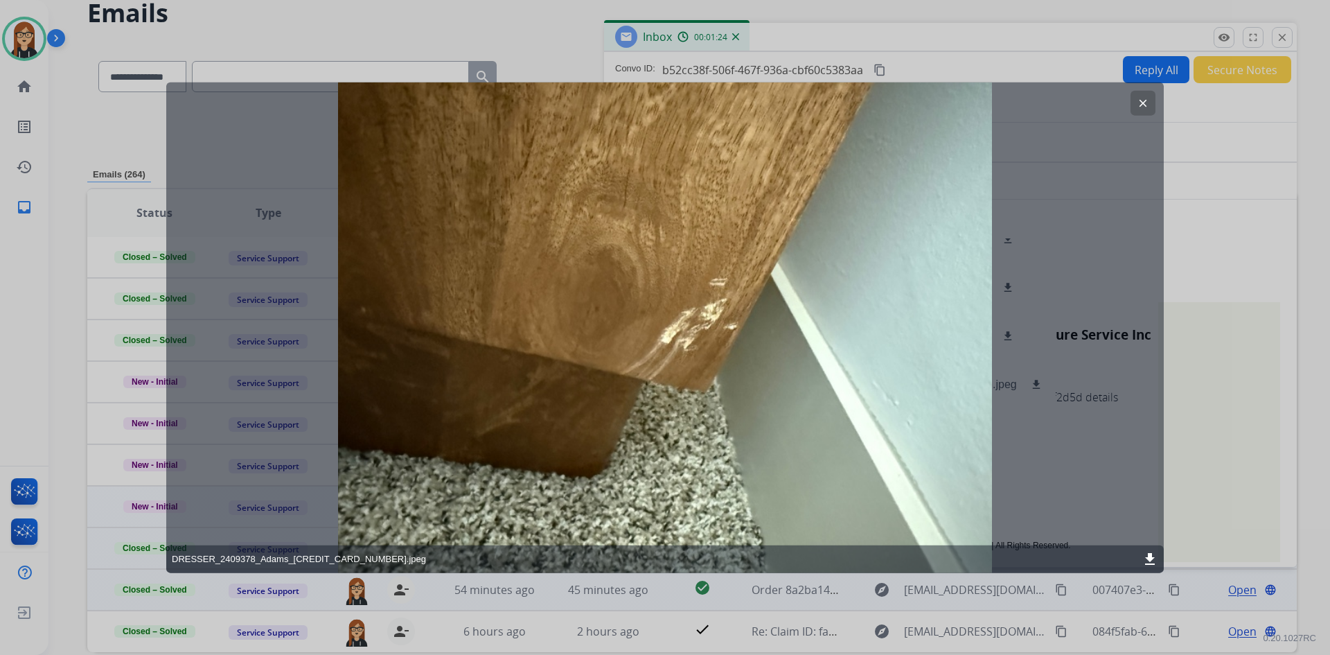
click at [1145, 97] on mat-icon "clear" at bounding box center [1143, 102] width 12 height 12
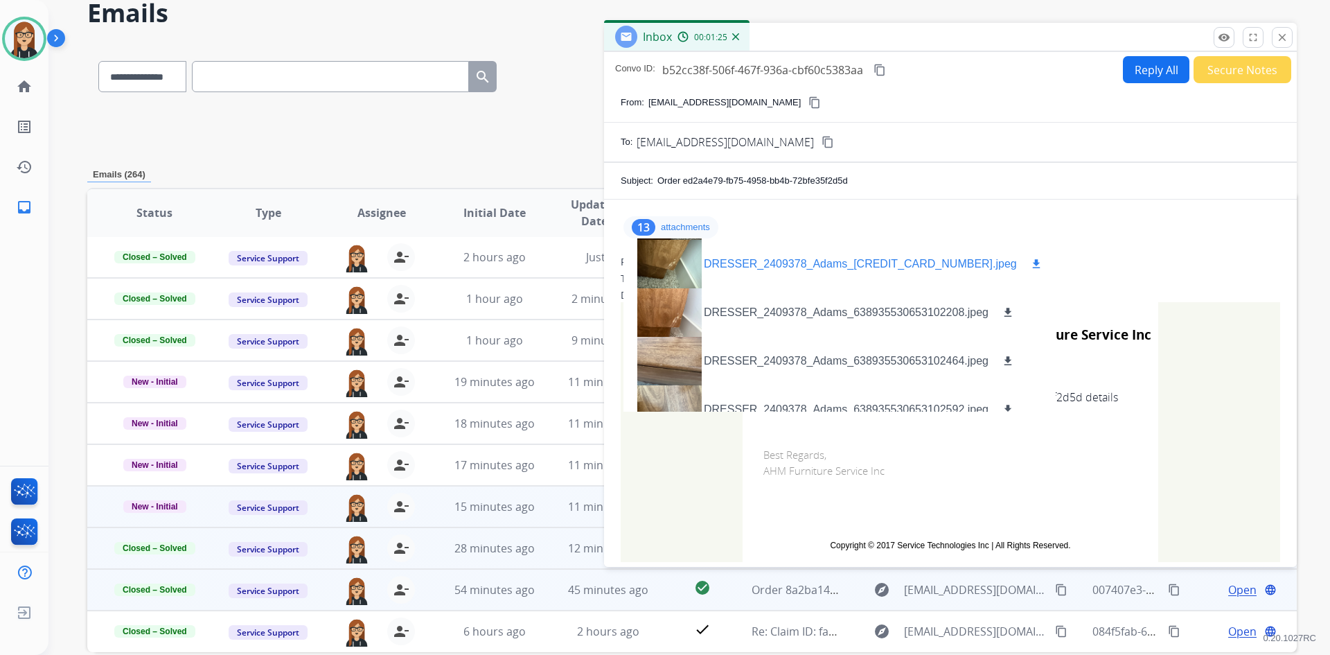
scroll to position [346, 0]
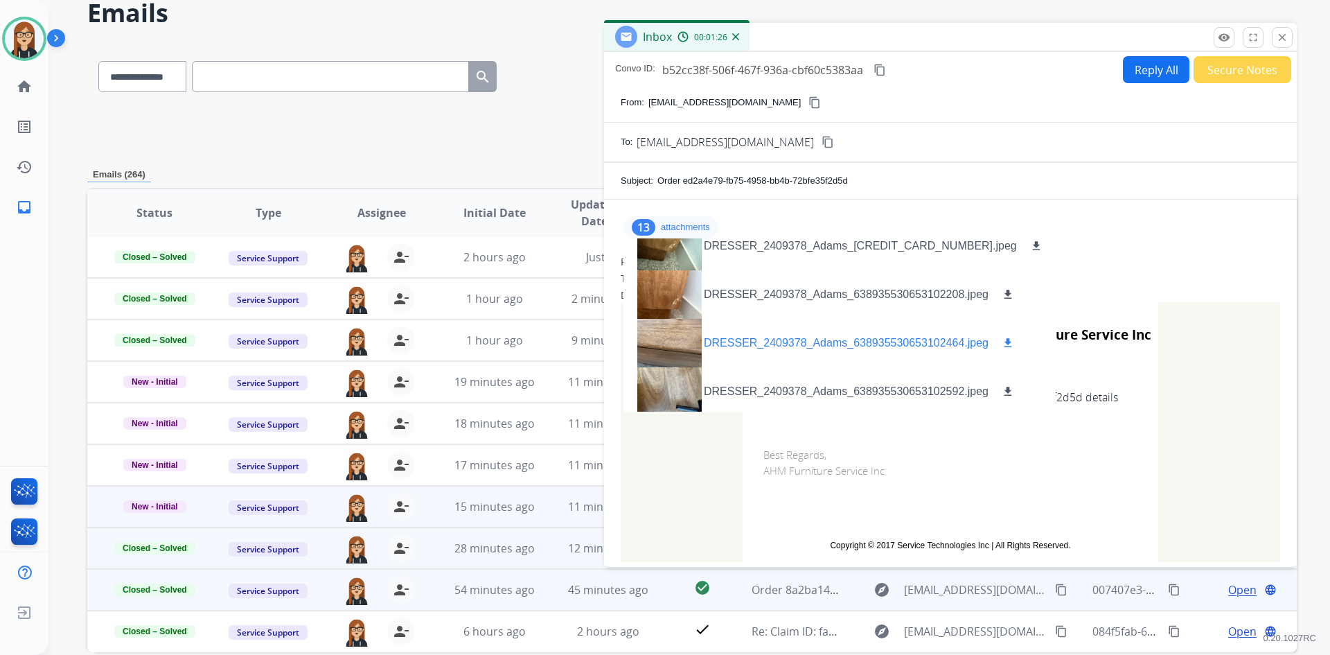
click at [665, 334] on div at bounding box center [668, 343] width 69 height 48
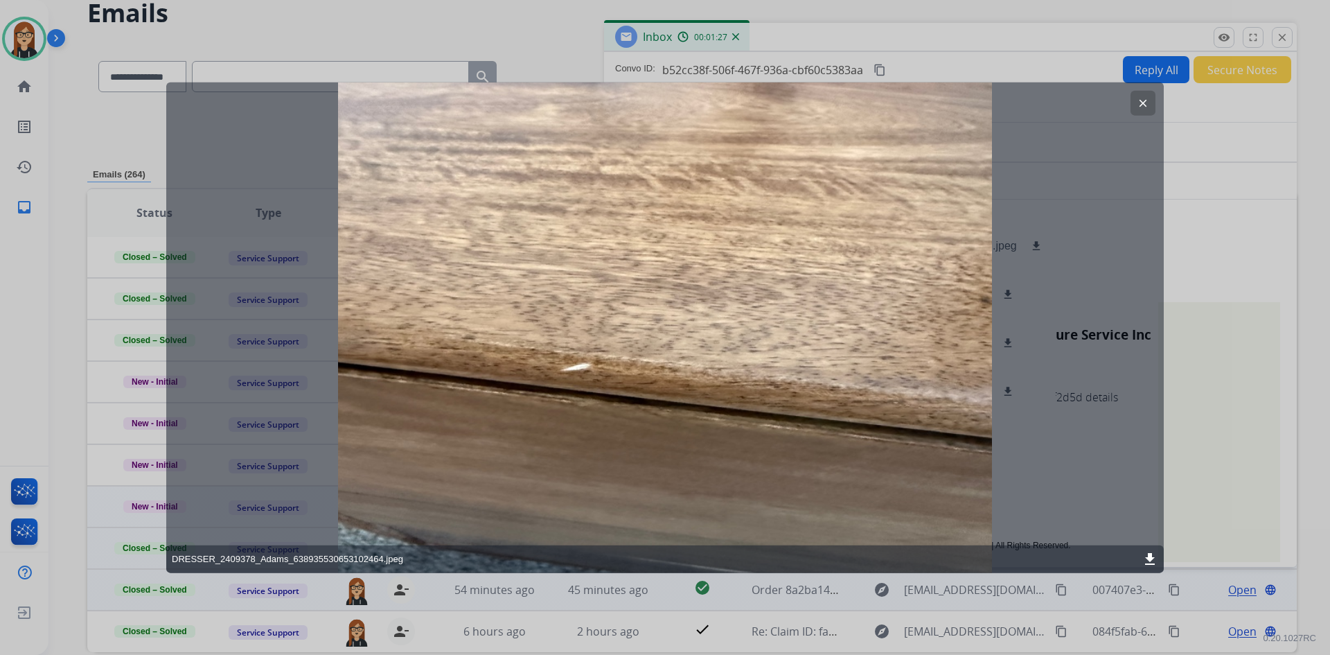
click at [1148, 101] on mat-icon "clear" at bounding box center [1143, 102] width 12 height 12
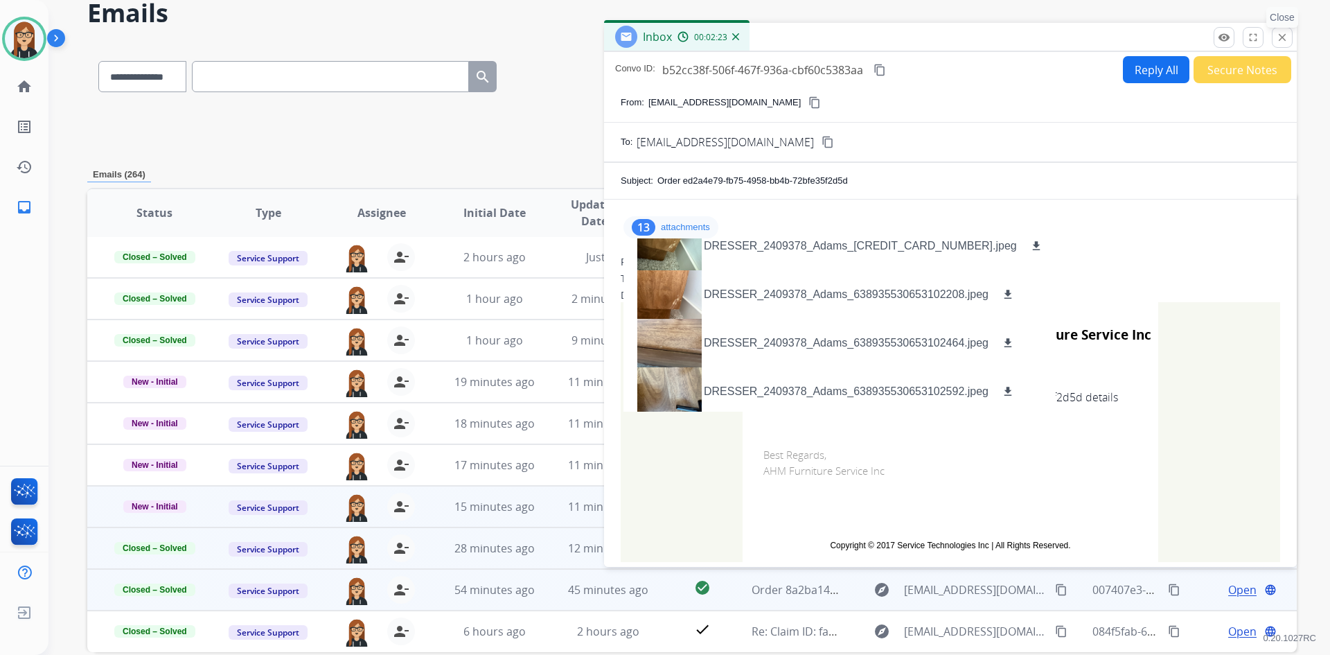
drag, startPoint x: 1279, startPoint y: 35, endPoint x: 913, endPoint y: 329, distance: 469.5
click at [1279, 37] on mat-icon "close" at bounding box center [1282, 37] width 12 height 12
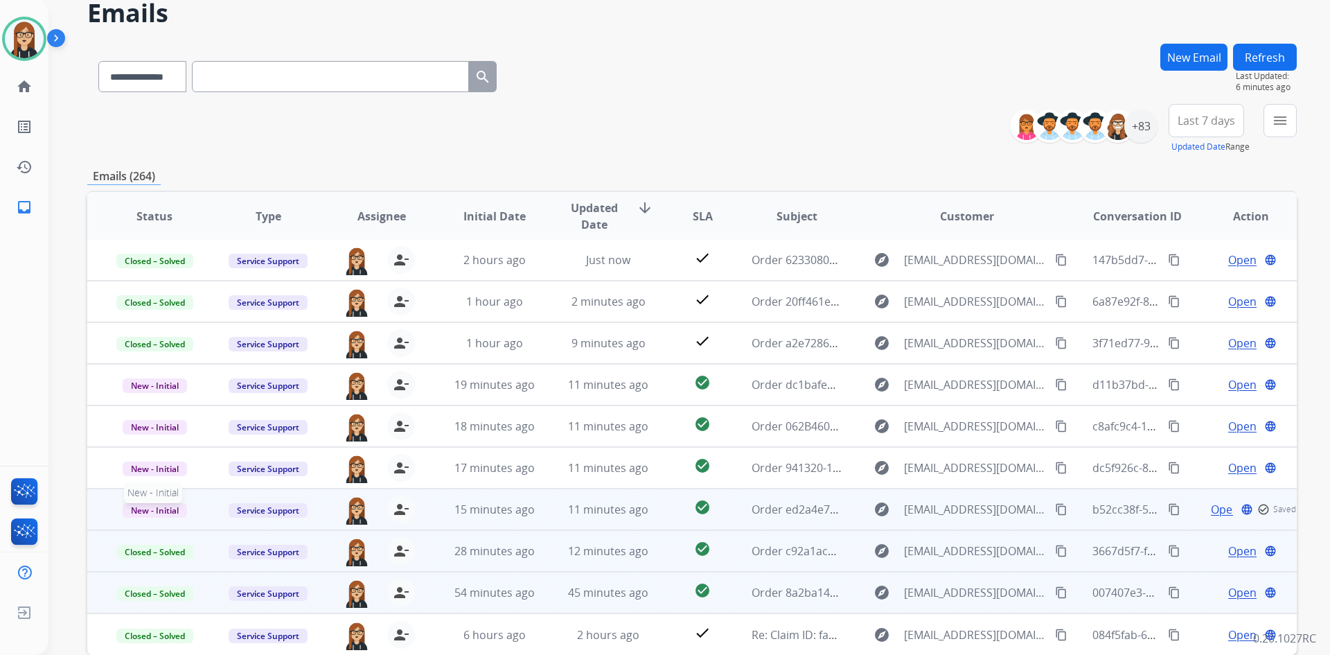
click at [154, 511] on span "New - Initial" at bounding box center [155, 510] width 64 height 15
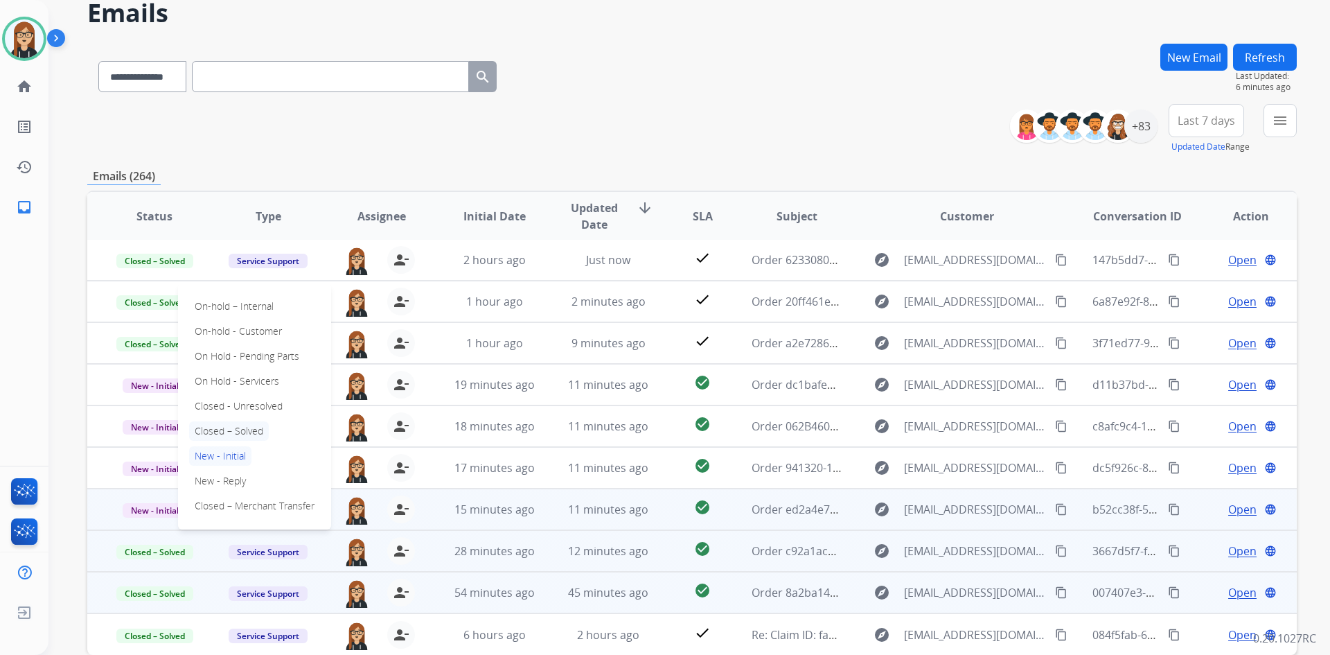
click at [240, 430] on p "Closed – Solved" at bounding box center [229, 430] width 80 height 19
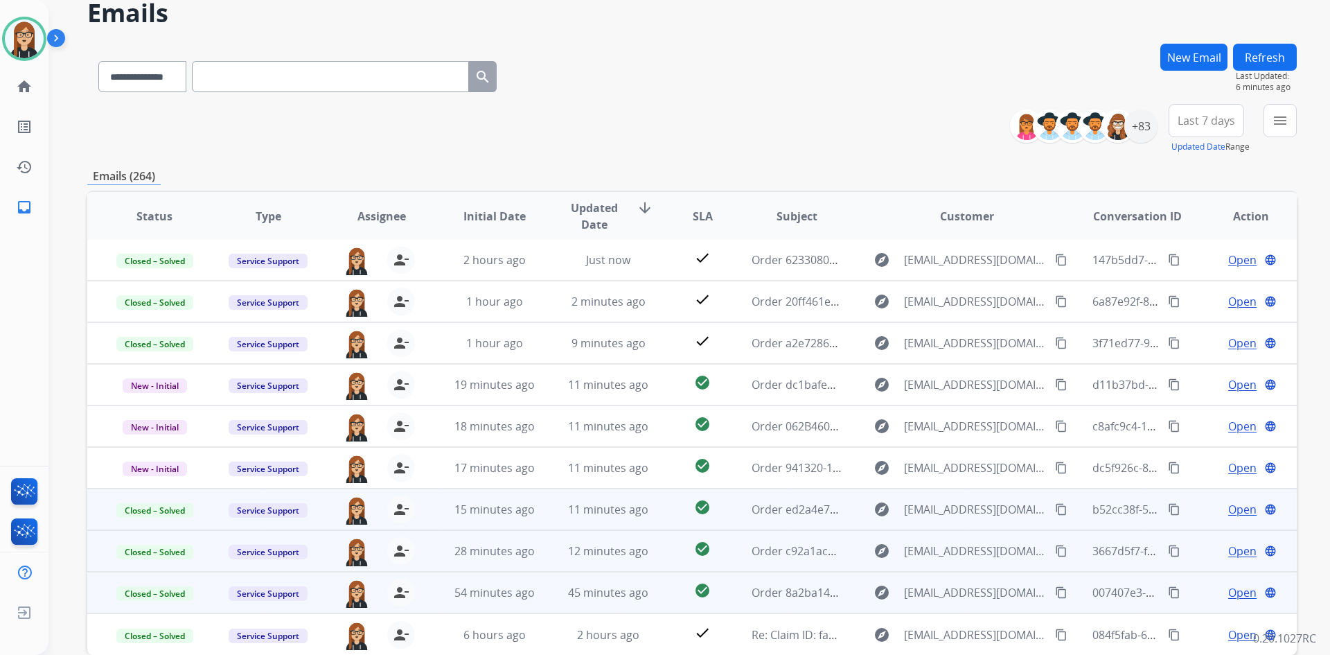
click at [1176, 58] on button "New Email" at bounding box center [1193, 57] width 67 height 27
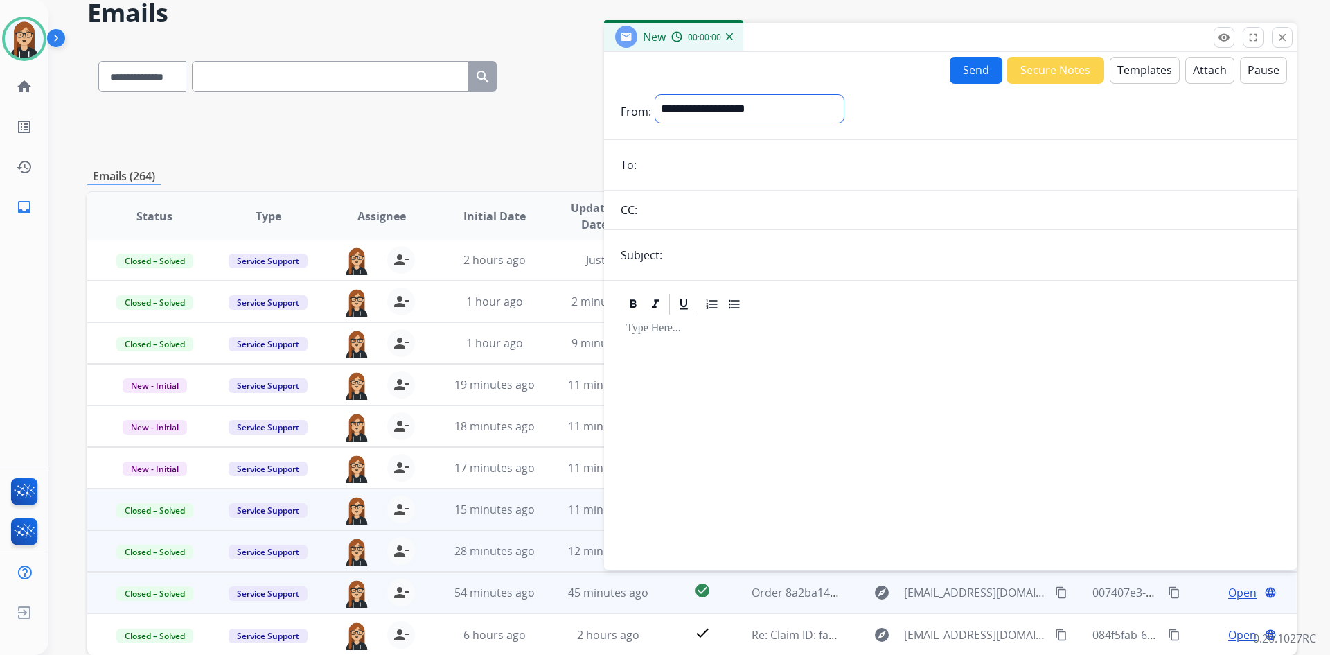
click at [769, 108] on select "**********" at bounding box center [749, 109] width 188 height 28
select select "**********"
click at [655, 95] on select "**********" at bounding box center [749, 109] width 188 height 28
click at [762, 167] on input "email" at bounding box center [960, 166] width 639 height 28
paste input "**********"
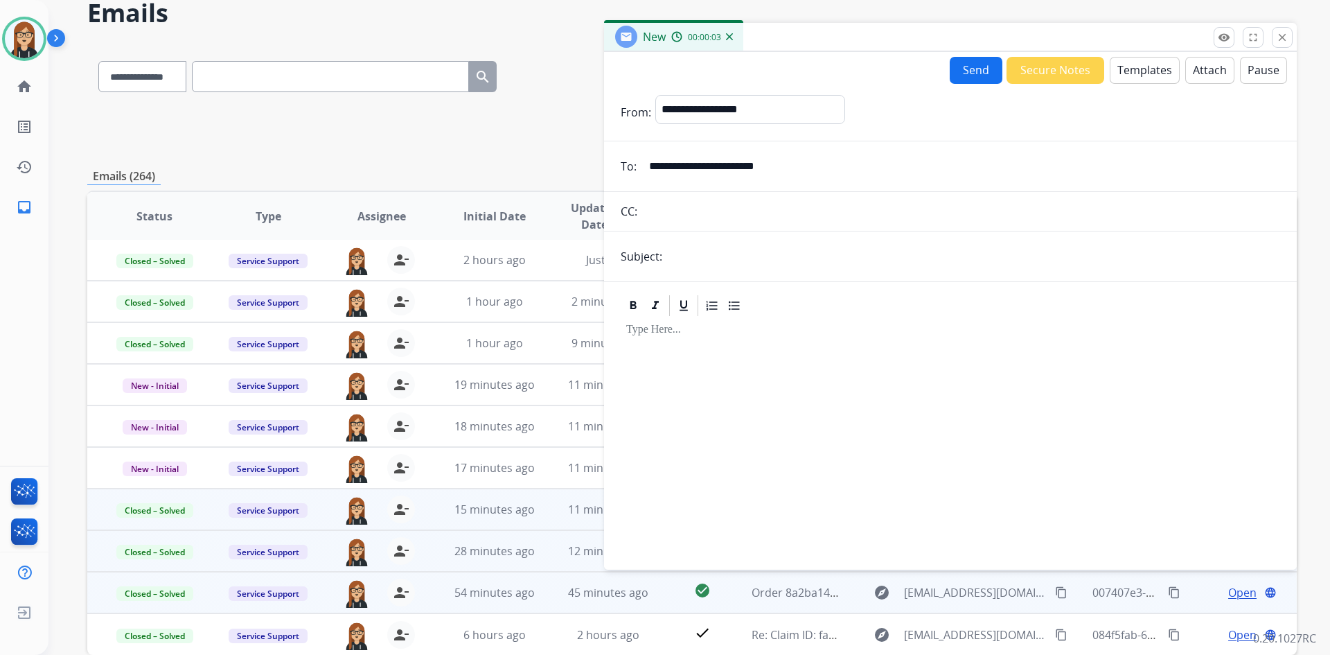
type input "**********"
click at [1147, 75] on button "Templates" at bounding box center [1145, 70] width 70 height 27
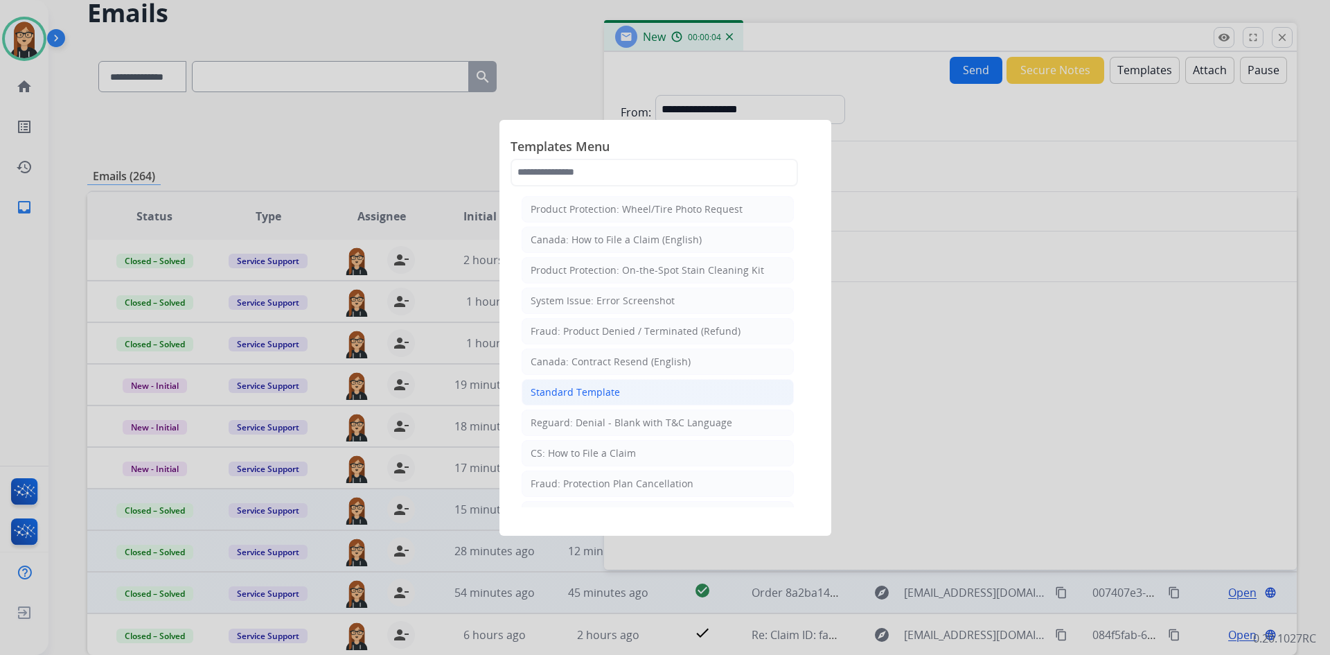
click at [594, 396] on div "Standard Template" at bounding box center [575, 392] width 89 height 14
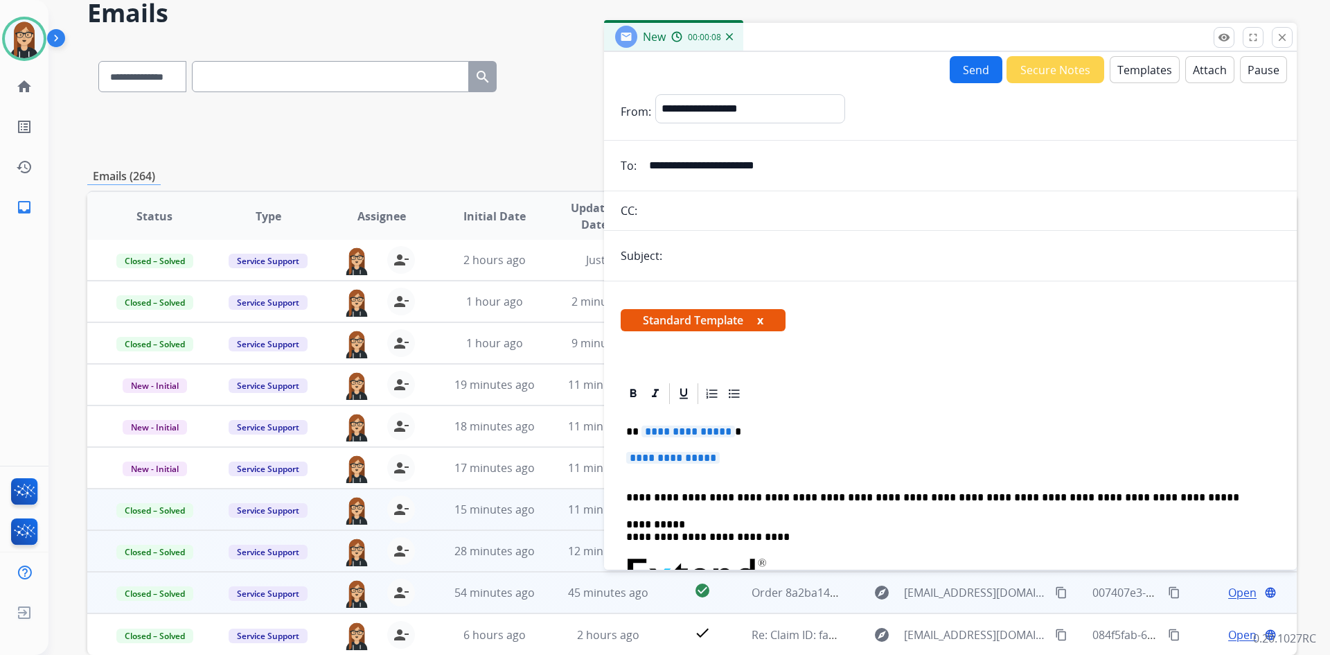
click at [770, 257] on input "text" at bounding box center [973, 256] width 614 height 28
paste input "**********"
type input "**********"
click at [690, 456] on span "**********" at bounding box center [673, 458] width 94 height 12
paste div
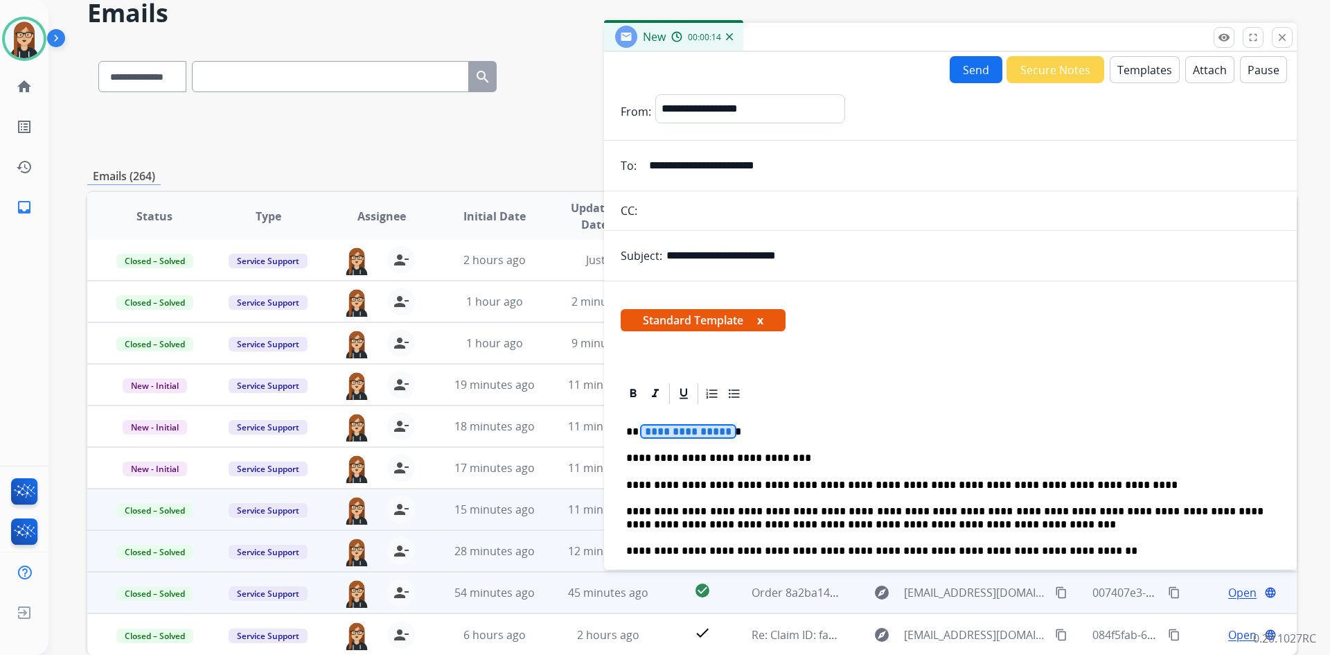
click at [666, 435] on span "**********" at bounding box center [688, 431] width 94 height 12
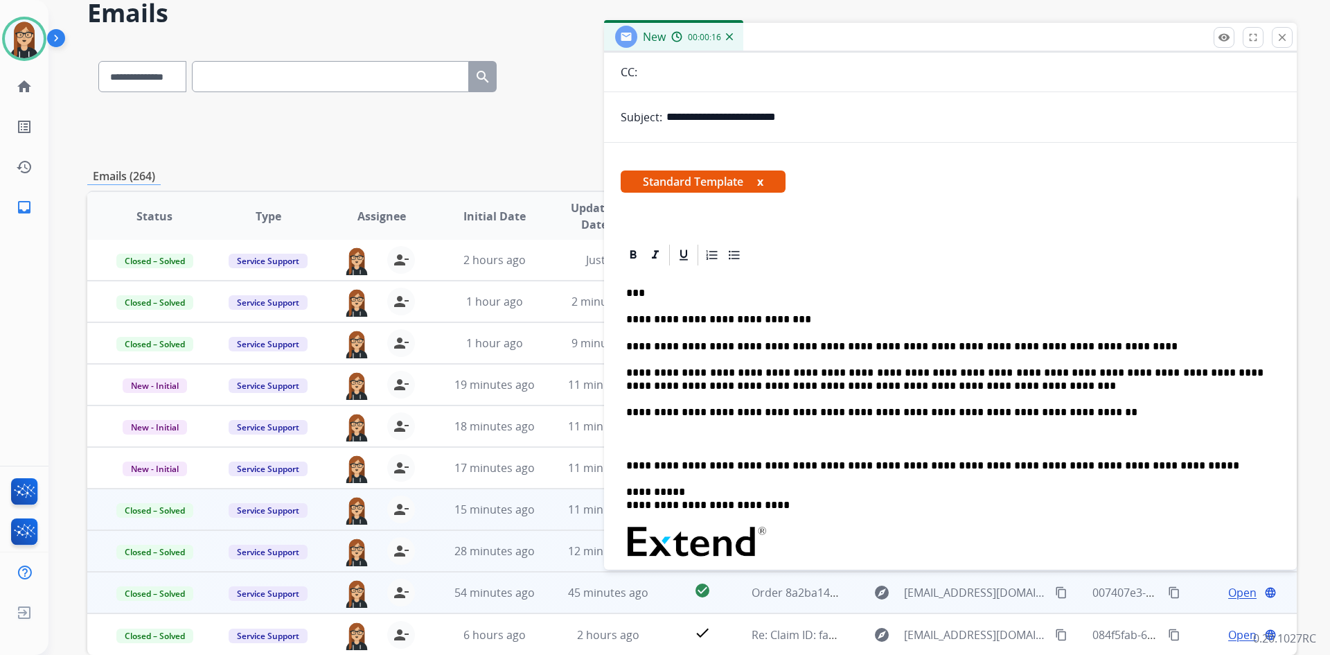
click at [712, 446] on div "**********" at bounding box center [950, 520] width 659 height 507
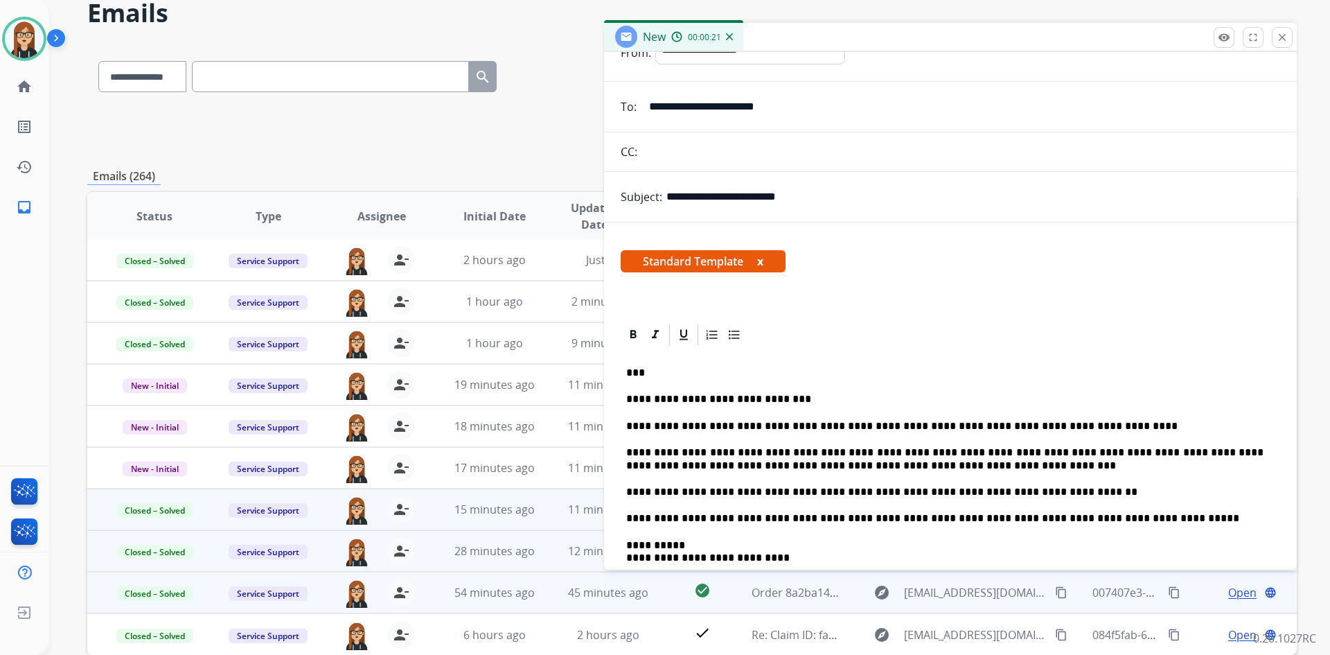
scroll to position [0, 0]
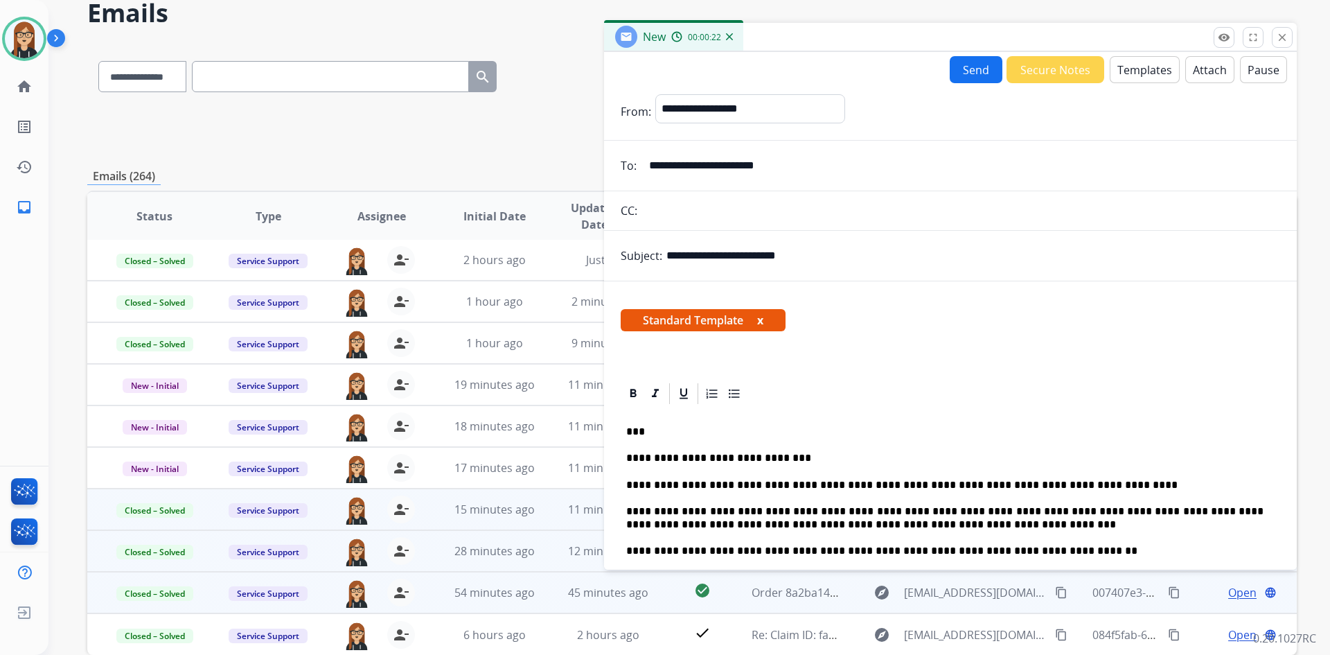
click at [974, 66] on button "Send" at bounding box center [976, 69] width 53 height 27
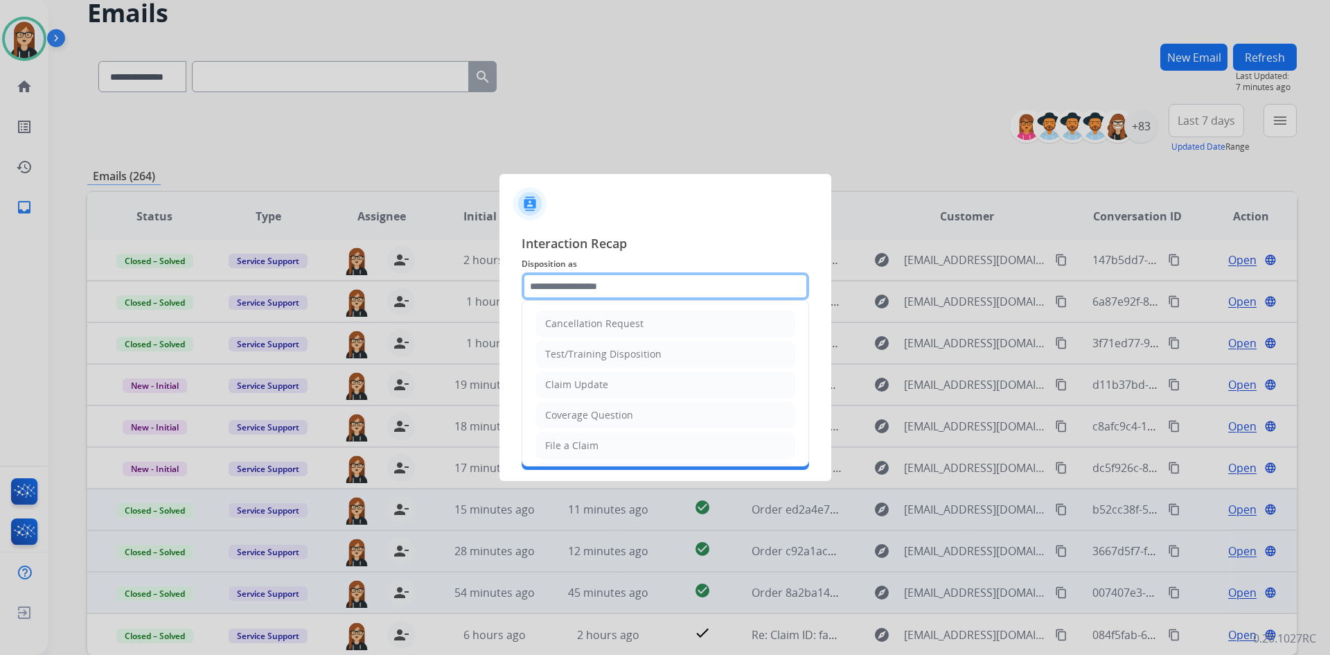
click at [614, 285] on input "text" at bounding box center [665, 286] width 287 height 28
click at [585, 380] on div "Claim Update" at bounding box center [576, 384] width 63 height 14
type input "**********"
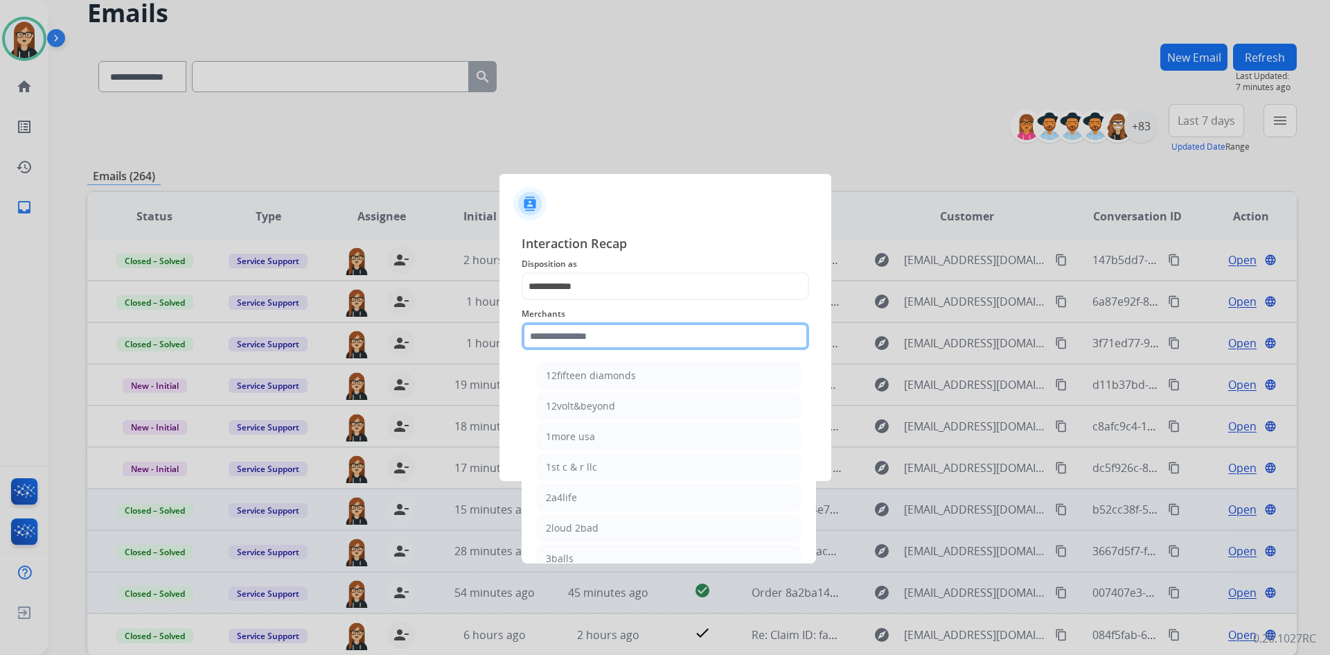
click at [592, 341] on input "text" at bounding box center [665, 336] width 287 height 28
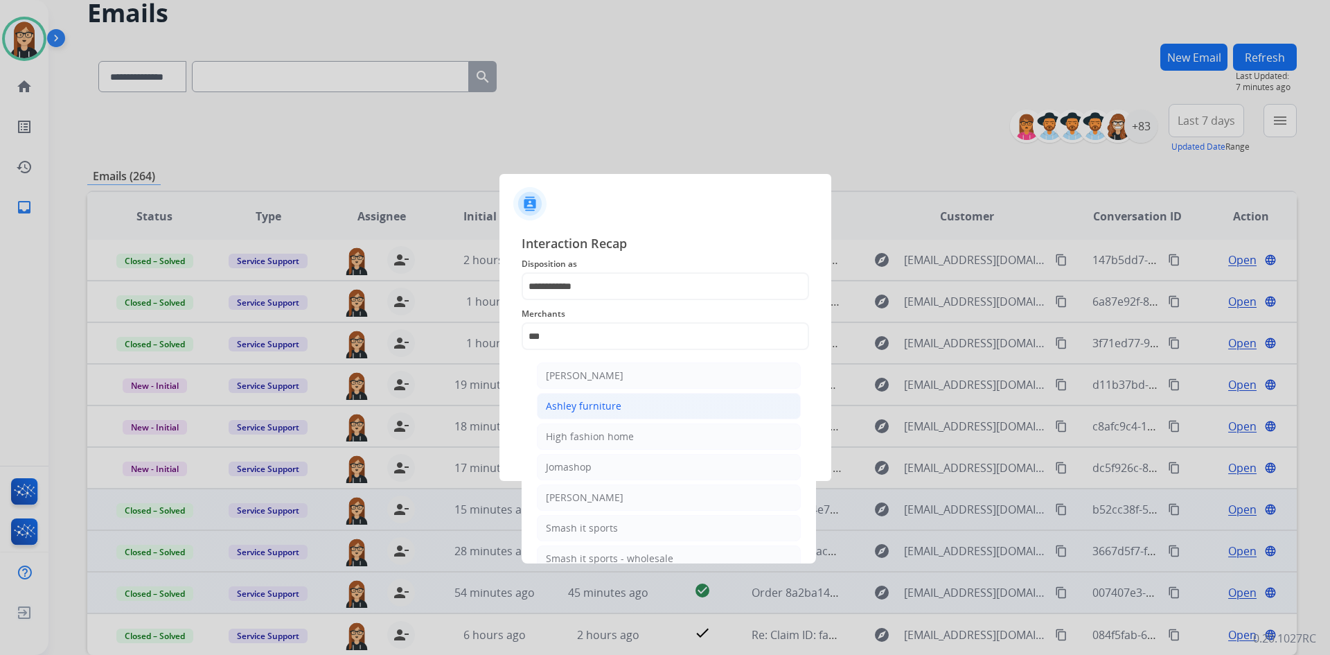
click at [598, 394] on li "Ashley furniture" at bounding box center [669, 406] width 264 height 26
type input "**********"
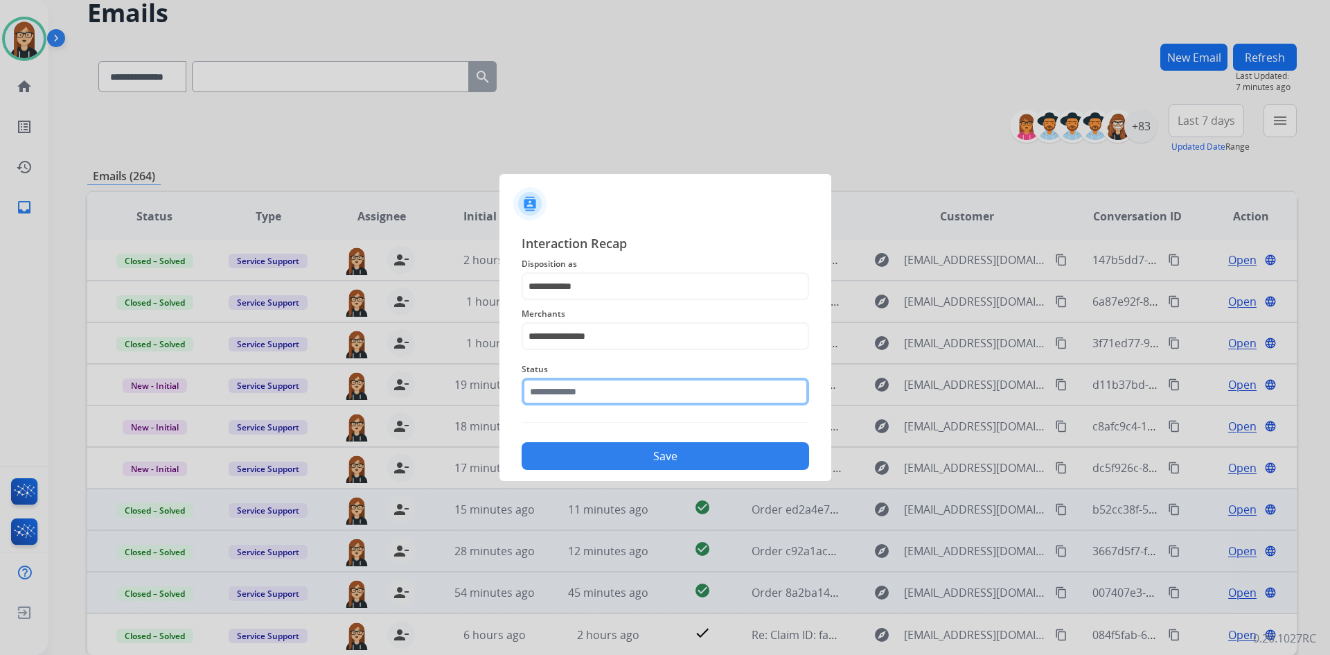
click at [599, 383] on input "text" at bounding box center [665, 391] width 287 height 28
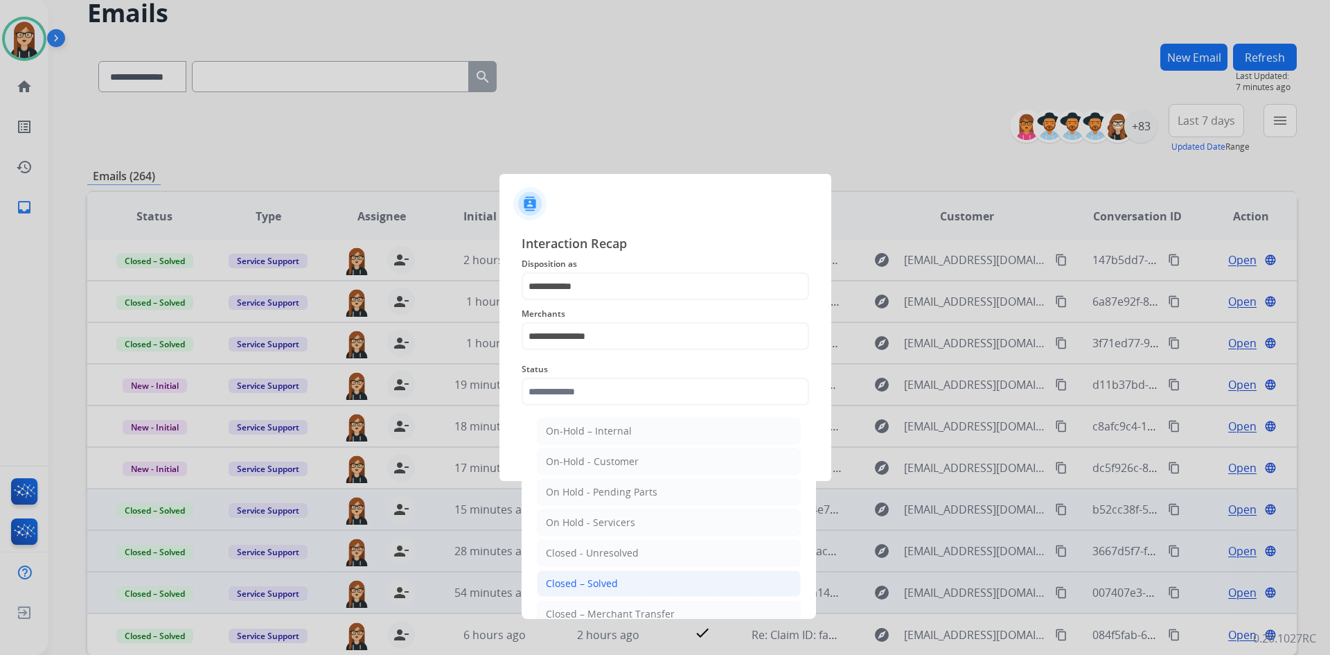
click at [607, 579] on div "Closed – Solved" at bounding box center [582, 583] width 72 height 14
type input "**********"
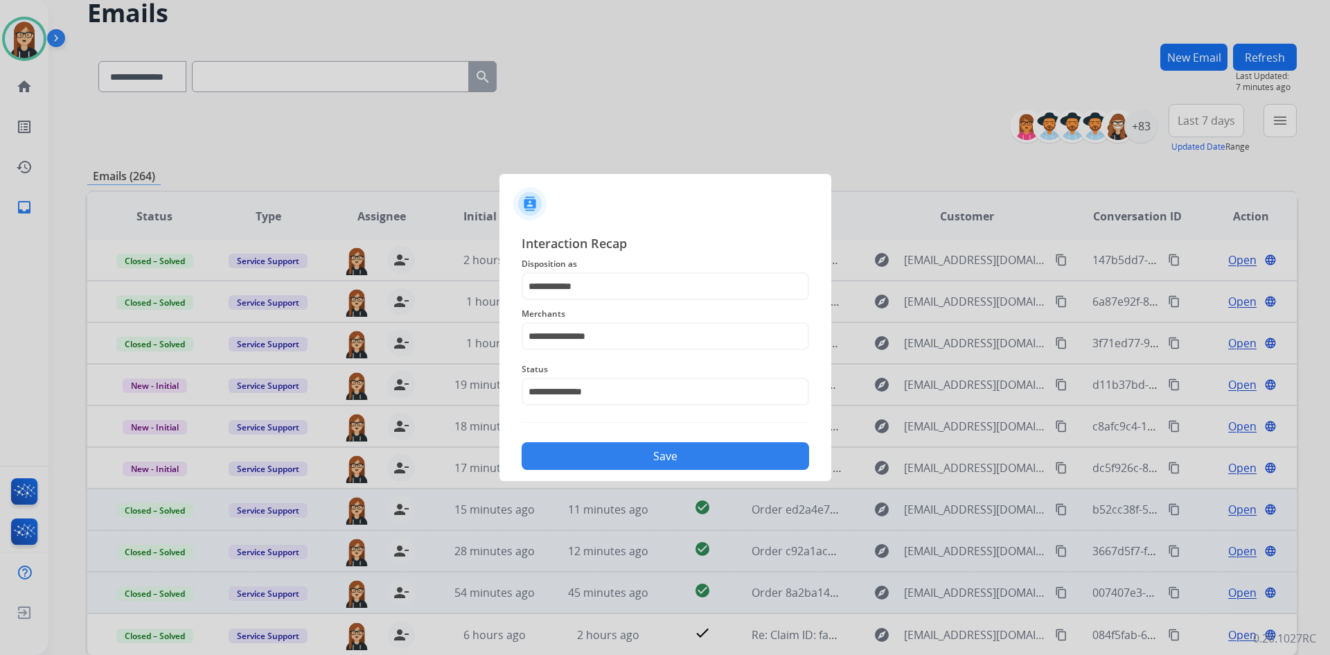
click at [678, 461] on button "Save" at bounding box center [665, 456] width 287 height 28
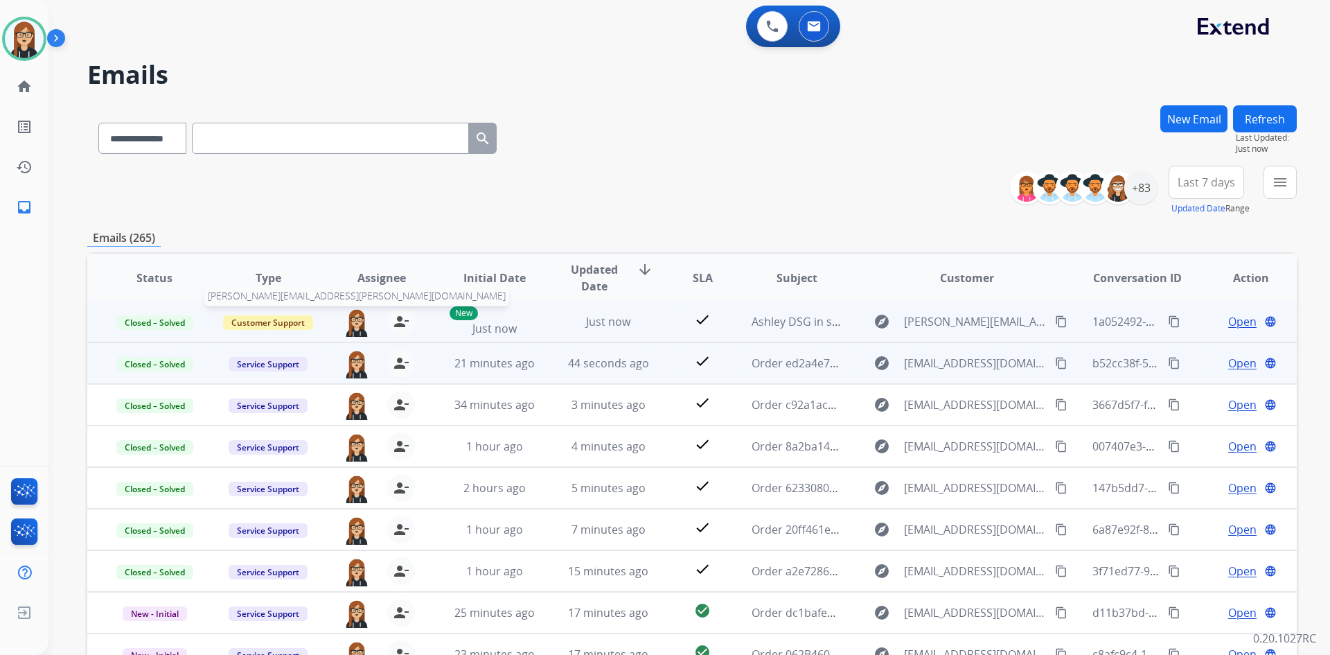
click at [362, 320] on img at bounding box center [357, 322] width 28 height 29
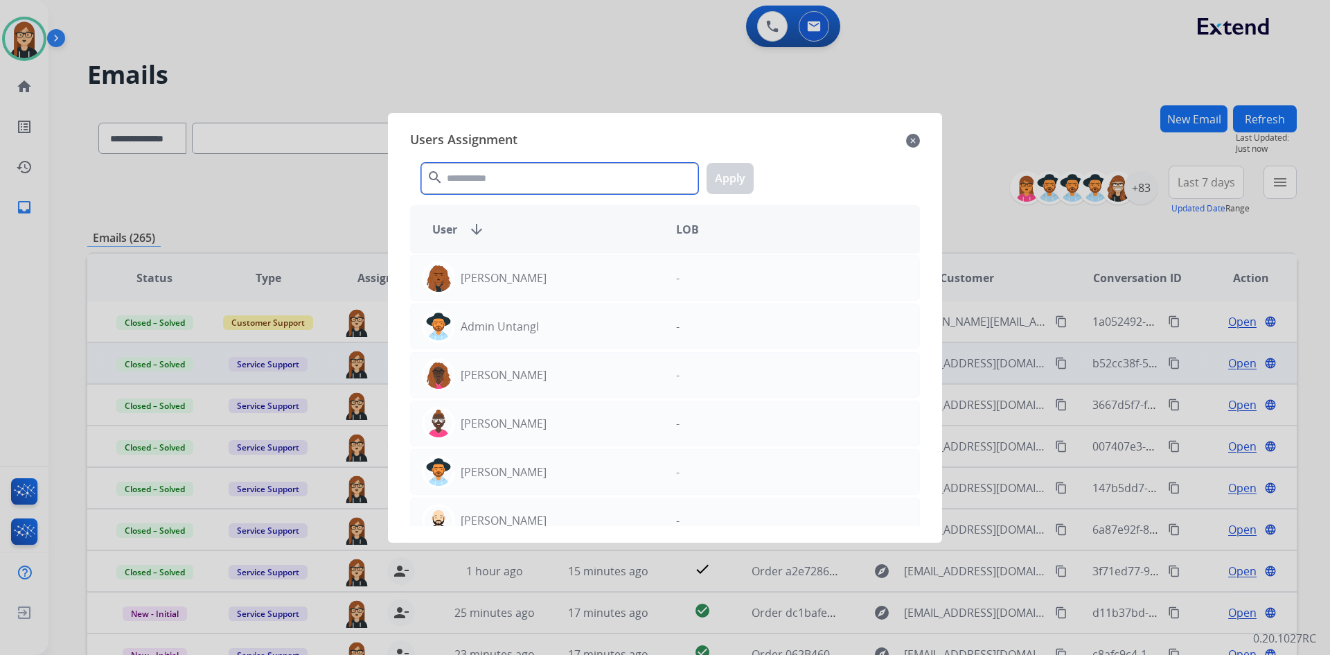
click at [469, 180] on input "text" at bounding box center [559, 178] width 277 height 31
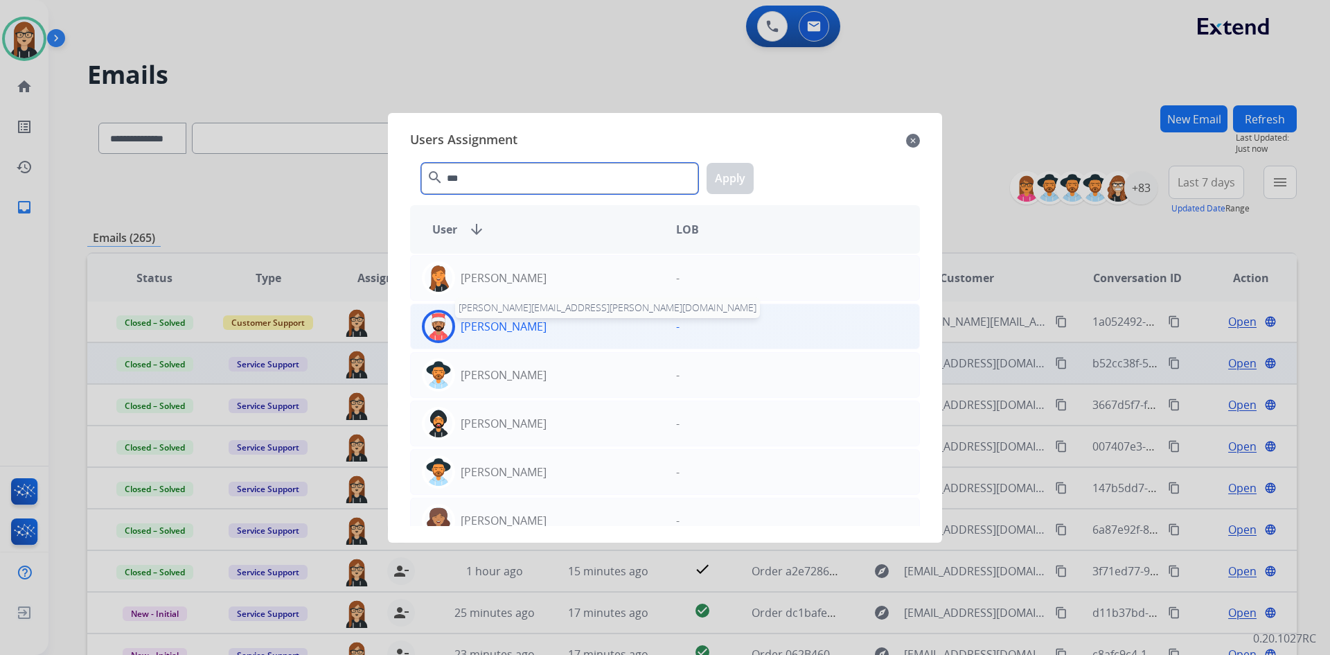
scroll to position [69, 0]
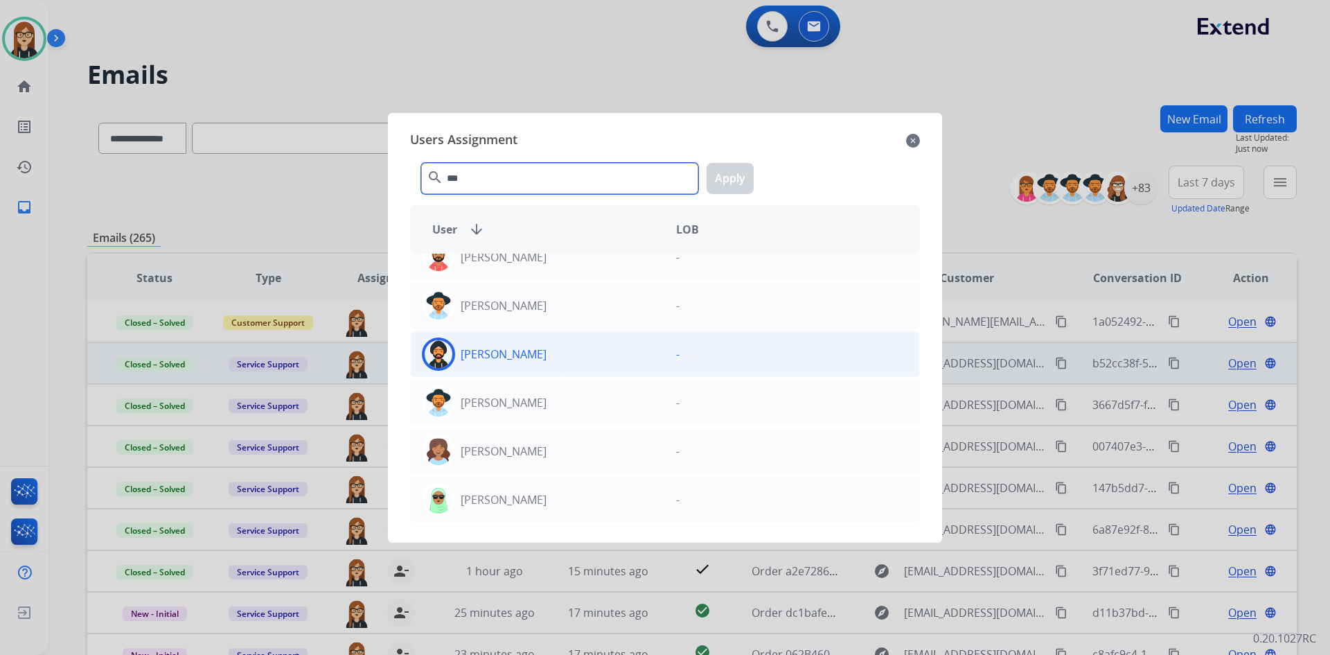
type input "***"
click at [441, 352] on img at bounding box center [439, 354] width 28 height 28
click at [735, 179] on button "Apply" at bounding box center [729, 178] width 47 height 31
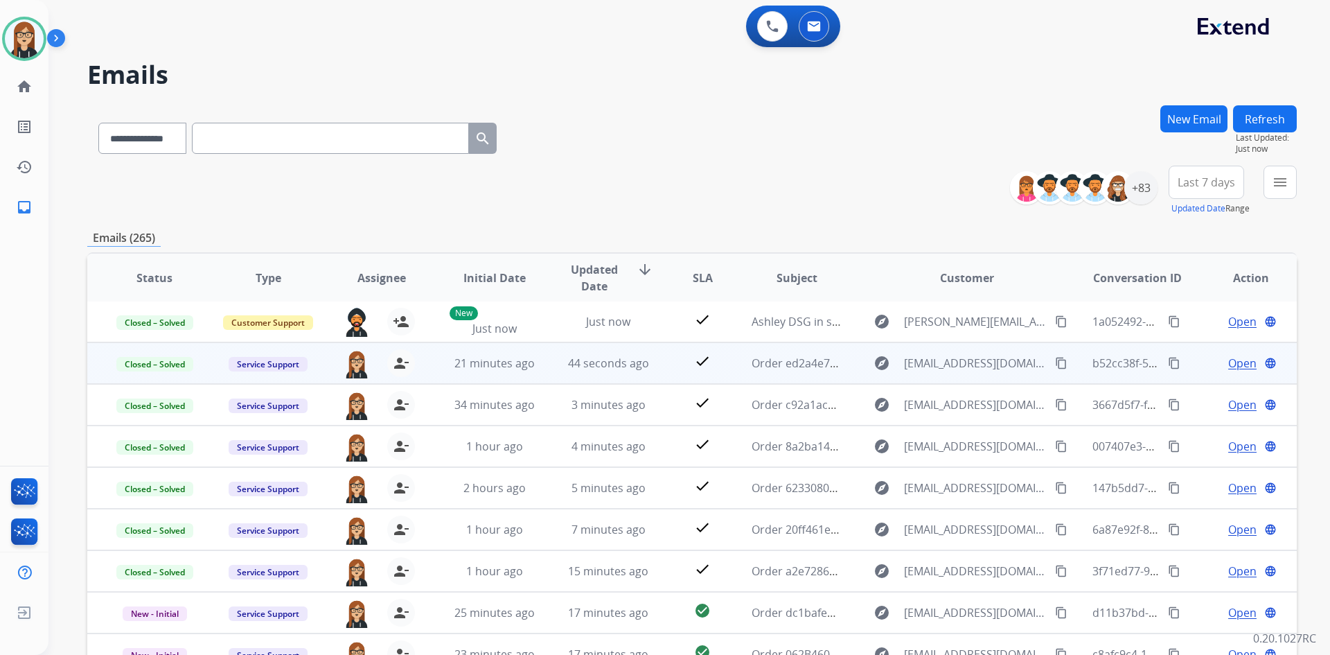
scroll to position [134, 0]
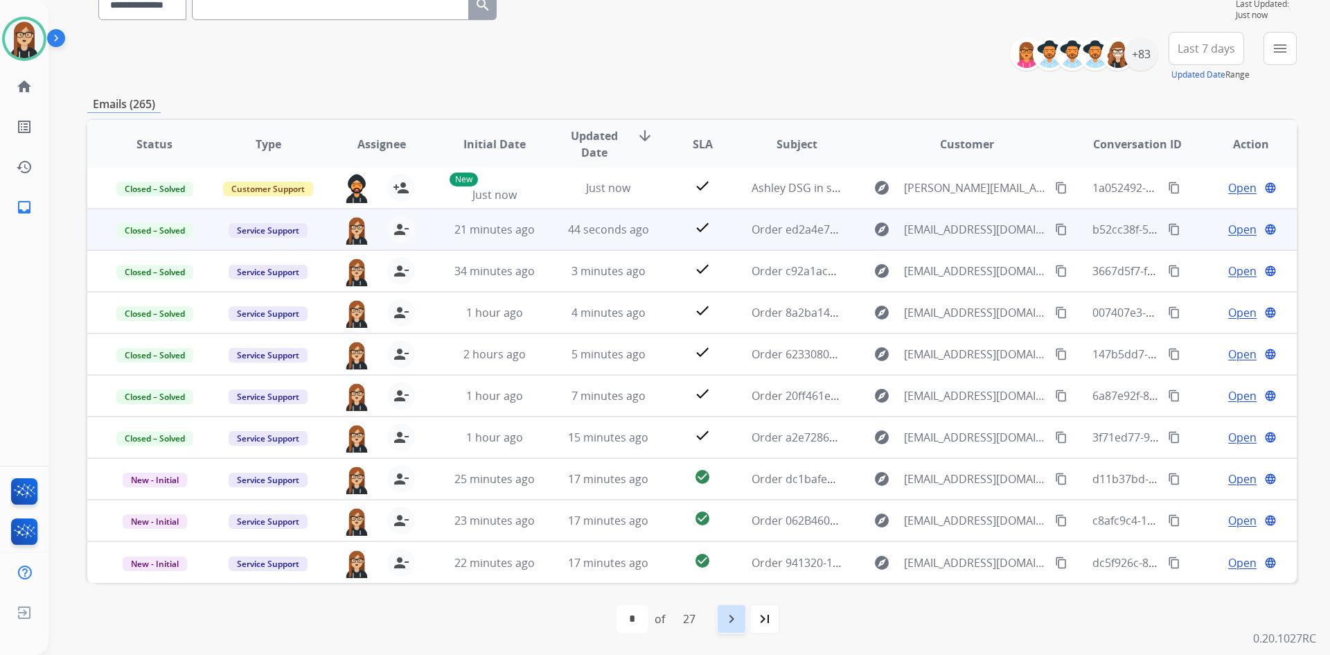
click at [739, 621] on mat-icon "navigate_next" at bounding box center [731, 618] width 17 height 17
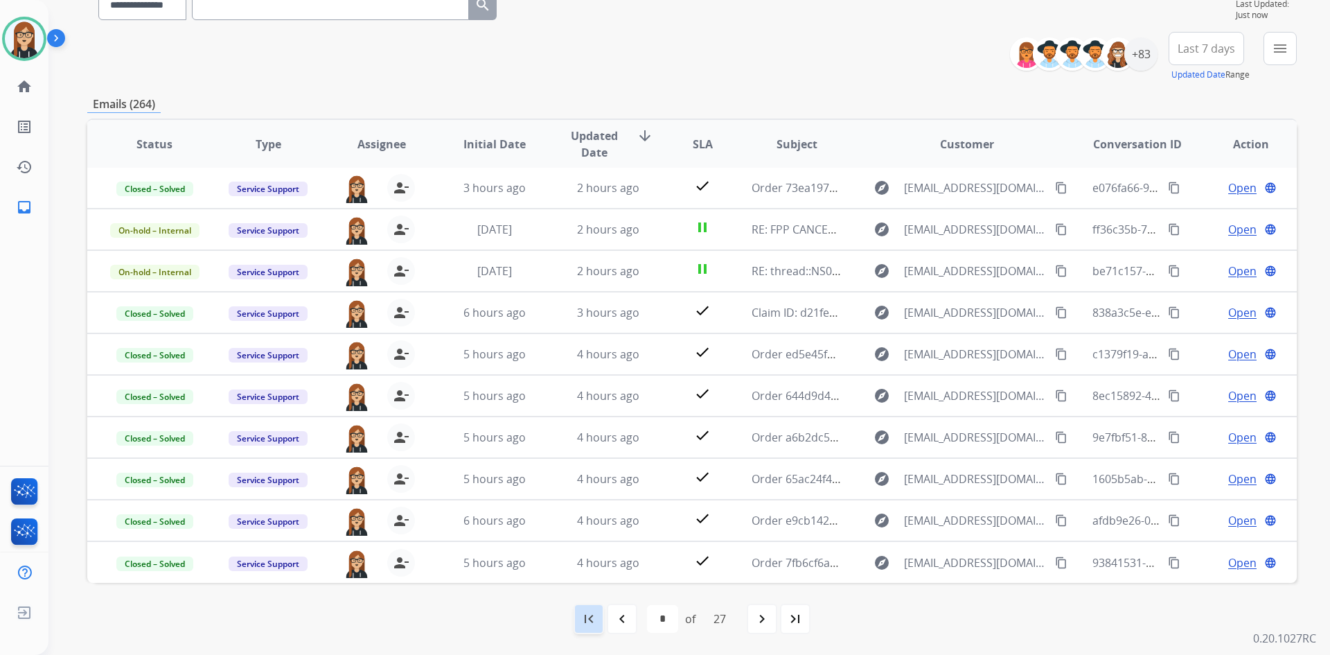
click at [594, 626] on mat-icon "first_page" at bounding box center [588, 618] width 17 height 17
select select "*"
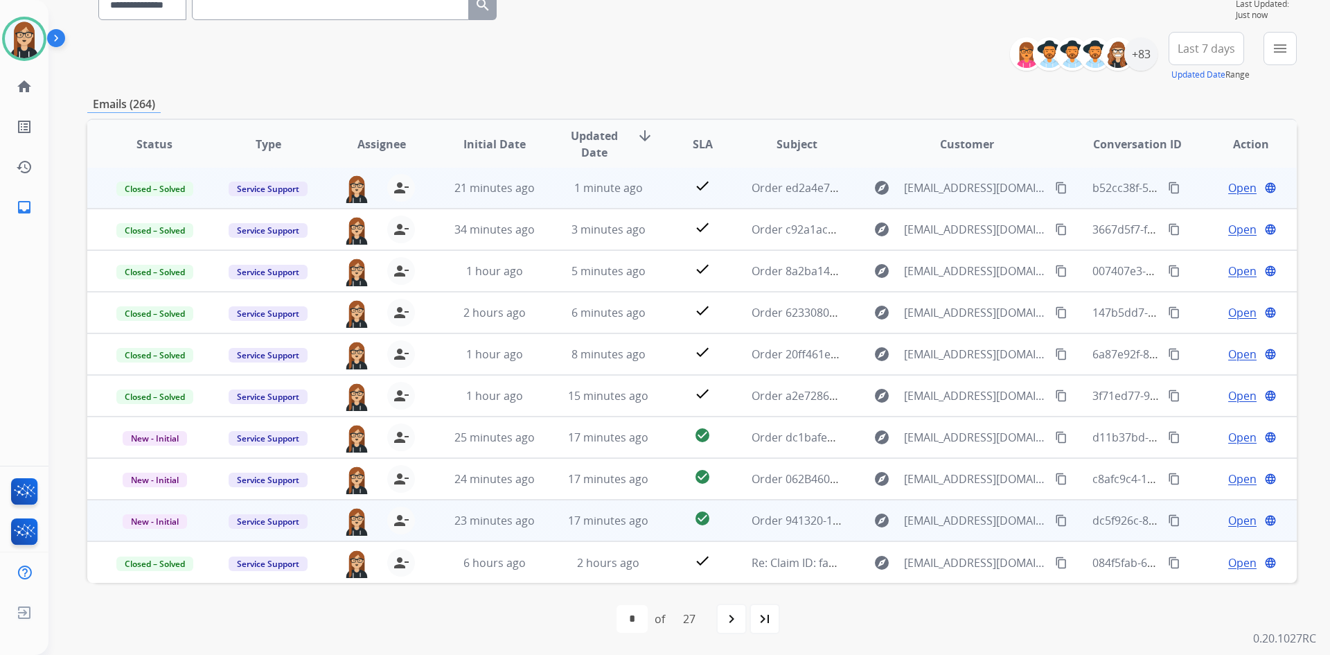
click at [1228, 517] on span "Open" at bounding box center [1242, 520] width 28 height 17
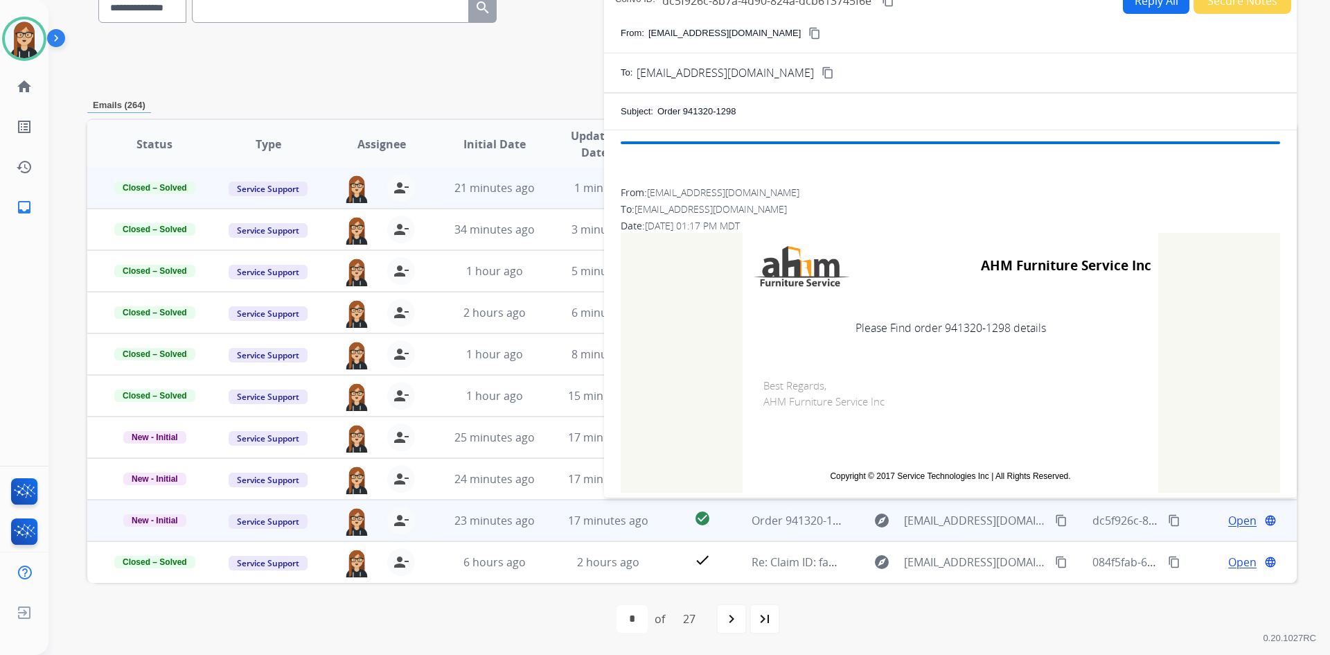
scroll to position [131, 0]
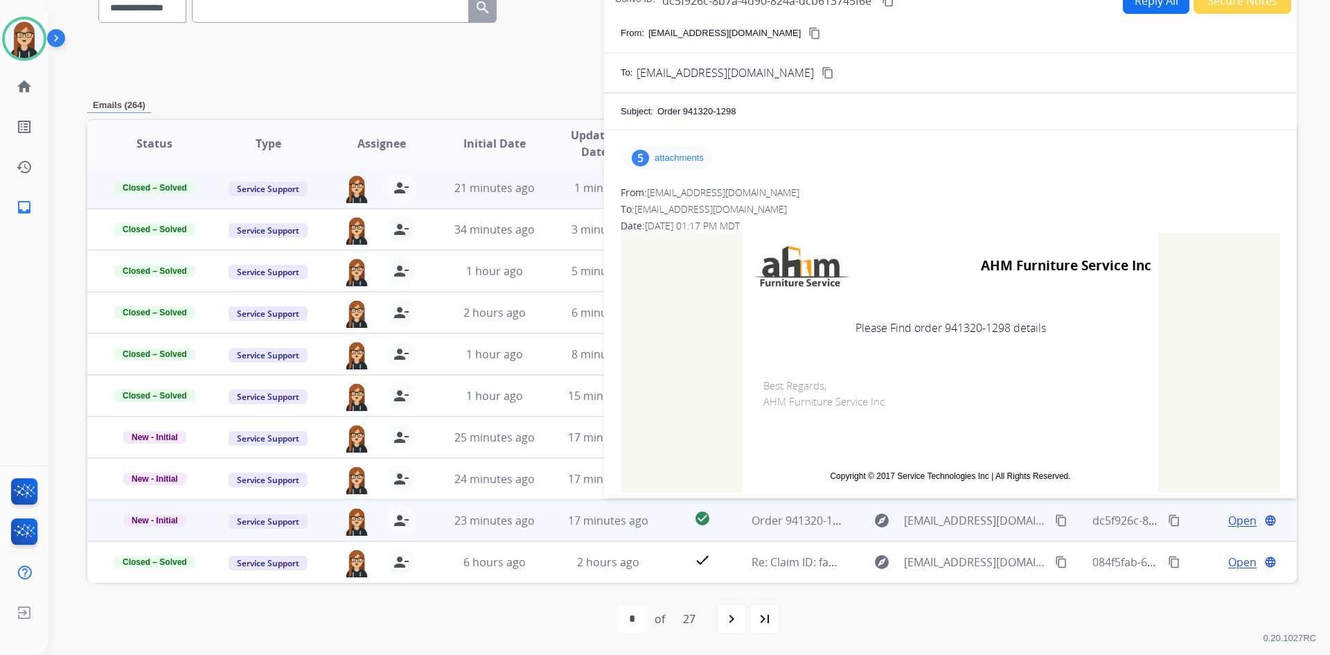
click at [659, 152] on p "attachments" at bounding box center [679, 157] width 49 height 11
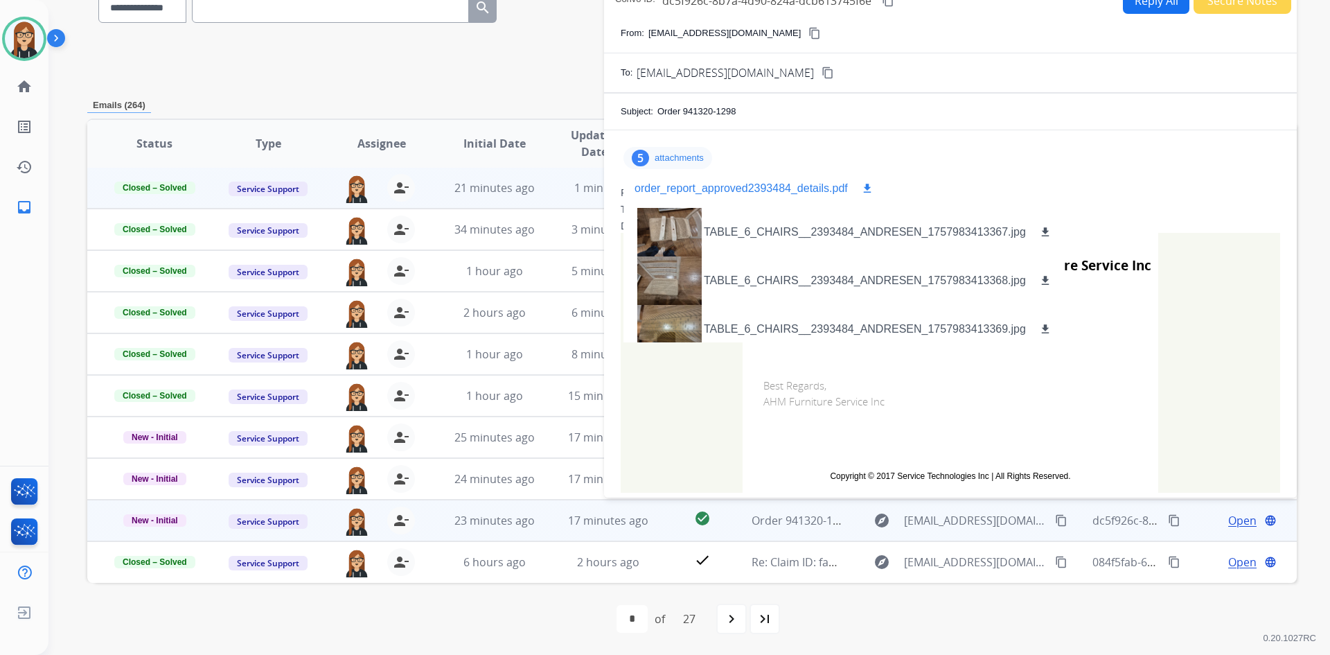
click at [866, 187] on mat-icon "download" at bounding box center [867, 188] width 12 height 12
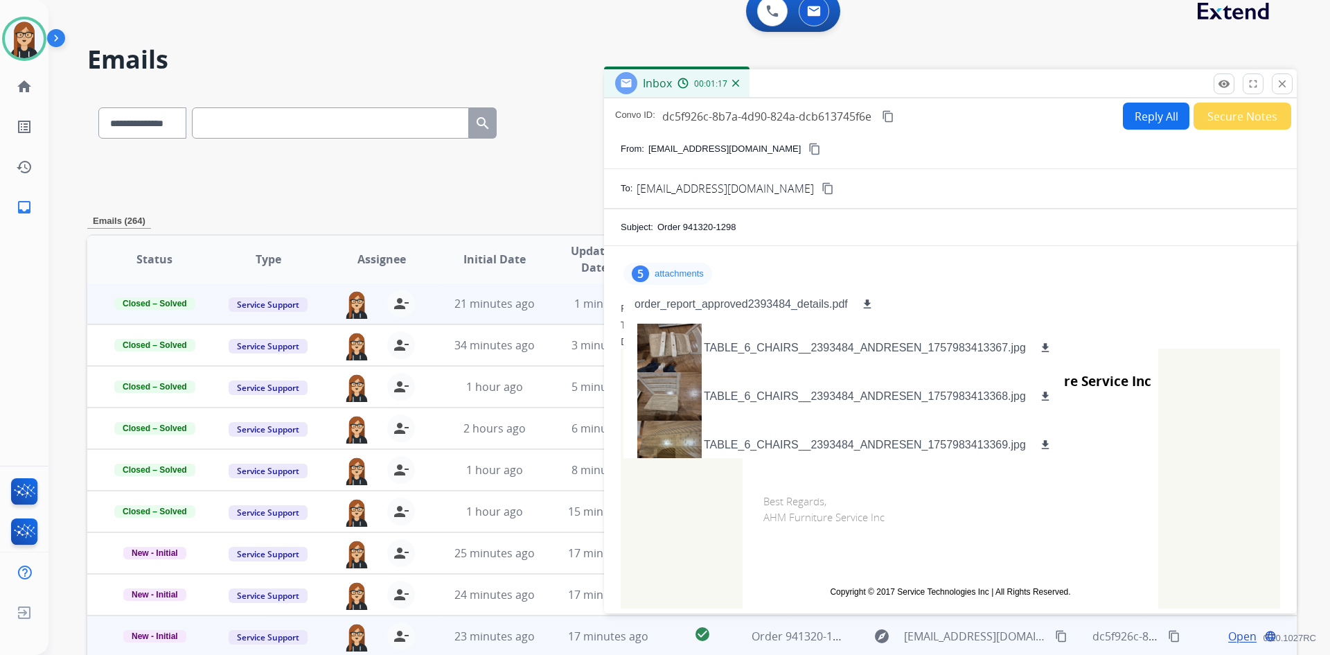
scroll to position [0, 0]
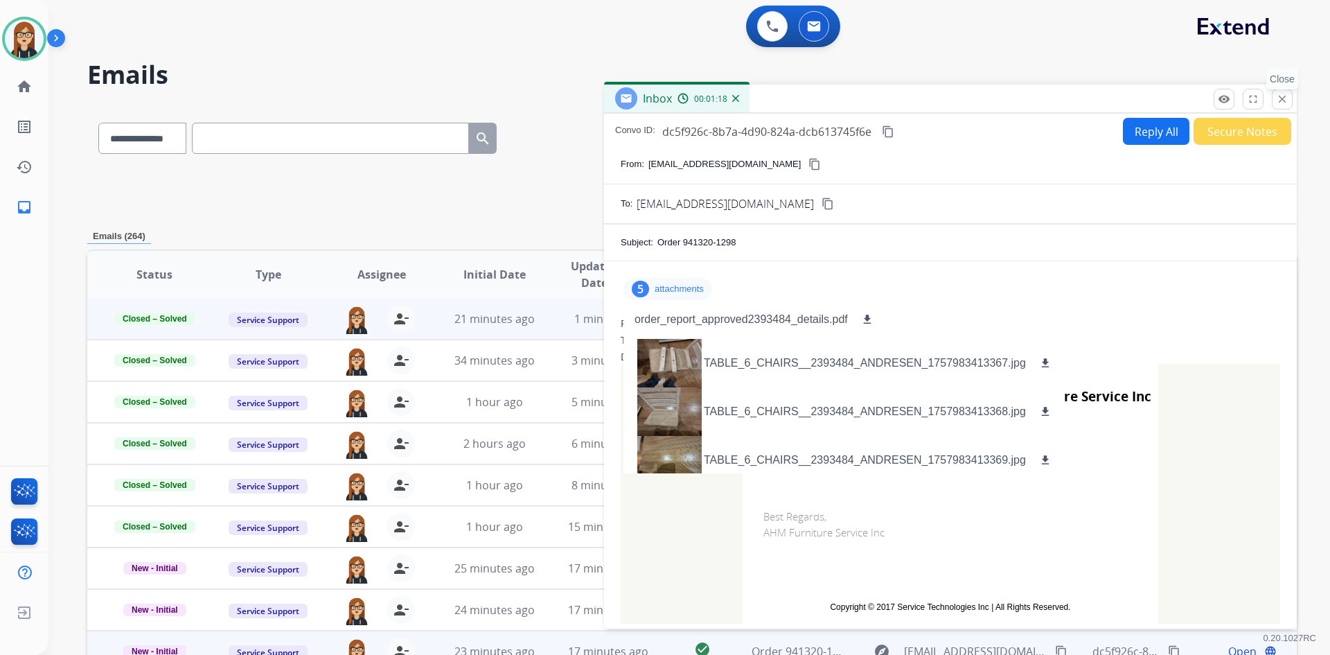
click at [1284, 98] on mat-icon "close" at bounding box center [1282, 99] width 12 height 12
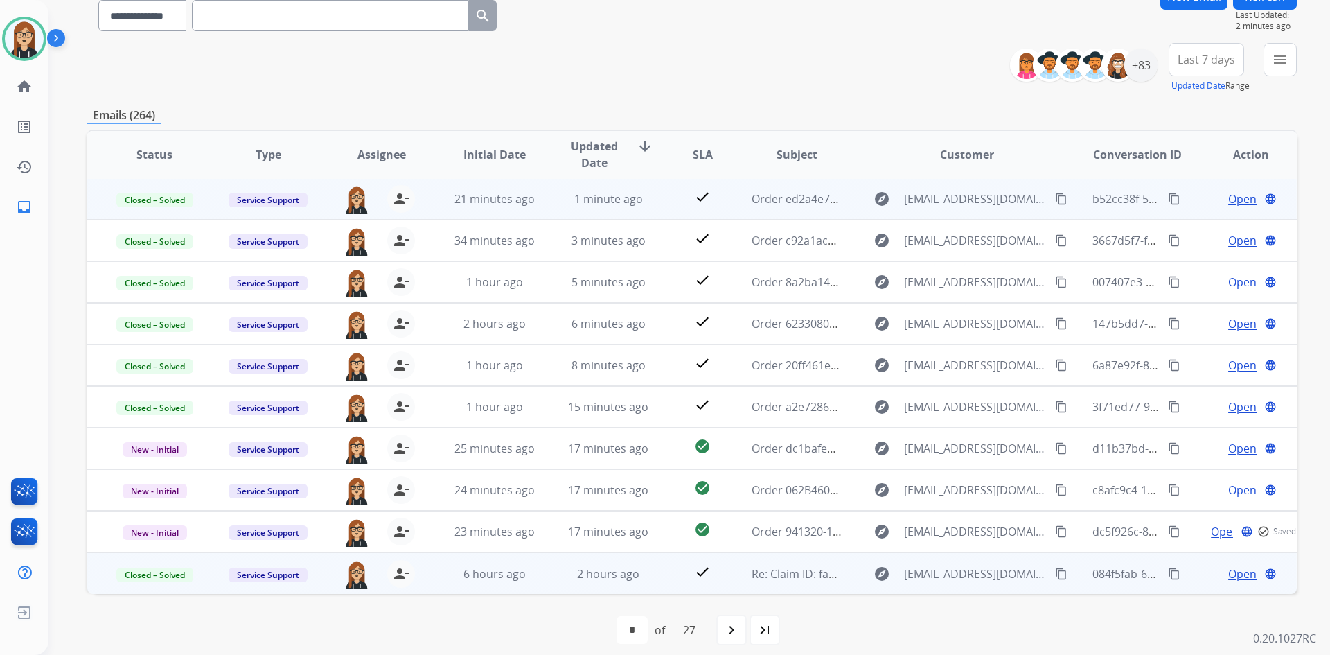
scroll to position [134, 0]
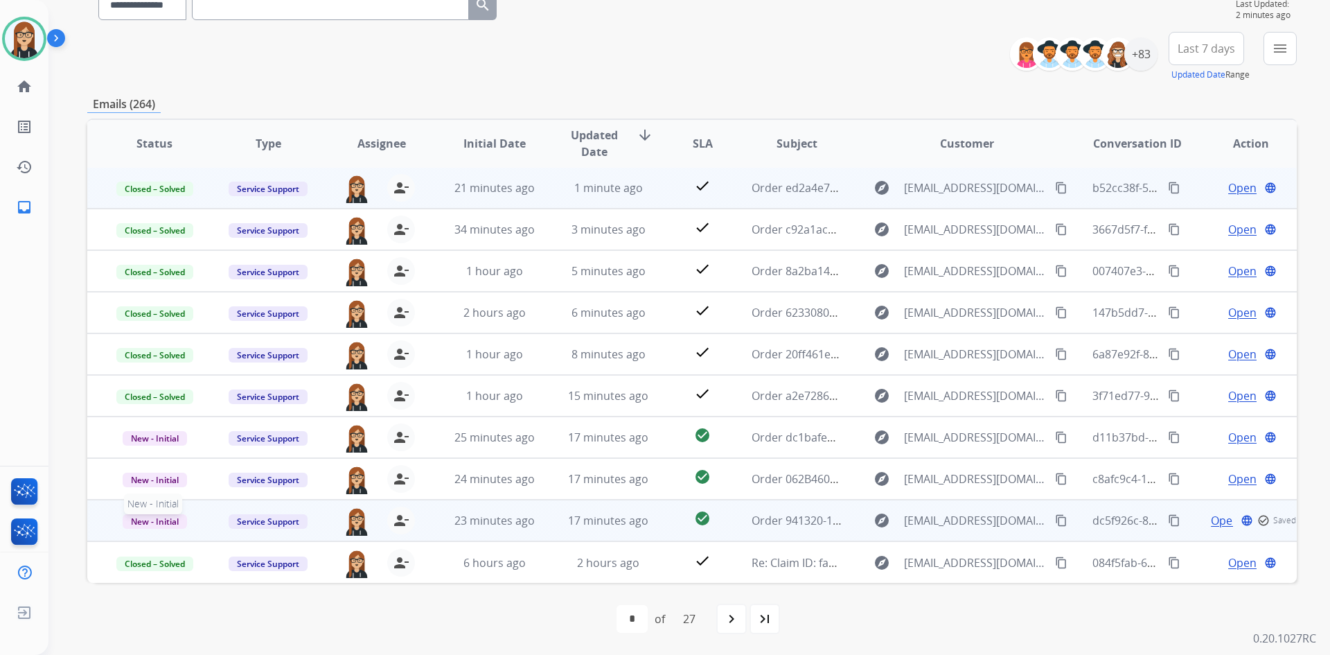
click at [155, 520] on span "New - Initial" at bounding box center [155, 521] width 64 height 15
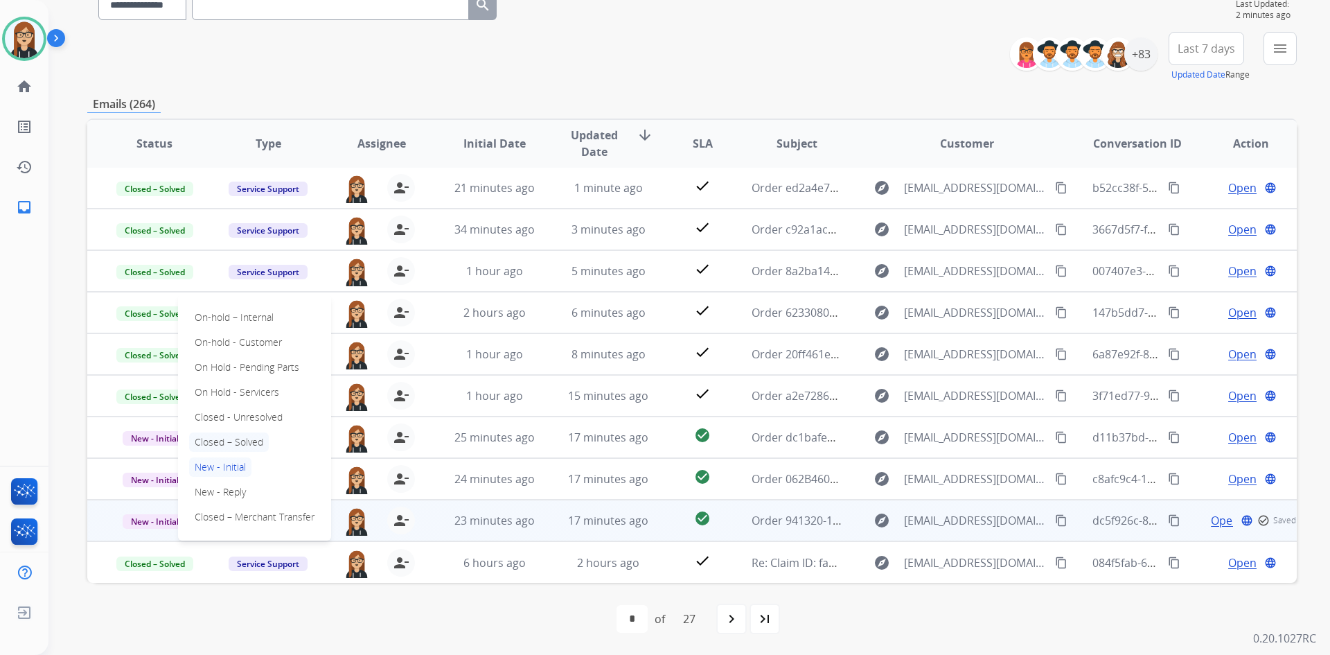
click at [214, 435] on p "Closed – Solved" at bounding box center [229, 441] width 80 height 19
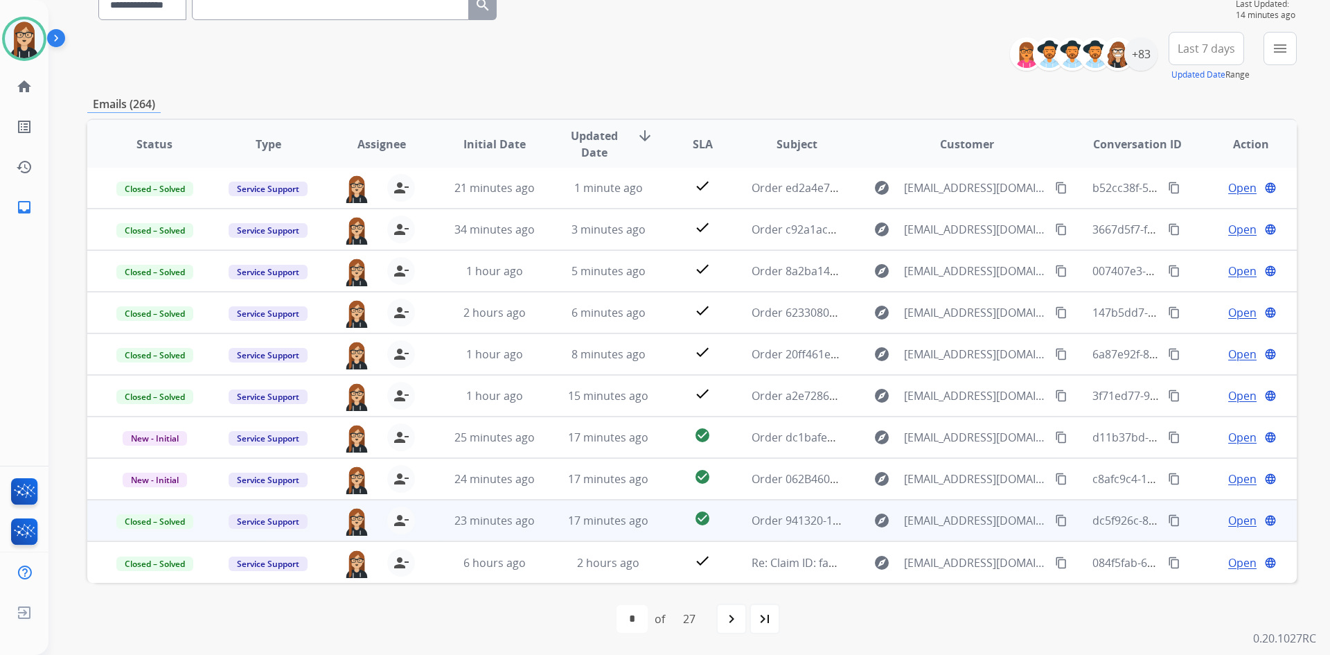
scroll to position [0, 0]
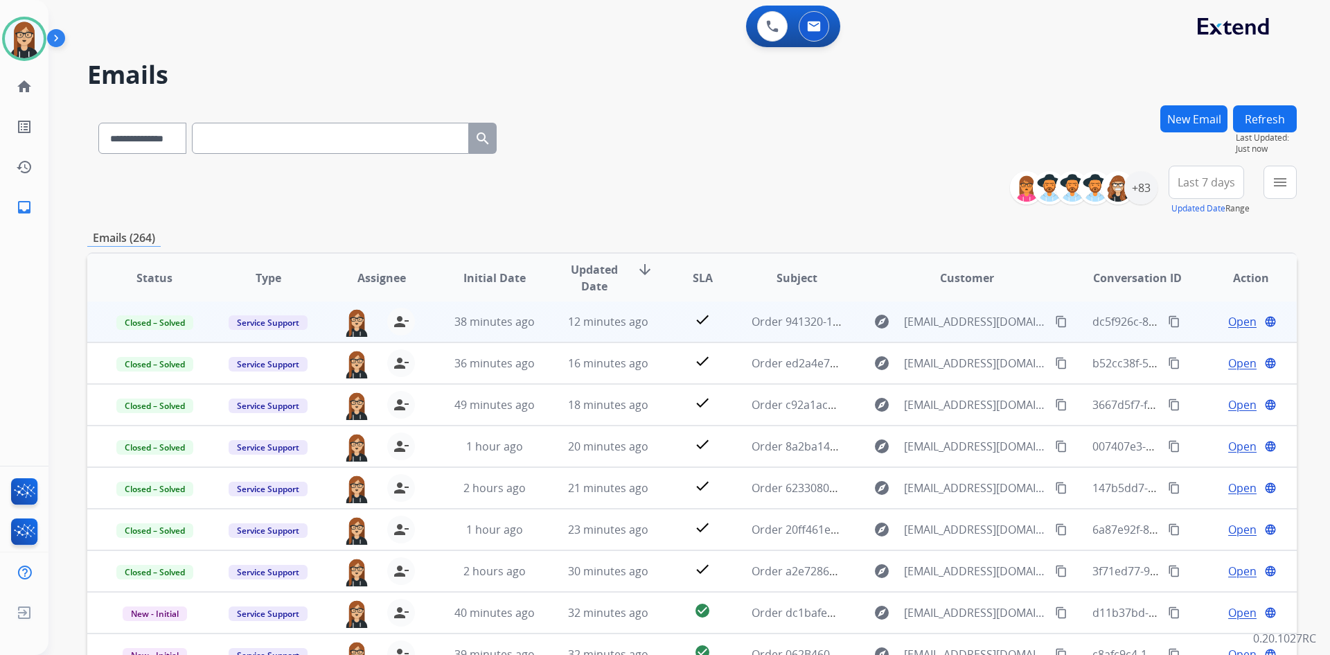
click at [549, 125] on div "**********" at bounding box center [691, 135] width 1209 height 60
click at [637, 169] on div "**********" at bounding box center [691, 191] width 1209 height 50
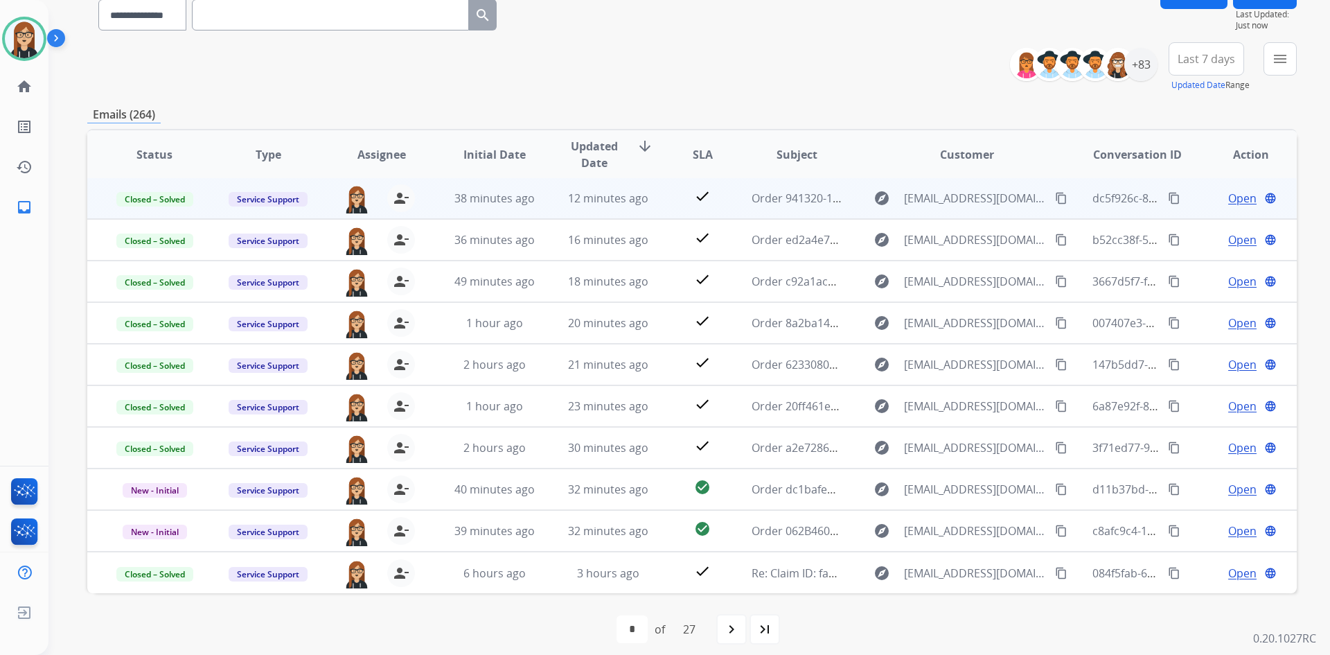
scroll to position [134, 0]
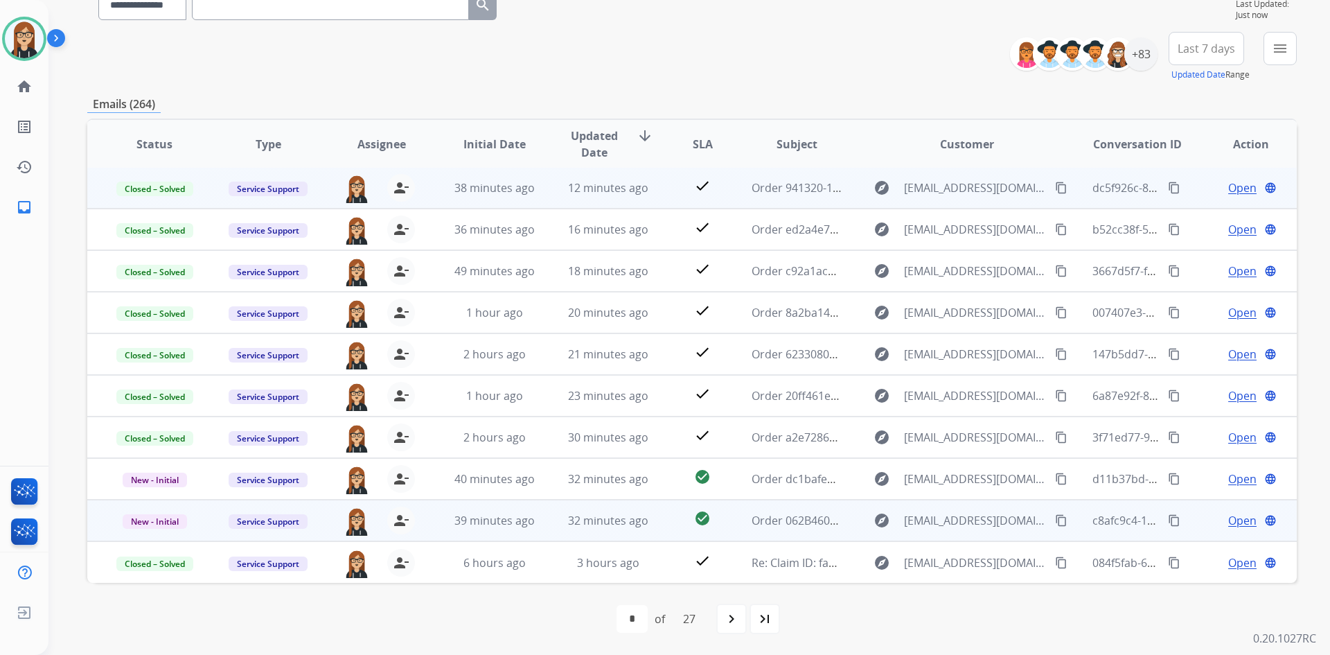
click at [1230, 524] on span "Open" at bounding box center [1242, 520] width 28 height 17
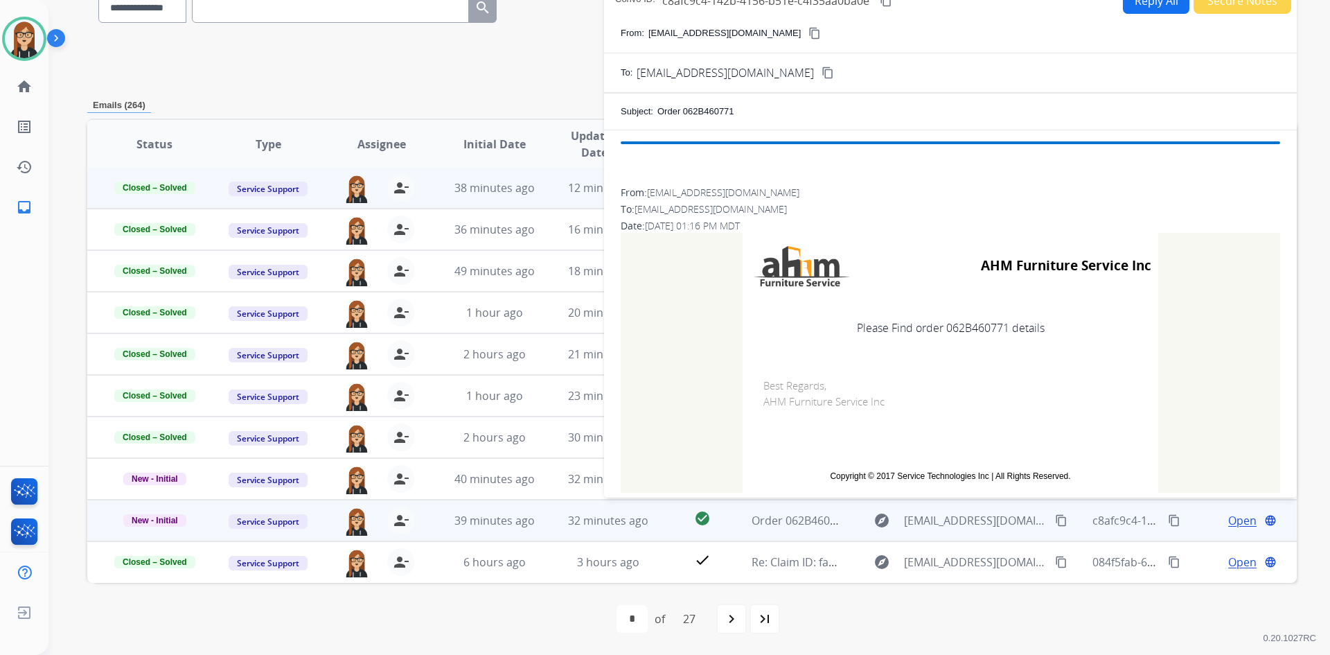
scroll to position [131, 0]
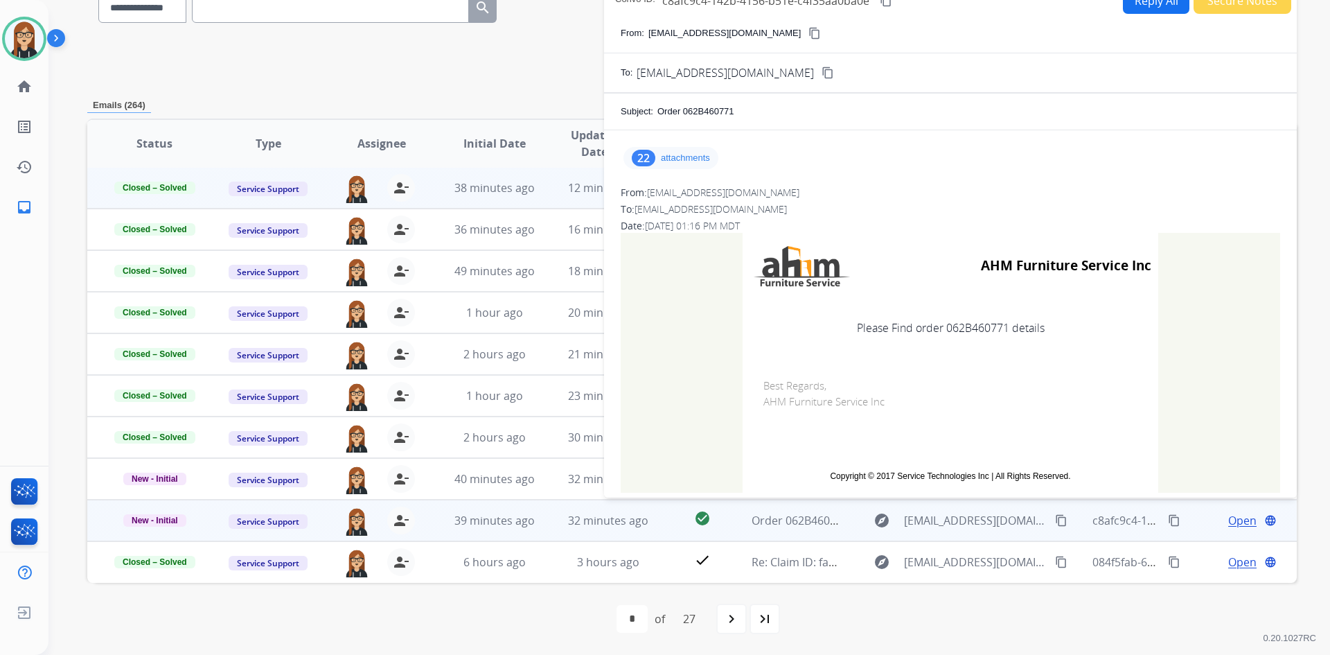
click at [704, 160] on p "attachments" at bounding box center [685, 157] width 49 height 11
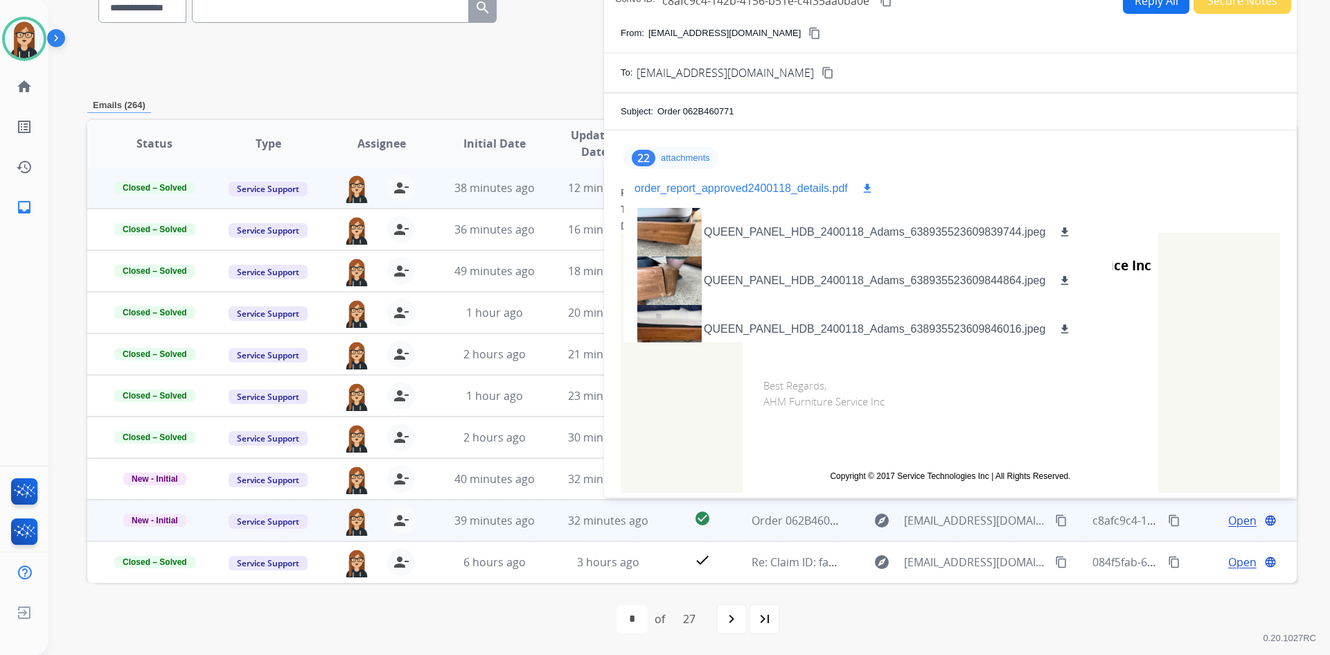
click at [868, 188] on mat-icon "download" at bounding box center [867, 188] width 12 height 12
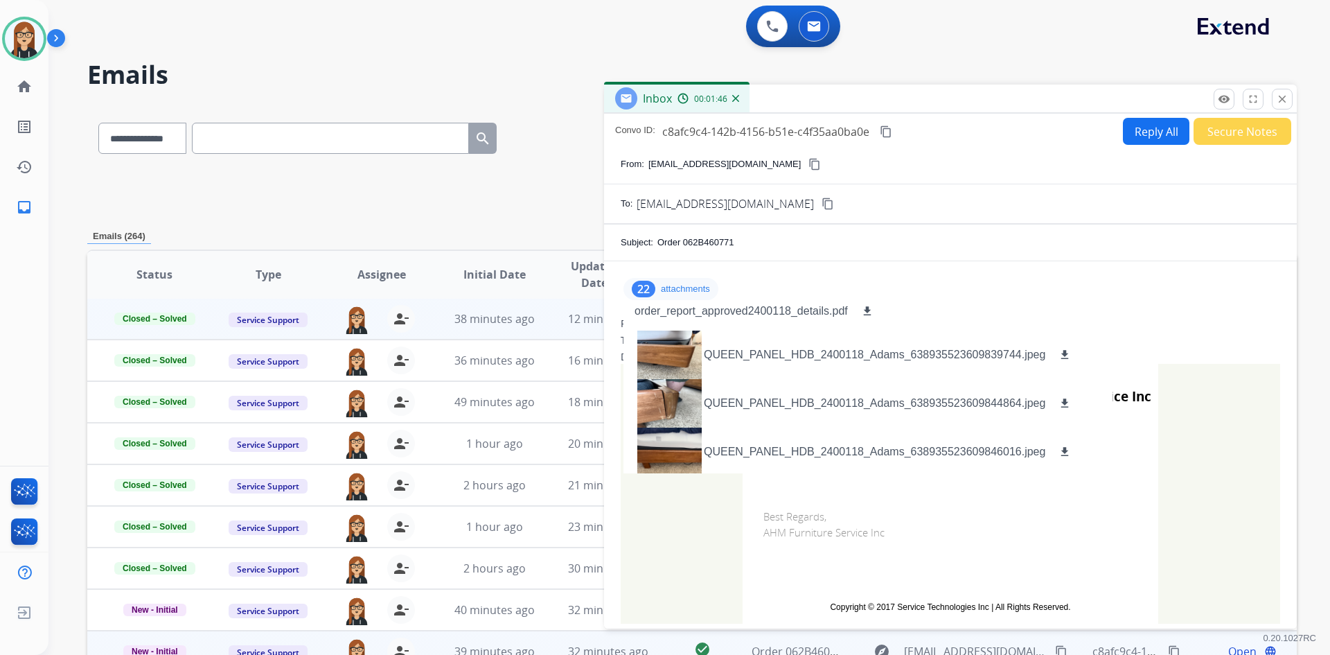
scroll to position [0, 0]
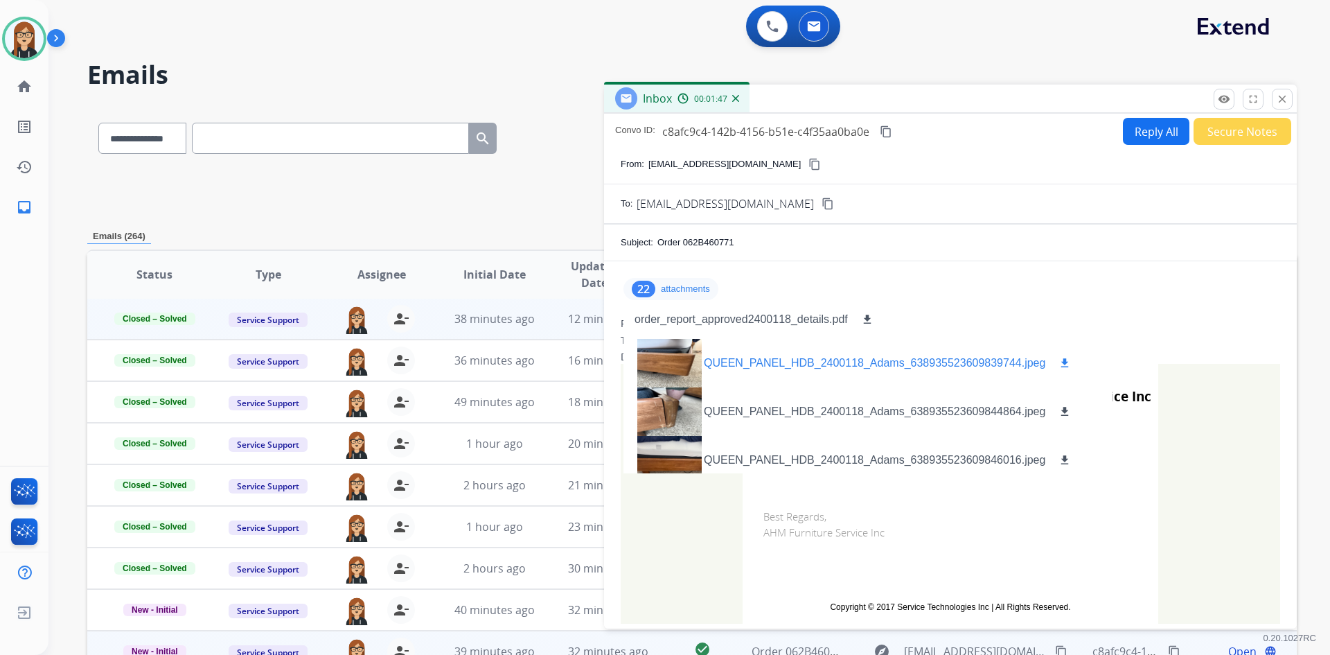
click at [673, 359] on div at bounding box center [668, 363] width 69 height 48
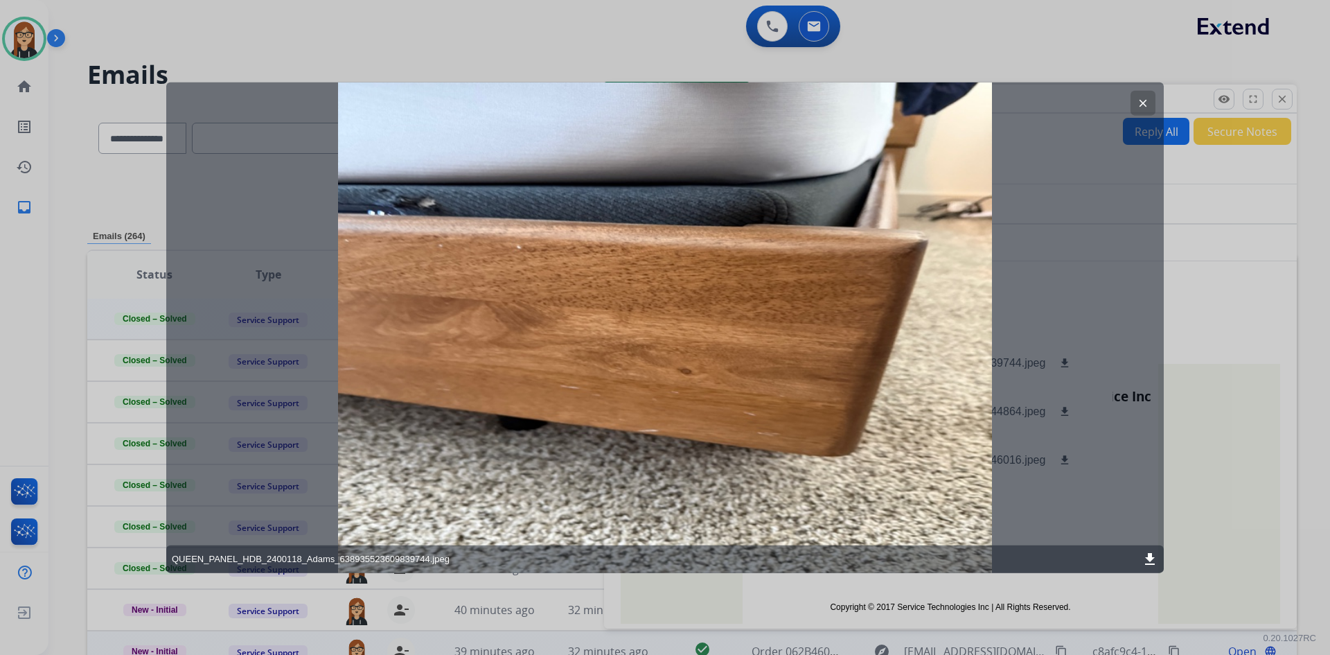
click at [1148, 100] on mat-icon "clear" at bounding box center [1143, 102] width 12 height 12
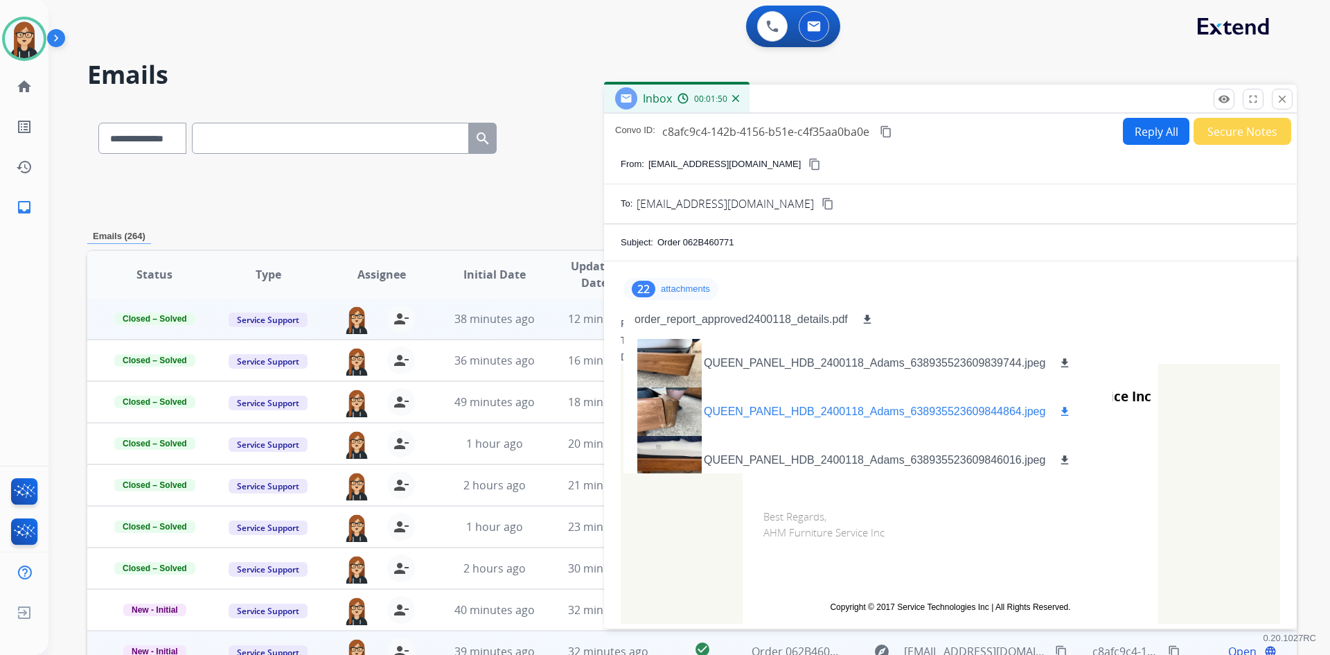
click at [682, 403] on div at bounding box center [668, 411] width 69 height 48
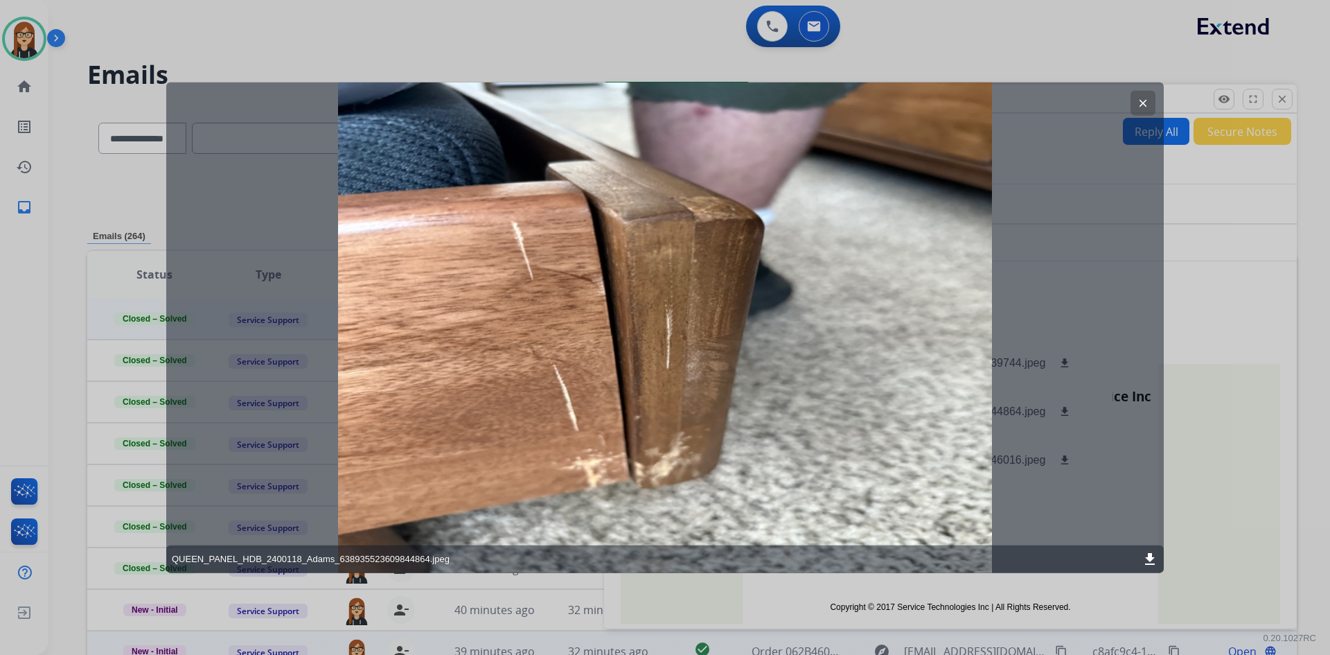
click at [1143, 100] on mat-icon "clear" at bounding box center [1143, 102] width 12 height 12
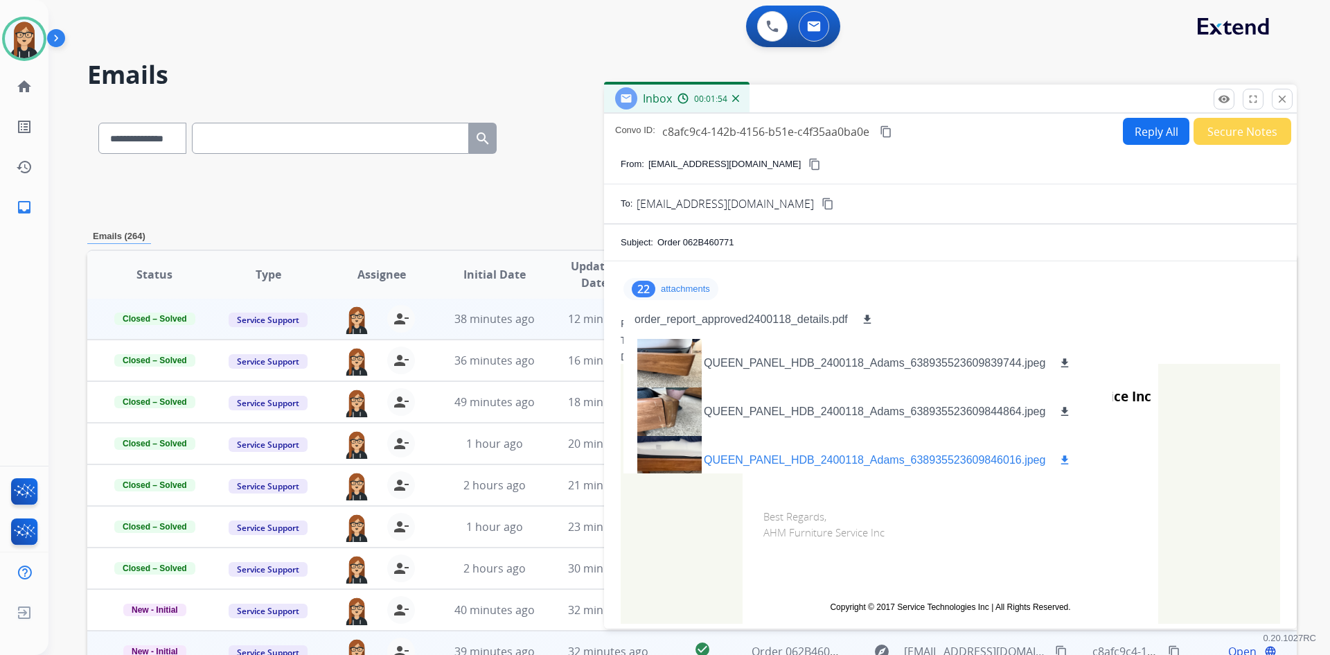
click at [669, 452] on div at bounding box center [668, 460] width 69 height 48
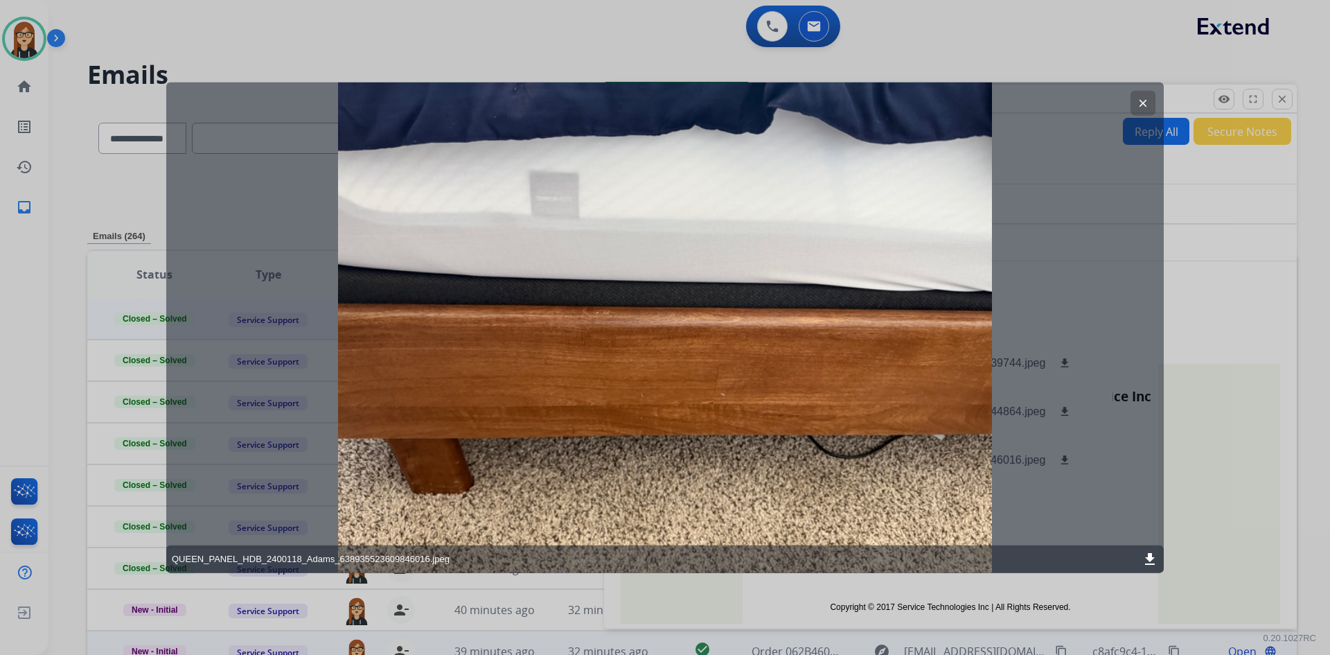
click at [1141, 98] on mat-icon "clear" at bounding box center [1143, 102] width 12 height 12
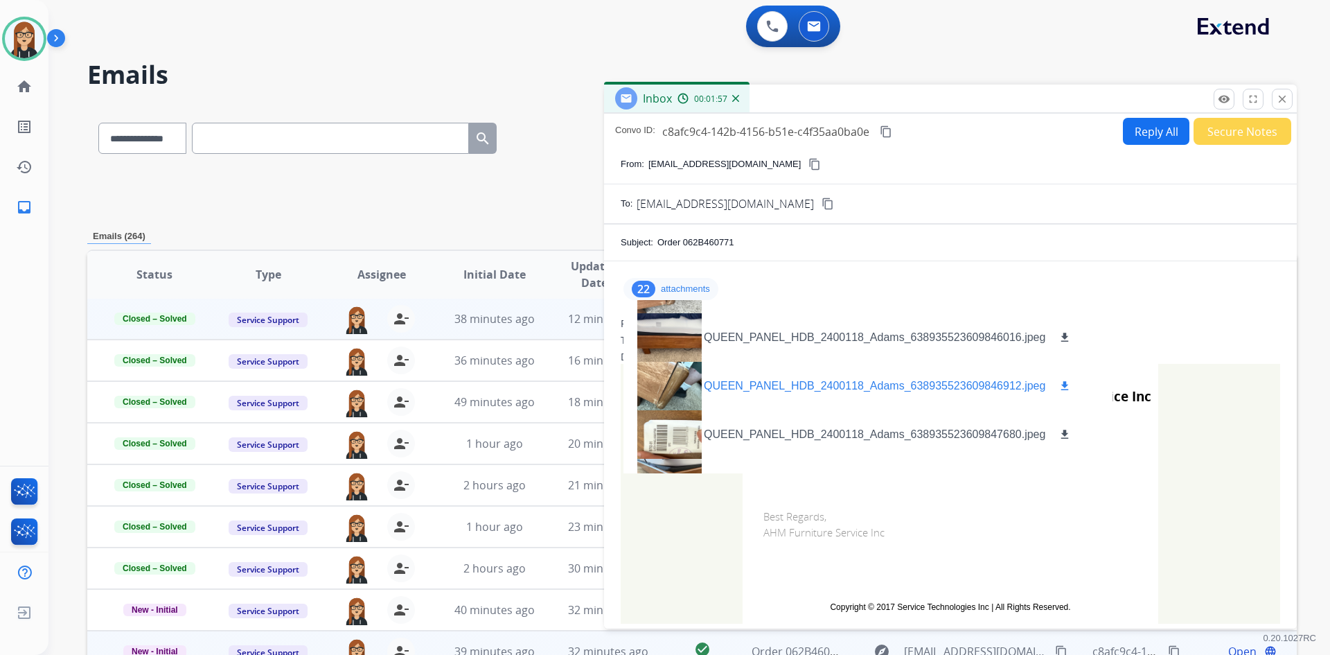
scroll to position [139, 0]
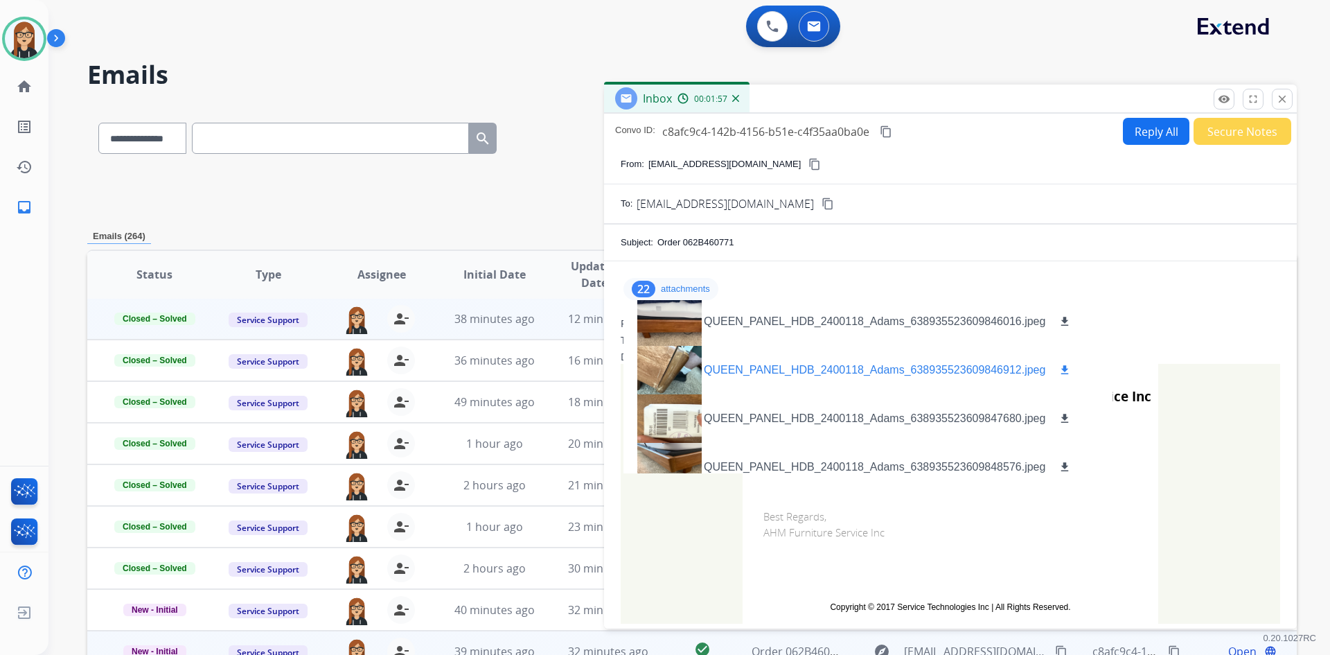
click at [675, 370] on div at bounding box center [668, 370] width 69 height 48
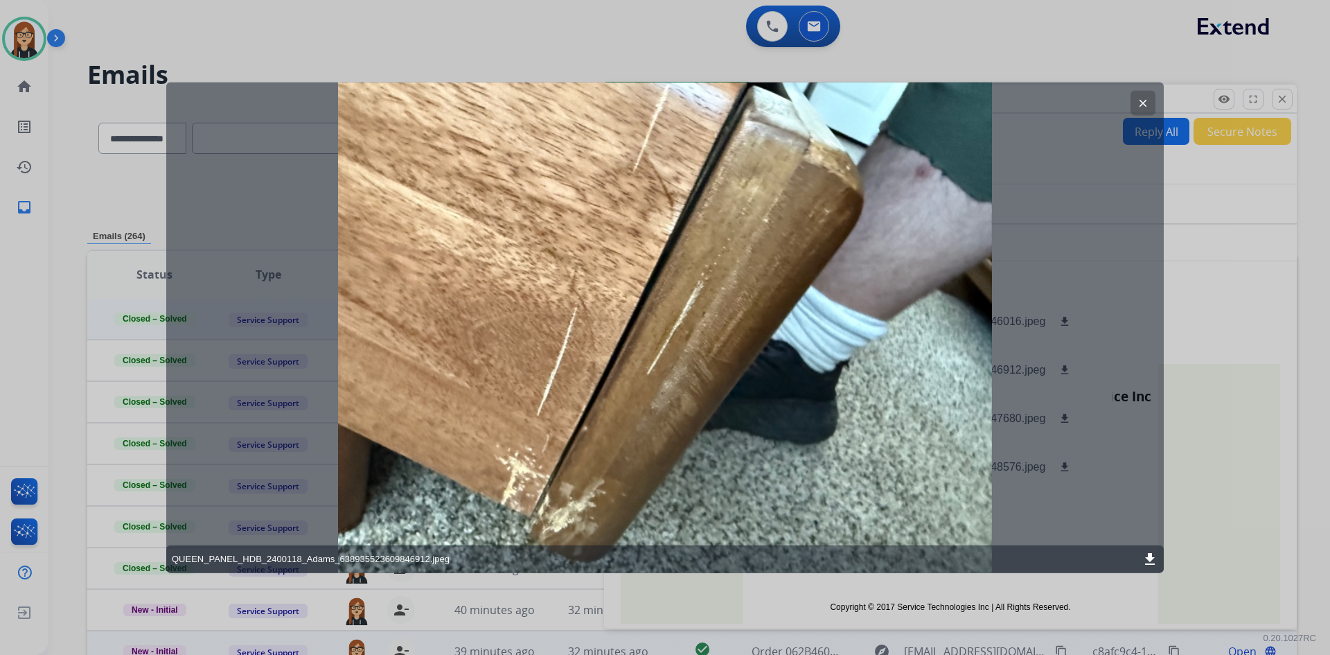
click at [1140, 100] on mat-icon "clear" at bounding box center [1143, 102] width 12 height 12
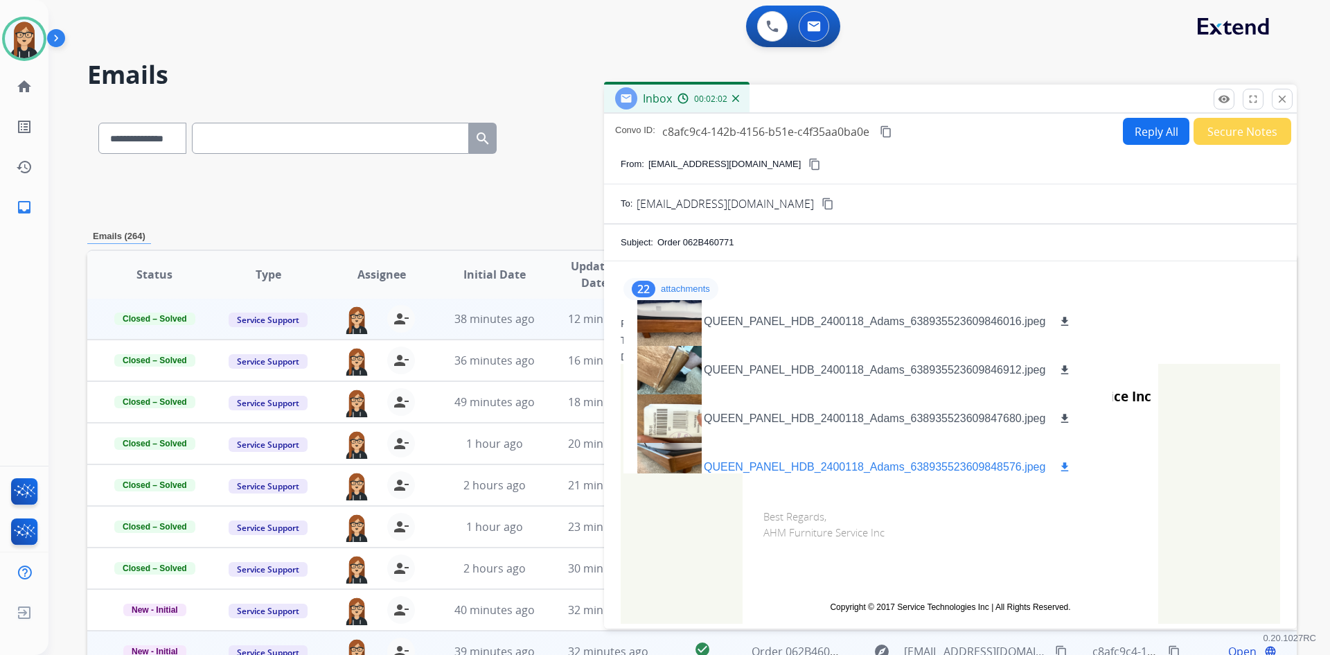
click at [670, 453] on div at bounding box center [668, 467] width 69 height 48
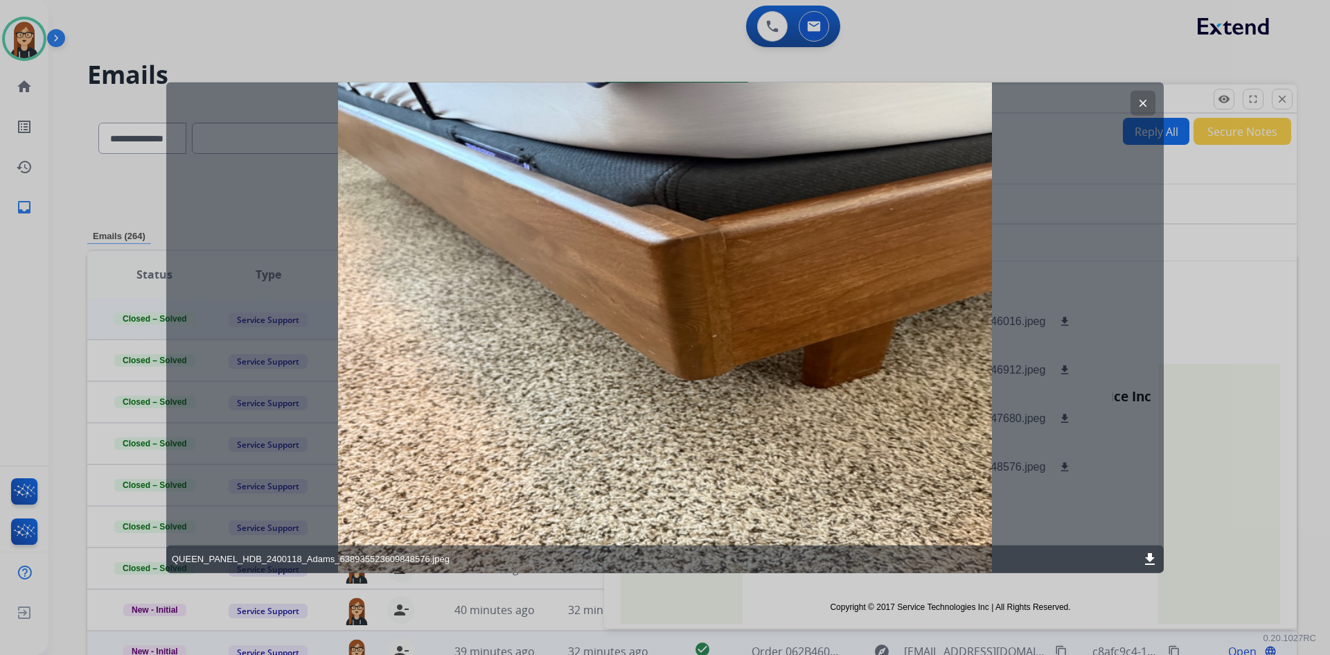
click at [1143, 100] on mat-icon "clear" at bounding box center [1143, 102] width 12 height 12
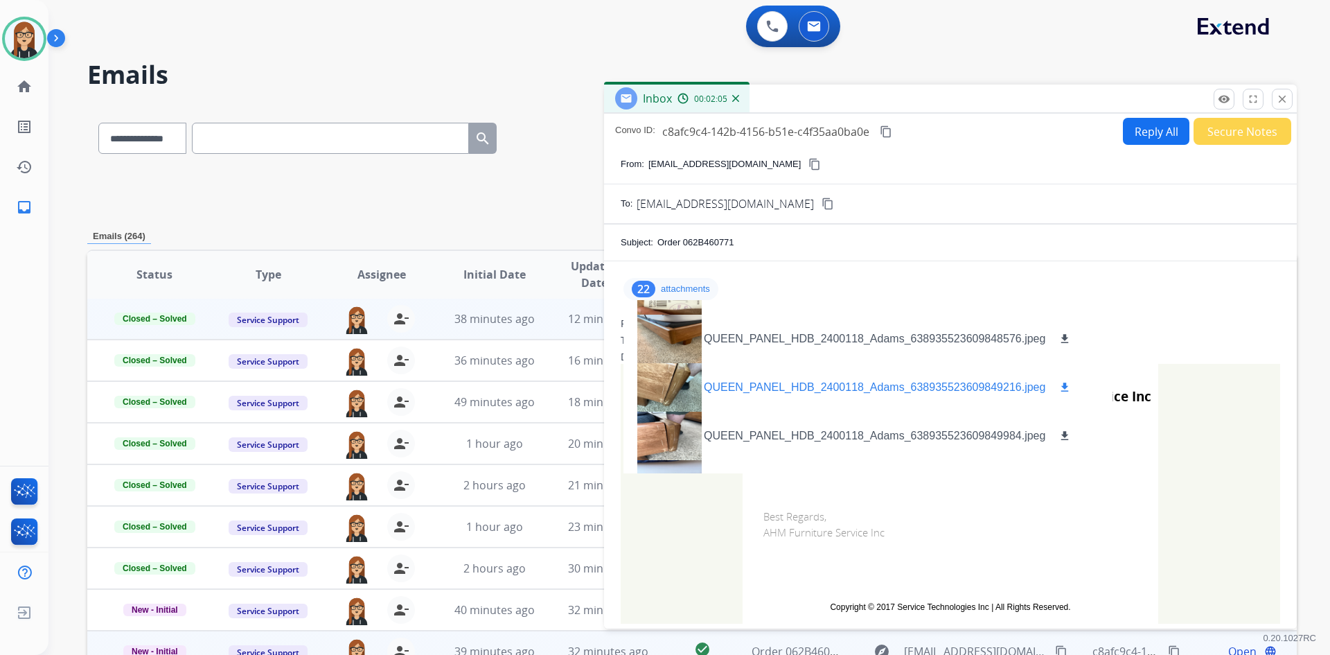
scroll to position [277, 0]
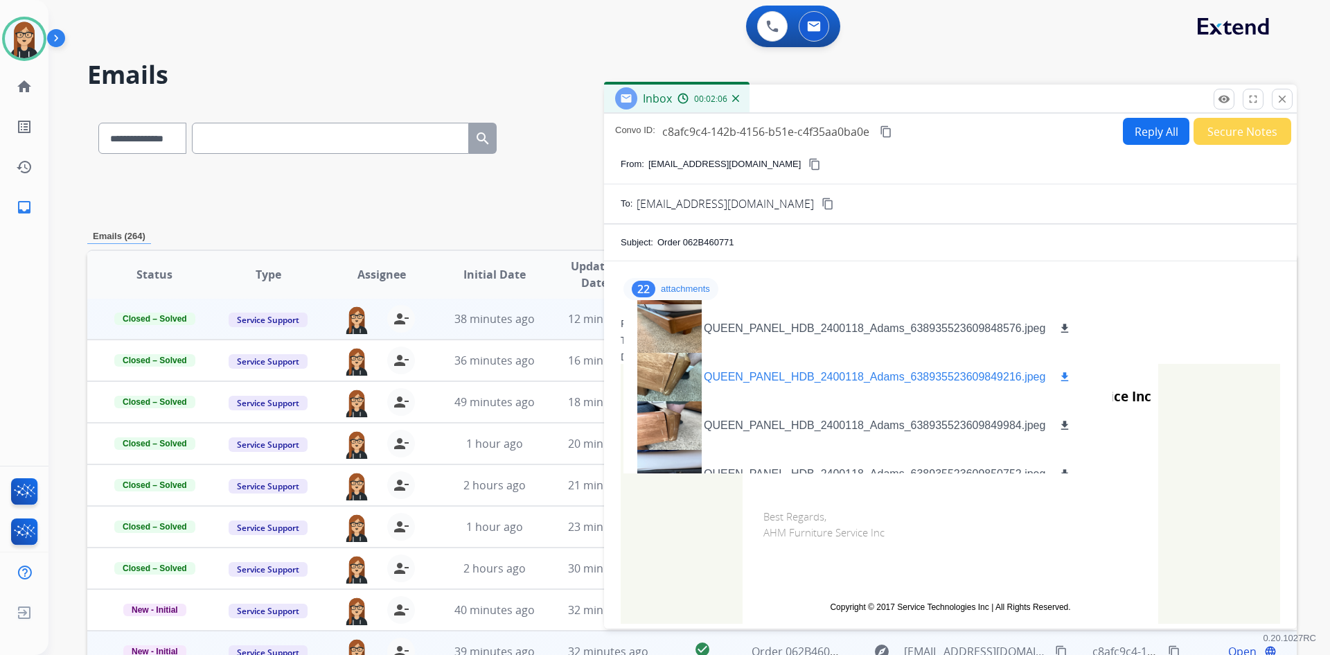
click at [686, 381] on div at bounding box center [668, 377] width 69 height 48
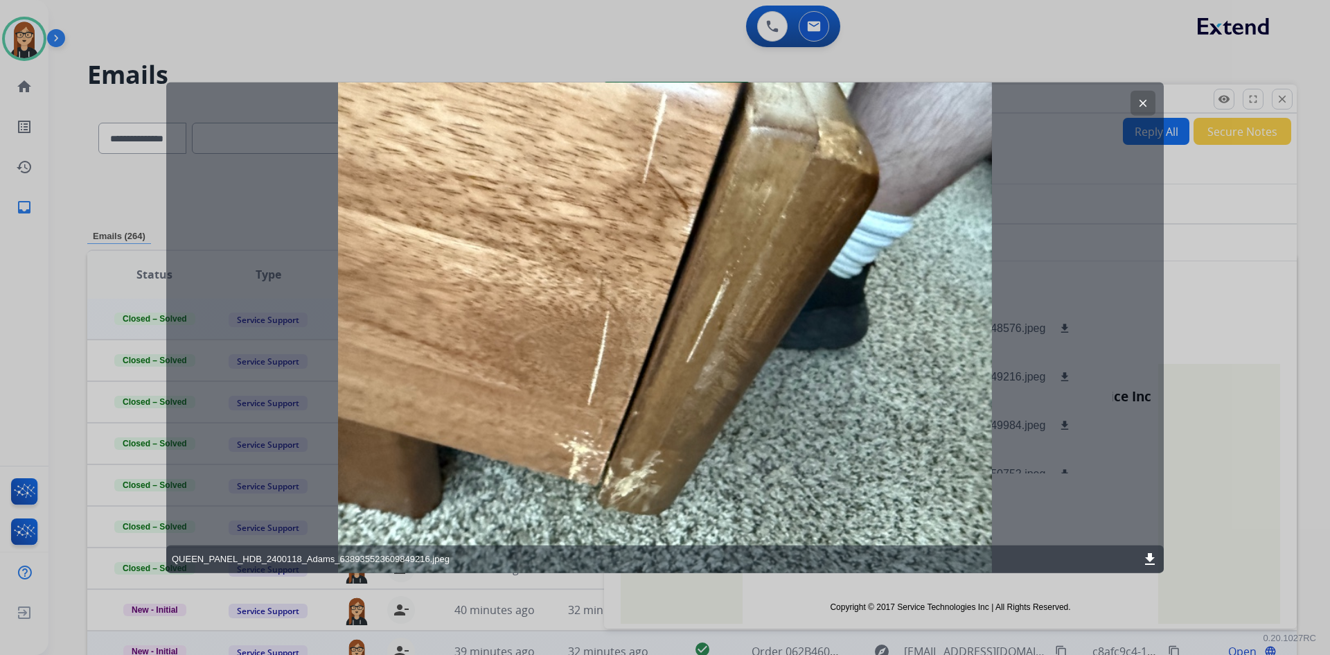
click at [1146, 101] on mat-icon "clear" at bounding box center [1143, 102] width 12 height 12
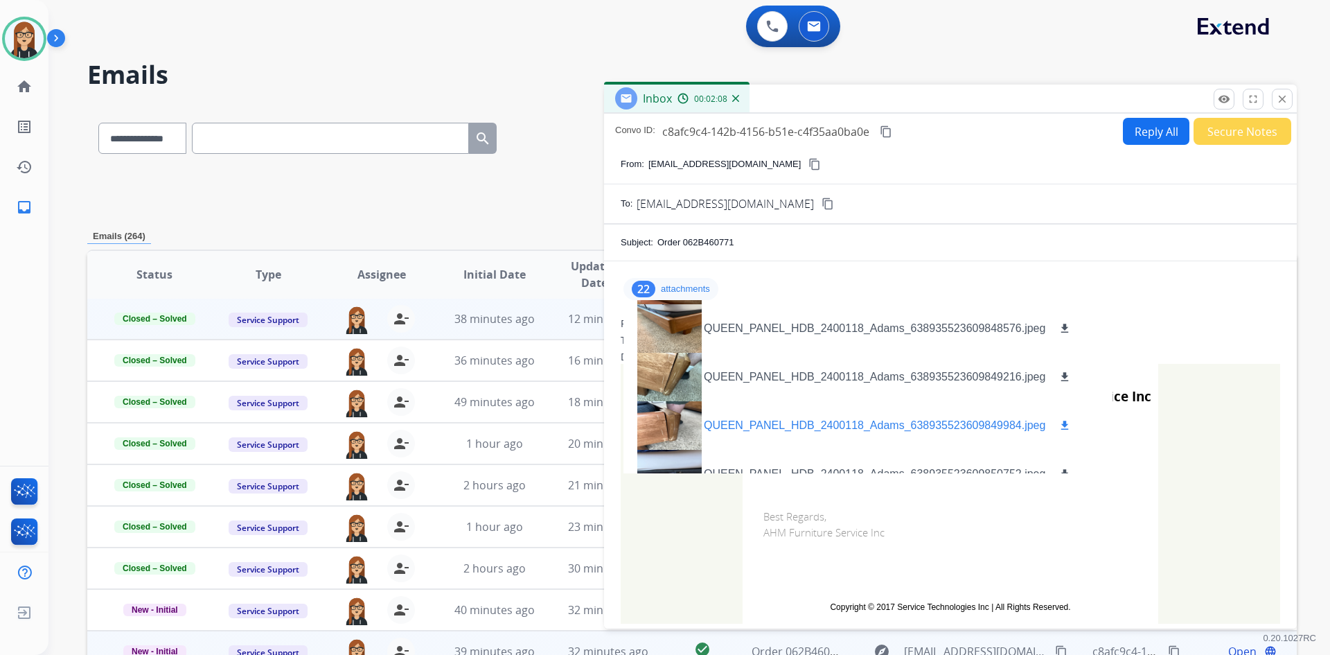
click at [673, 427] on div at bounding box center [668, 425] width 69 height 48
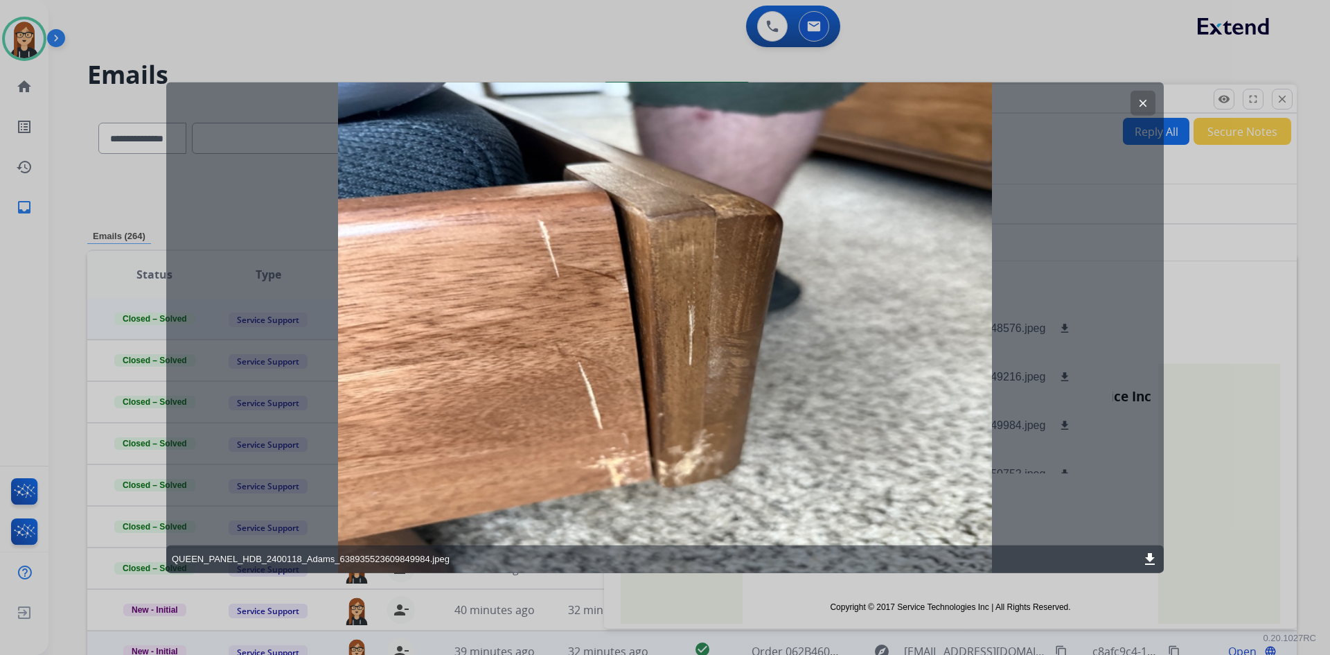
click at [1141, 105] on mat-icon "clear" at bounding box center [1143, 102] width 12 height 12
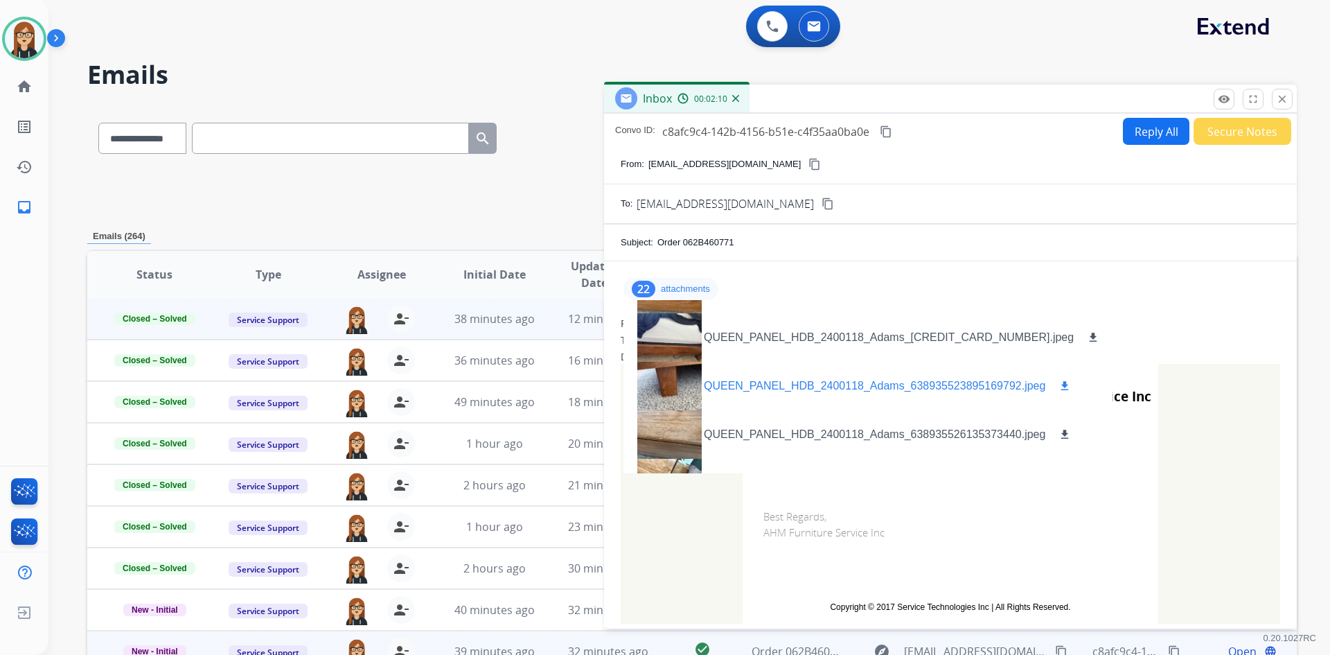
scroll to position [485, 0]
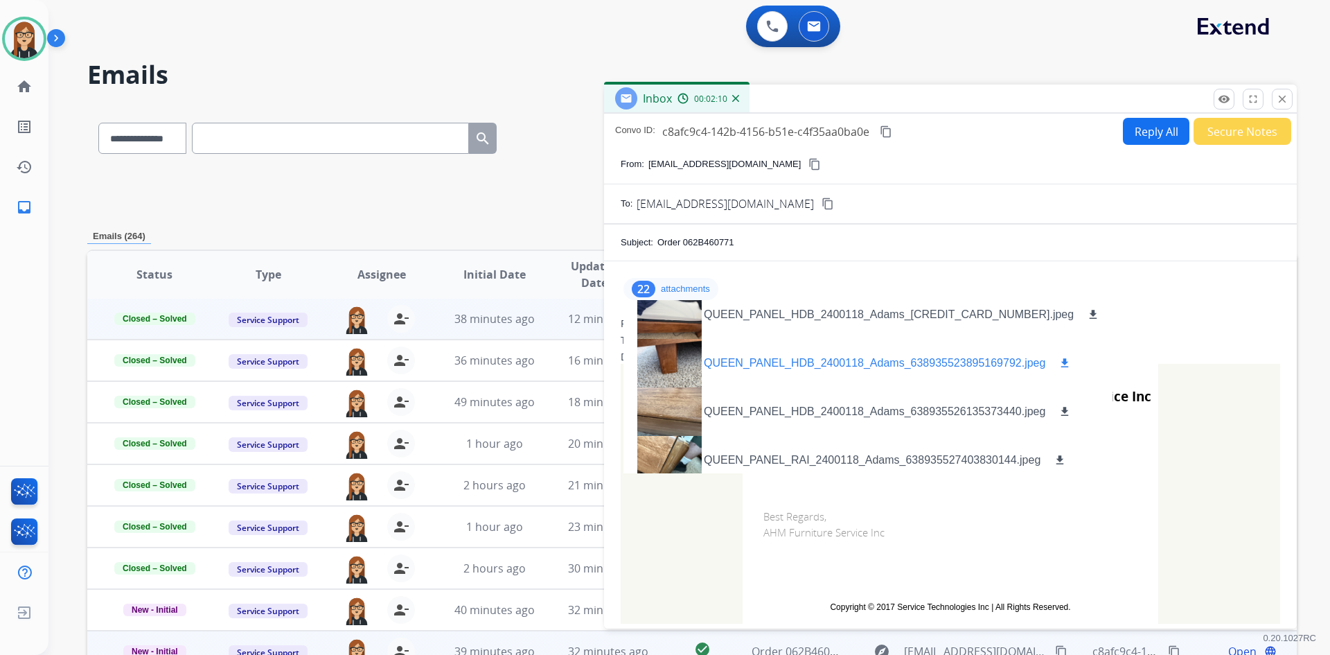
click at [670, 352] on div at bounding box center [668, 363] width 69 height 48
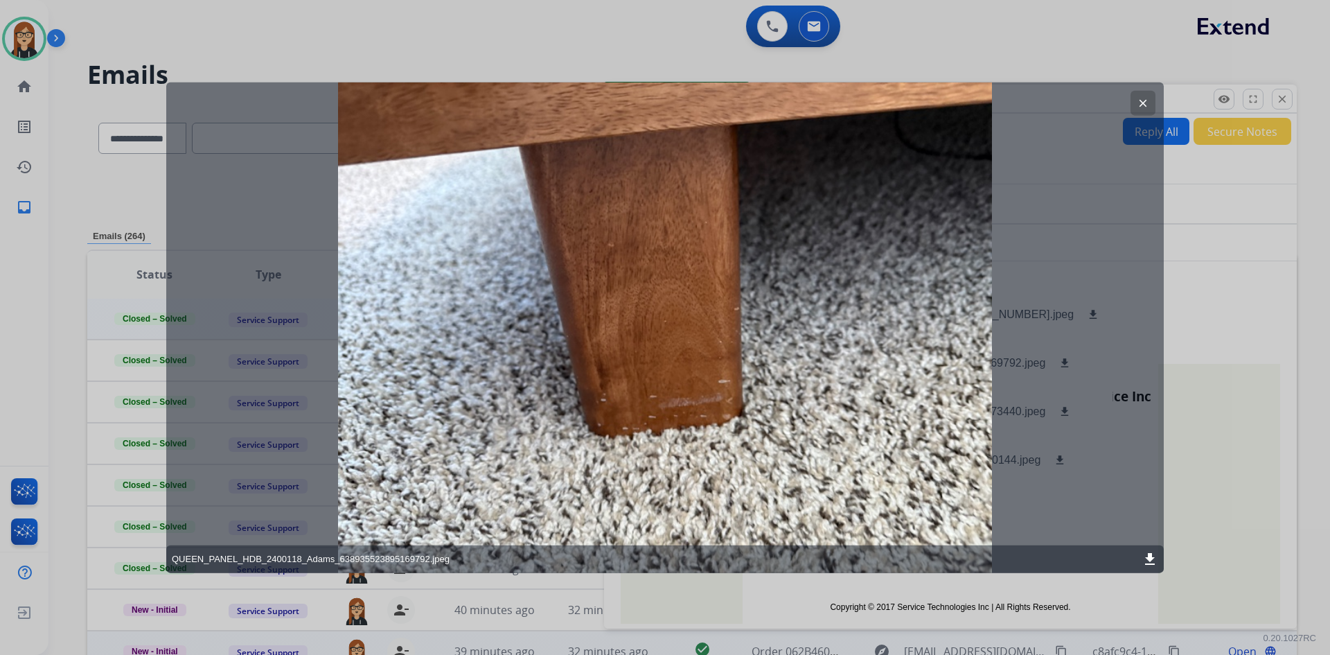
click at [1149, 98] on button "clear" at bounding box center [1142, 102] width 25 height 25
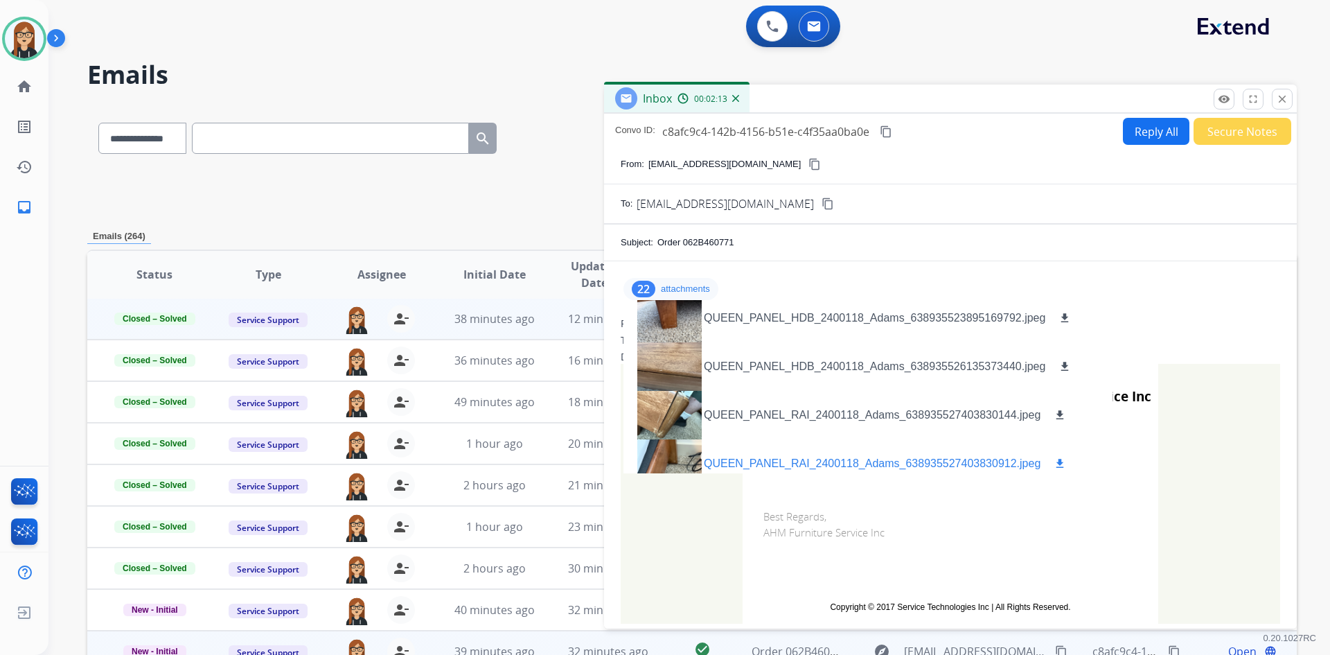
scroll to position [554, 0]
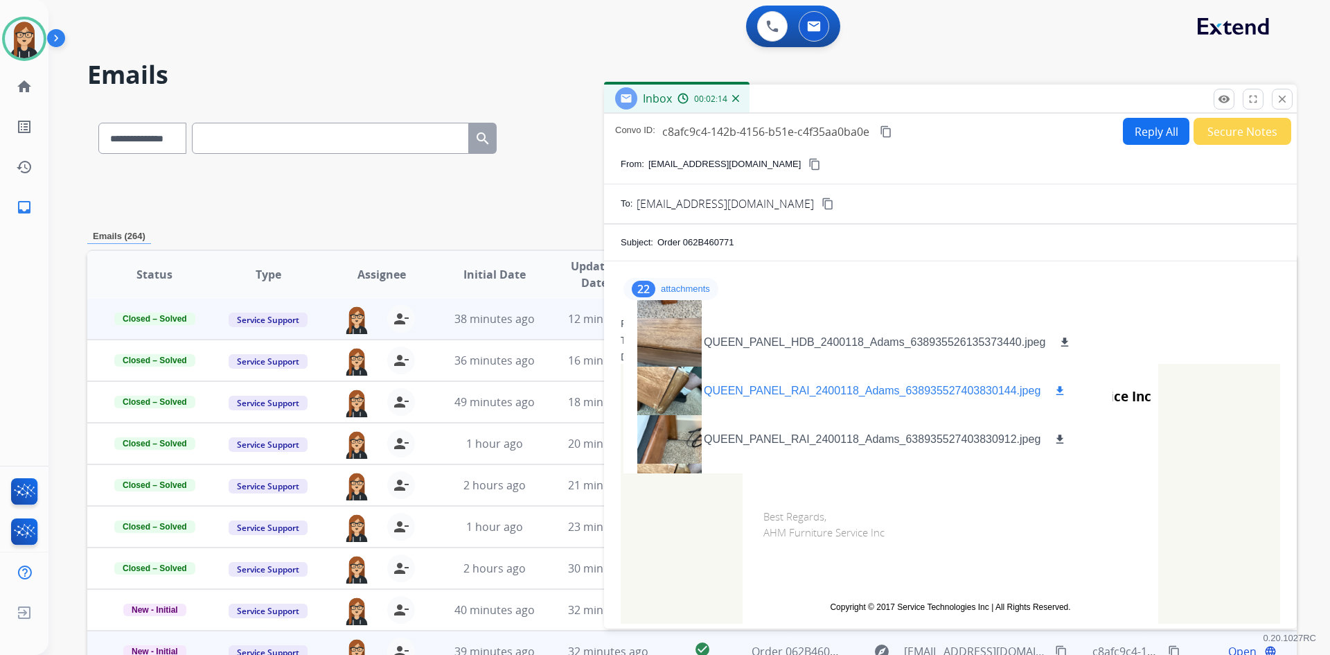
click at [665, 398] on div at bounding box center [668, 390] width 69 height 48
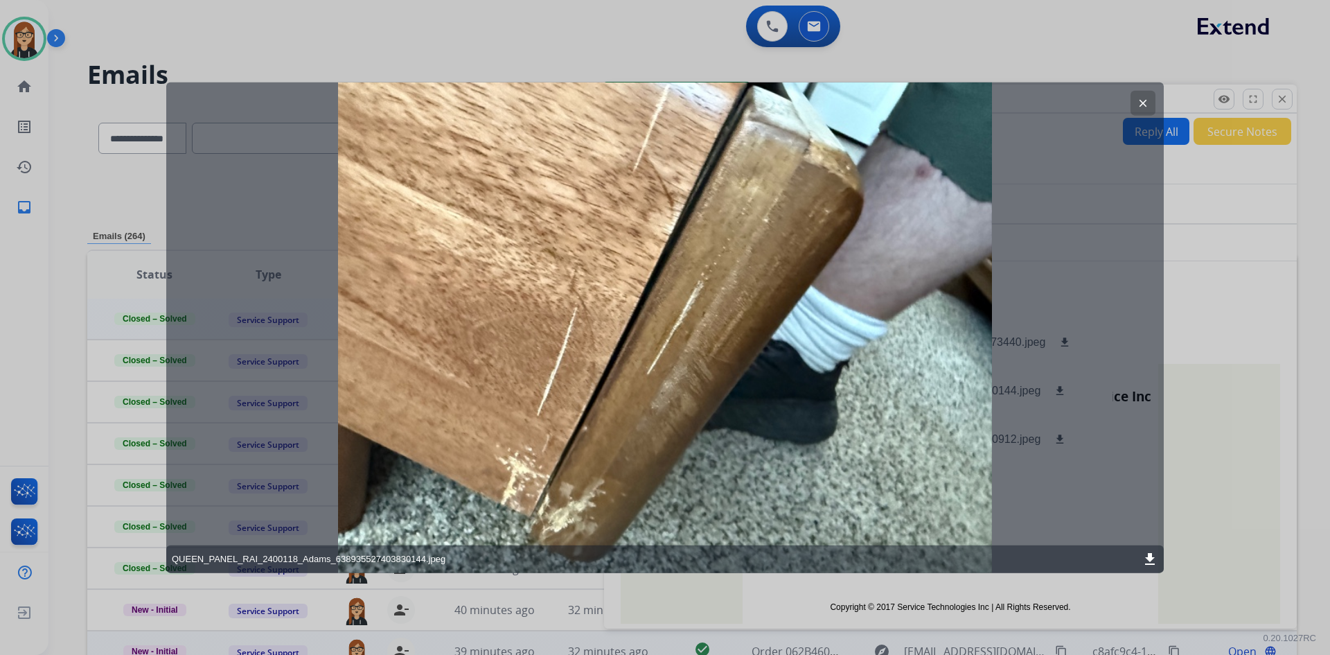
click at [1146, 105] on mat-icon "clear" at bounding box center [1143, 102] width 12 height 12
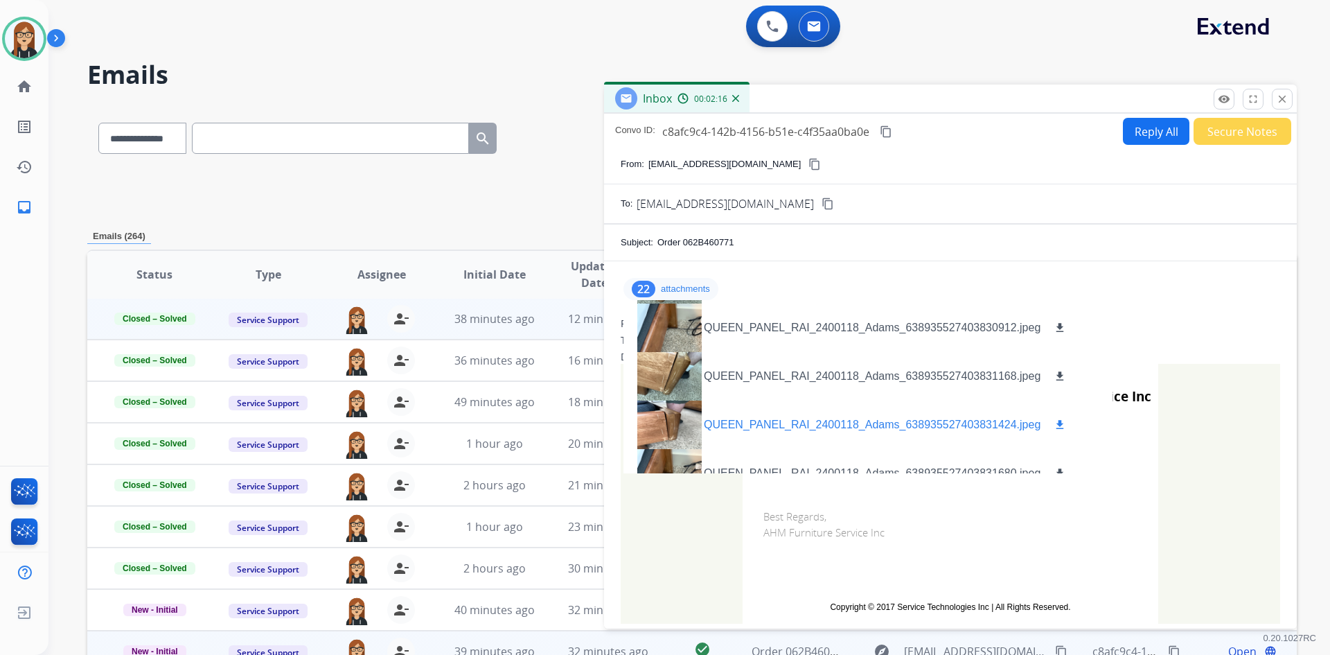
scroll to position [693, 0]
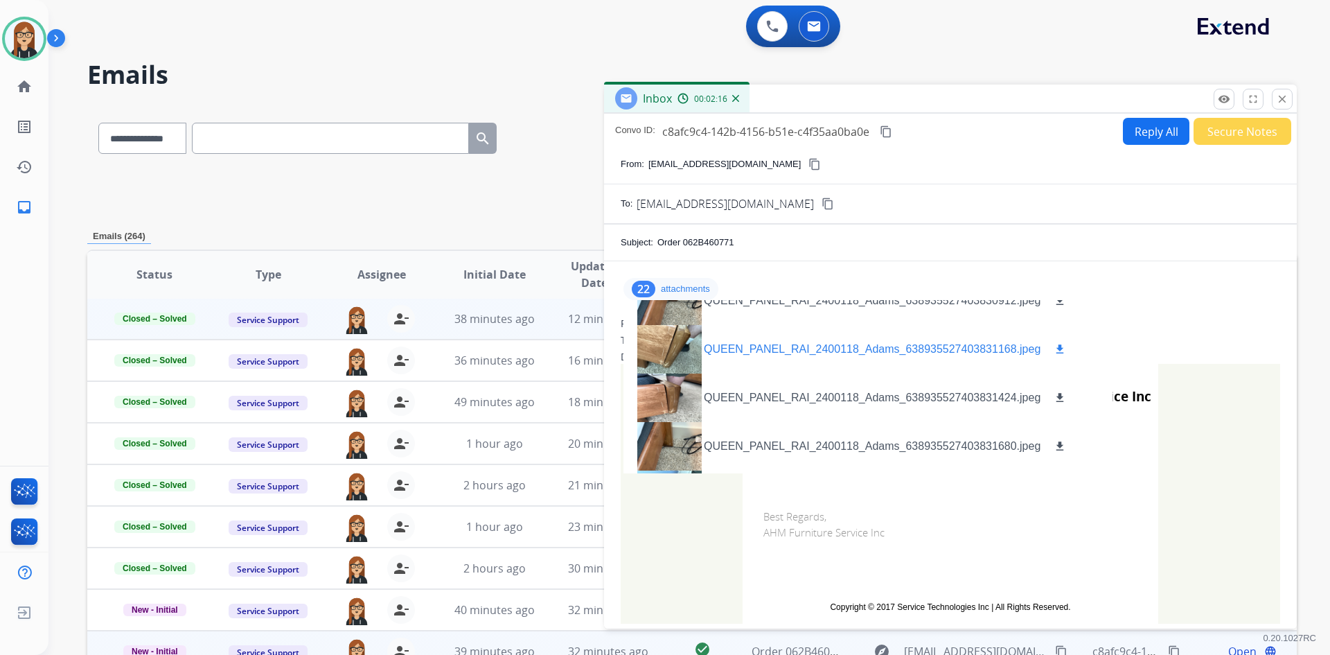
click at [663, 340] on div at bounding box center [668, 349] width 69 height 48
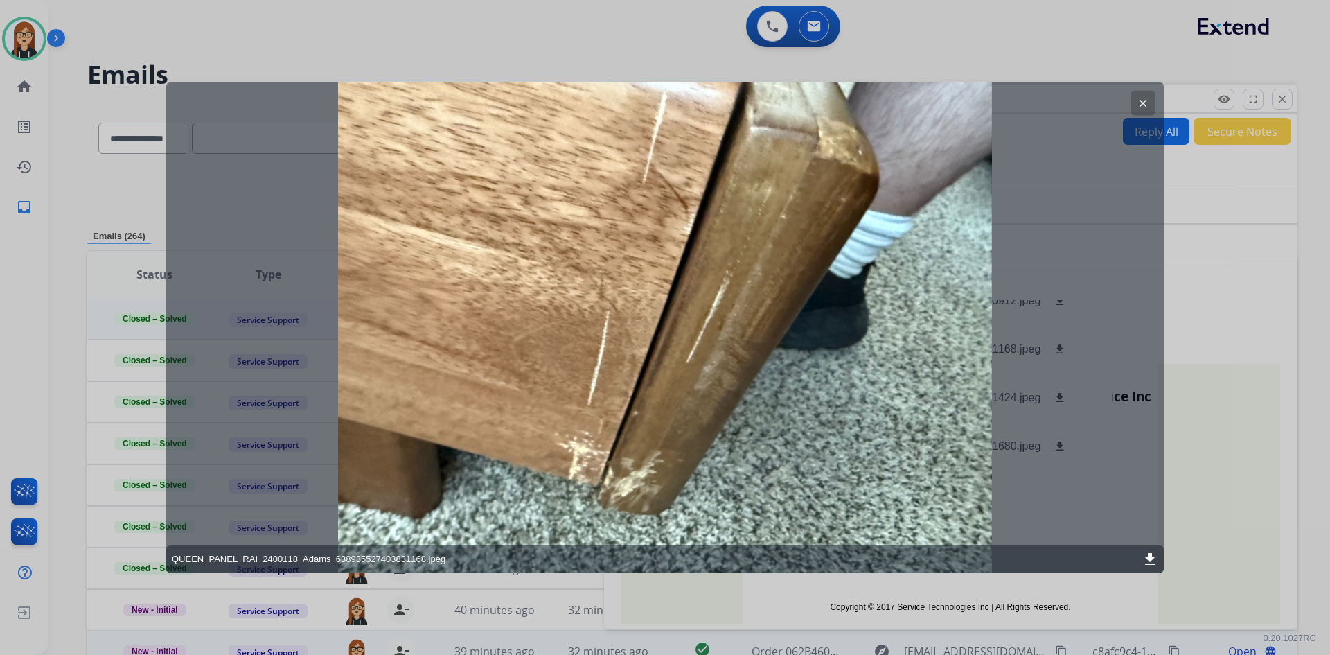
click at [1142, 102] on mat-icon "clear" at bounding box center [1143, 102] width 12 height 12
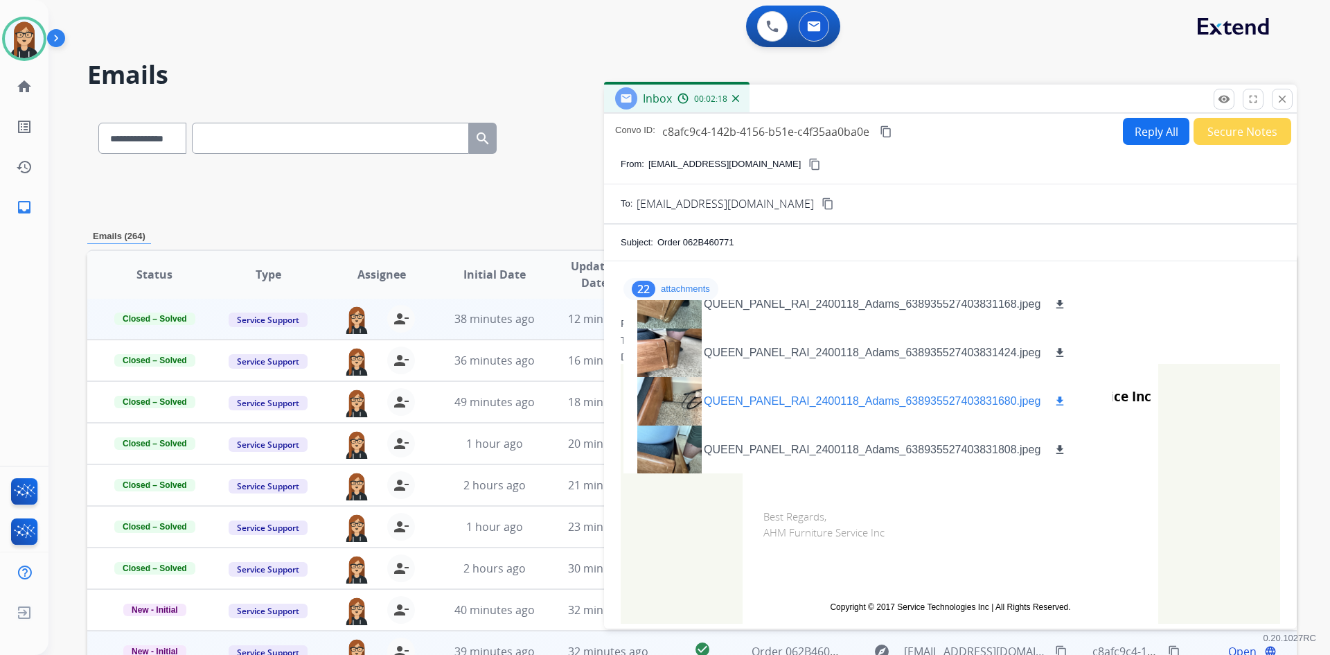
scroll to position [762, 0]
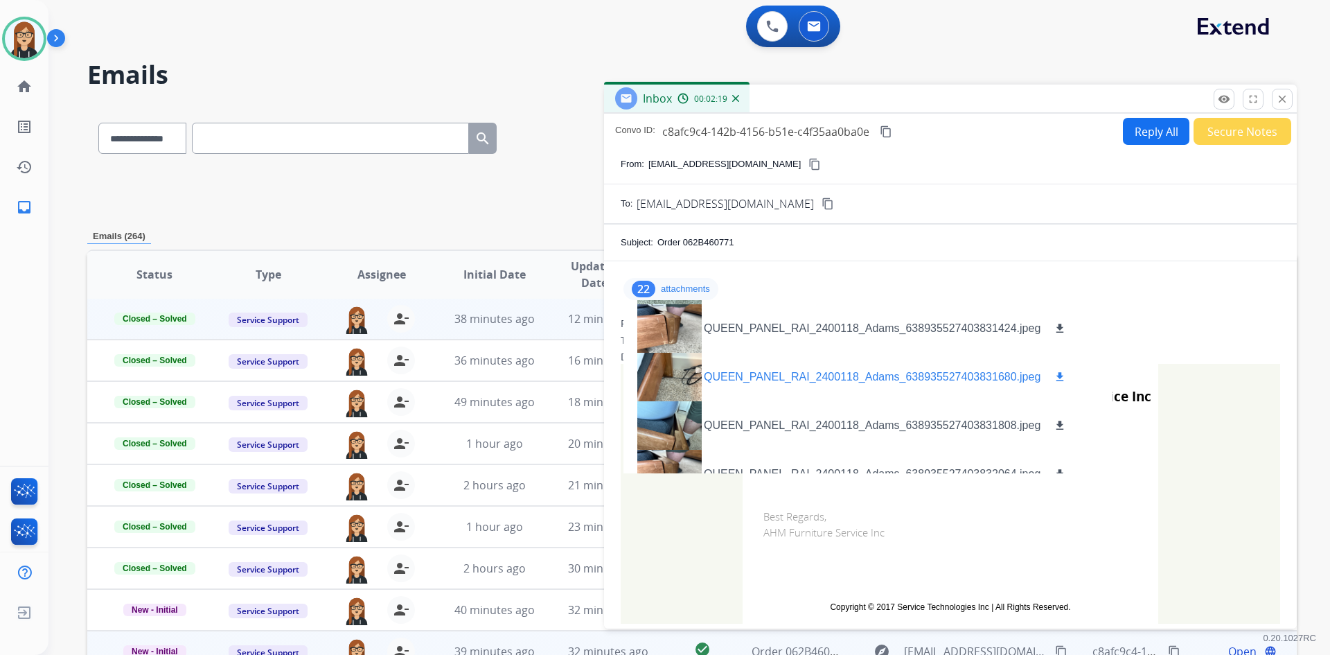
click at [658, 374] on div at bounding box center [668, 377] width 69 height 48
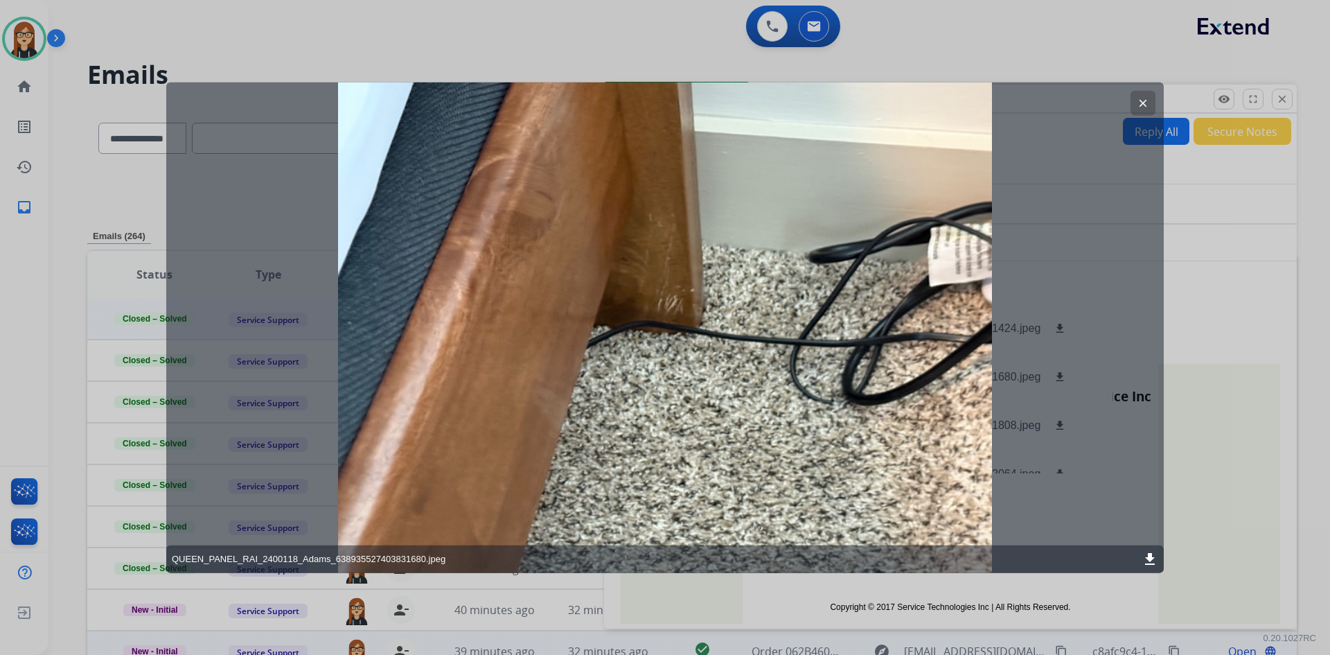
click at [1139, 101] on mat-icon "clear" at bounding box center [1143, 102] width 12 height 12
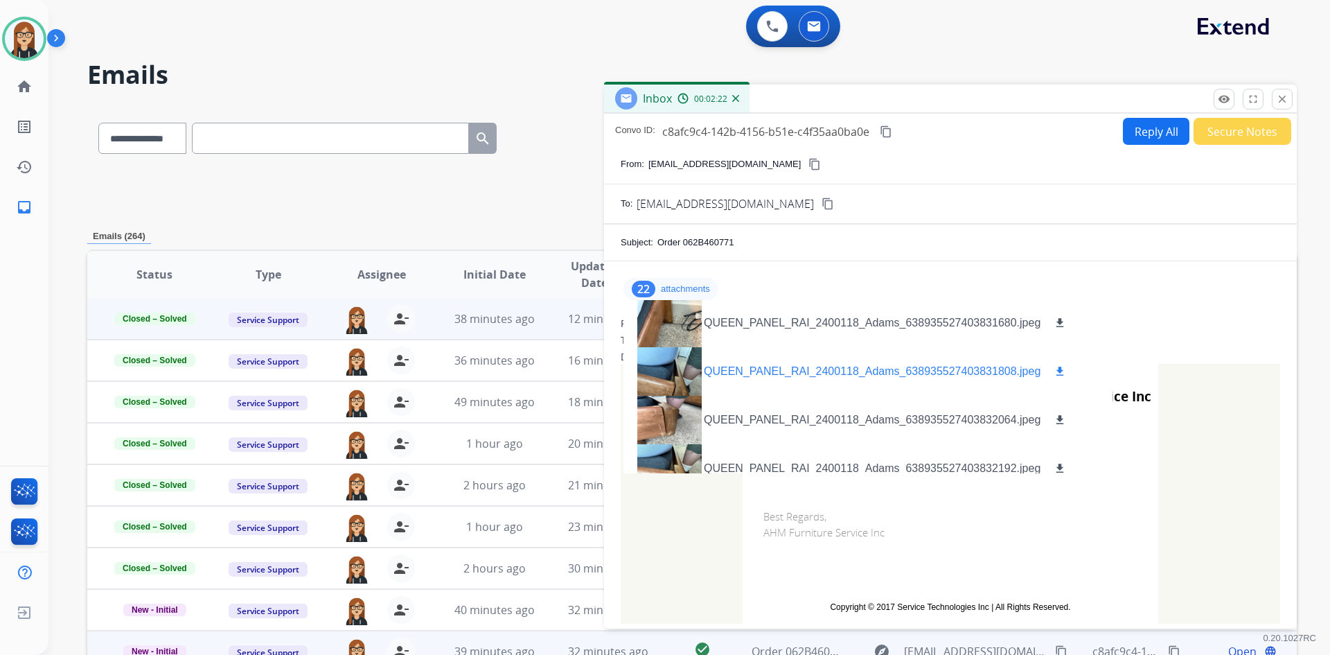
scroll to position [831, 0]
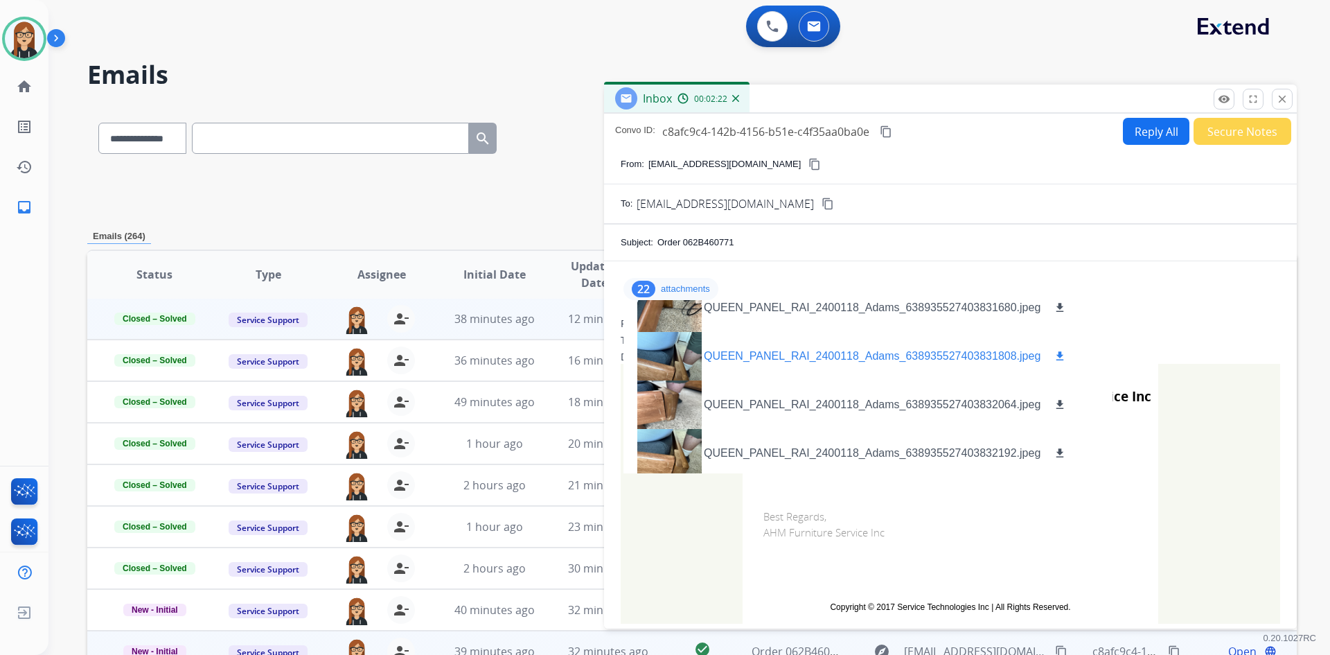
click at [661, 369] on div at bounding box center [668, 356] width 69 height 48
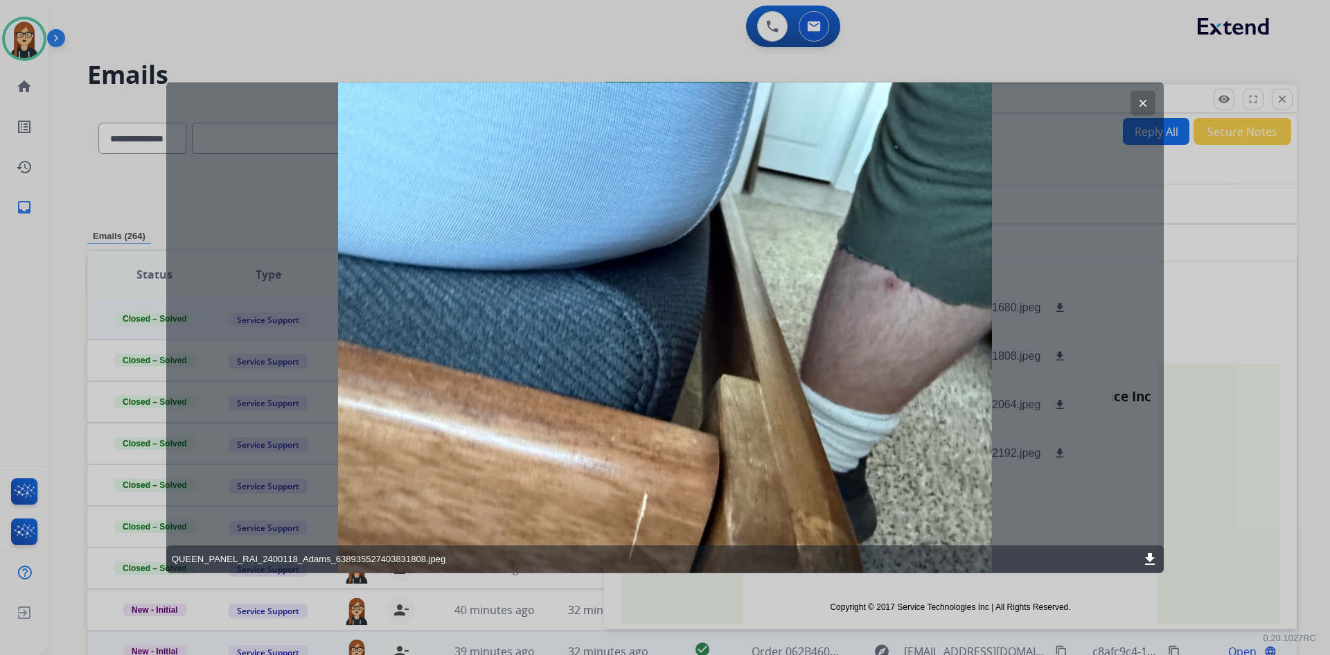
click at [1139, 100] on mat-icon "clear" at bounding box center [1143, 102] width 12 height 12
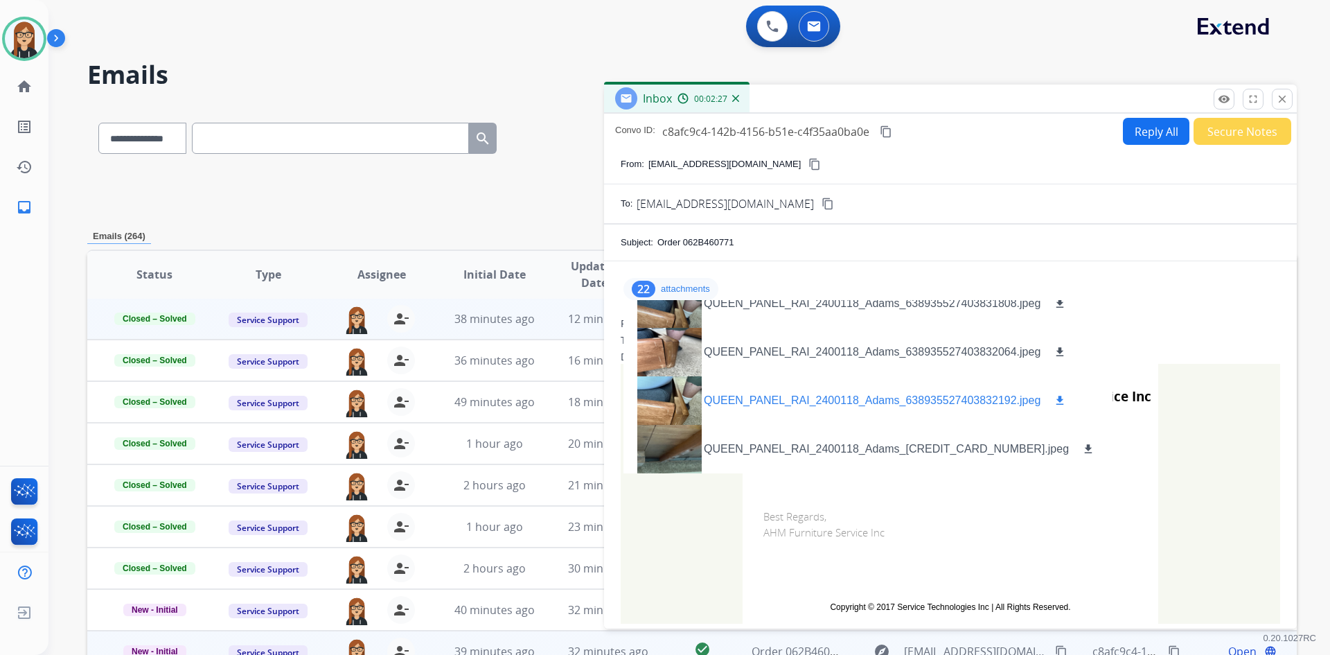
scroll to position [17, 0]
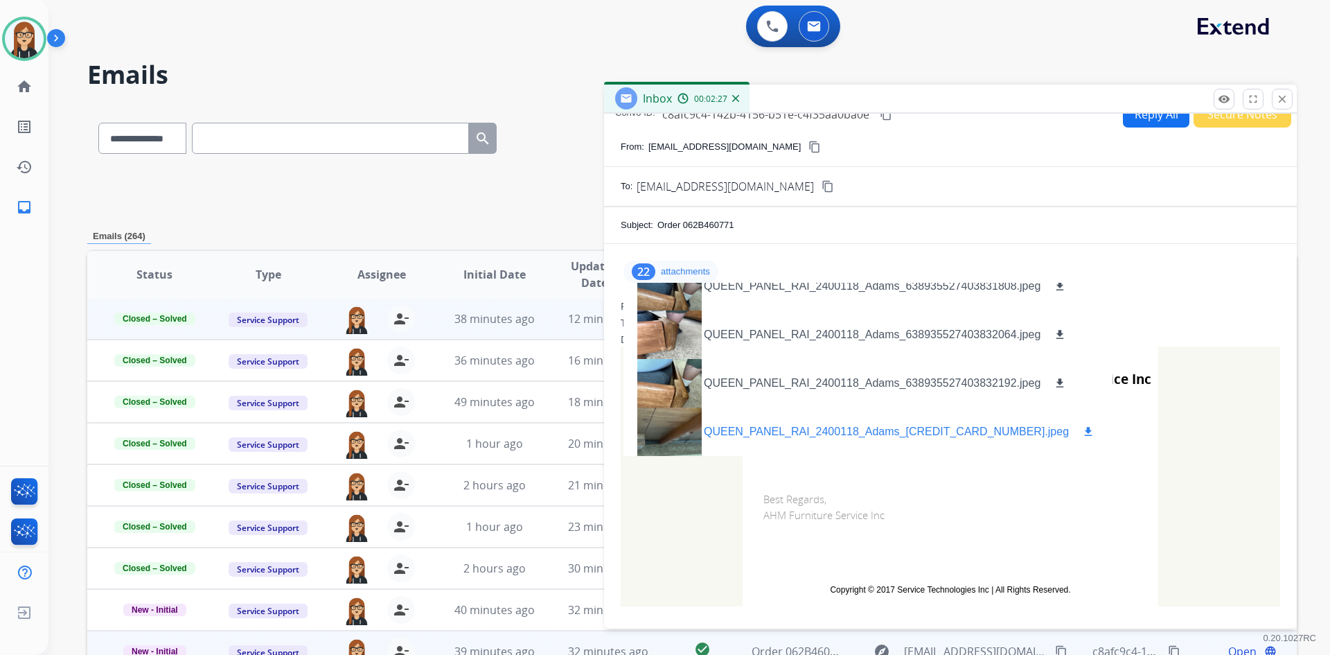
click at [679, 422] on div at bounding box center [668, 431] width 69 height 48
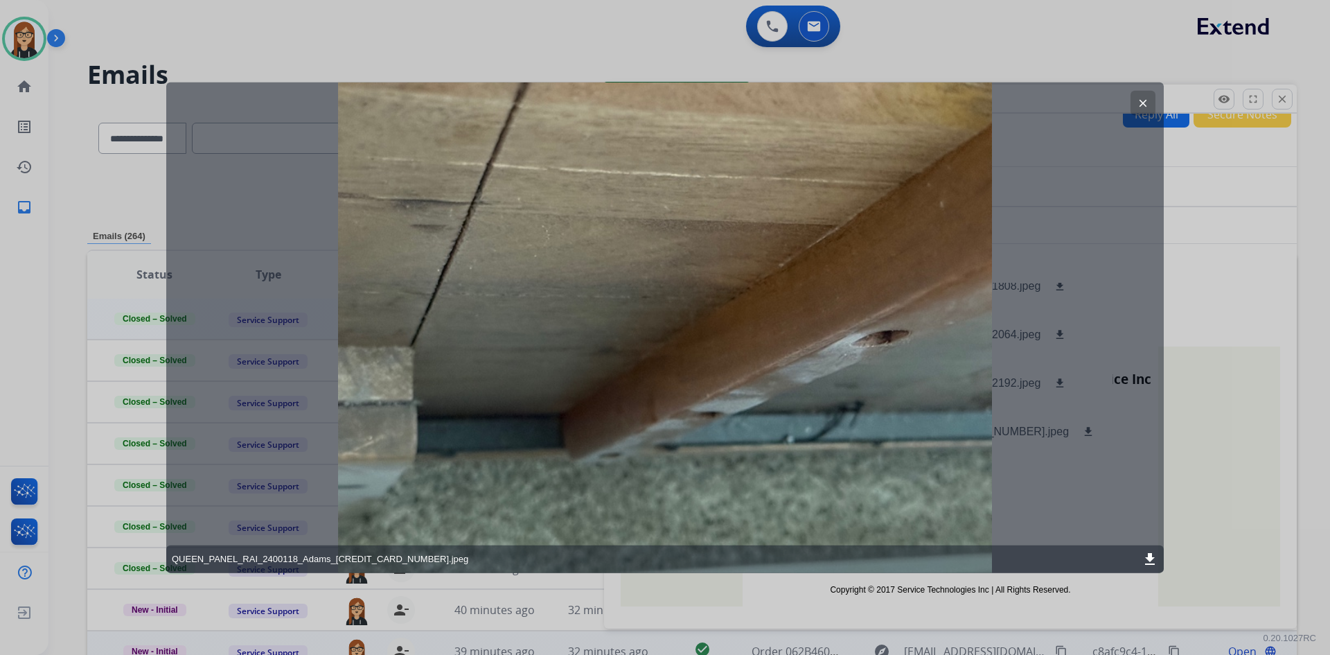
click at [1141, 98] on mat-icon "clear" at bounding box center [1143, 102] width 12 height 12
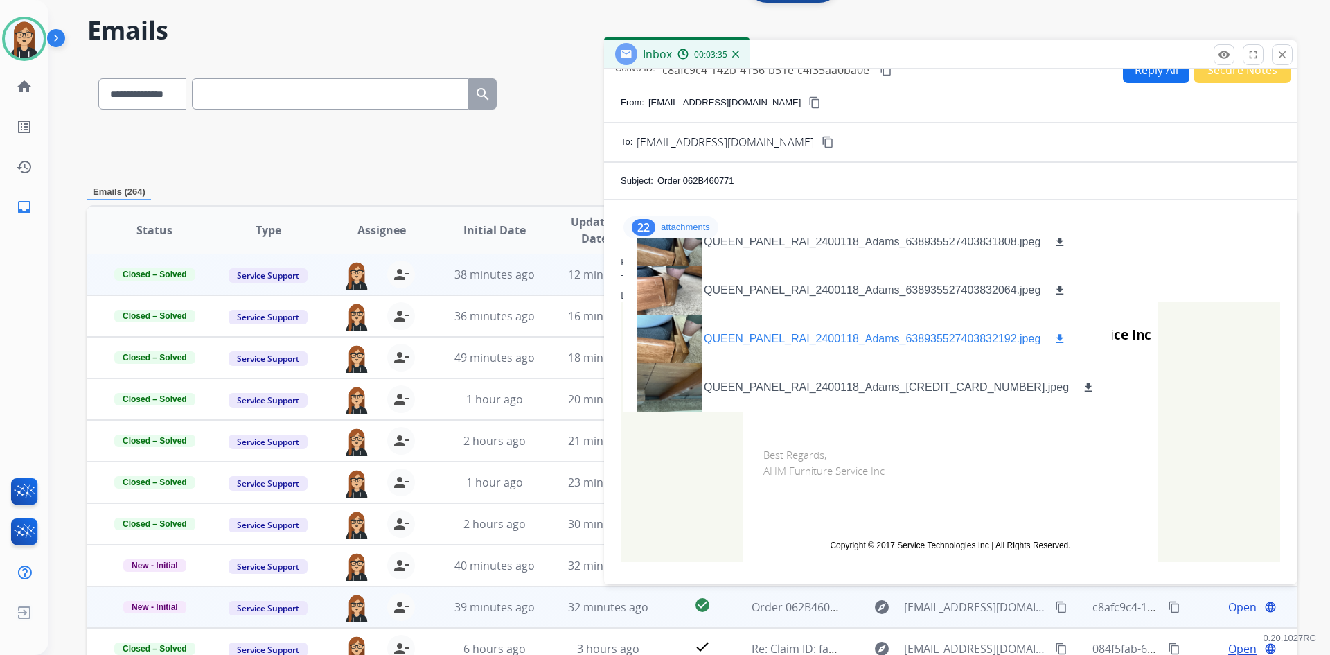
scroll to position [69, 0]
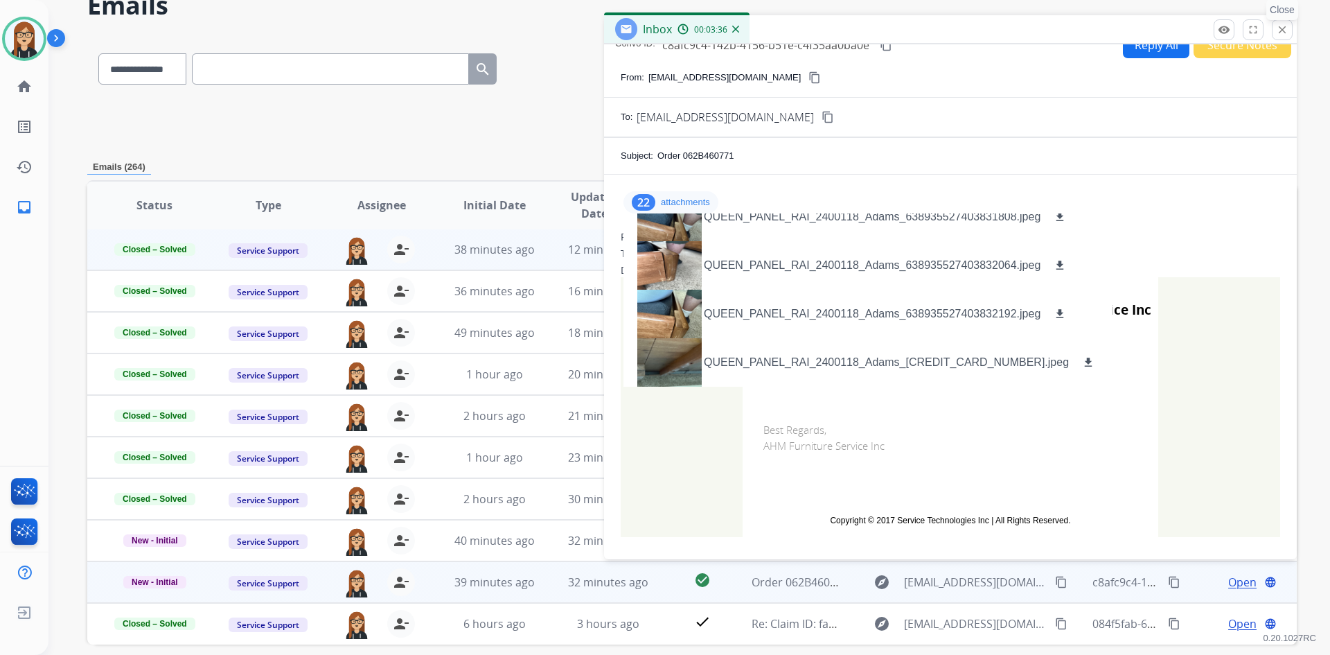
click at [1280, 31] on mat-icon "close" at bounding box center [1282, 30] width 12 height 12
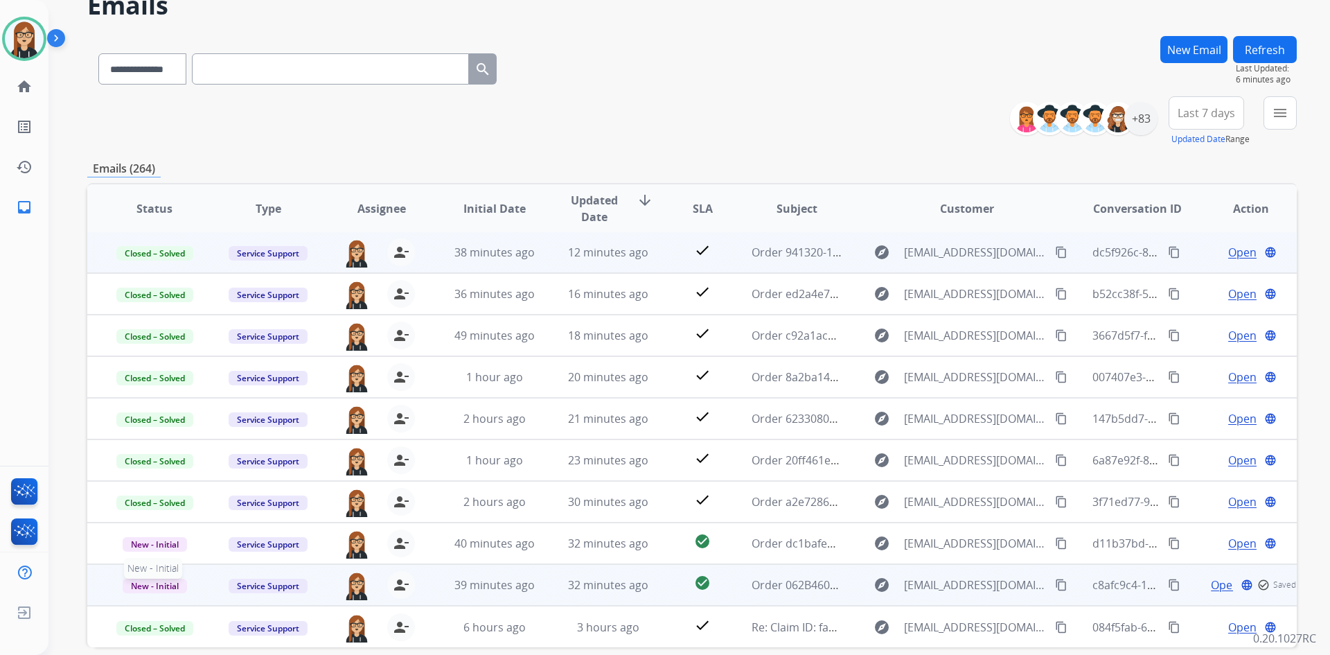
click at [161, 581] on span "New - Initial" at bounding box center [155, 585] width 64 height 15
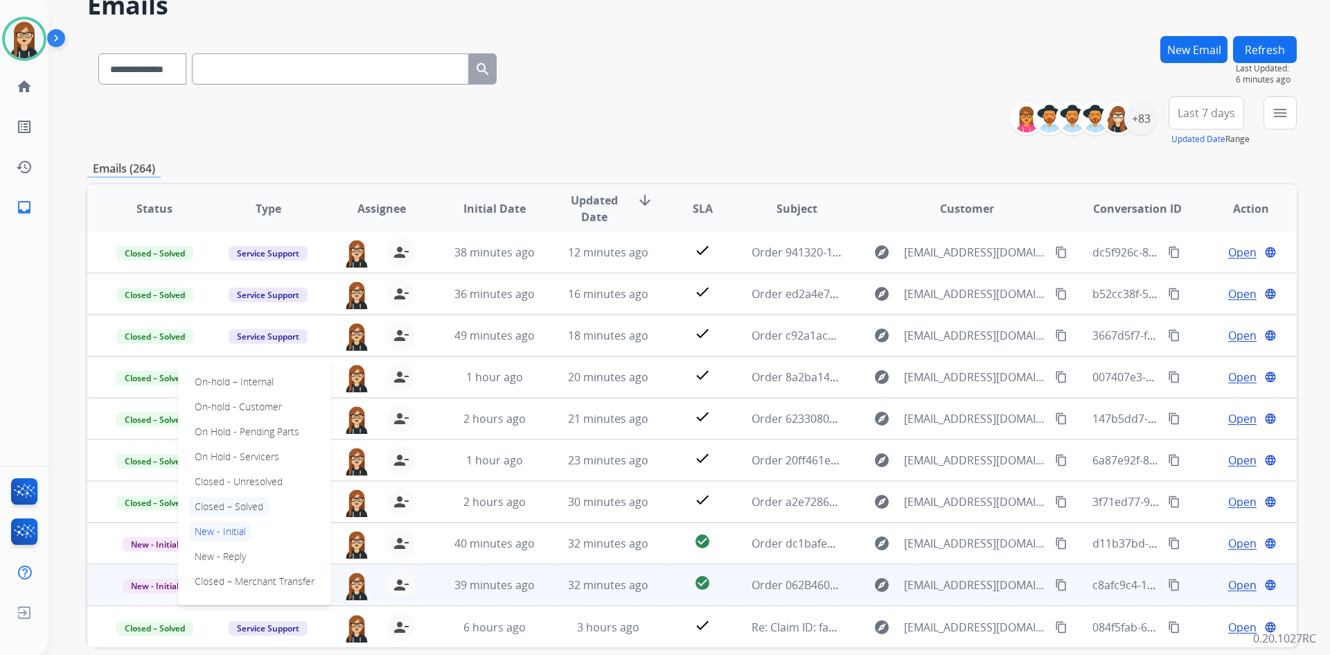
click at [222, 500] on p "Closed – Solved" at bounding box center [229, 506] width 80 height 19
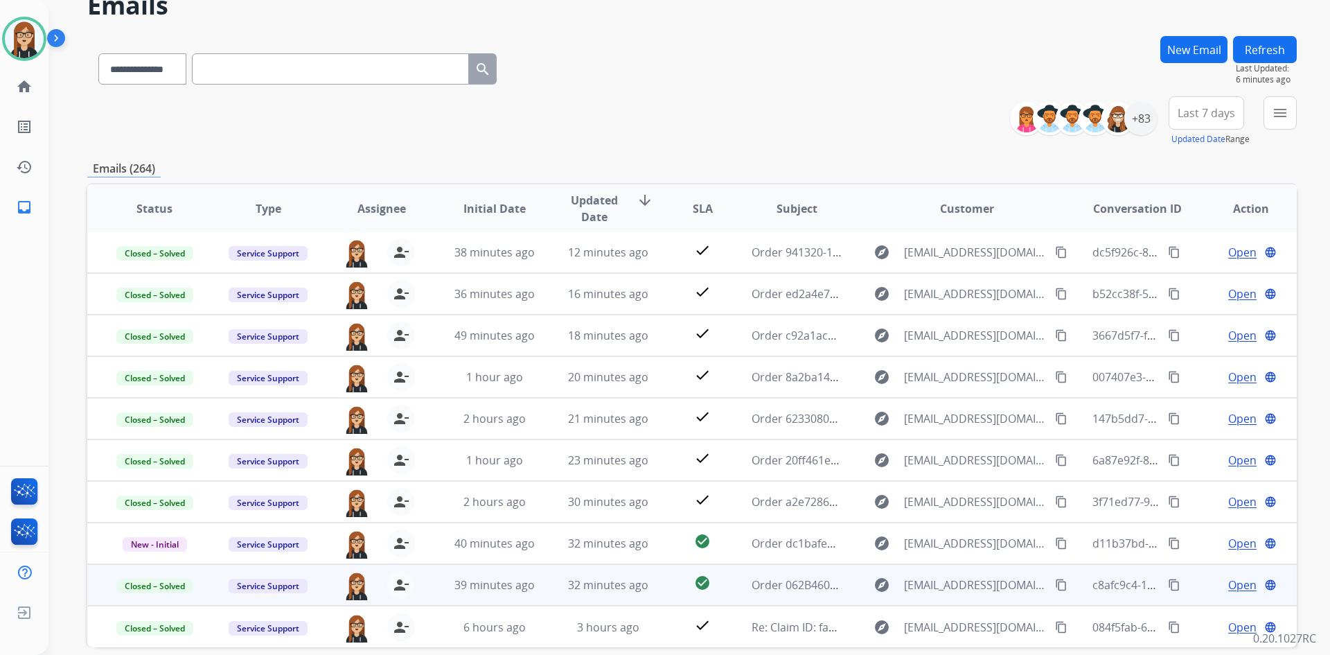
click at [1183, 44] on button "New Email" at bounding box center [1193, 49] width 67 height 27
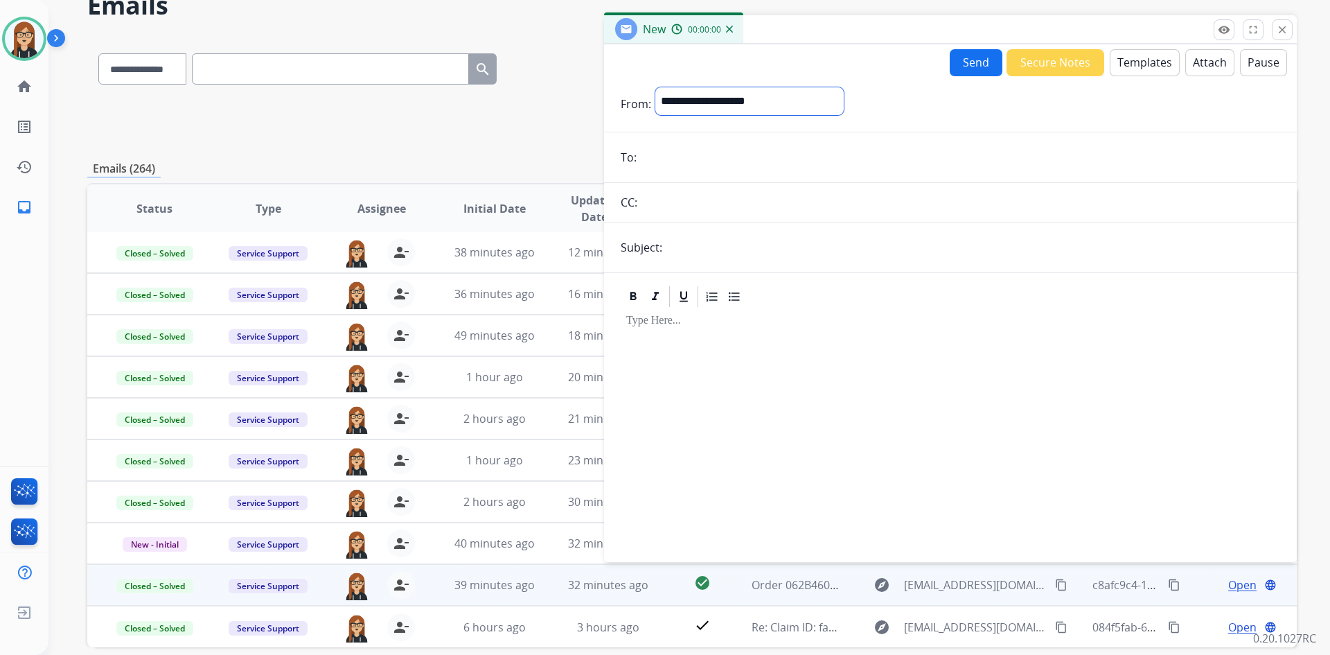
click at [715, 100] on select "**********" at bounding box center [749, 101] width 188 height 28
select select "**********"
click at [655, 87] on select "**********" at bounding box center [749, 101] width 188 height 28
click at [725, 147] on input "email" at bounding box center [960, 159] width 639 height 28
paste input "**********"
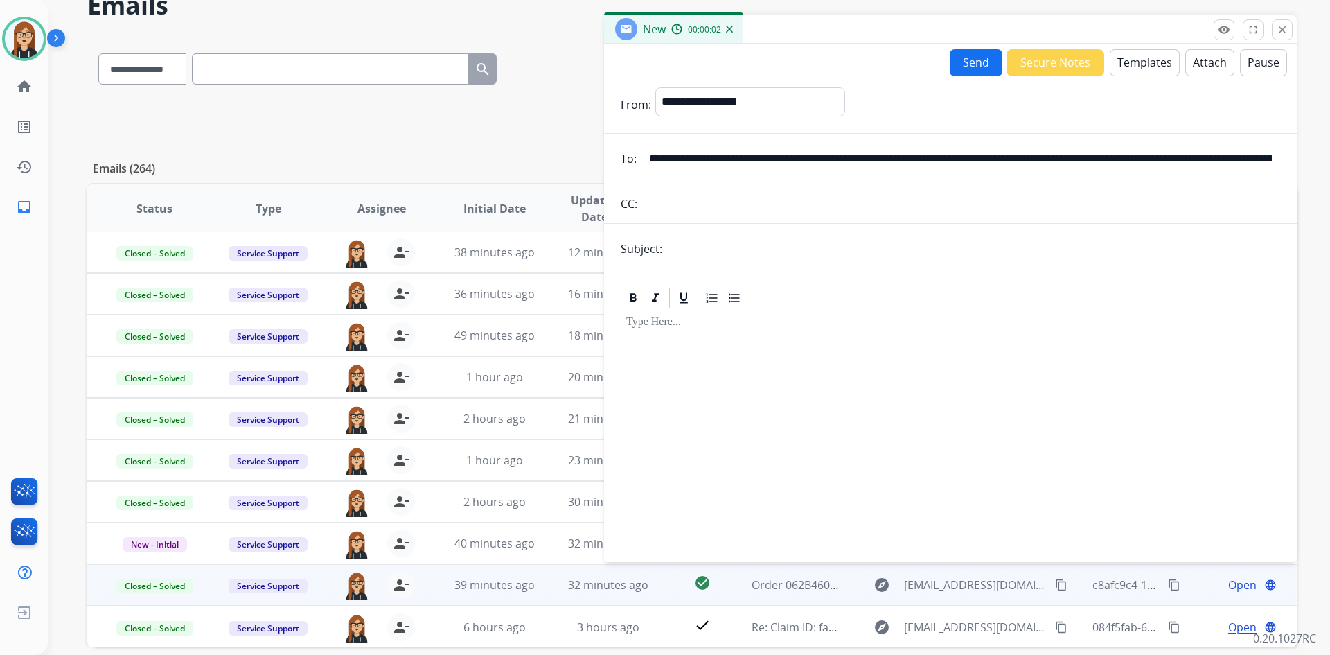
scroll to position [0, 536]
type input "**********"
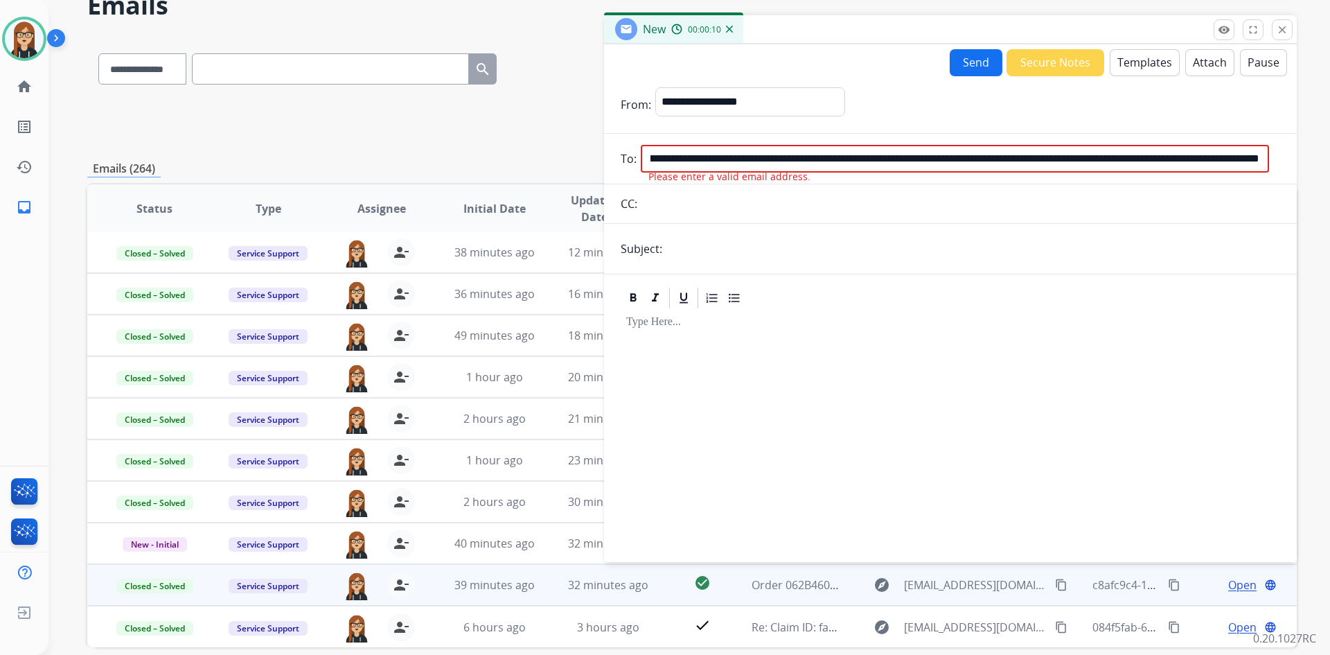
scroll to position [0, 0]
click at [1279, 28] on mat-icon "close" at bounding box center [1282, 30] width 12 height 12
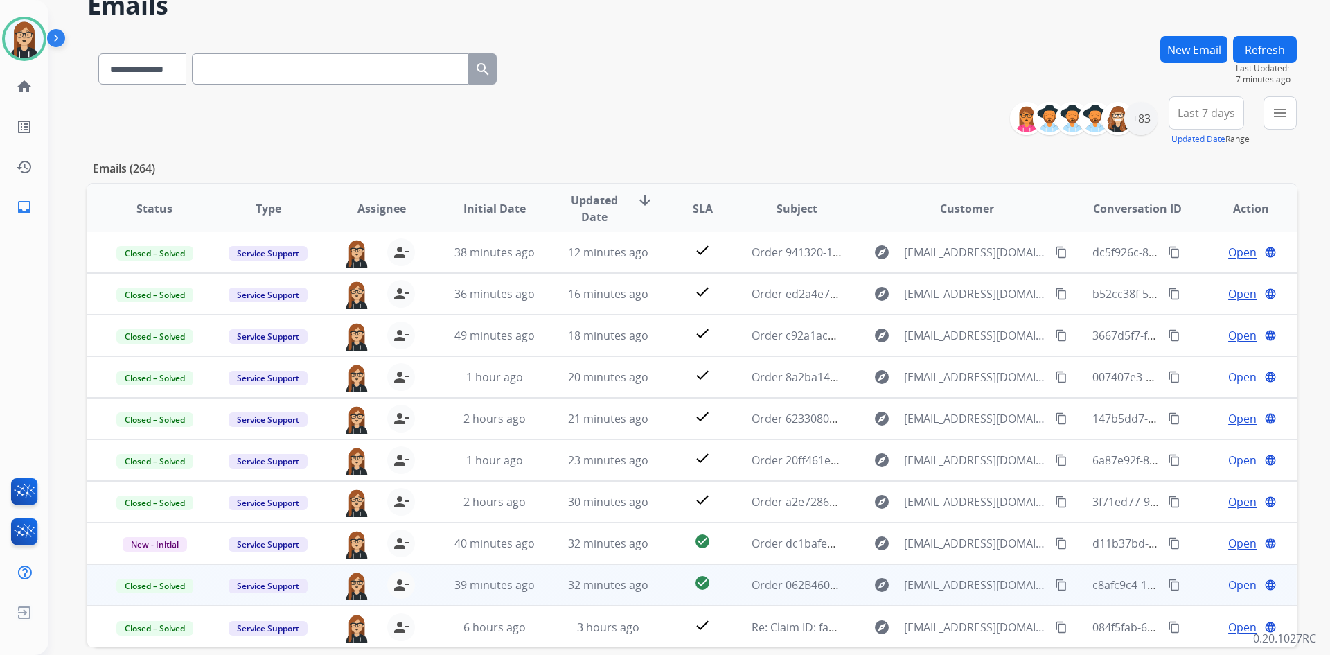
drag, startPoint x: 235, startPoint y: 80, endPoint x: 229, endPoint y: 82, distance: 7.2
click at [235, 80] on input "text" at bounding box center [330, 68] width 277 height 31
paste input "**********"
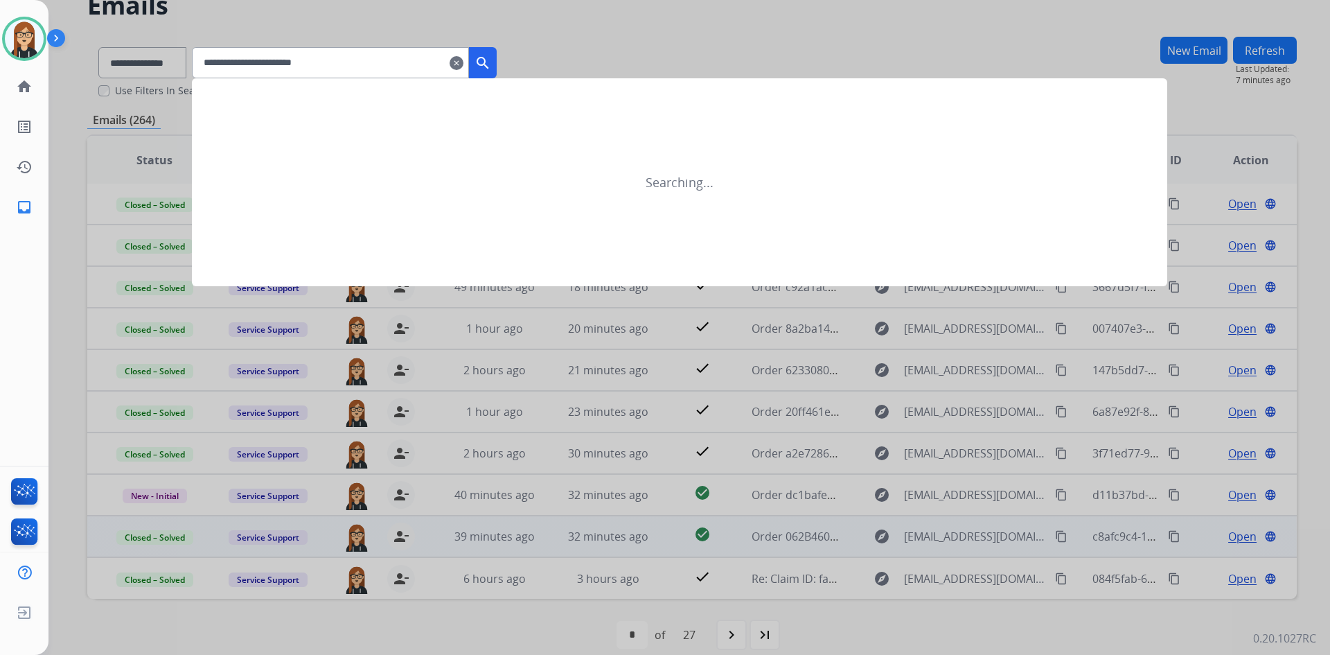
type input "**********"
click at [132, 69] on div at bounding box center [665, 327] width 1330 height 655
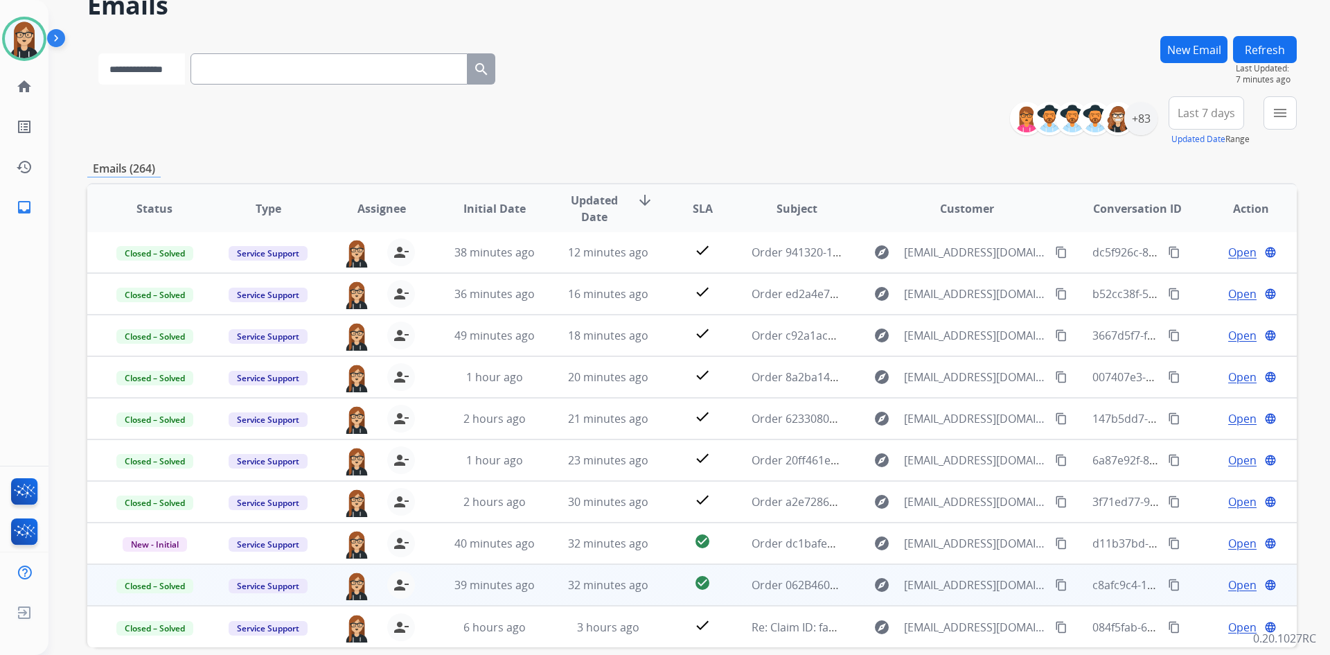
click at [149, 72] on select "**********" at bounding box center [141, 68] width 87 height 31
select select "**********"
click at [98, 53] on select "**********" at bounding box center [141, 68] width 87 height 31
click at [253, 71] on input "text" at bounding box center [330, 68] width 277 height 31
paste input "**********"
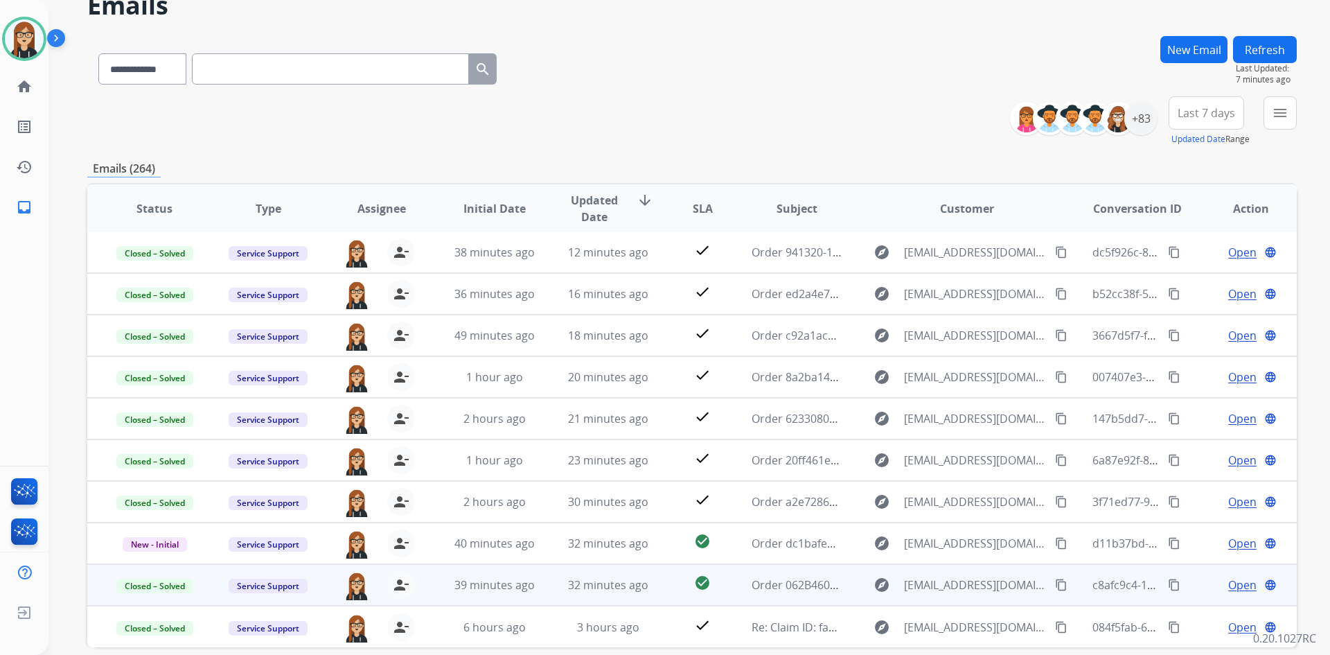
type input "**********"
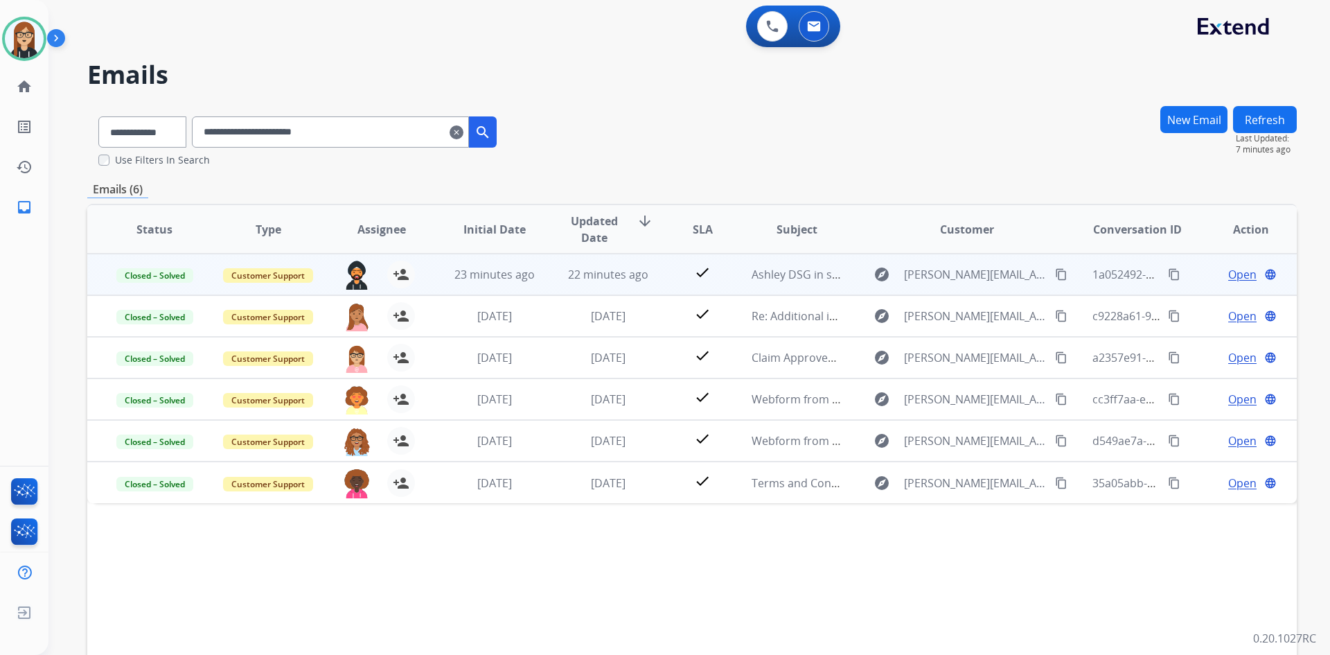
click at [1228, 275] on span "Open" at bounding box center [1242, 274] width 28 height 17
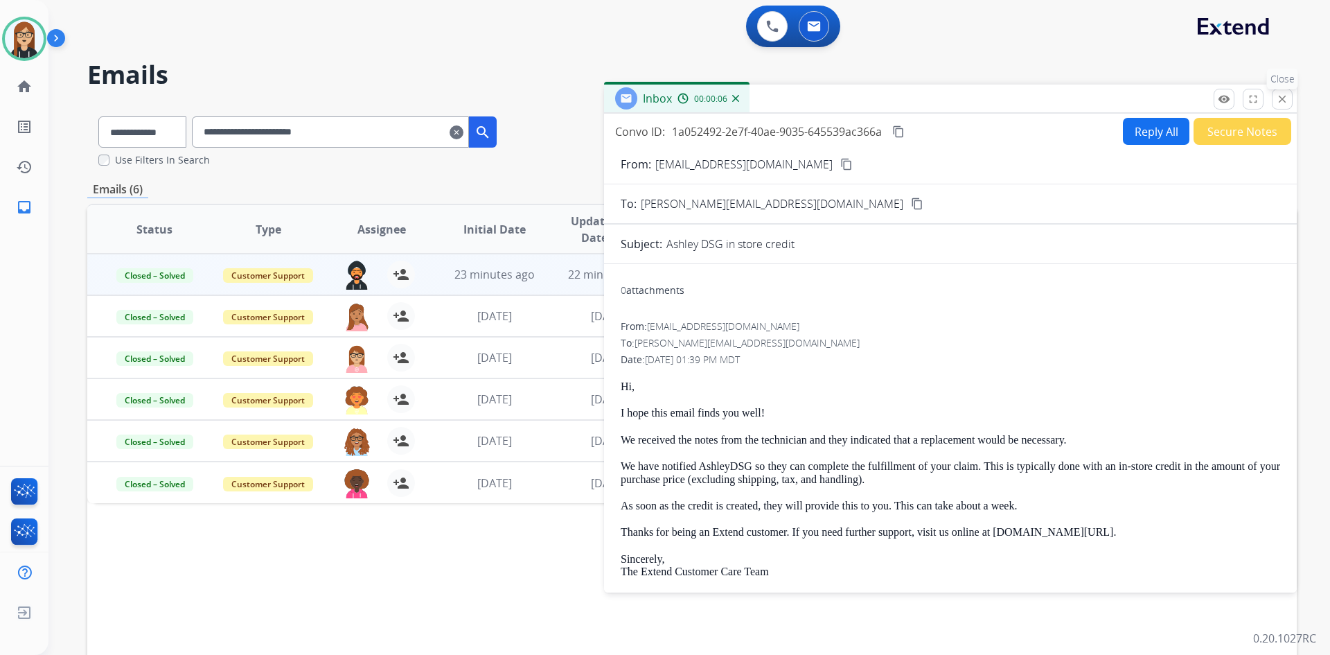
click at [1282, 96] on mat-icon "close" at bounding box center [1282, 99] width 12 height 12
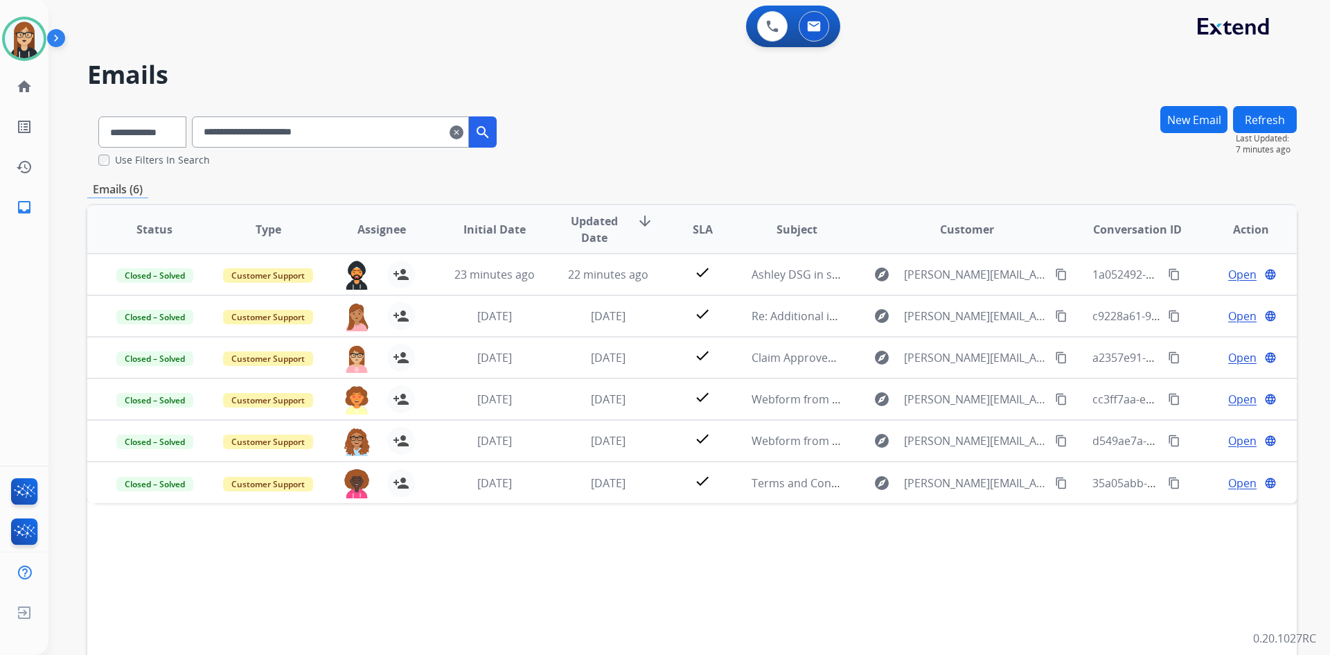
click at [463, 130] on mat-icon "clear" at bounding box center [457, 132] width 14 height 17
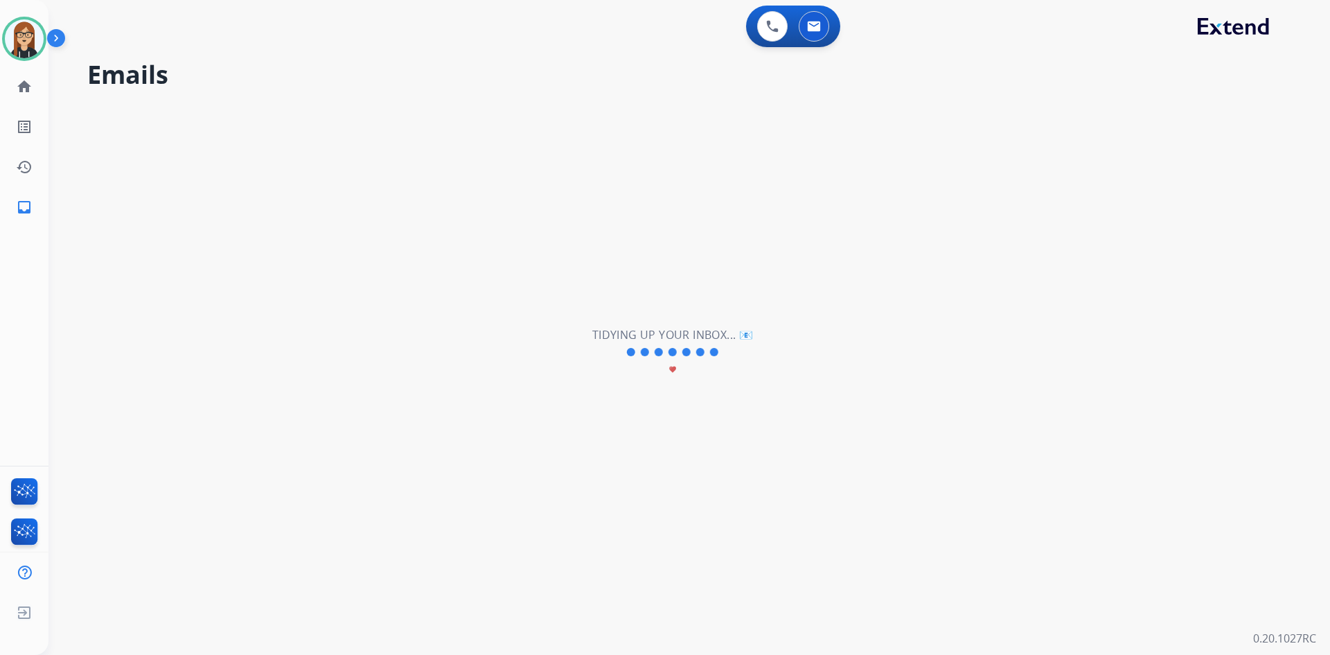
select select "**********"
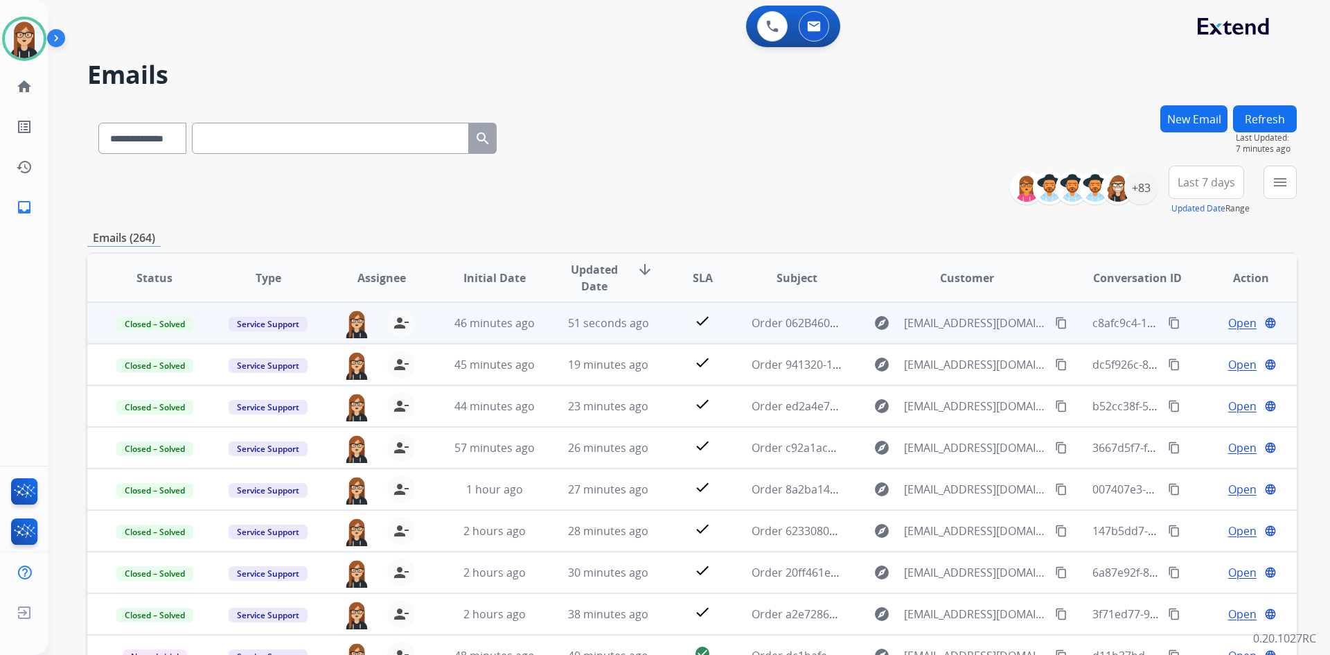
click at [797, 192] on div "**********" at bounding box center [691, 191] width 1209 height 50
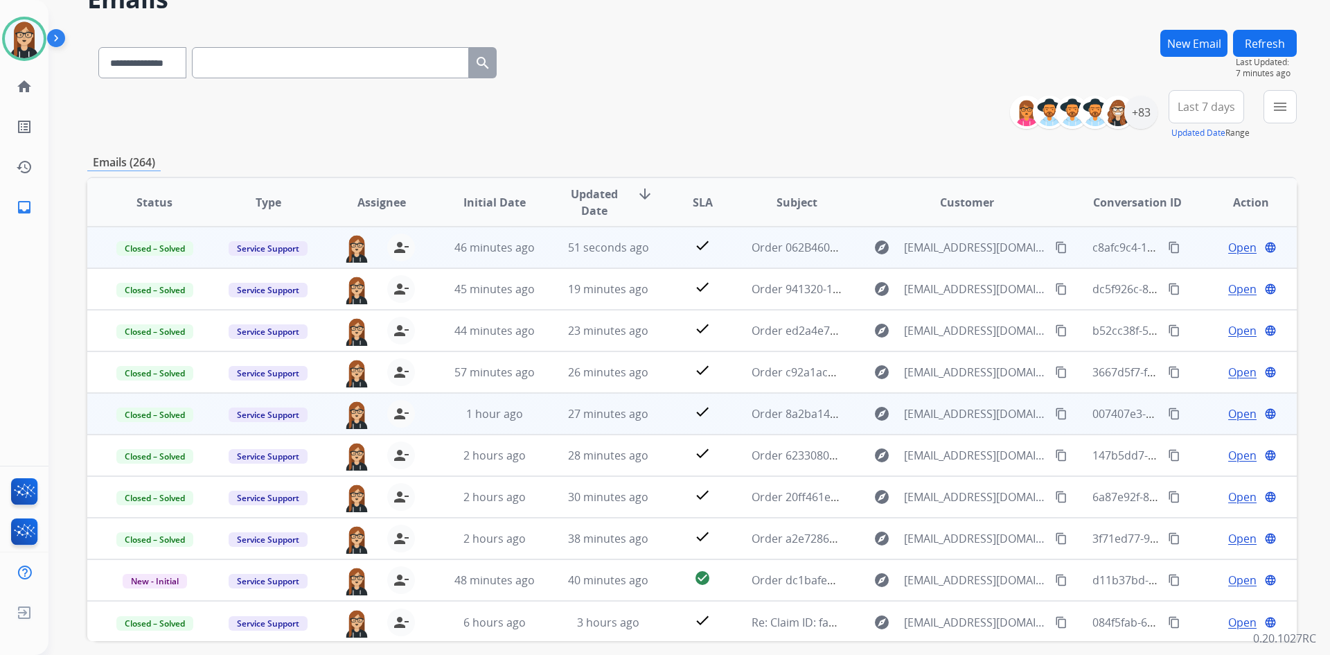
scroll to position [134, 0]
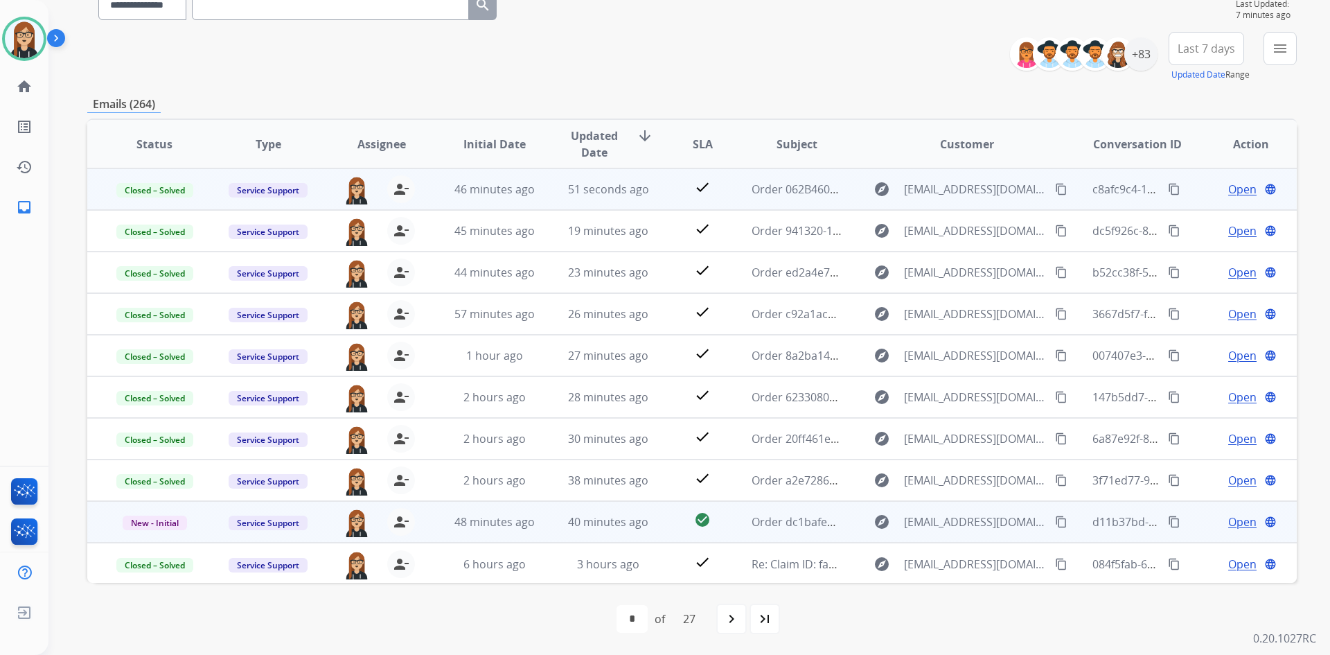
click at [1233, 520] on span "Open" at bounding box center [1242, 521] width 28 height 17
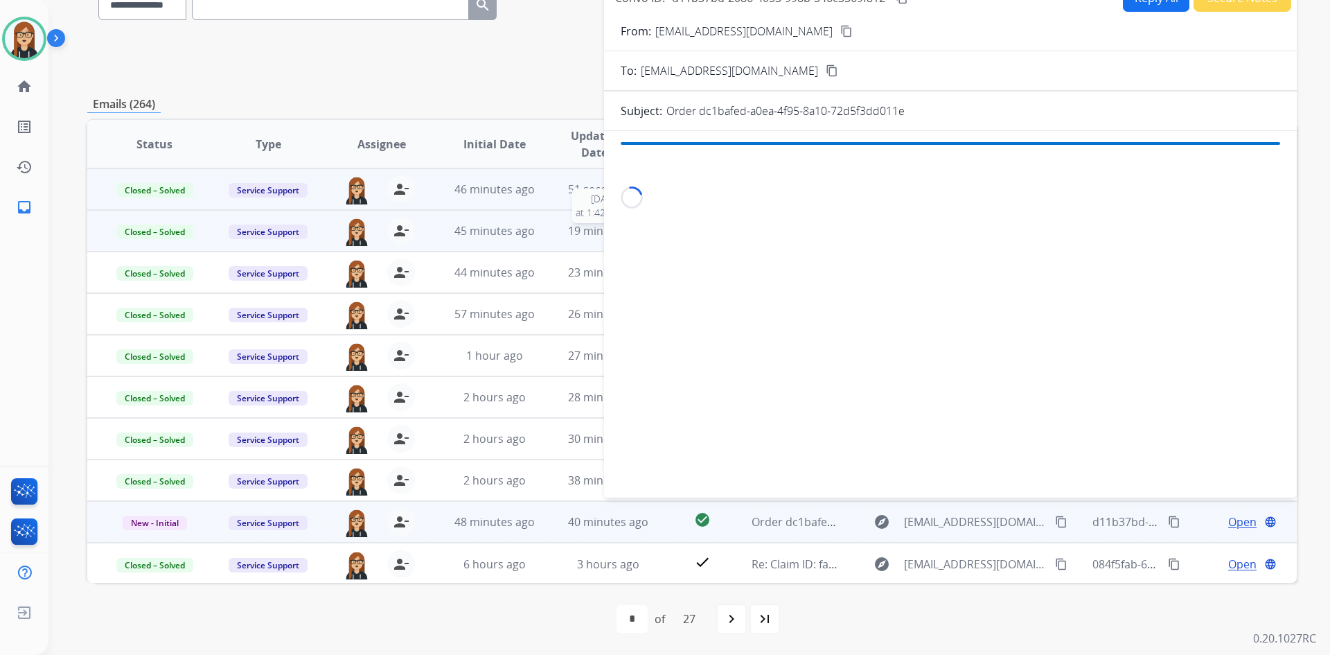
scroll to position [131, 0]
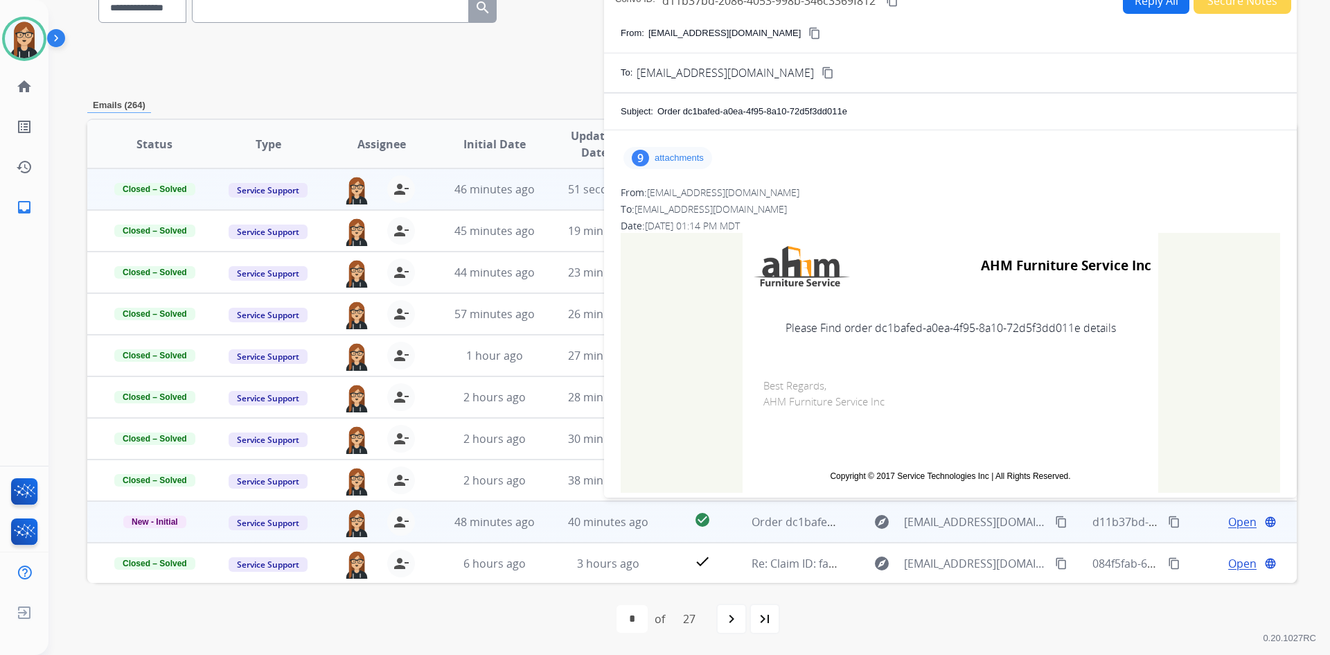
click at [685, 158] on p "attachments" at bounding box center [679, 157] width 49 height 11
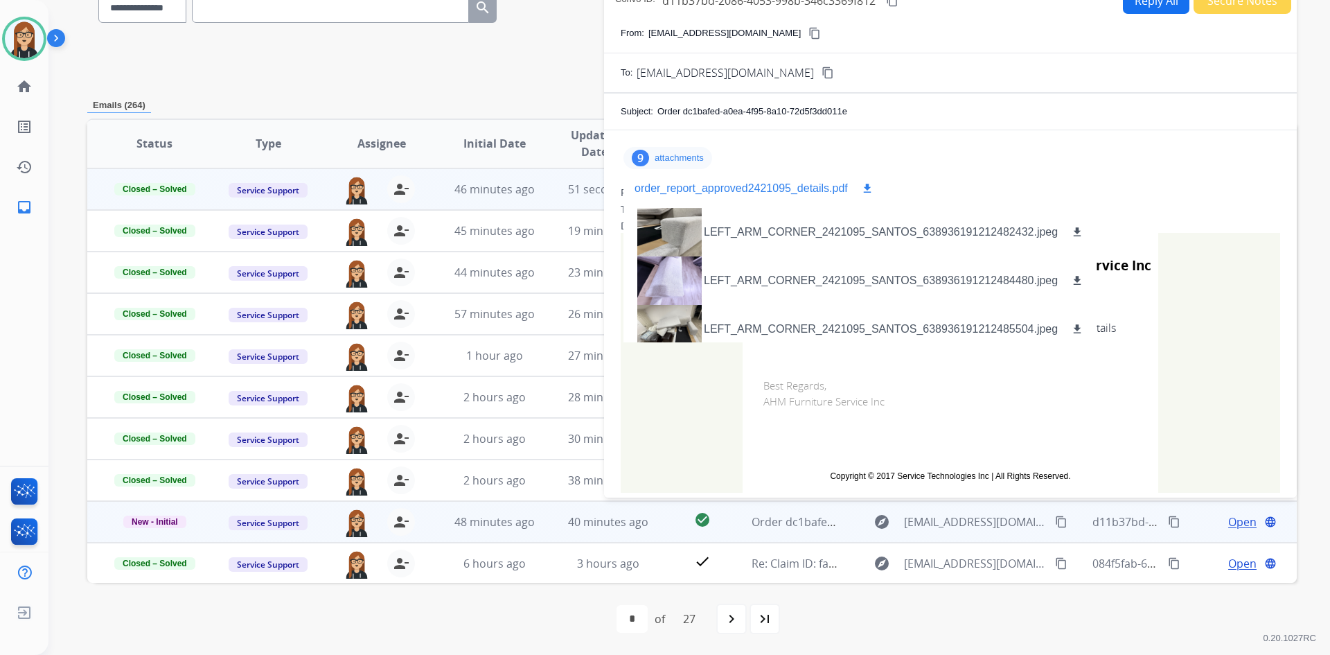
click at [866, 186] on mat-icon "download" at bounding box center [867, 188] width 12 height 12
click at [670, 240] on div at bounding box center [668, 232] width 69 height 48
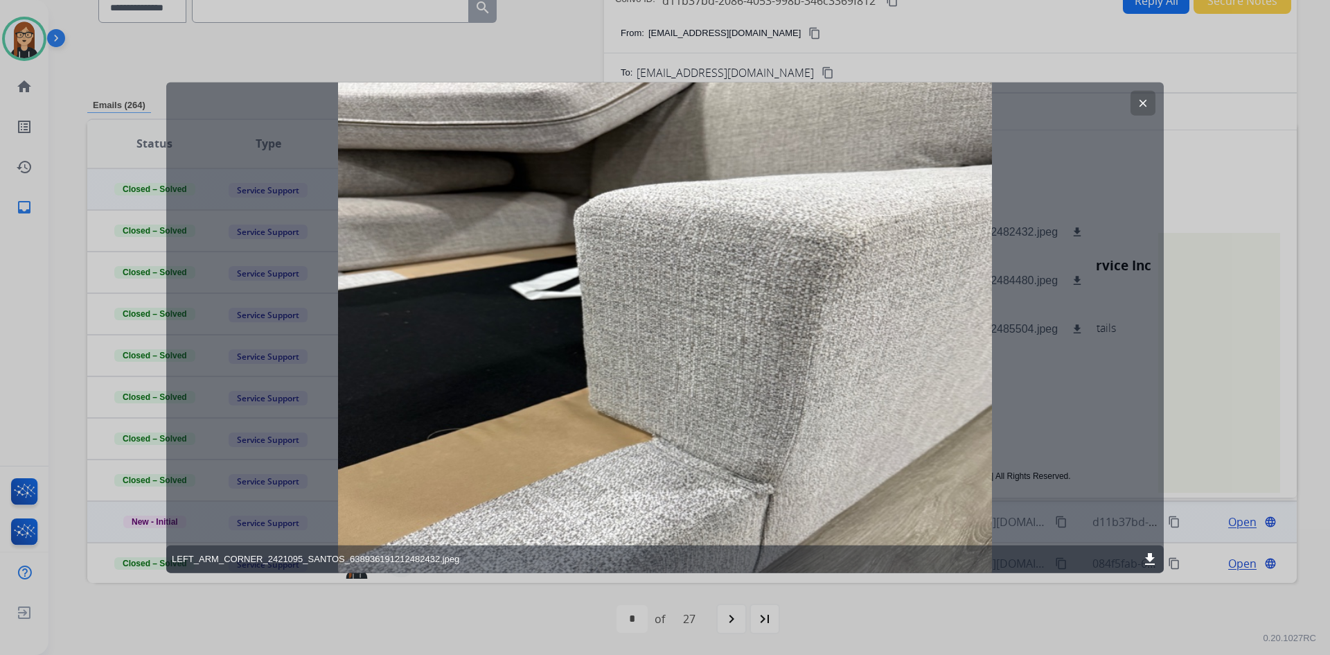
click at [1141, 103] on mat-icon "clear" at bounding box center [1143, 102] width 12 height 12
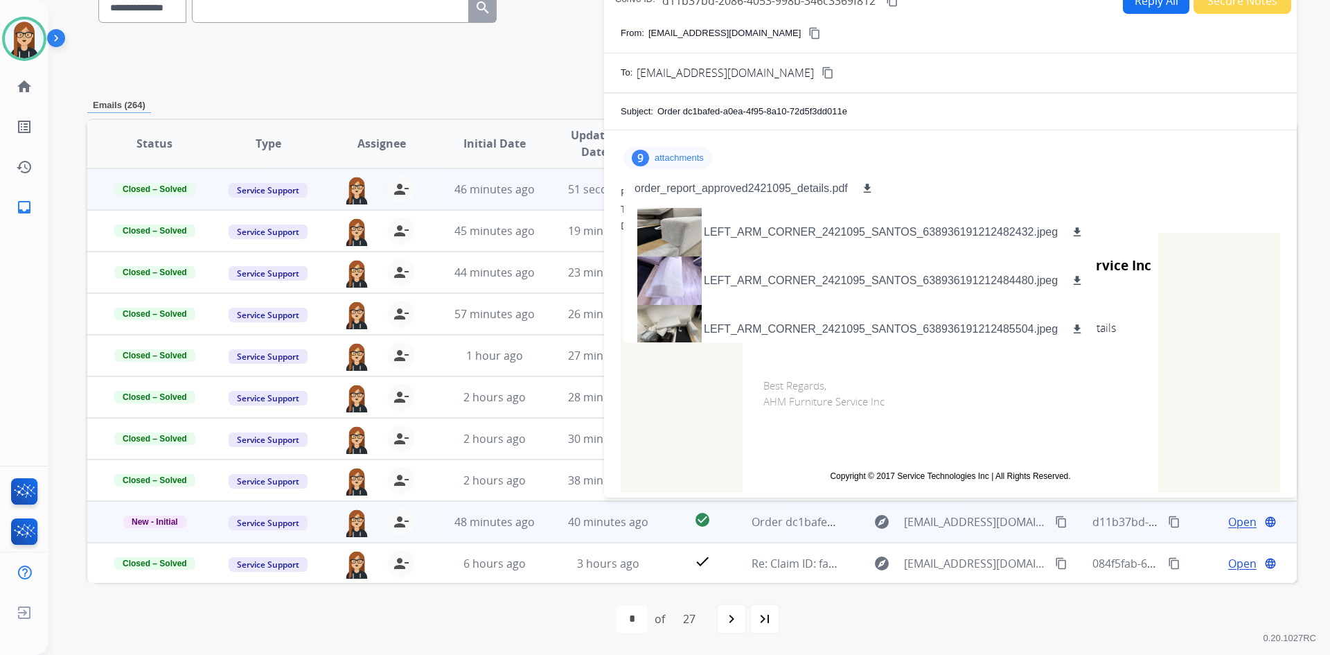
scroll to position [62, 0]
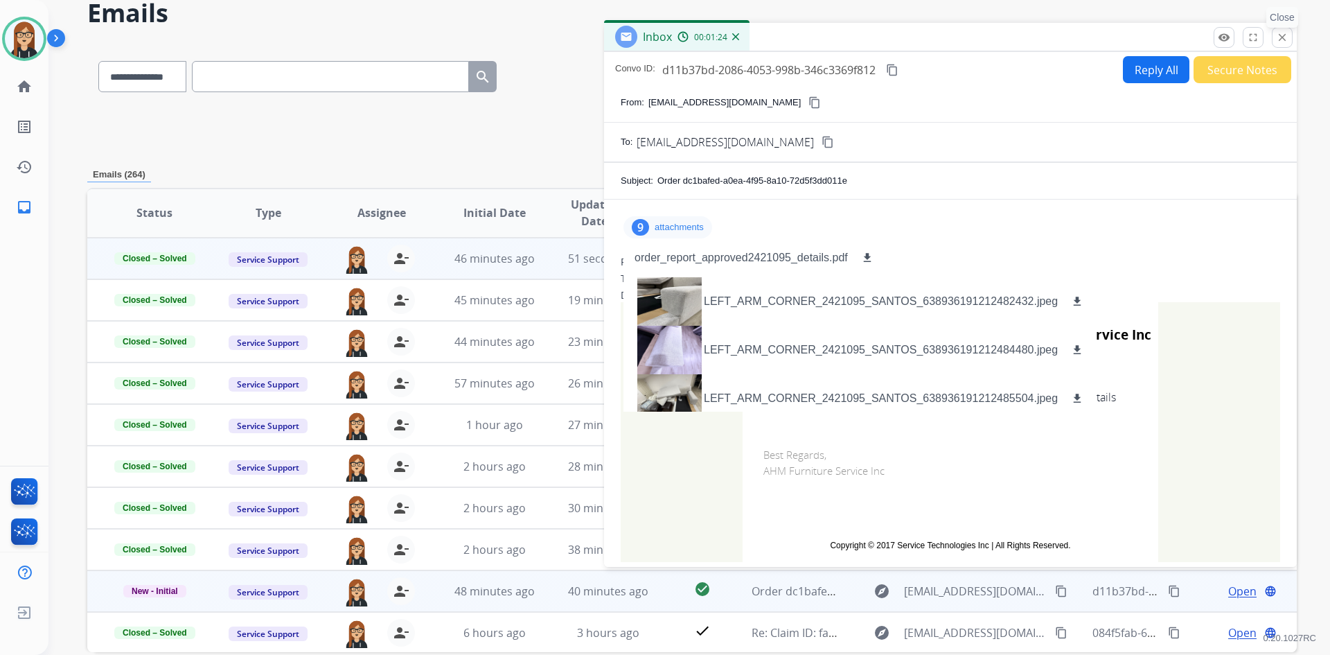
click at [1282, 39] on mat-icon "close" at bounding box center [1282, 37] width 12 height 12
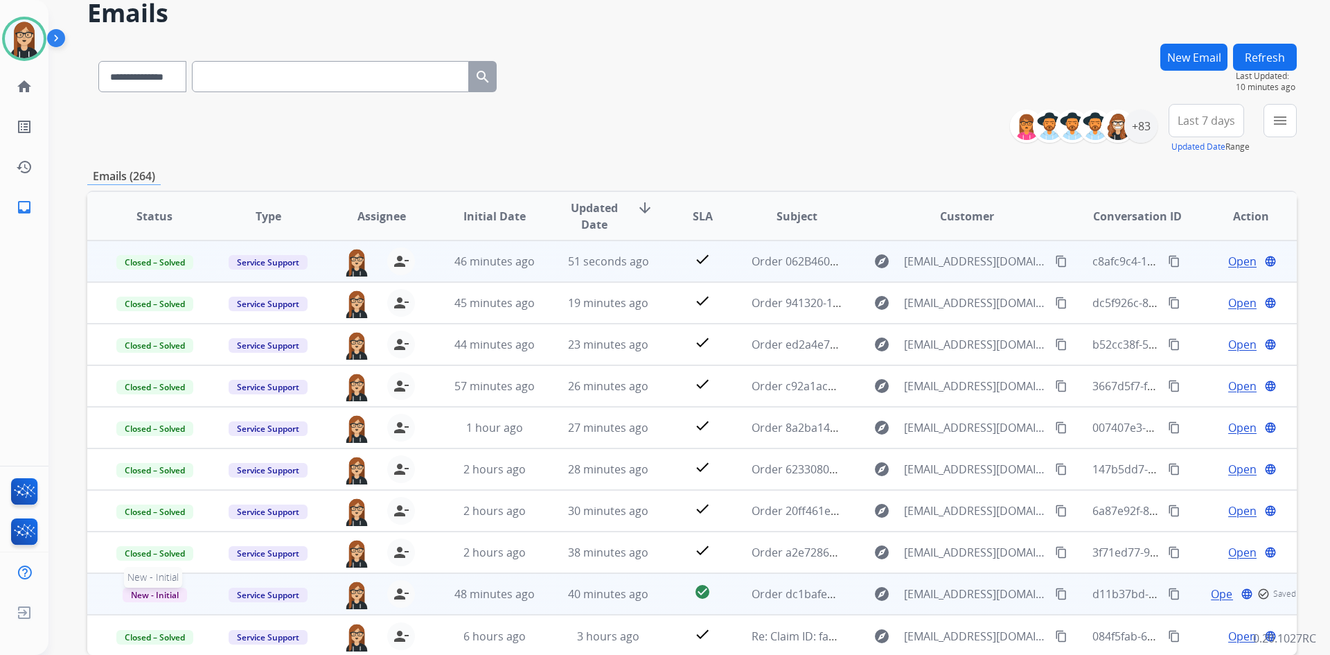
click at [158, 591] on span "New - Initial" at bounding box center [155, 594] width 64 height 15
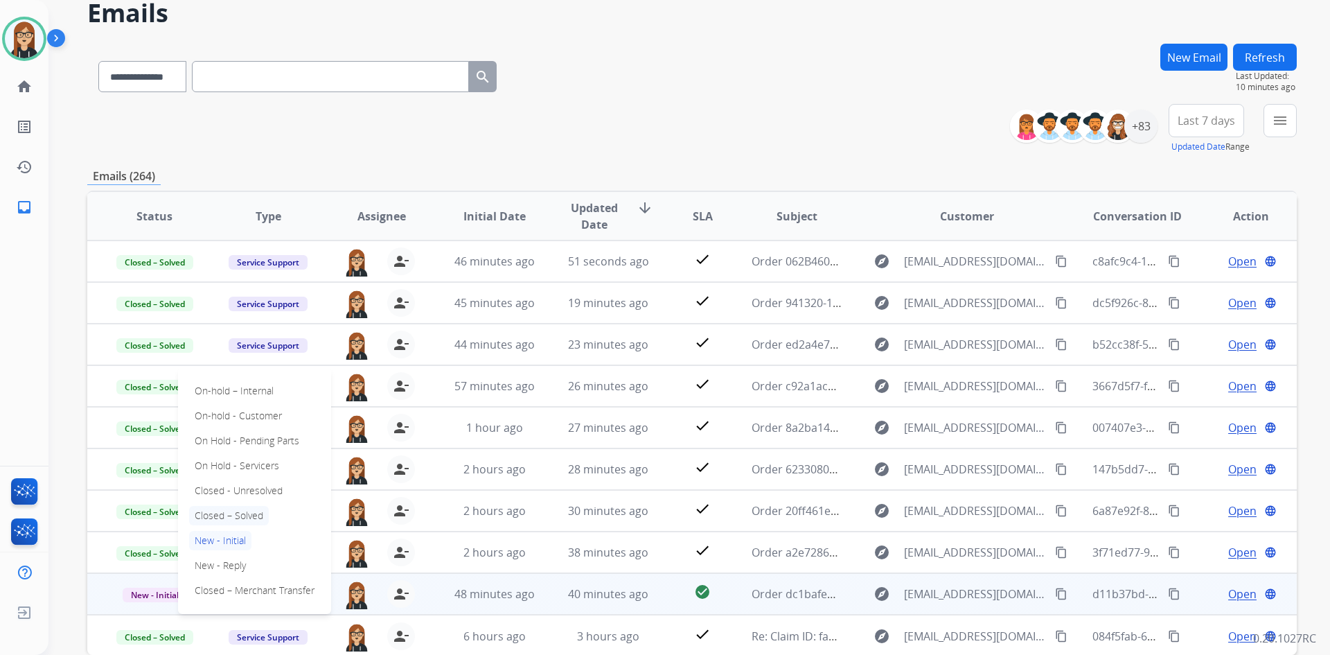
click at [248, 515] on p "Closed – Solved" at bounding box center [229, 515] width 80 height 19
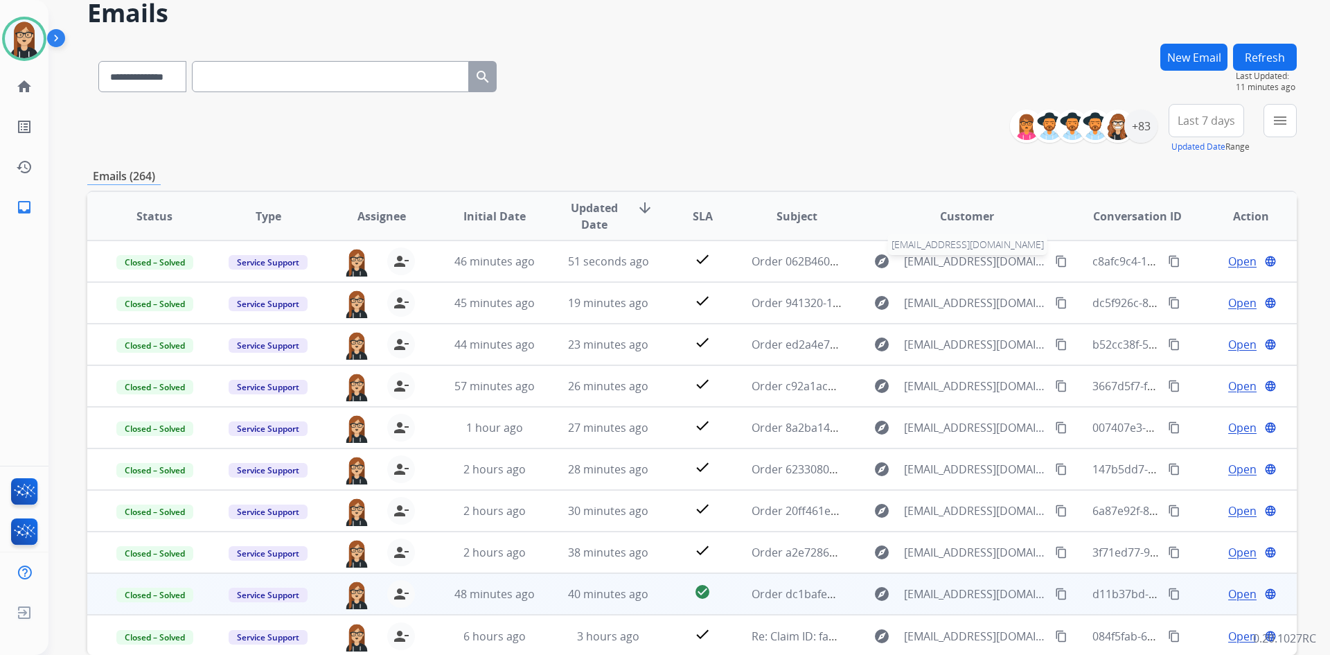
drag, startPoint x: 912, startPoint y: 261, endPoint x: 885, endPoint y: 262, distance: 26.3
click at [912, 261] on span "[EMAIL_ADDRESS][DOMAIN_NAME]" at bounding box center [975, 261] width 143 height 17
type input "**********"
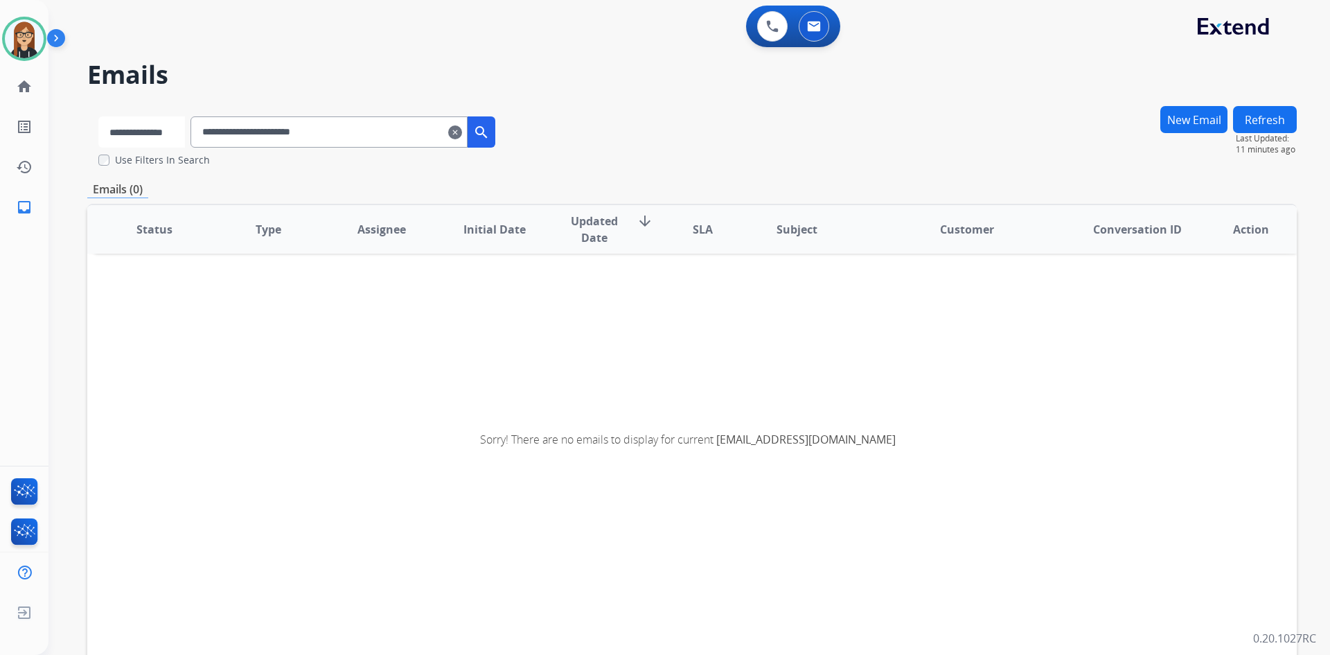
click at [156, 133] on select "**********" at bounding box center [141, 131] width 87 height 31
click at [98, 116] on select "**********" at bounding box center [141, 131] width 87 height 31
click at [375, 139] on input "**********" at bounding box center [330, 131] width 277 height 31
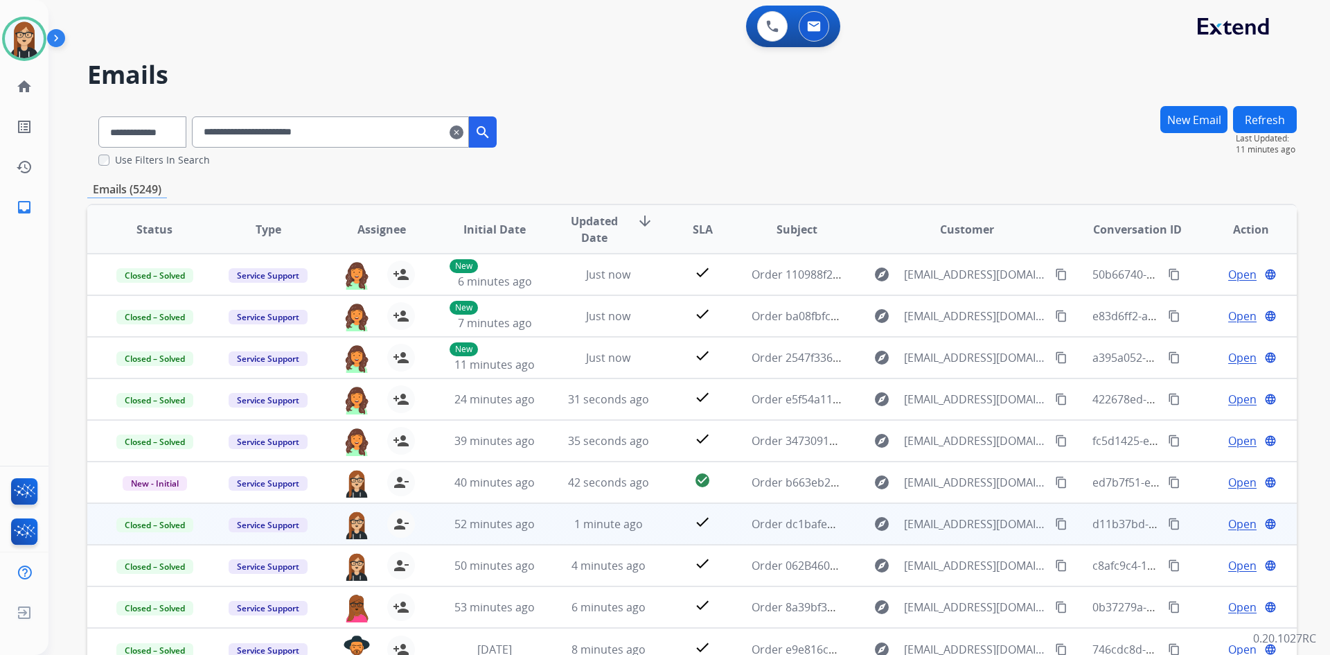
click at [697, 168] on div "**********" at bounding box center [691, 422] width 1209 height 634
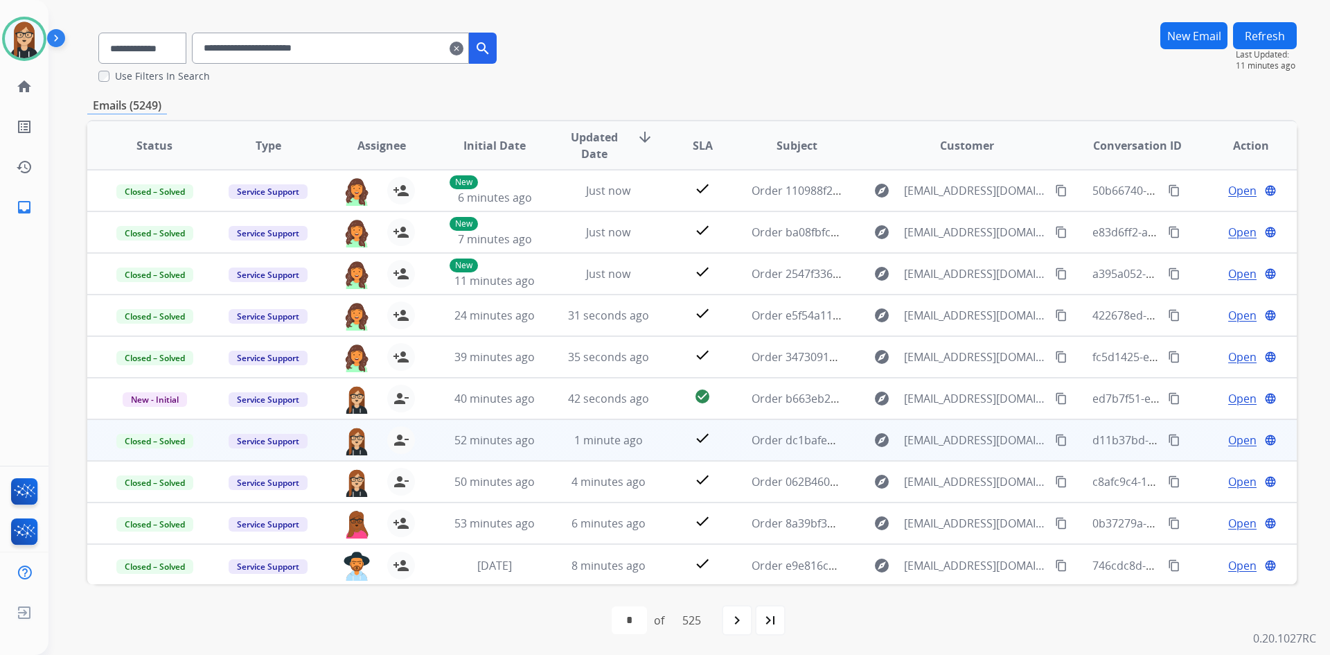
scroll to position [85, 0]
click at [745, 616] on mat-icon "navigate_next" at bounding box center [737, 618] width 17 height 17
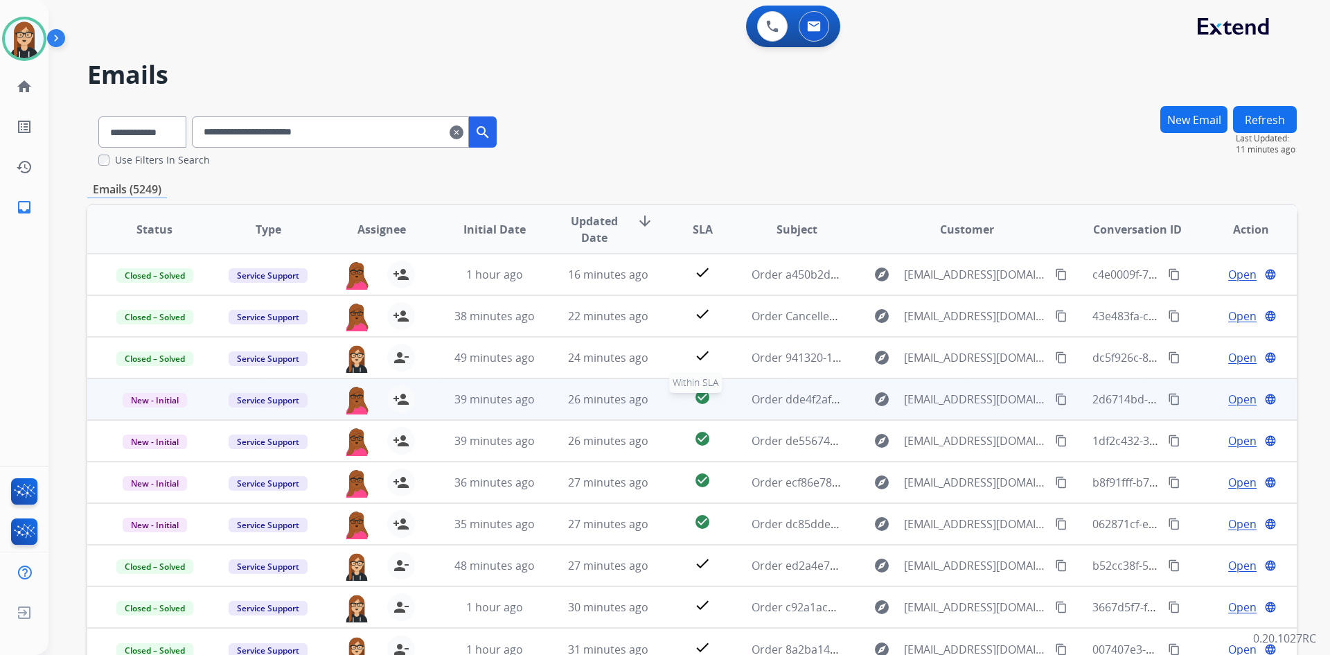
scroll to position [1, 0]
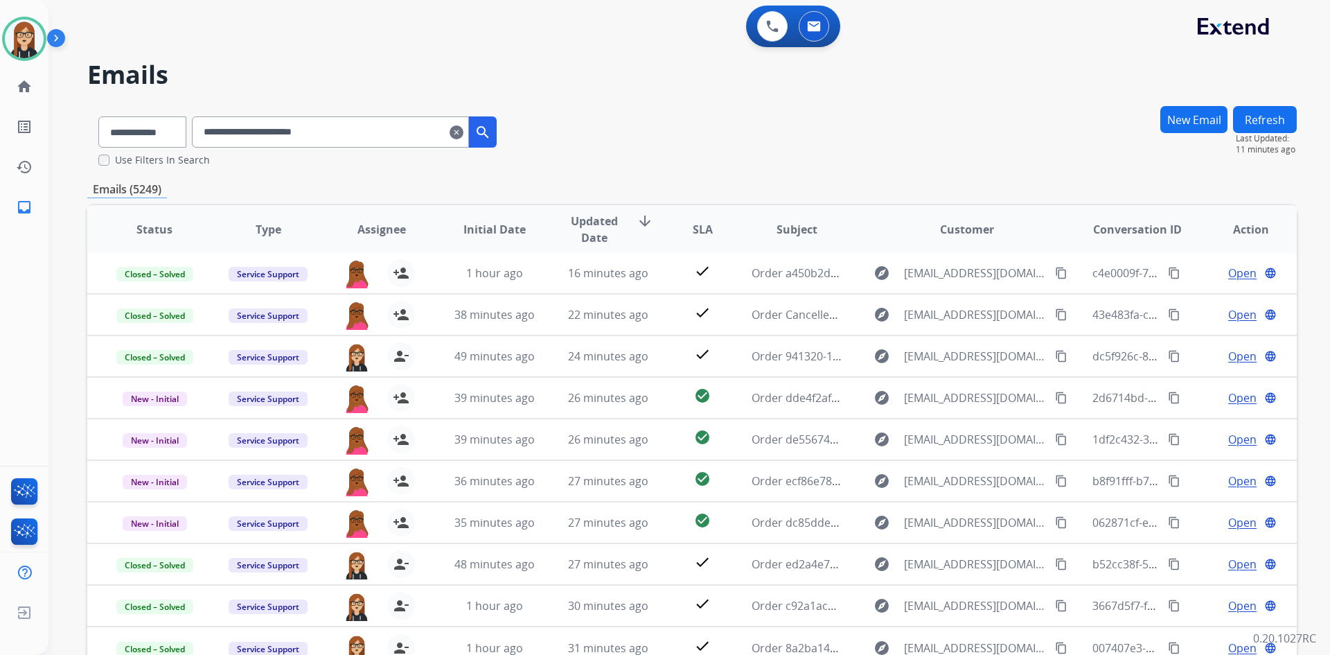
click at [463, 132] on mat-icon "clear" at bounding box center [457, 132] width 14 height 17
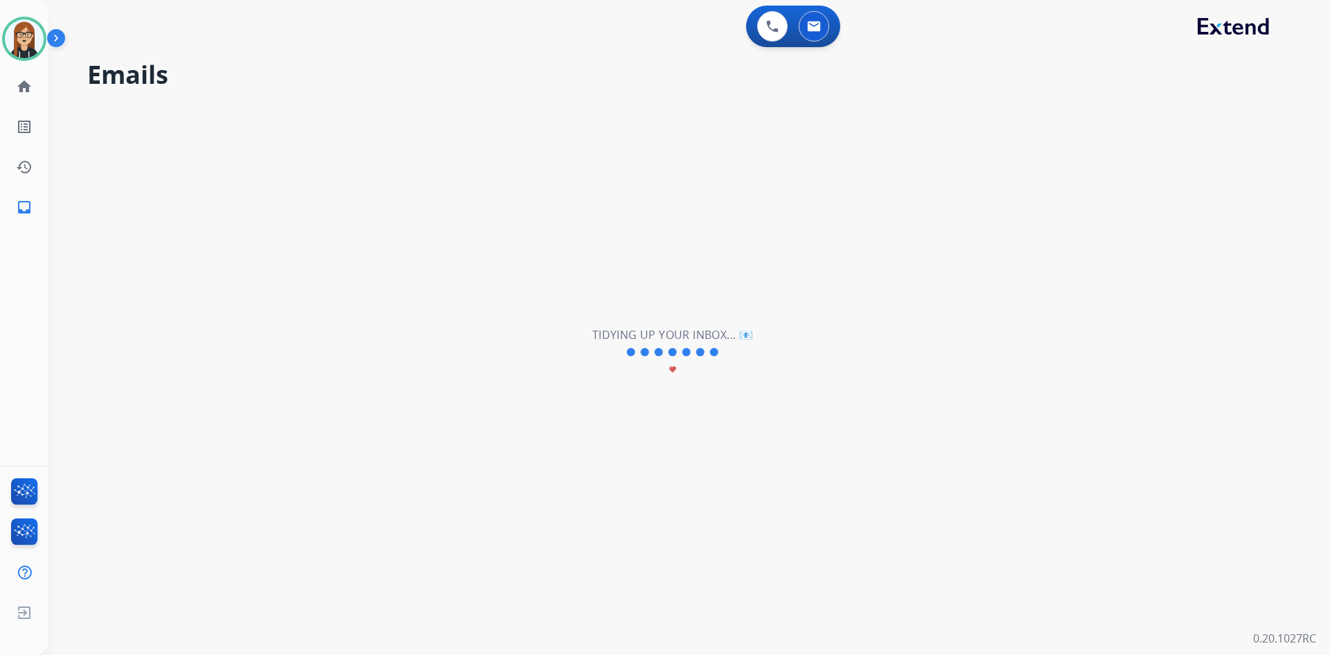
select select "**********"
select select "*"
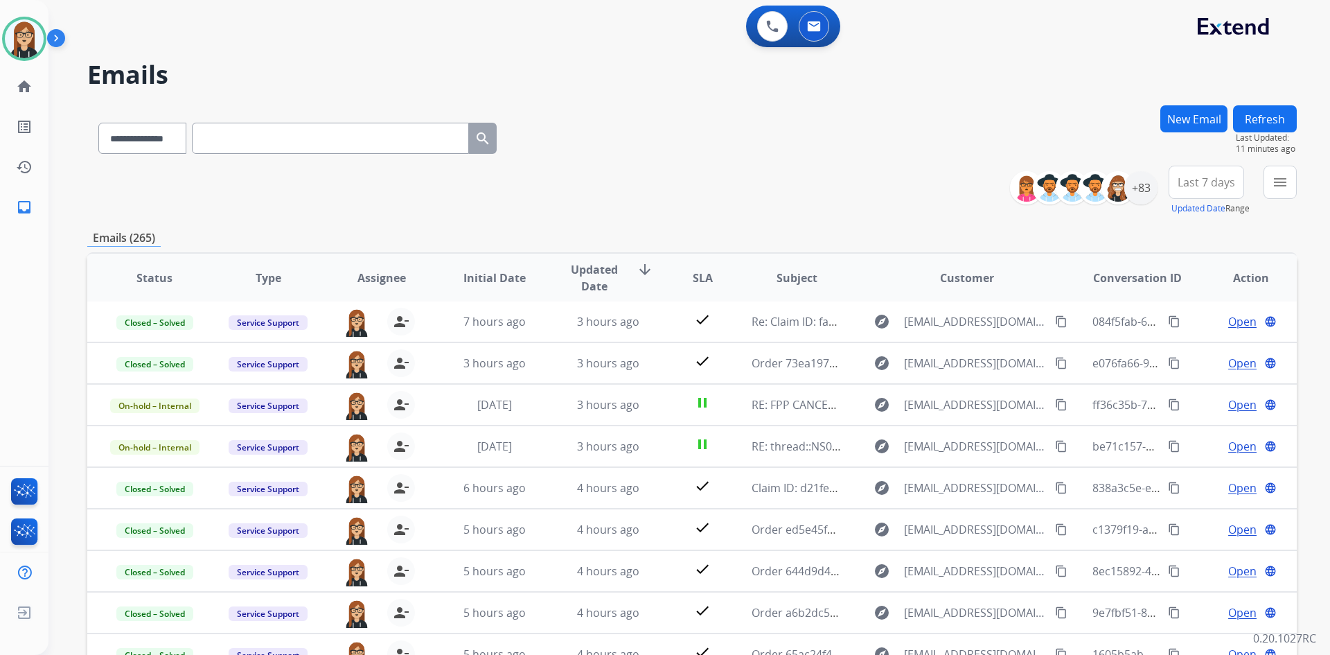
click at [792, 157] on div "**********" at bounding box center [691, 135] width 1209 height 60
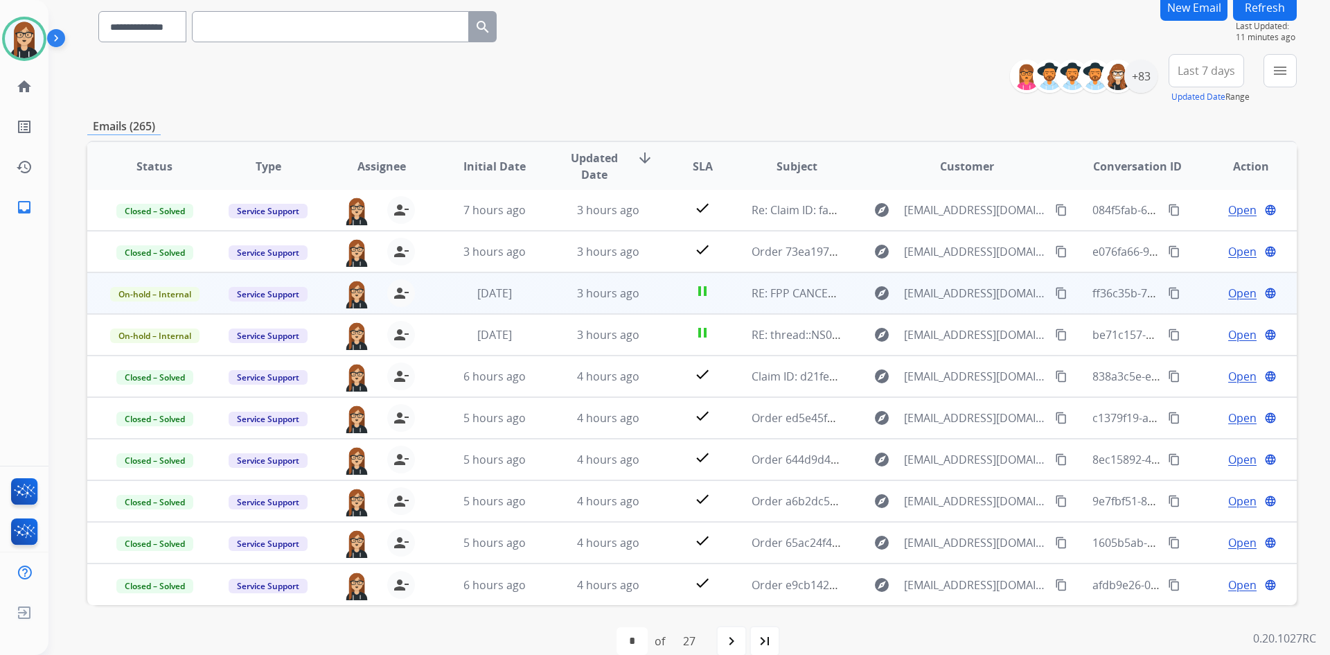
scroll to position [134, 0]
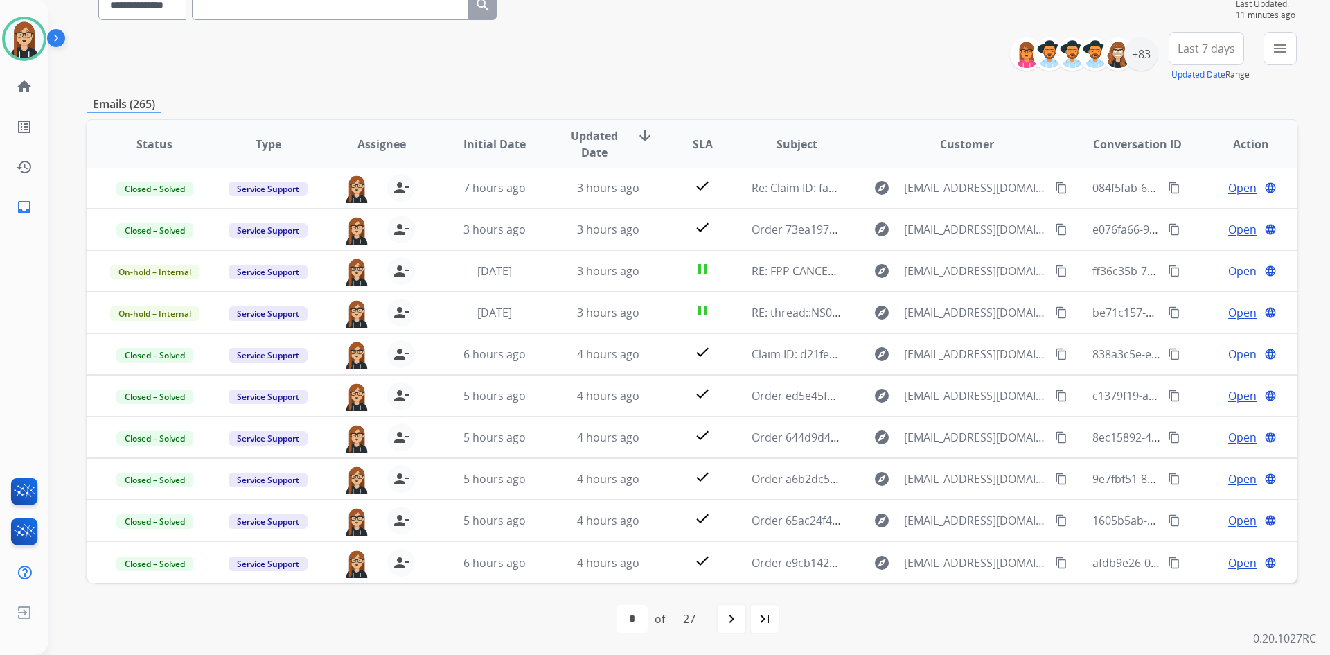
click at [835, 88] on div "**********" at bounding box center [691, 313] width 1209 height 683
click at [1132, 52] on div "+83" at bounding box center [1140, 53] width 33 height 33
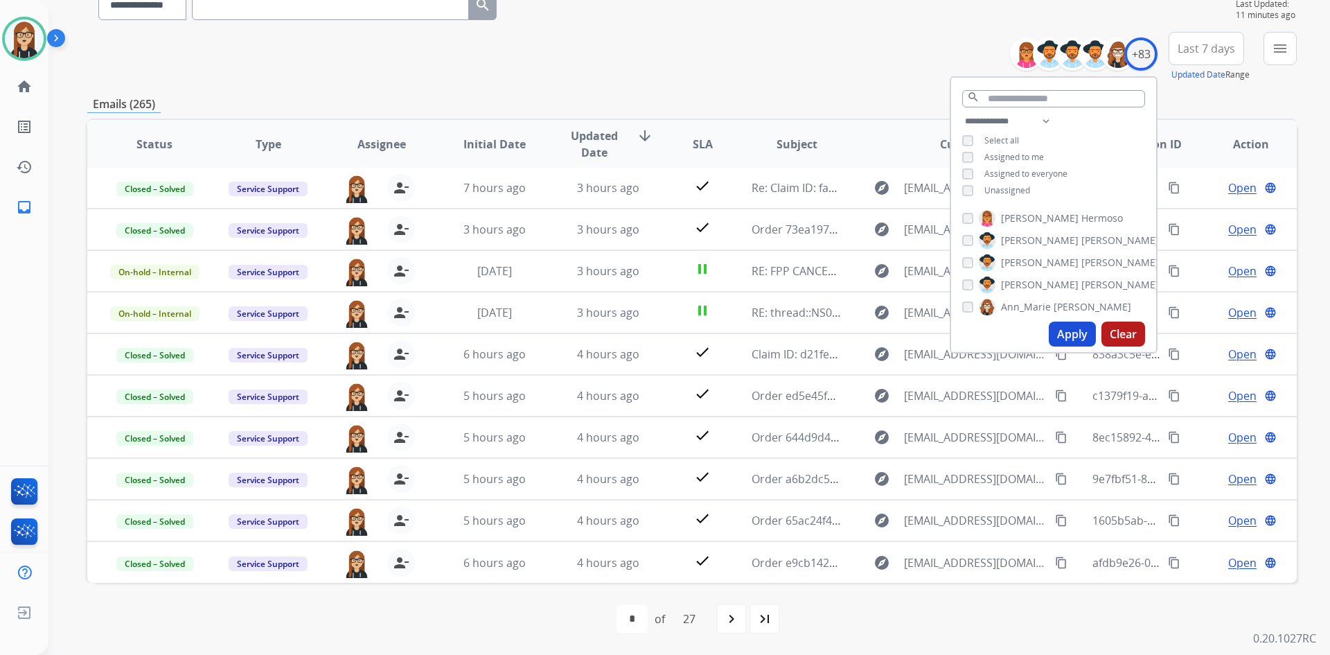
click at [1060, 332] on button "Apply" at bounding box center [1072, 333] width 47 height 25
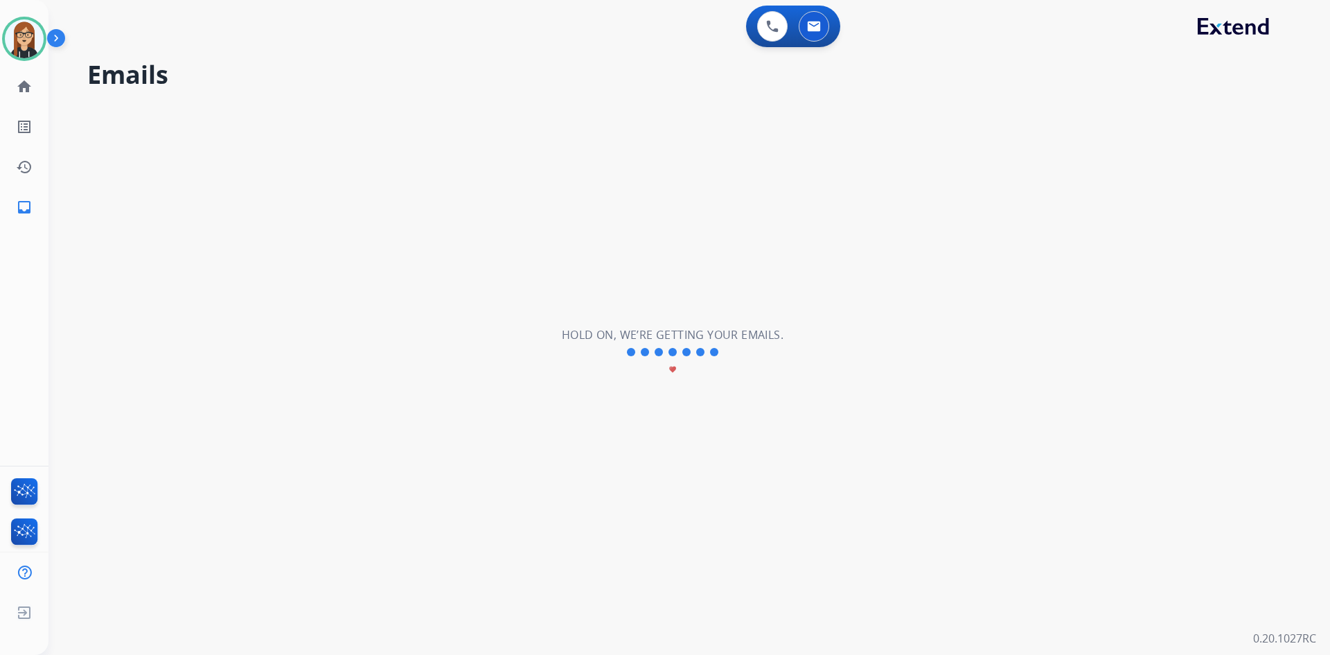
scroll to position [0, 0]
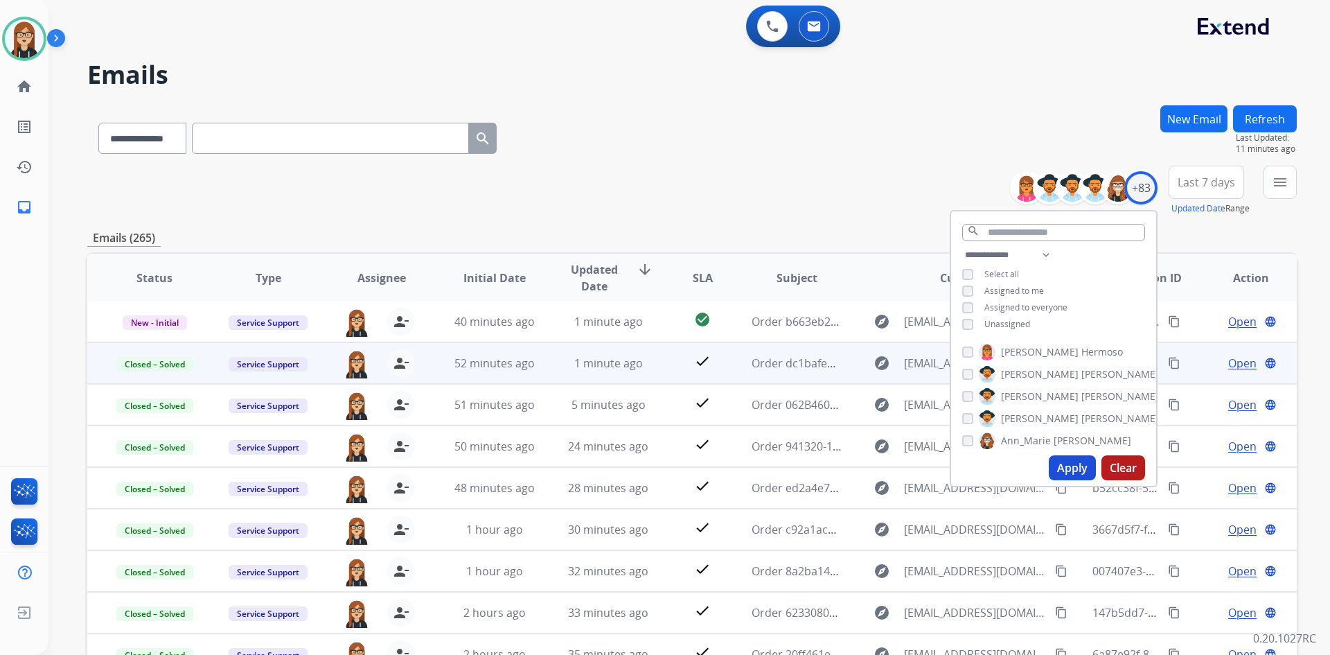
click at [738, 130] on div "**********" at bounding box center [691, 135] width 1209 height 60
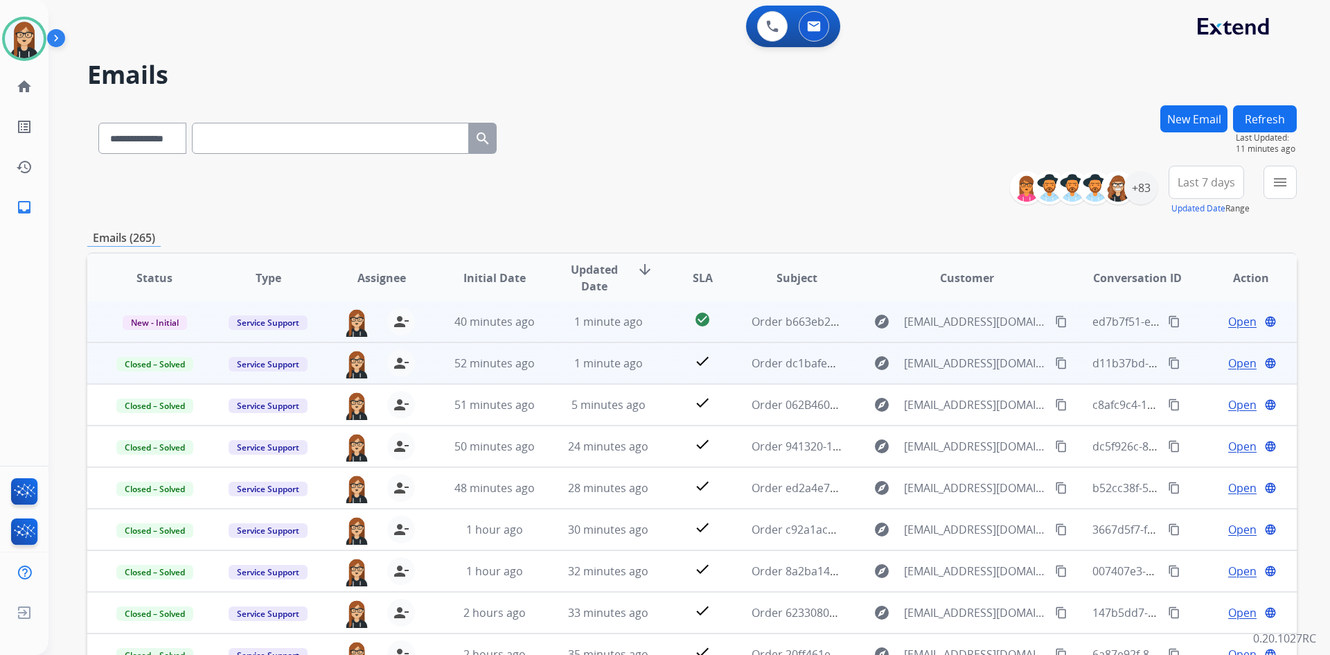
click at [1228, 321] on span "Open" at bounding box center [1242, 321] width 28 height 17
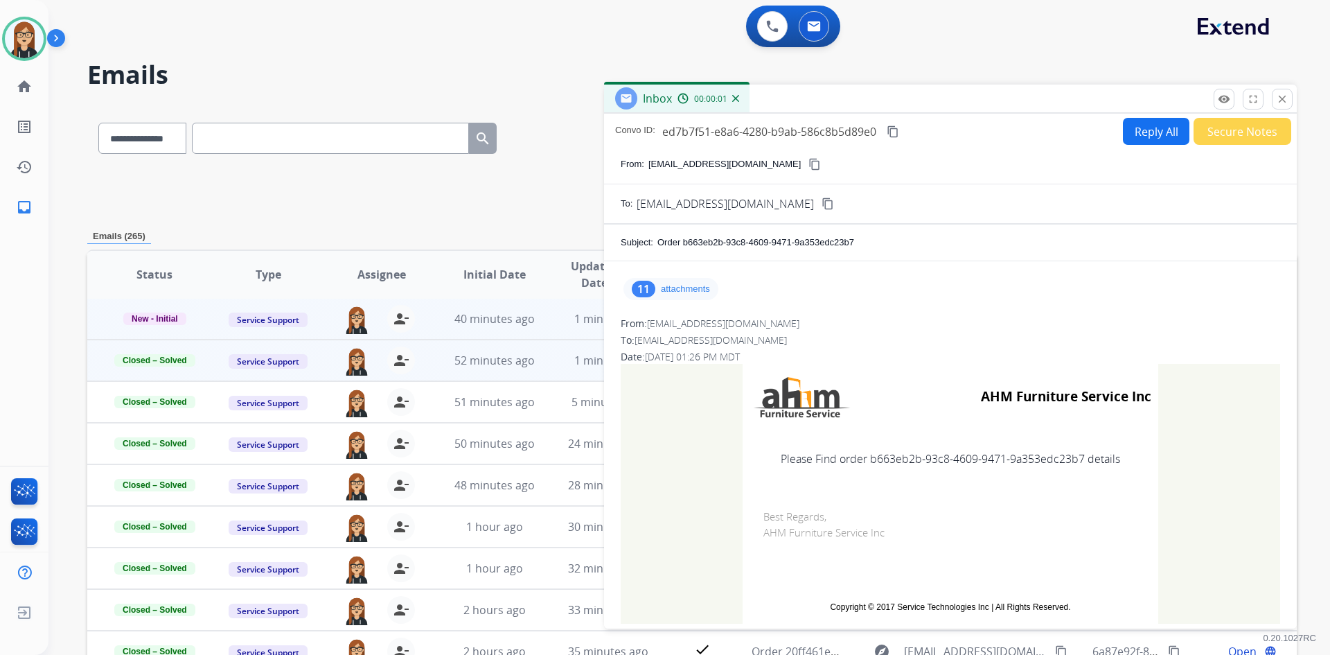
click at [692, 287] on p "attachments" at bounding box center [685, 288] width 49 height 11
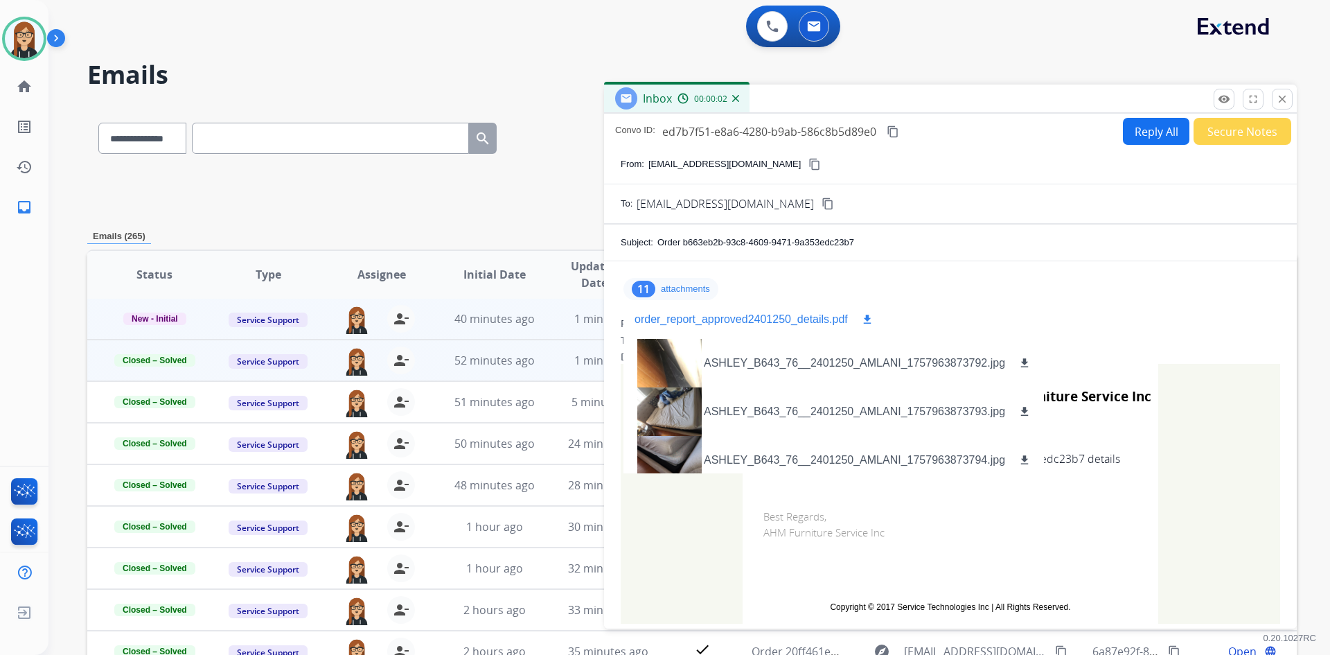
click at [867, 315] on mat-icon "download" at bounding box center [867, 319] width 12 height 12
click at [1286, 98] on mat-icon "close" at bounding box center [1282, 99] width 12 height 12
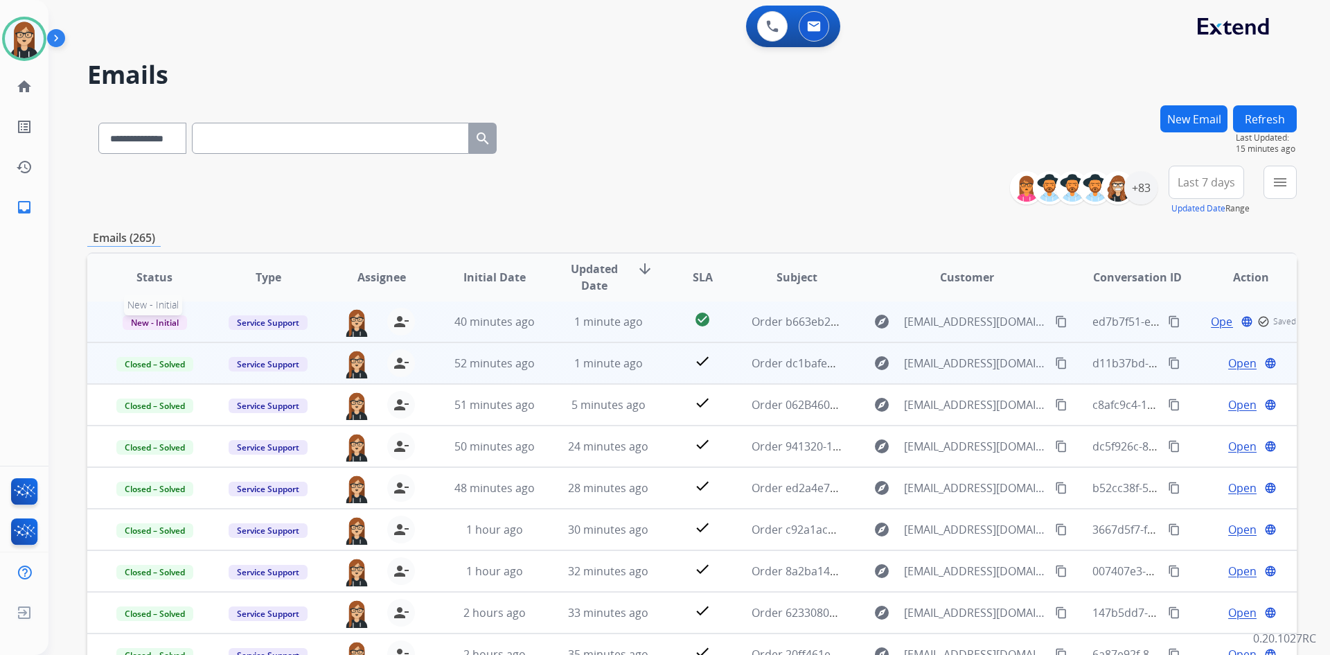
click at [146, 321] on span "New - Initial" at bounding box center [155, 322] width 64 height 15
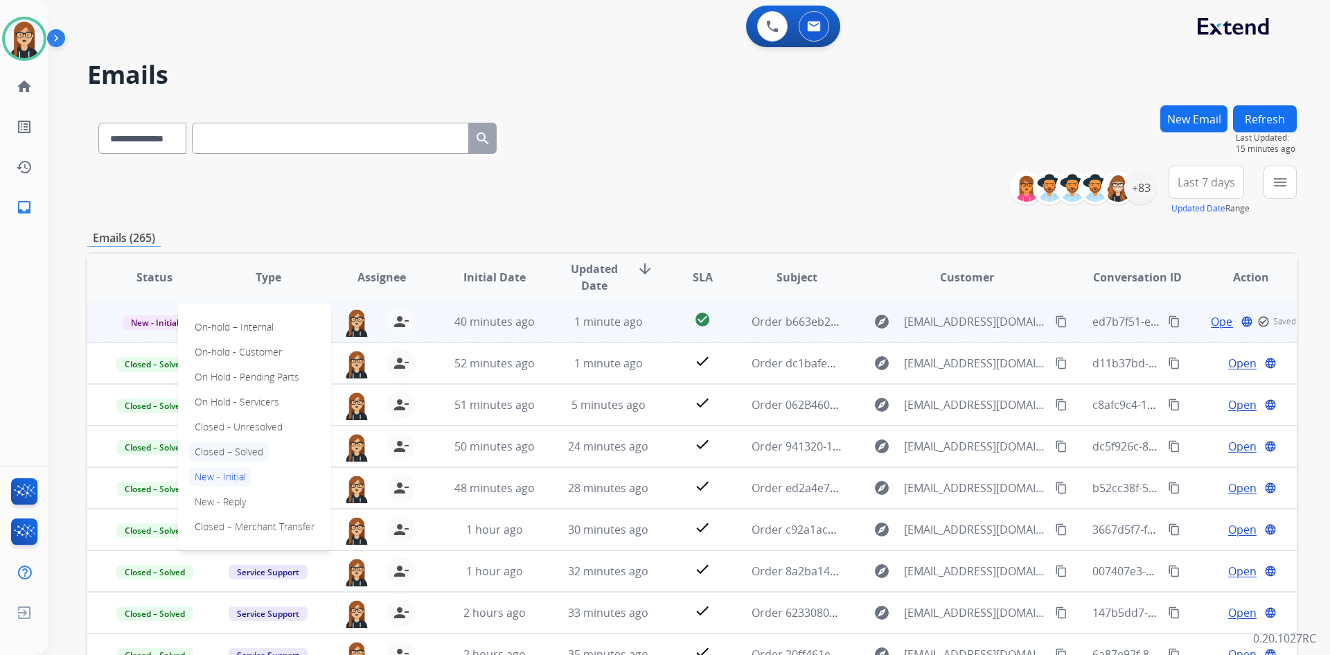
click at [236, 447] on p "Closed – Solved" at bounding box center [229, 451] width 80 height 19
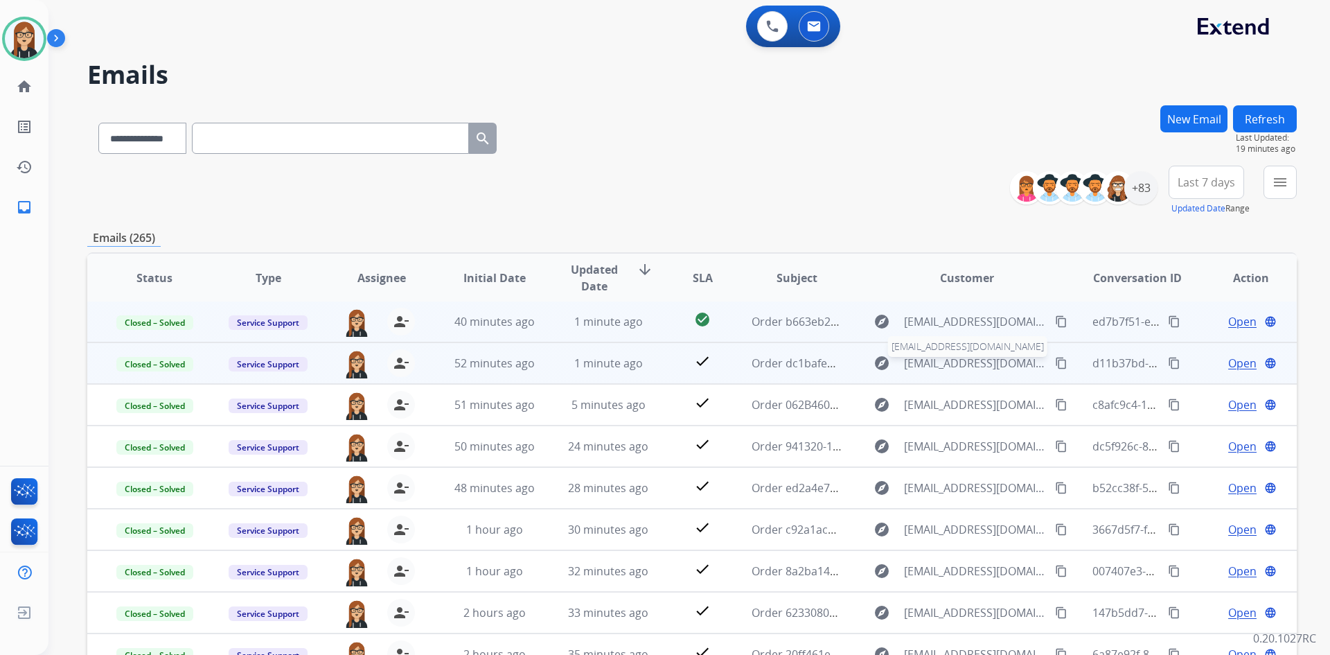
click at [922, 358] on span "[EMAIL_ADDRESS][DOMAIN_NAME]" at bounding box center [975, 363] width 143 height 17
type input "**********"
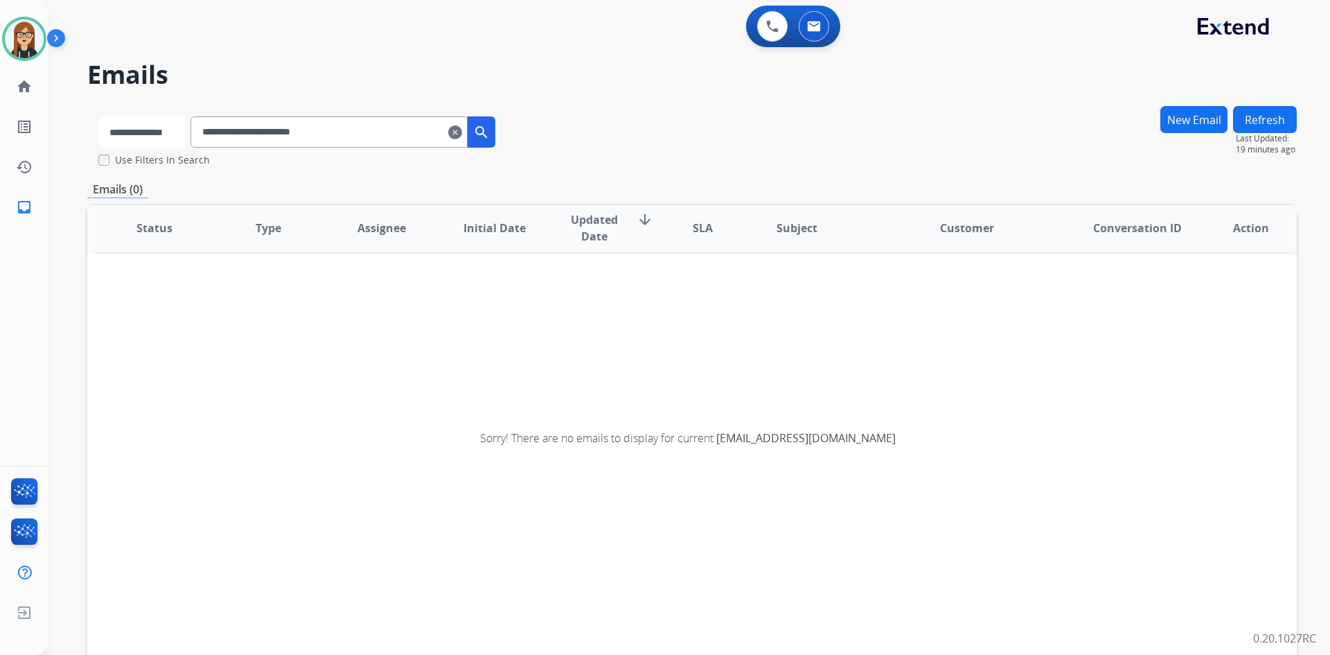
click at [132, 130] on select "**********" at bounding box center [141, 131] width 87 height 31
click at [98, 116] on select "**********" at bounding box center [141, 131] width 87 height 31
click at [380, 130] on input "**********" at bounding box center [330, 131] width 277 height 31
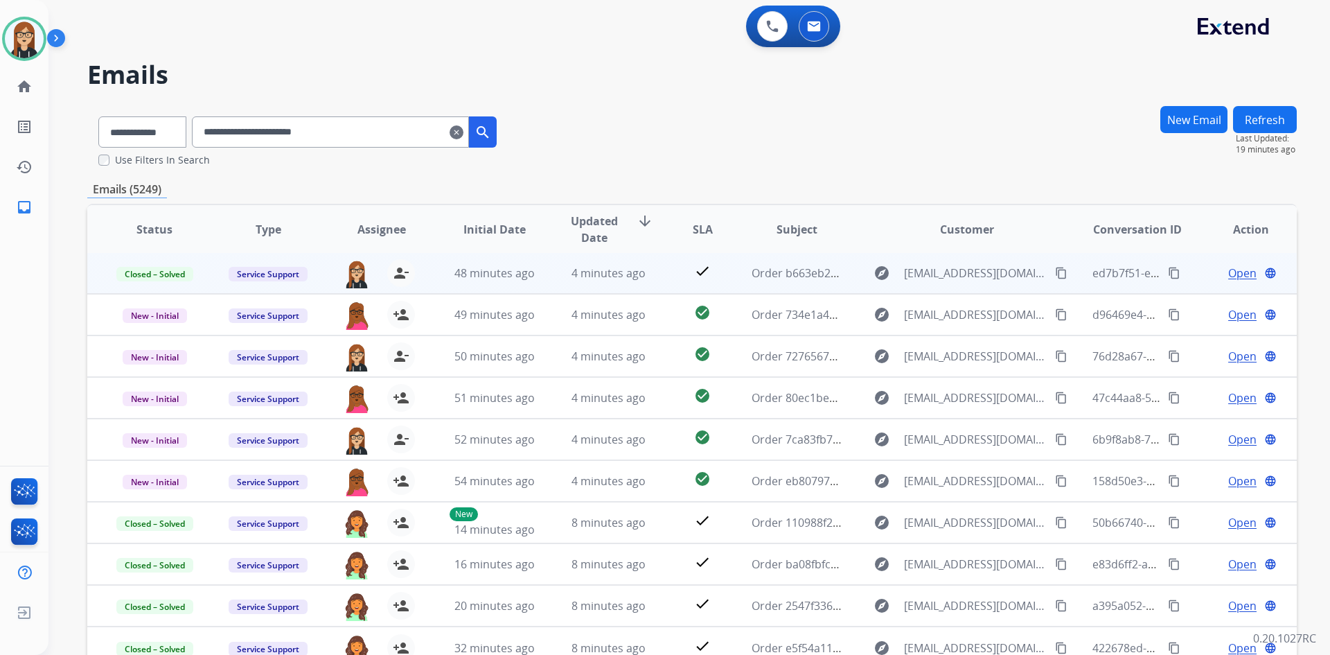
click at [463, 130] on mat-icon "clear" at bounding box center [457, 132] width 14 height 17
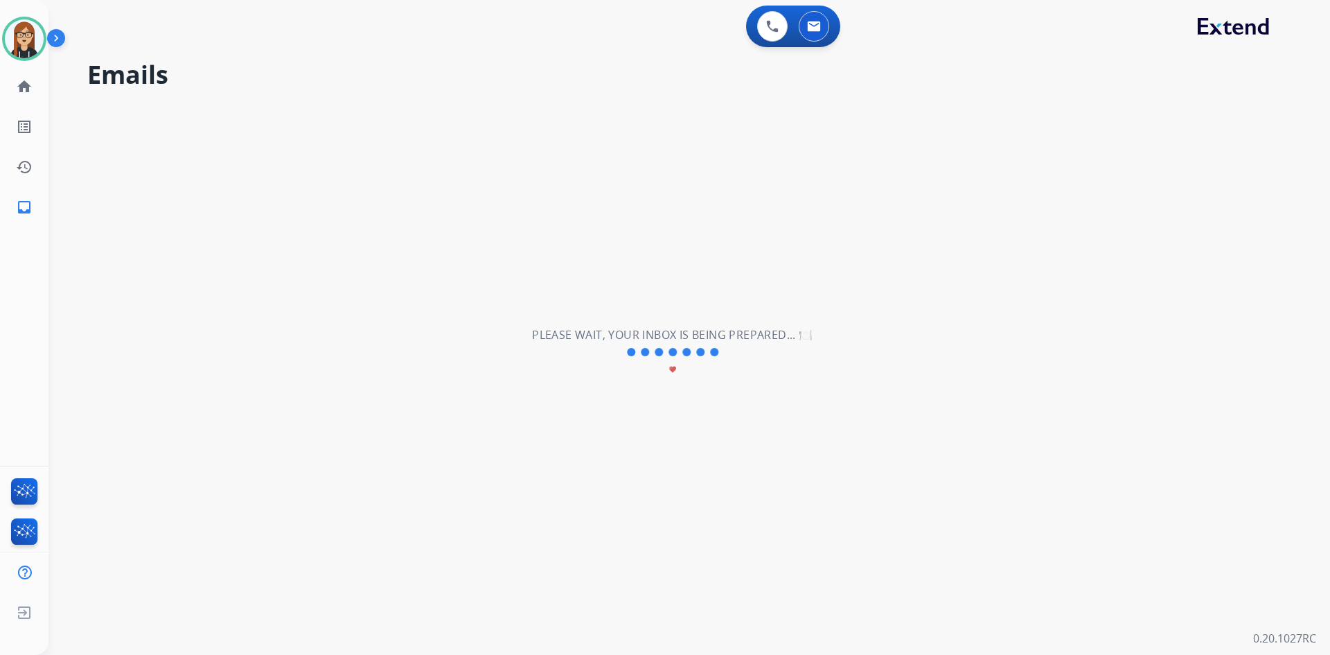
select select "**********"
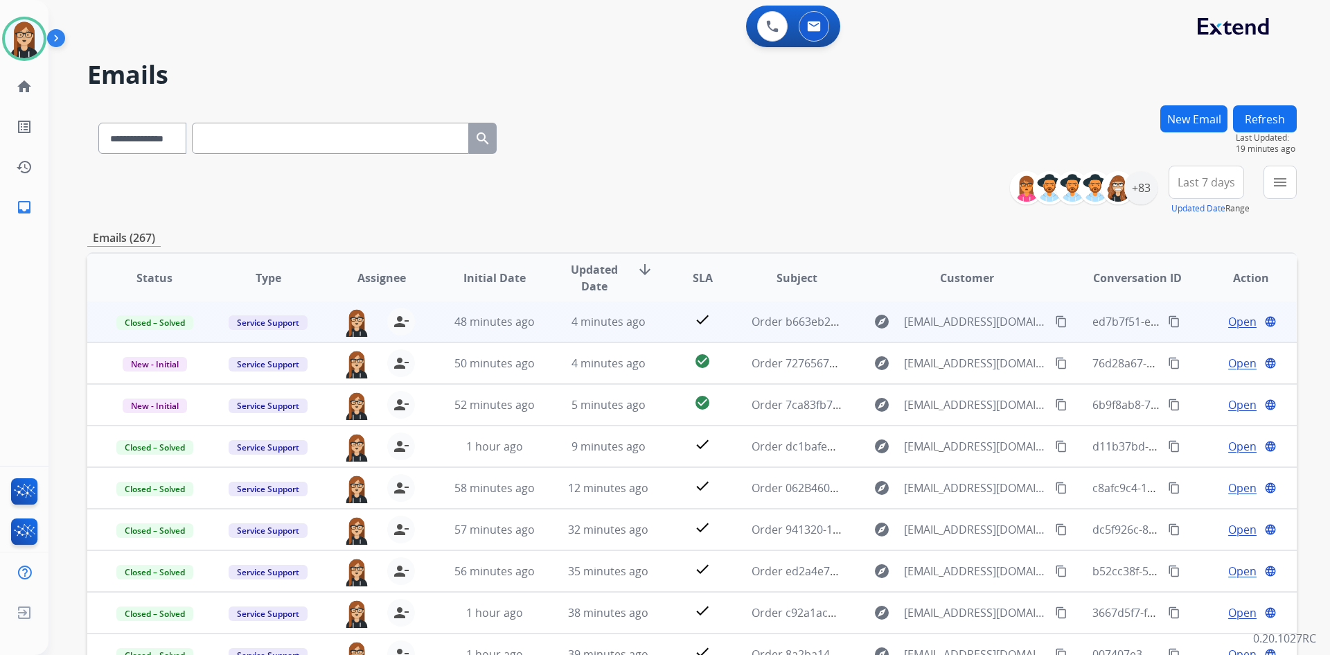
click at [745, 127] on div "**********" at bounding box center [691, 135] width 1209 height 60
click at [33, 37] on img at bounding box center [24, 38] width 39 height 39
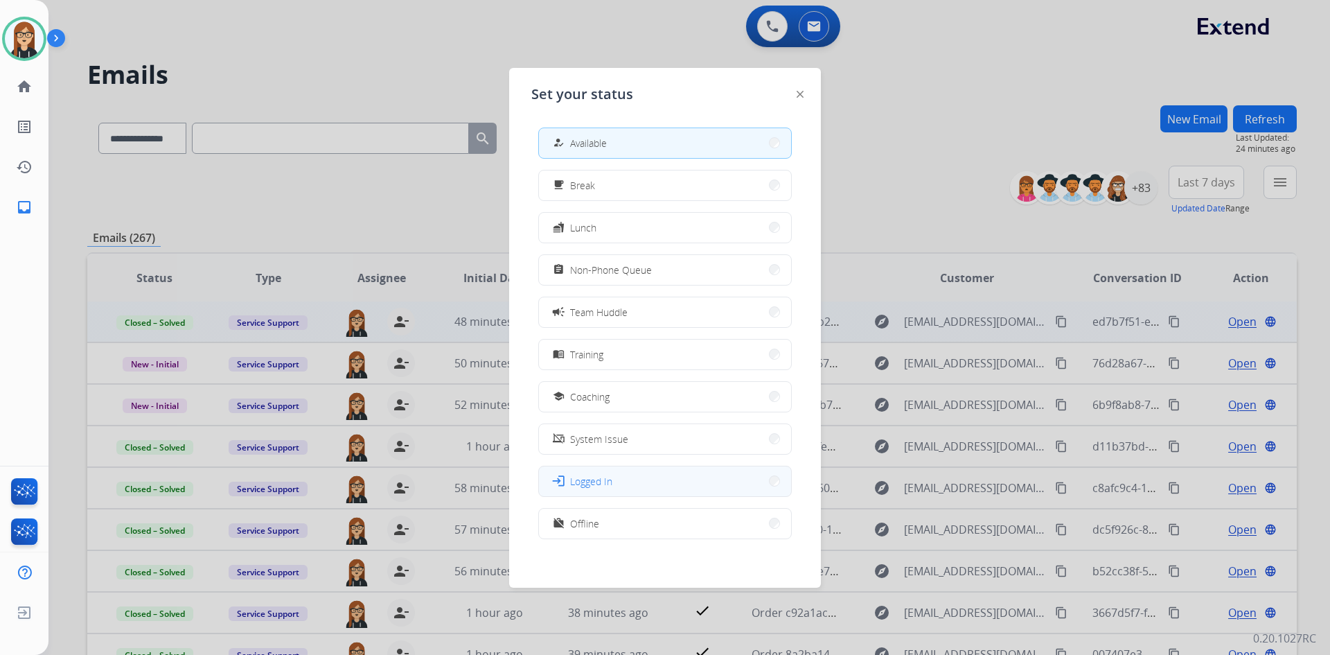
click at [610, 483] on span "Logged In" at bounding box center [591, 481] width 42 height 15
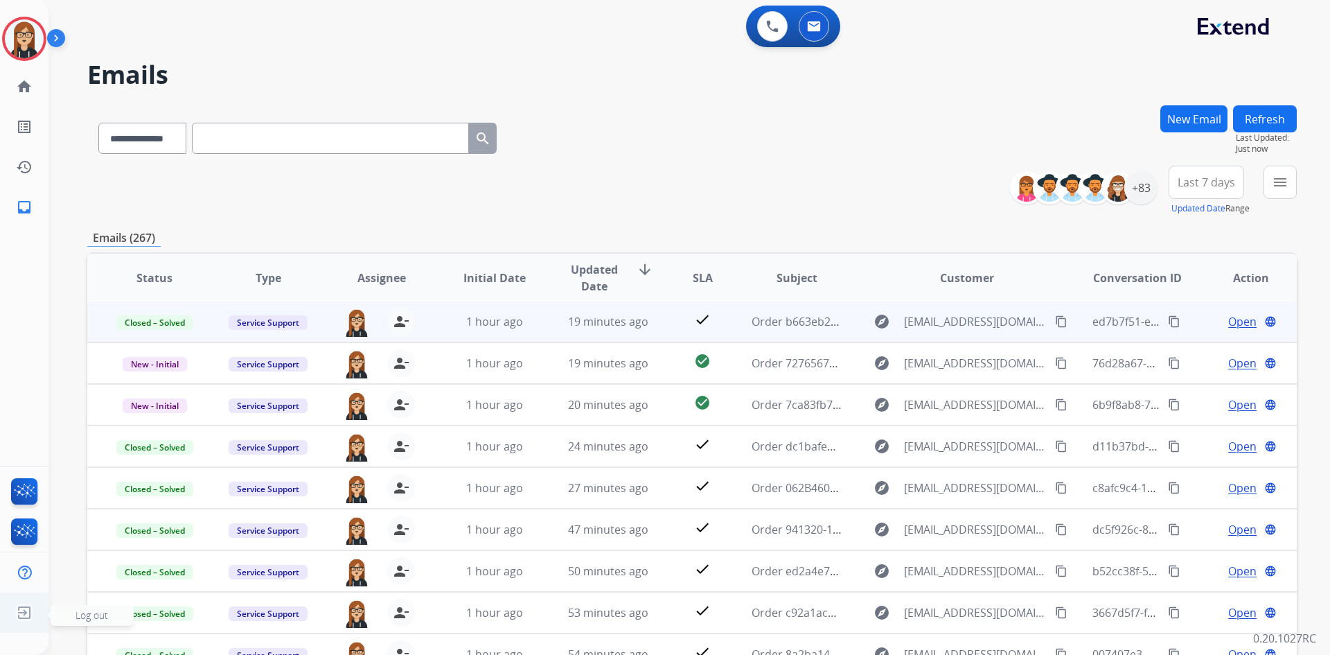
click at [31, 614] on img at bounding box center [24, 612] width 25 height 26
click at [86, 618] on span "Log out" at bounding box center [91, 614] width 33 height 13
